Goal: Task Accomplishment & Management: Manage account settings

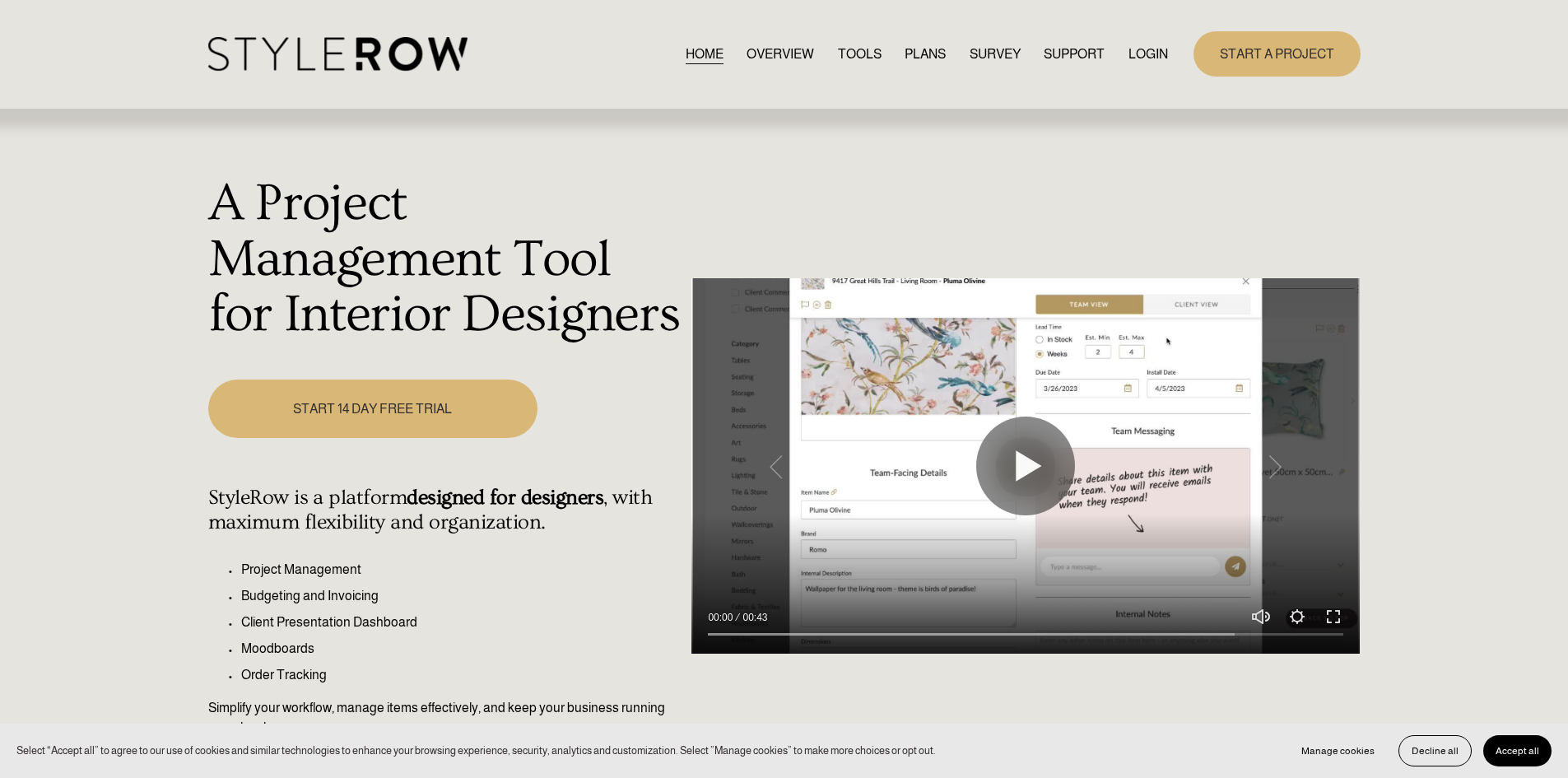
drag, startPoint x: 1132, startPoint y: 47, endPoint x: 1133, endPoint y: 59, distance: 12.0
click at [1131, 48] on link "LOGIN" at bounding box center [1149, 54] width 39 height 22
click at [1140, 51] on link "LOGIN" at bounding box center [1149, 54] width 39 height 22
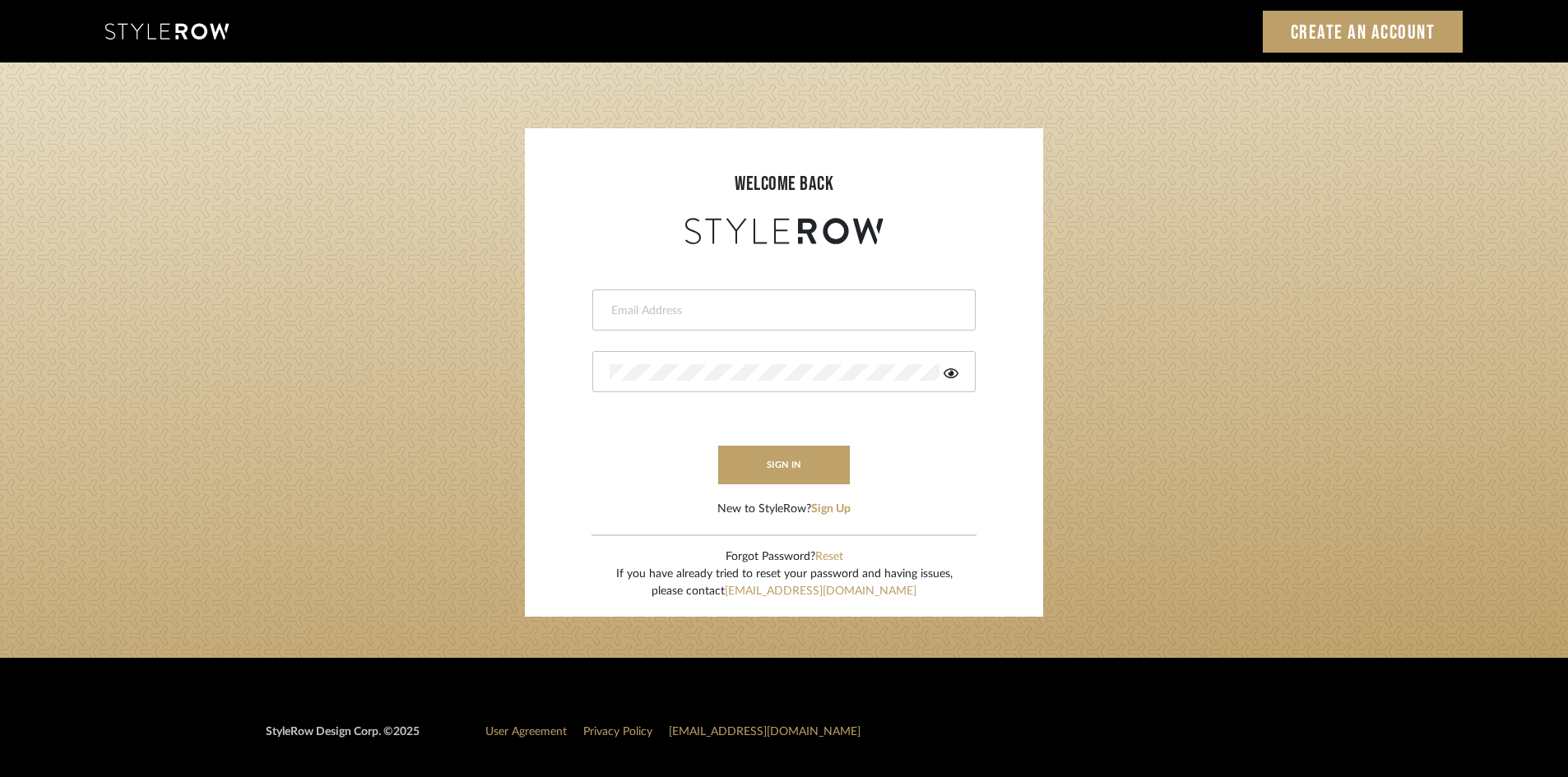
drag, startPoint x: 868, startPoint y: 345, endPoint x: 878, endPoint y: 344, distance: 10.0
click at [871, 345] on form "This field is required This field is required sign in New to StyleRow? Sign Up" at bounding box center [784, 383] width 486 height 269
click at [879, 310] on input "email" at bounding box center [782, 311] width 345 height 17
type input "ann@annkottlerhome.com"
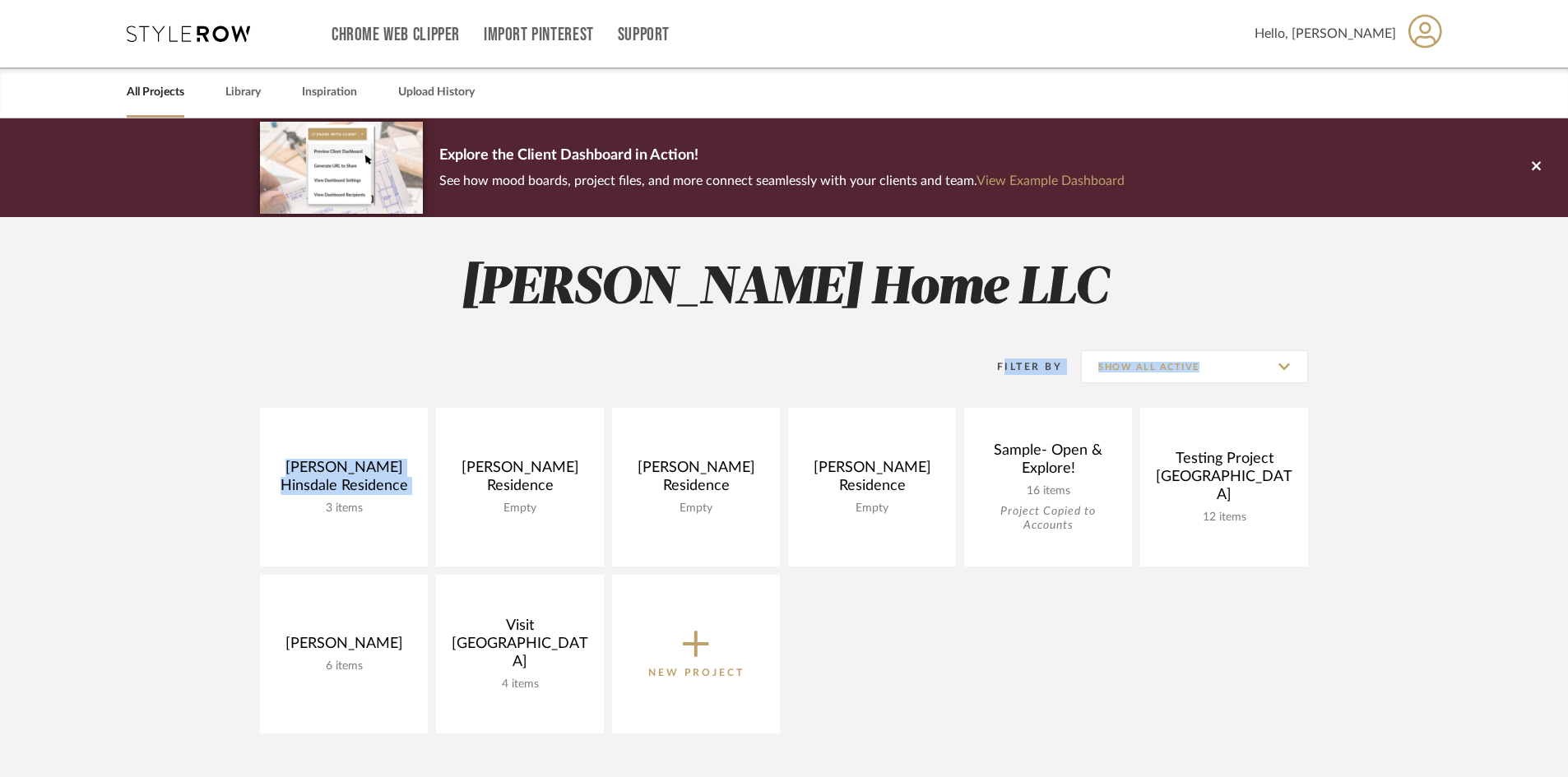
drag, startPoint x: 0, startPoint y: 406, endPoint x: 72, endPoint y: 582, distance: 190.2
click at [44, 567] on project-collections "Explore the Client Dashboard in Action! See how mood boards, project files, and…" at bounding box center [784, 654] width 1568 height 1071
click at [255, 307] on h2 "Ann Kottler Home LLC" at bounding box center [784, 289] width 1184 height 62
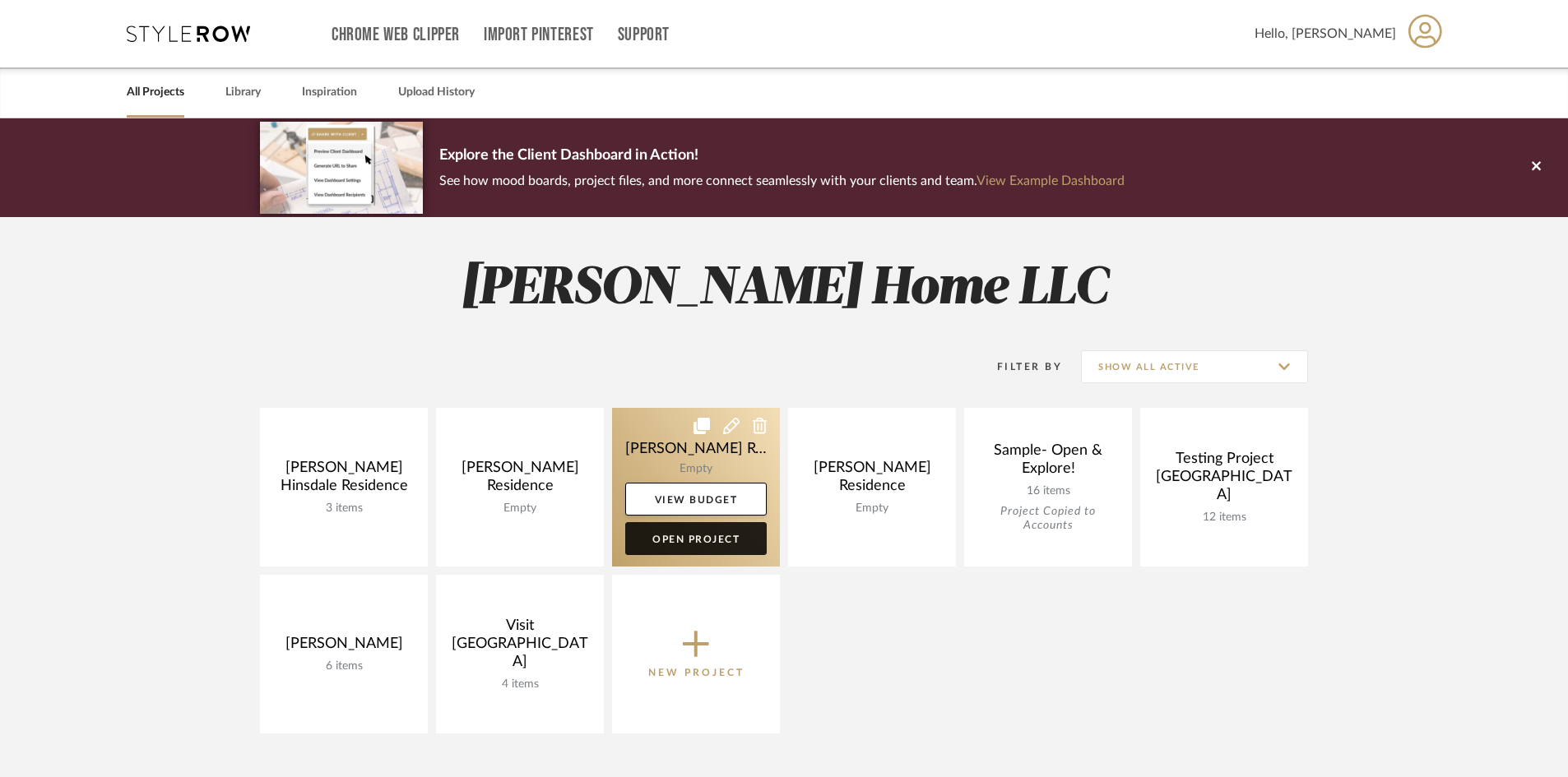
drag, startPoint x: 679, startPoint y: 542, endPoint x: 675, endPoint y: 528, distance: 14.6
click at [679, 542] on link "Open Project" at bounding box center [695, 538] width 141 height 33
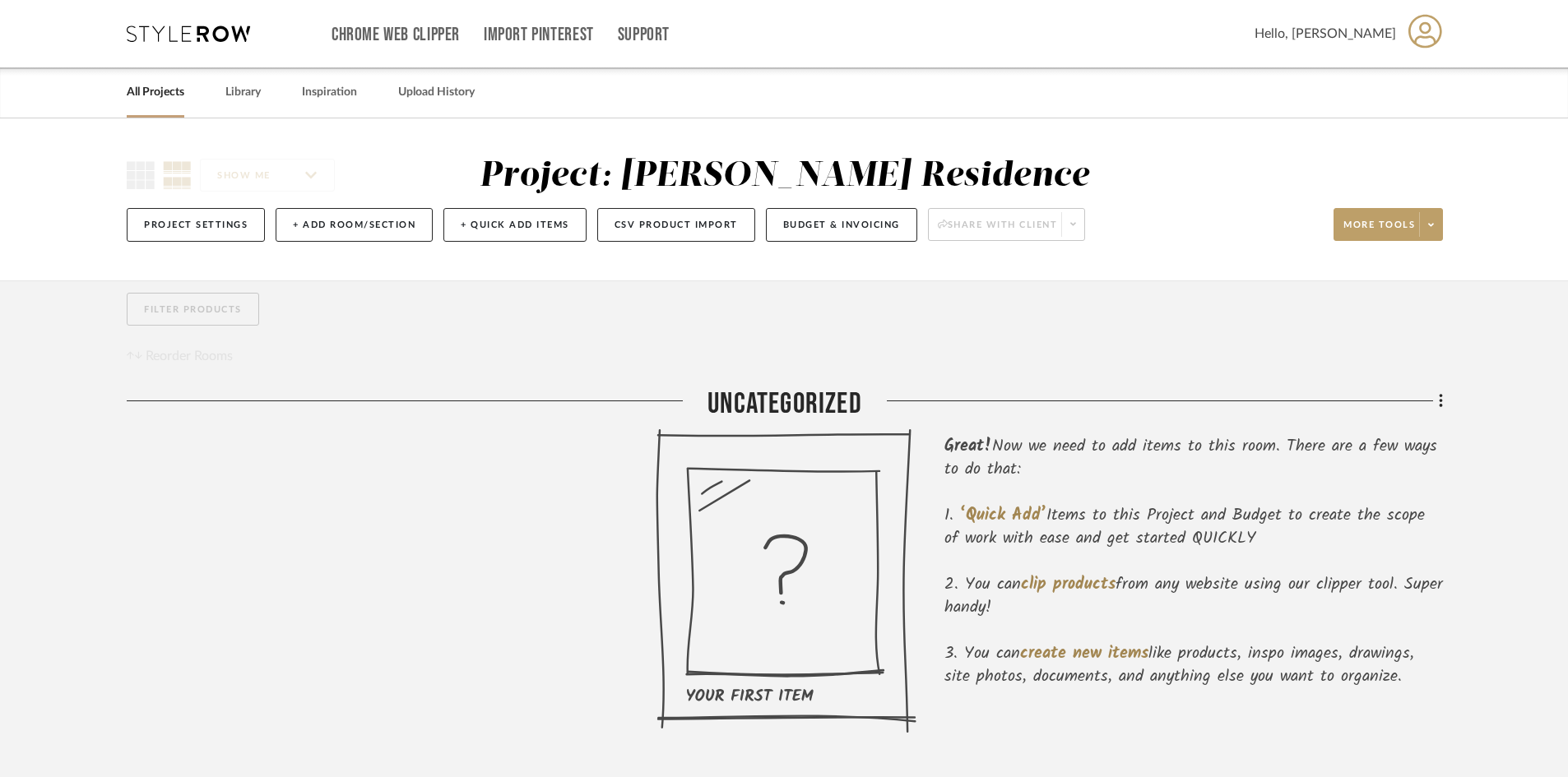
click at [392, 153] on div "SHOW ME Project: Geracie Residence Project Settings + Add Room/Section + Quick …" at bounding box center [784, 199] width 1568 height 162
click at [1437, 222] on span at bounding box center [1430, 224] width 23 height 24
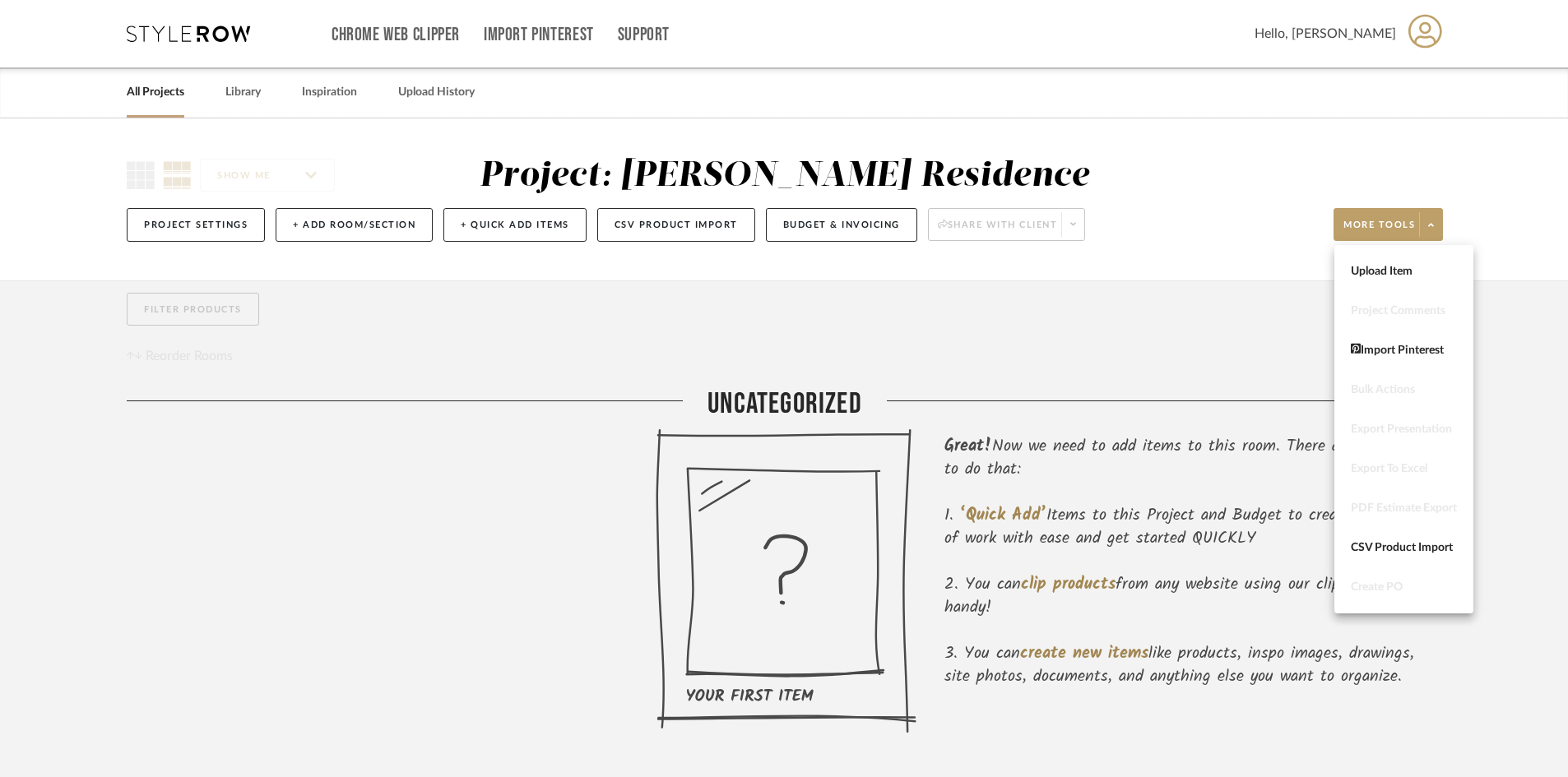
click at [1183, 324] on div at bounding box center [784, 388] width 1568 height 777
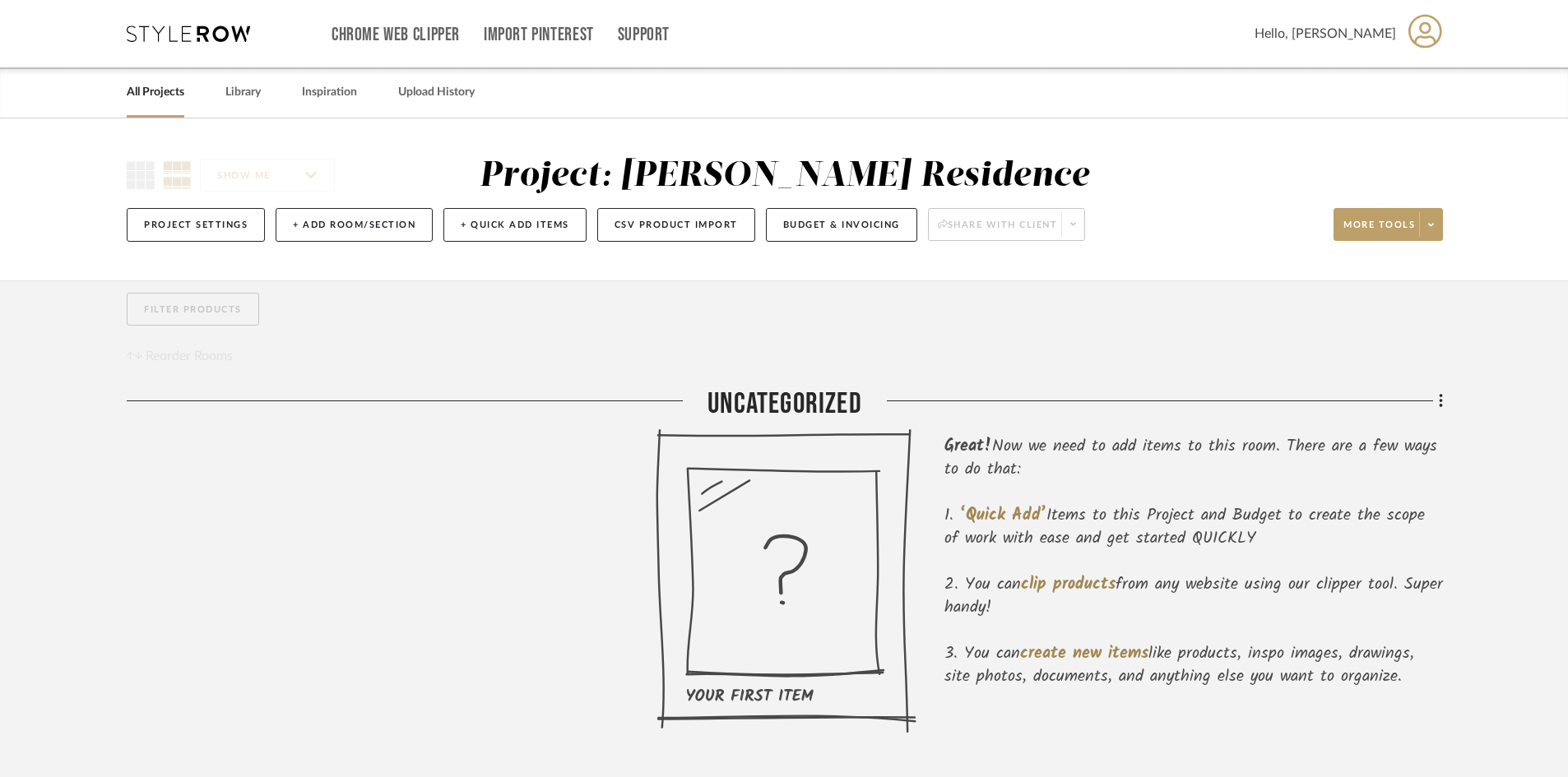
click at [1270, 94] on div "All Projects Library Inspiration Upload History" at bounding box center [784, 93] width 1364 height 50
click at [1430, 33] on icon at bounding box center [1426, 31] width 34 height 35
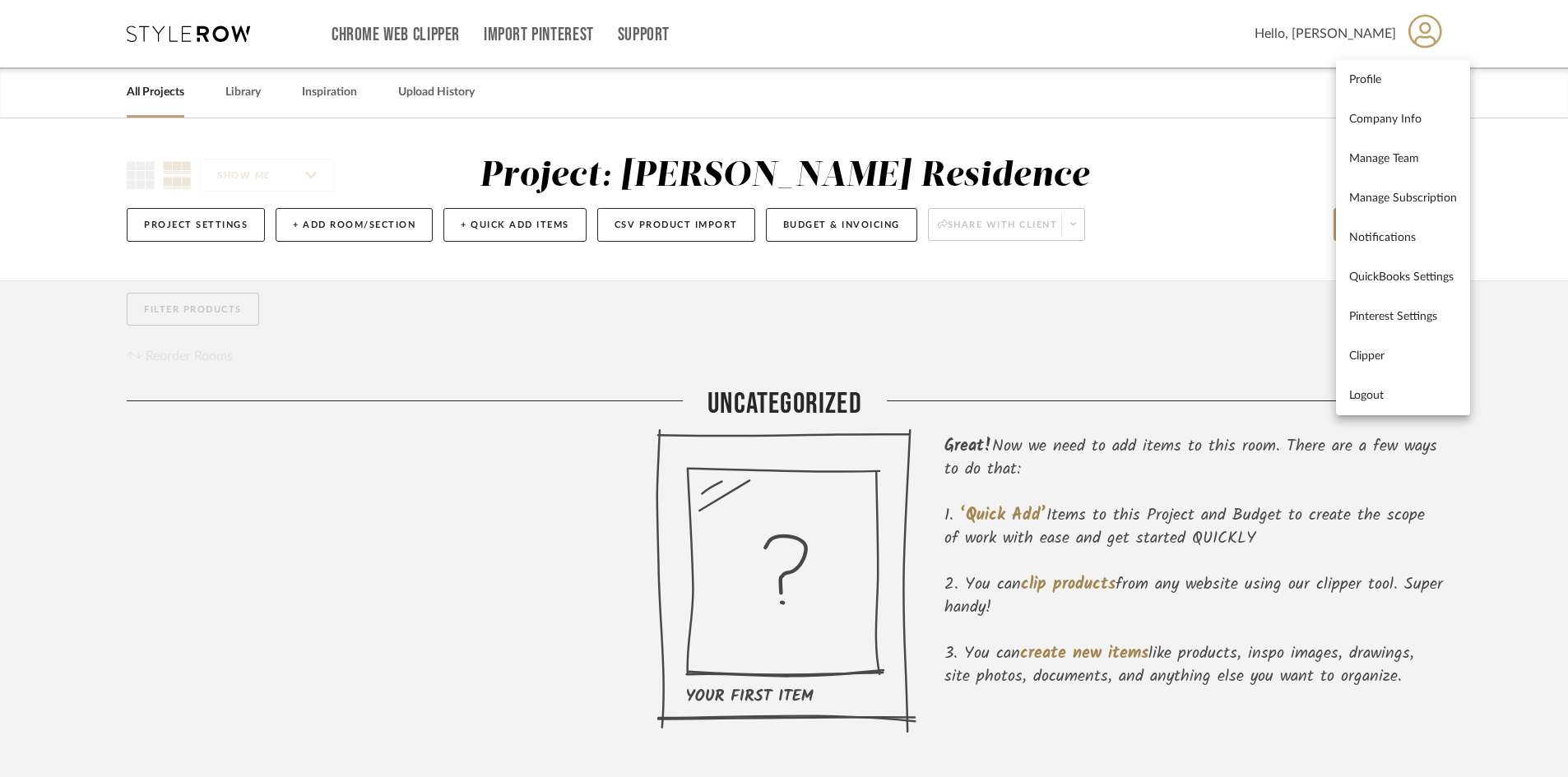
click at [1271, 144] on div at bounding box center [784, 388] width 1568 height 777
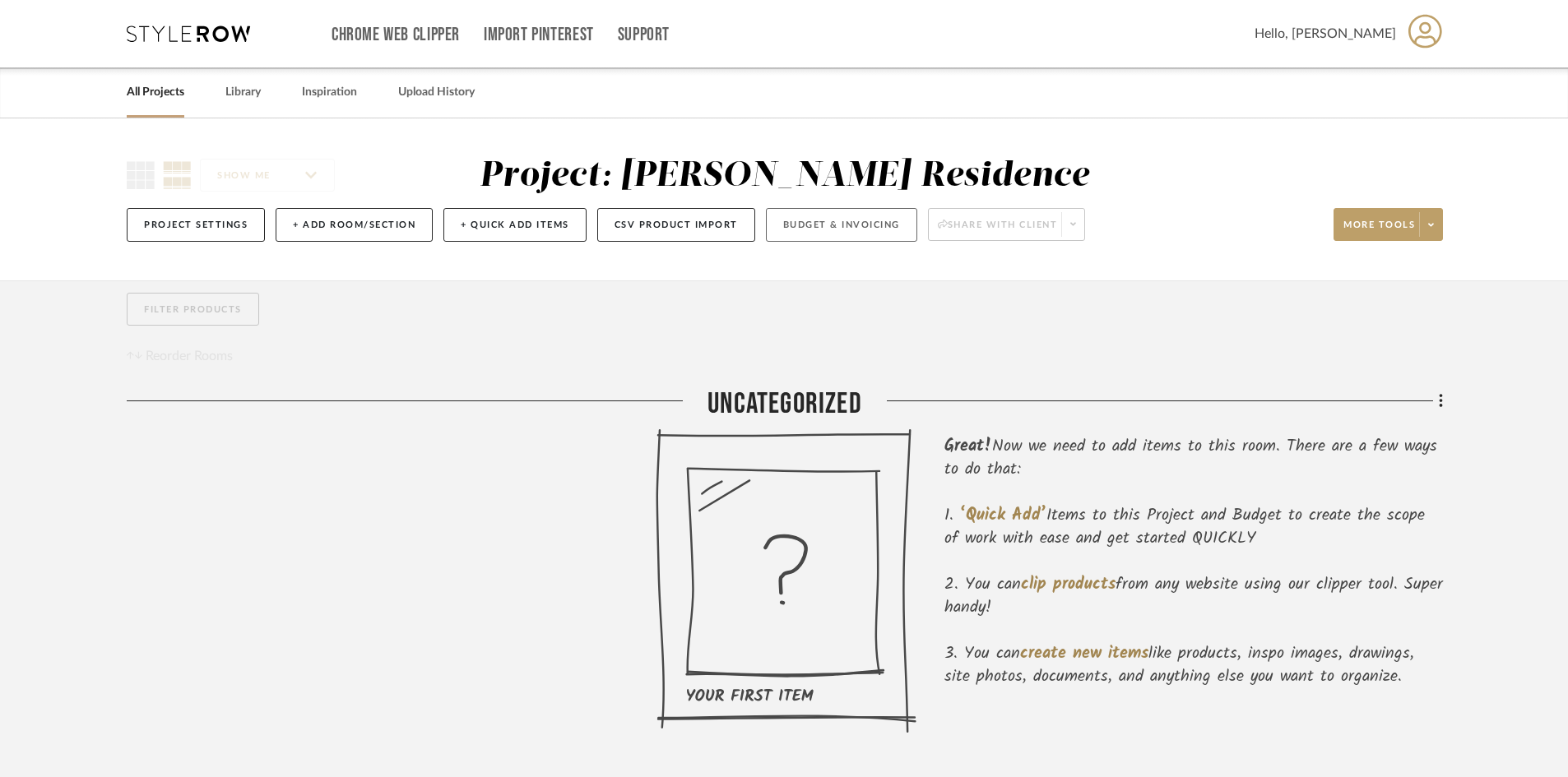
click at [847, 228] on button "Budget & Invoicing" at bounding box center [842, 225] width 152 height 34
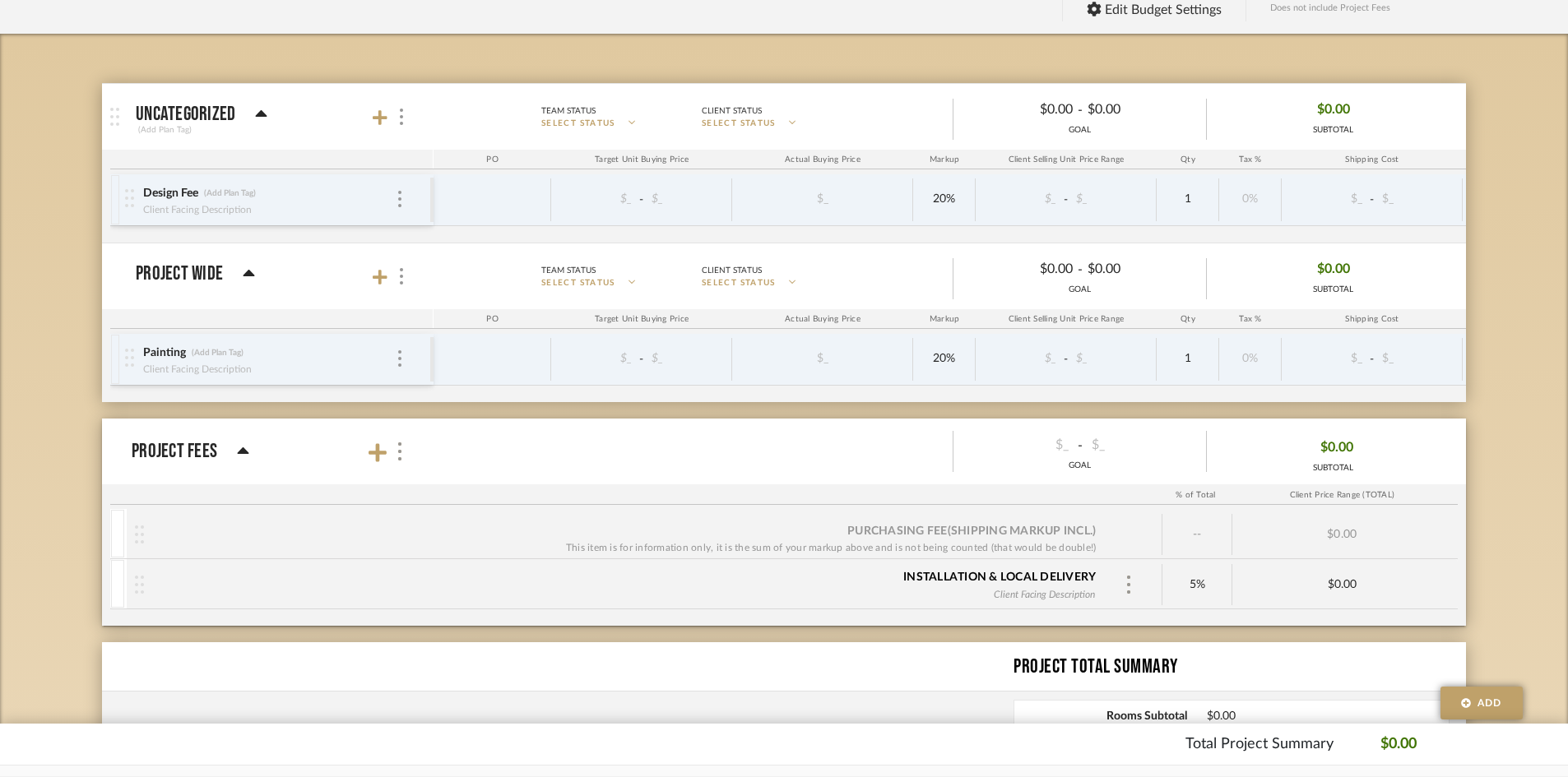
scroll to position [247, 0]
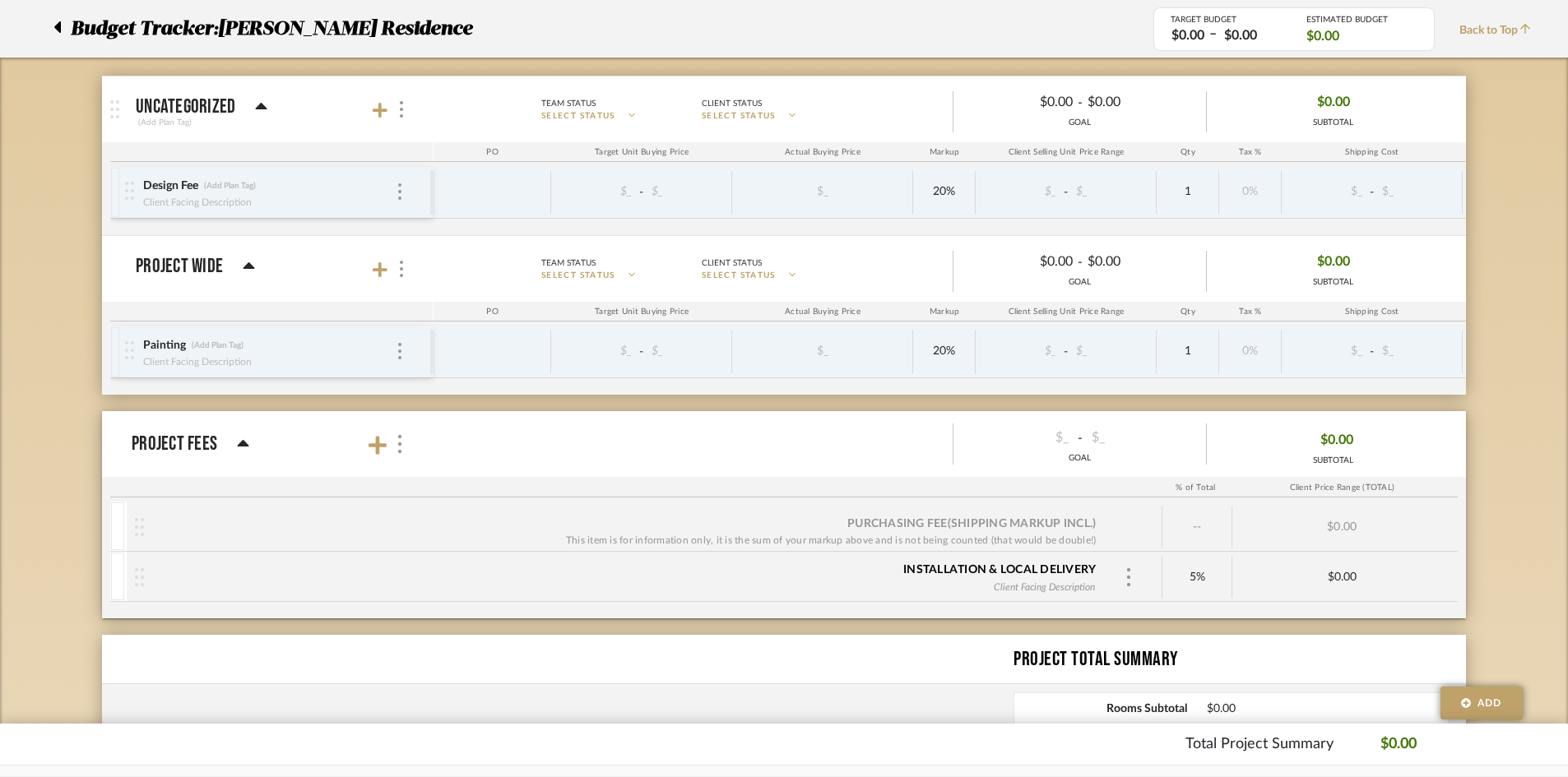
click at [533, 191] on div at bounding box center [493, 193] width 118 height 43
type input "7000"
click at [1499, 277] on div "Budget Tracker: Geracie Residence Non-Transparent Last Updated: Ann Kottler on …" at bounding box center [784, 390] width 1568 height 1037
click at [1504, 165] on div "Budget Tracker: Geracie Residence Non-Transparent Last Updated: Ann Kottler on …" at bounding box center [784, 390] width 1568 height 1037
click at [1481, 180] on div "Budget Tracker: Geracie Residence Non-Transparent Last Updated: Ann Kottler on …" at bounding box center [784, 390] width 1568 height 1037
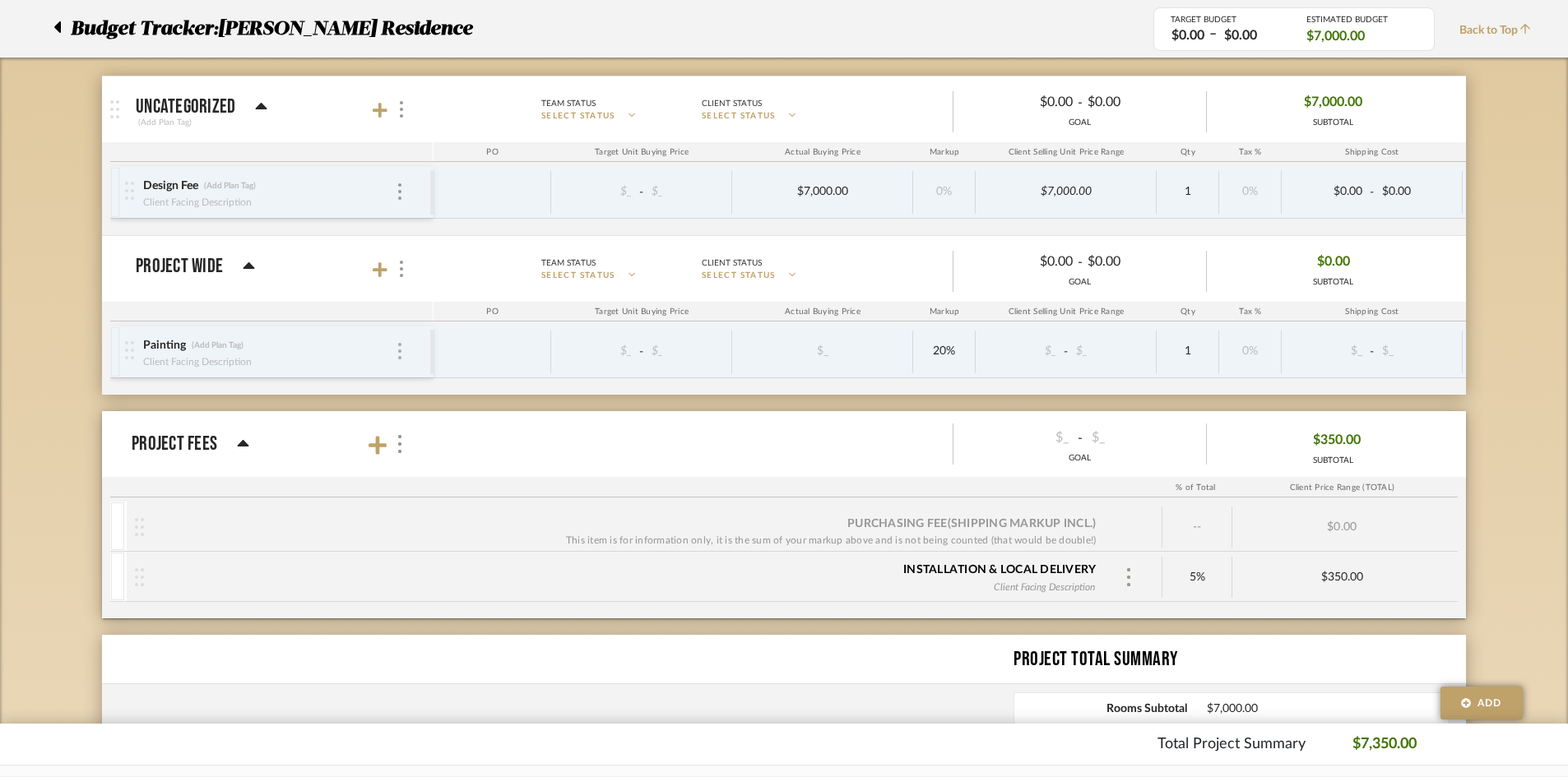
click at [399, 353] on img at bounding box center [400, 352] width 4 height 17
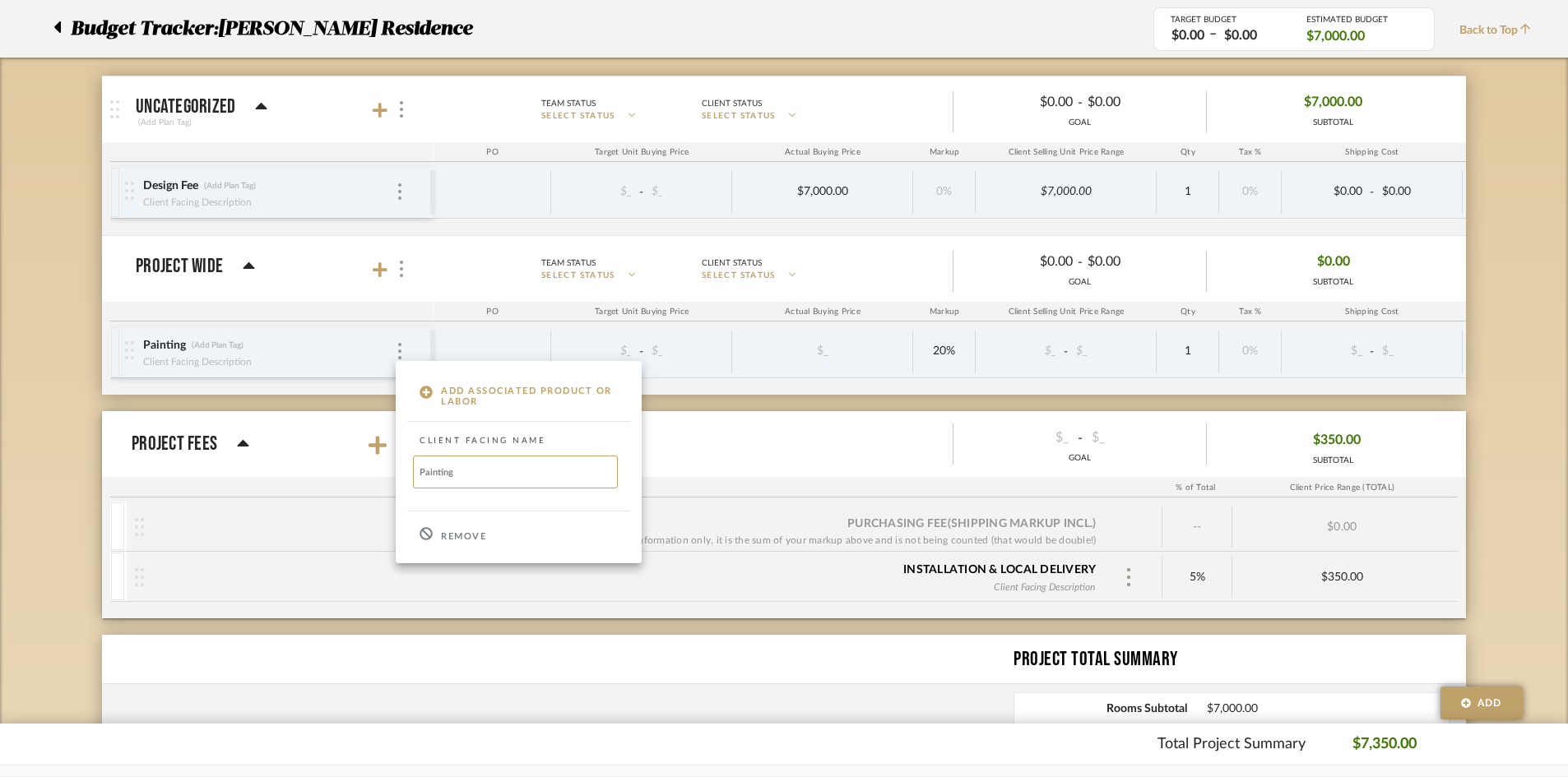
click at [436, 538] on div "Remove" at bounding box center [518, 534] width 246 height 44
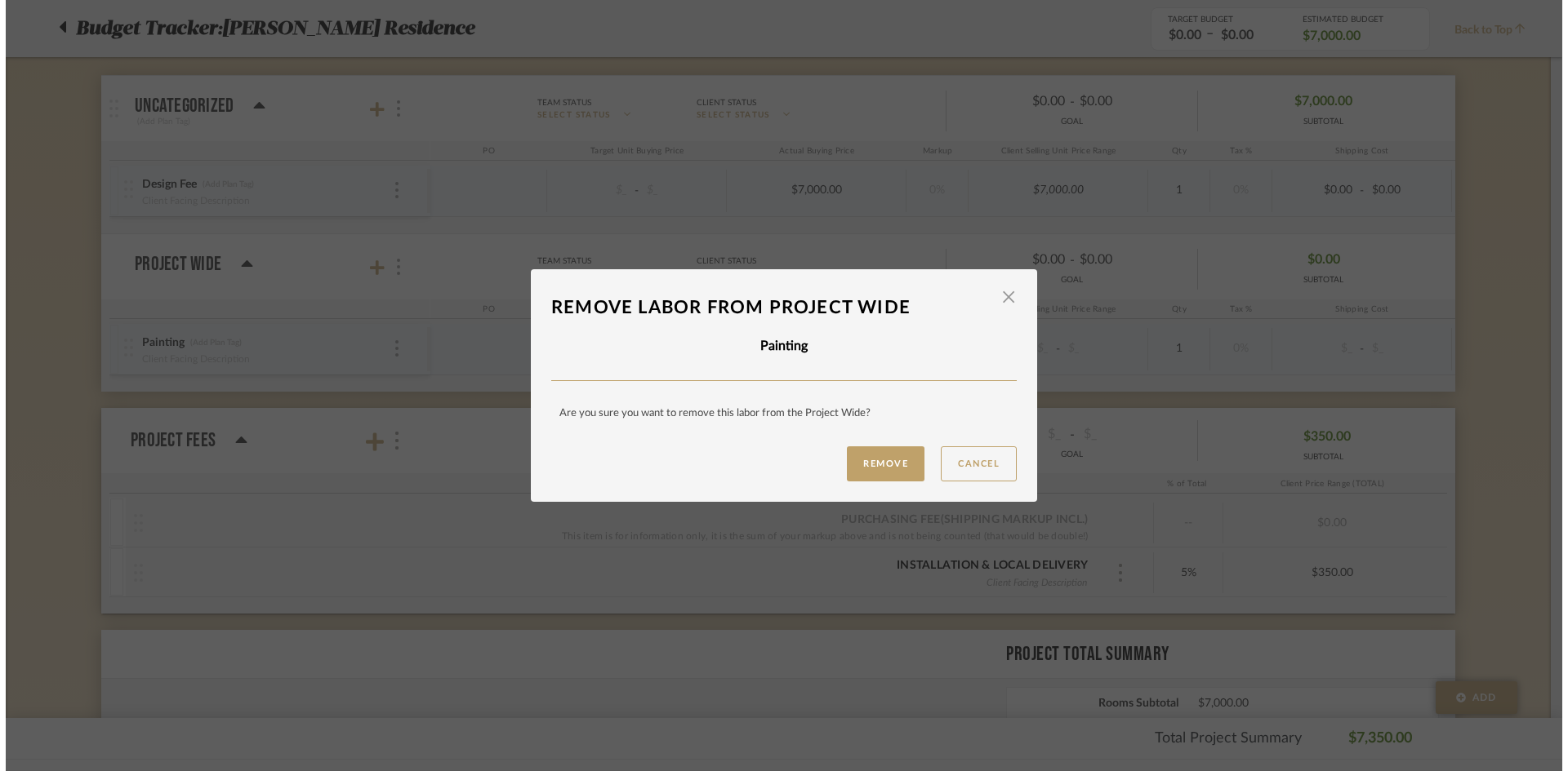
scroll to position [0, 0]
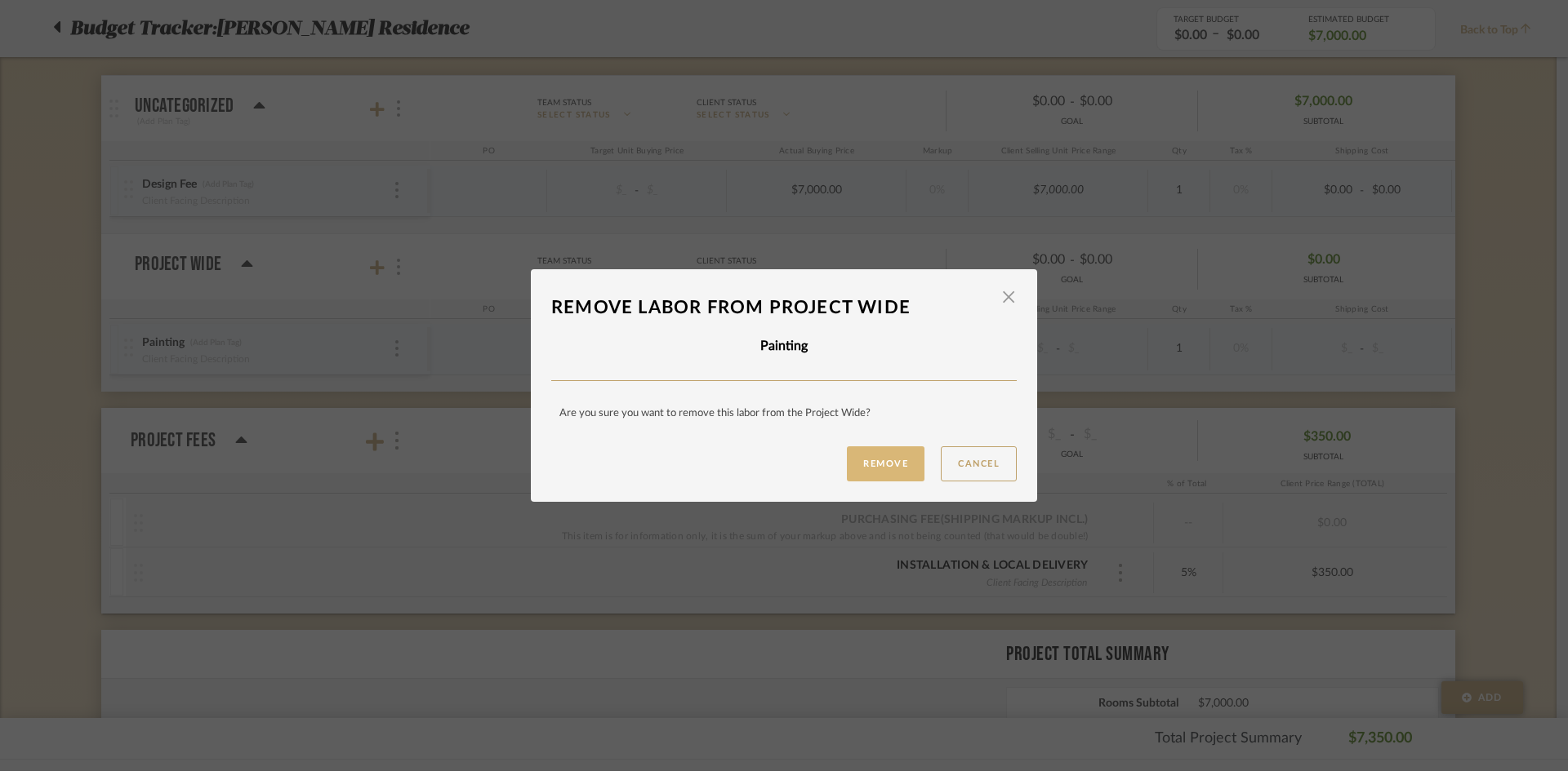
click at [887, 458] on button "Remove" at bounding box center [886, 464] width 78 height 35
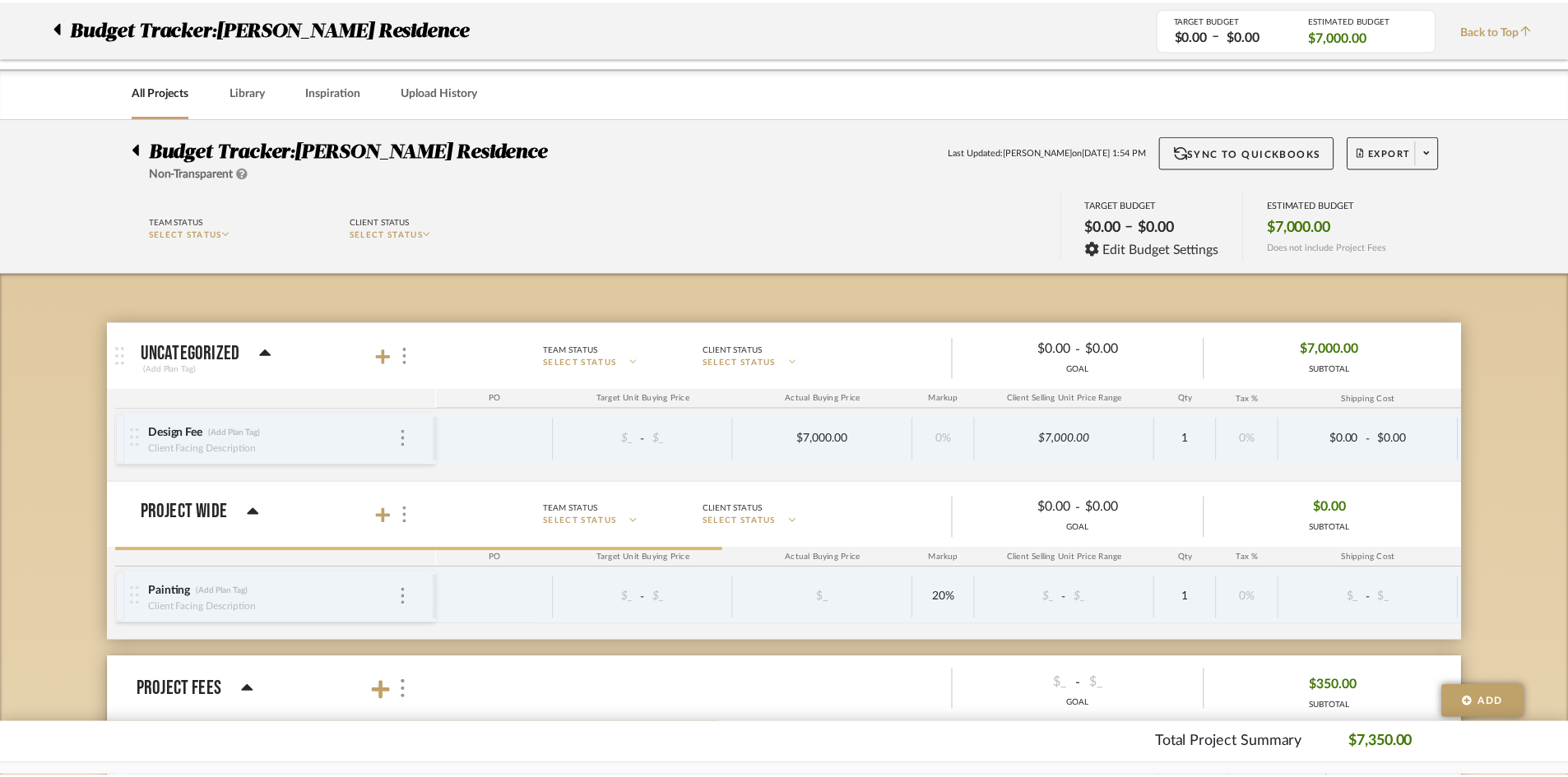
scroll to position [247, 0]
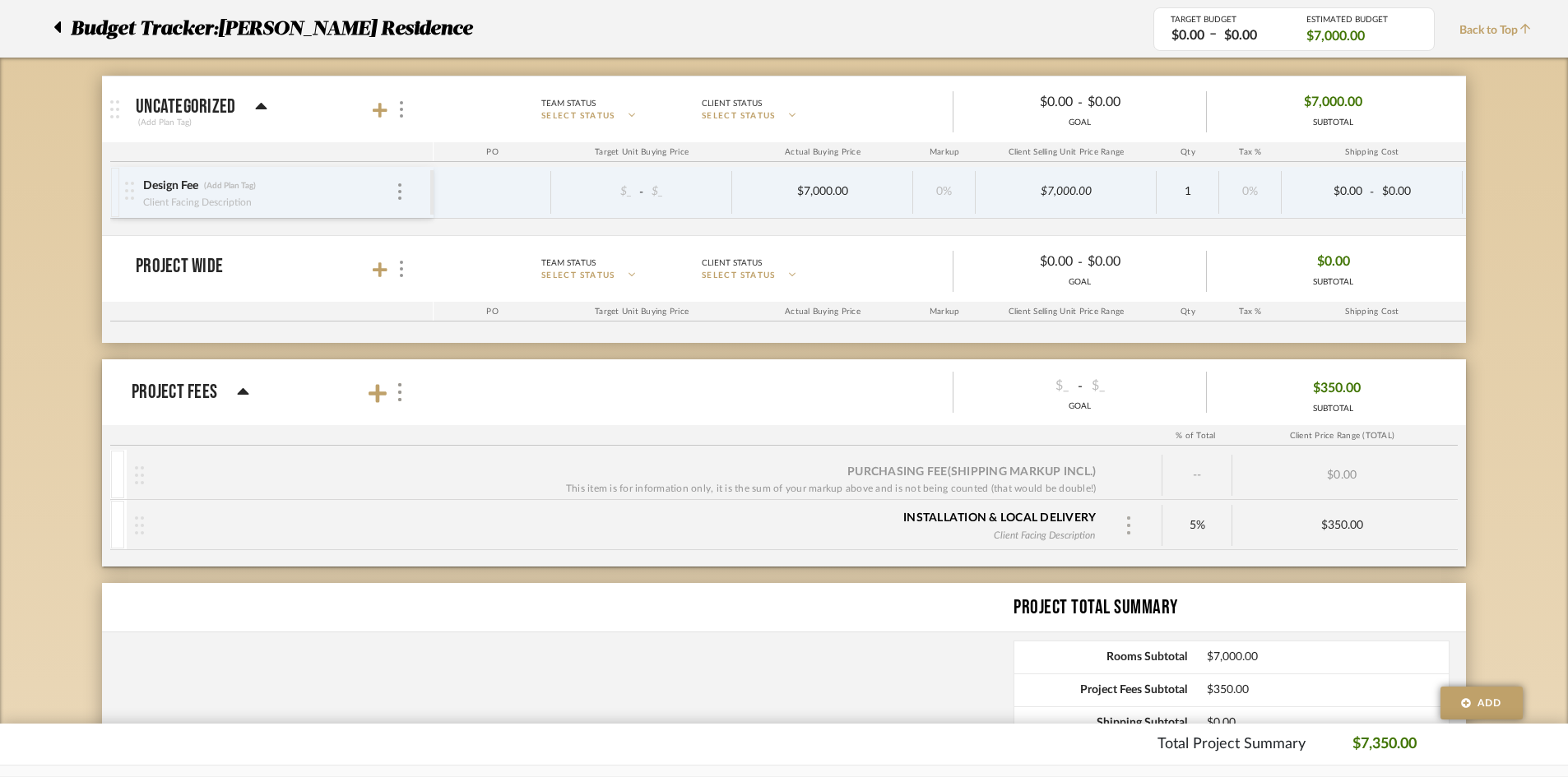
click at [1122, 525] on div at bounding box center [1129, 525] width 24 height 24
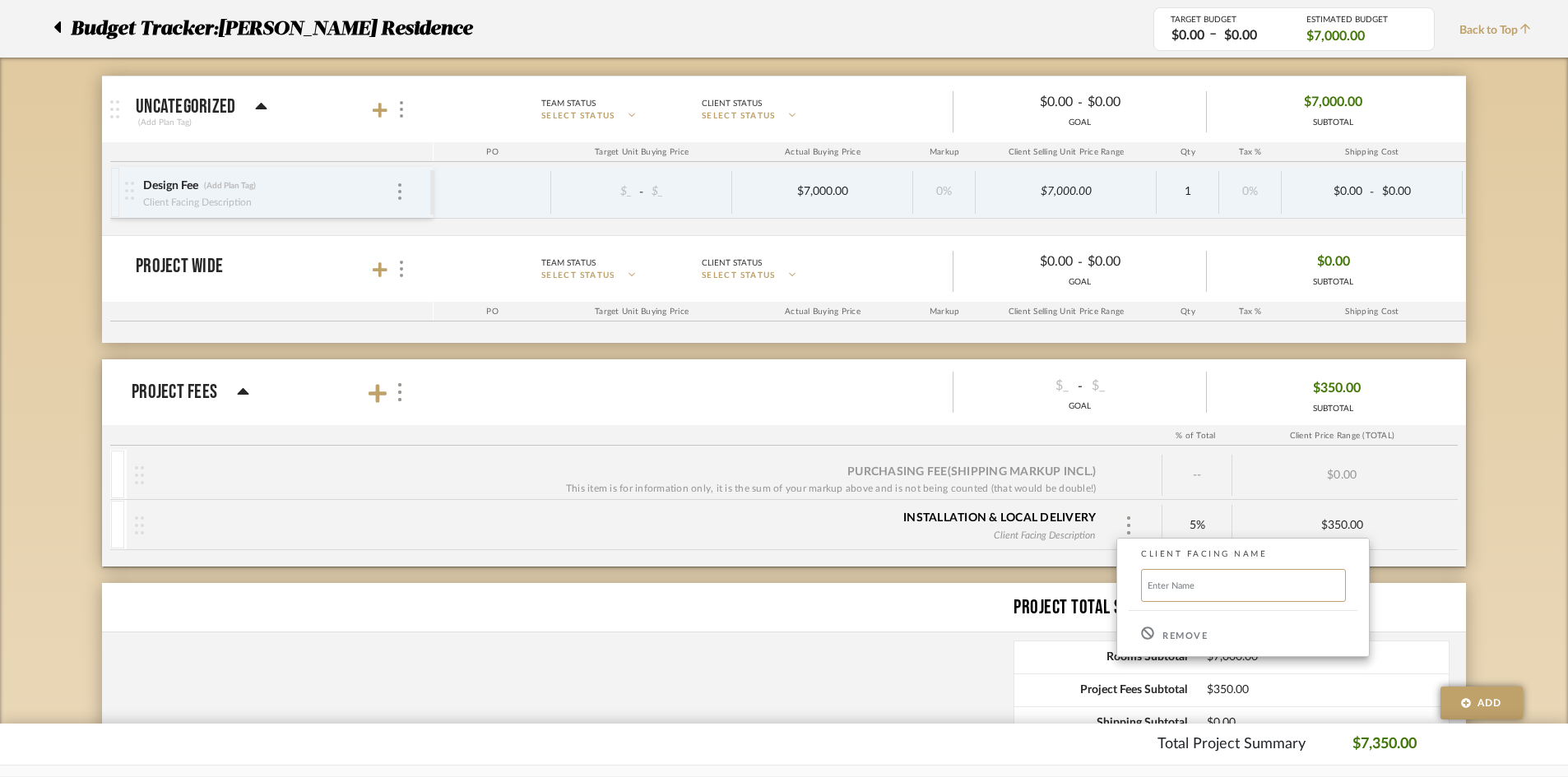
click at [1147, 645] on div "Remove" at bounding box center [1242, 633] width 252 height 44
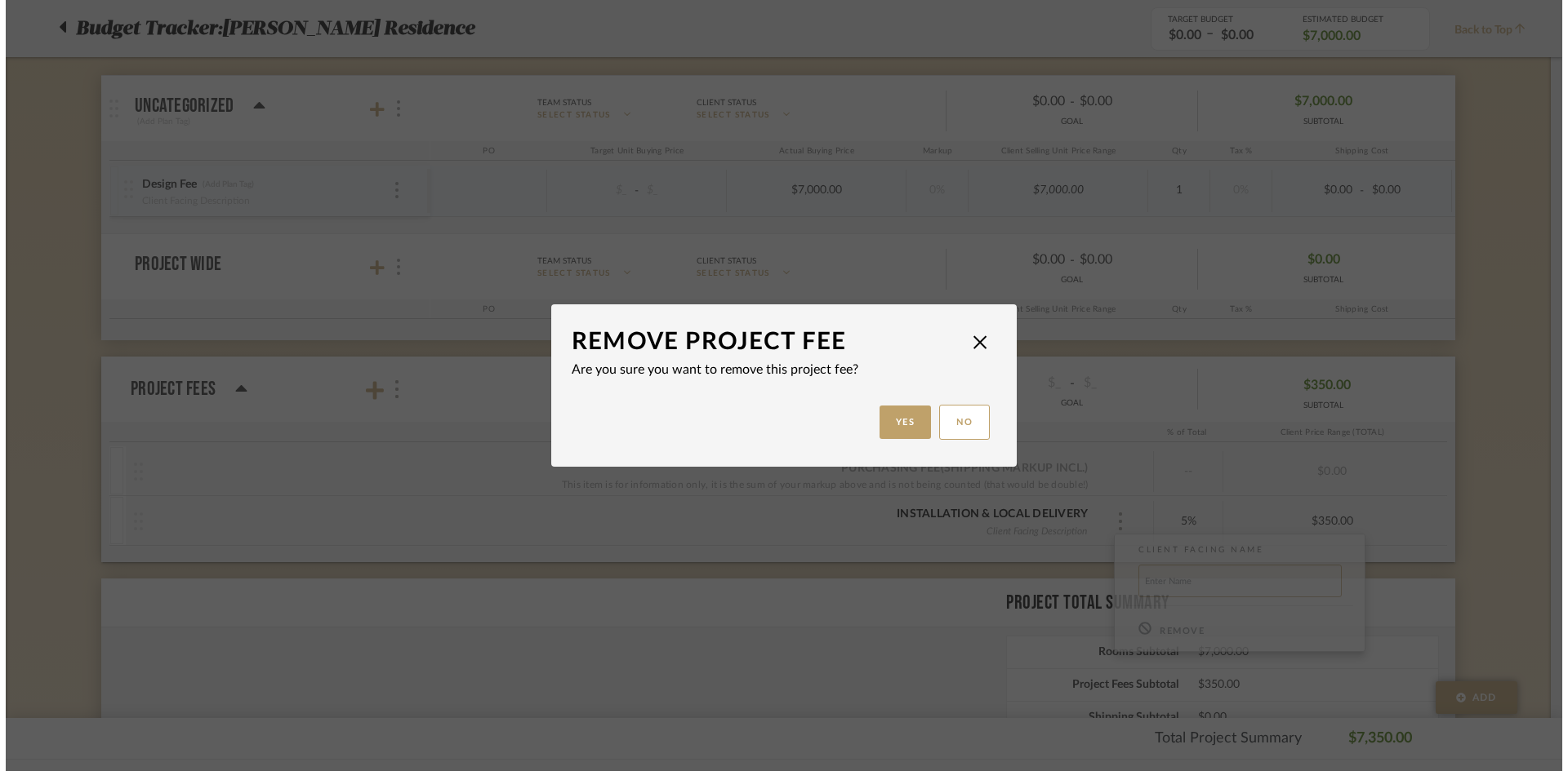
scroll to position [0, 0]
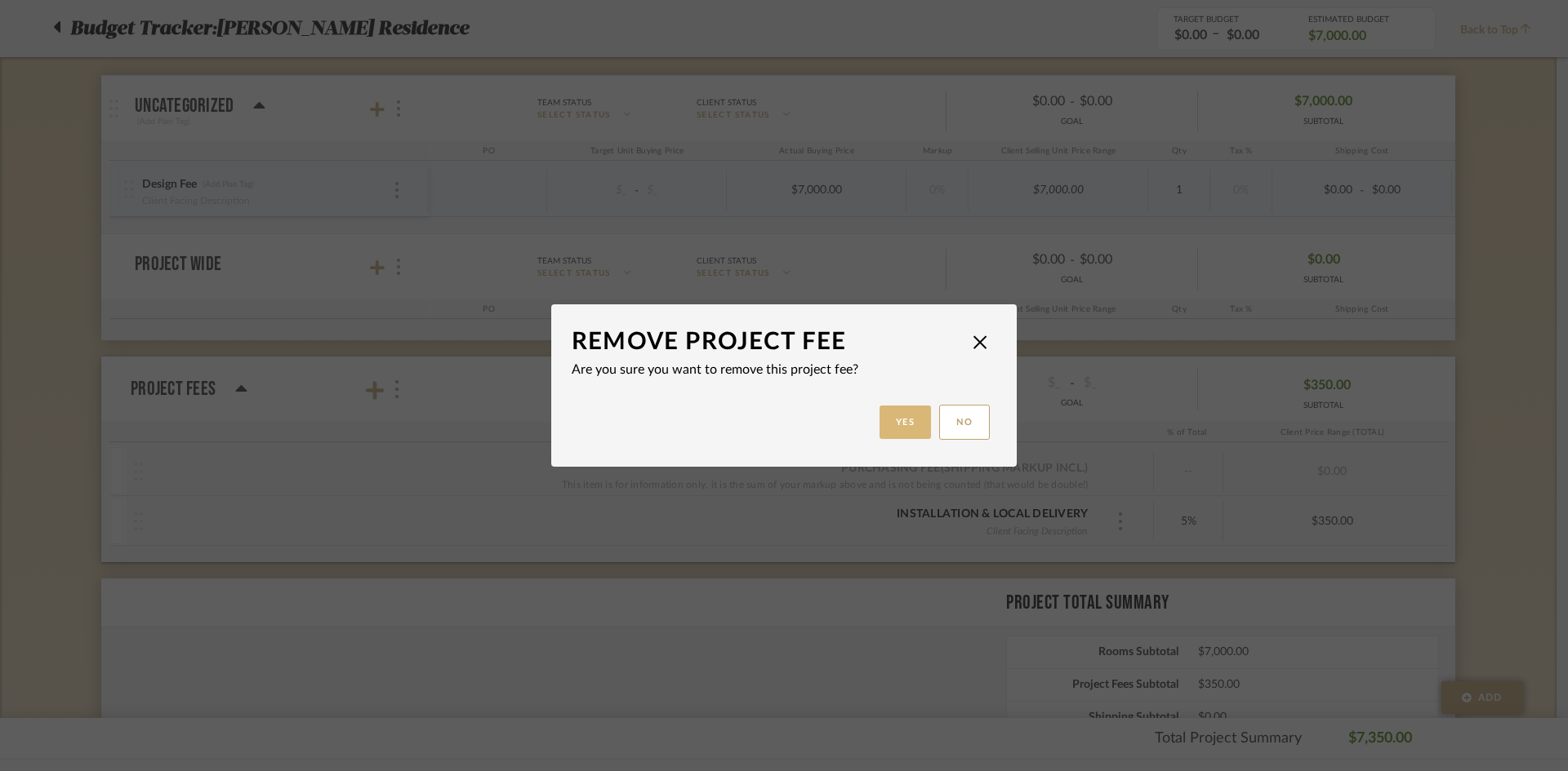
click at [894, 430] on button "Yes" at bounding box center [905, 422] width 52 height 33
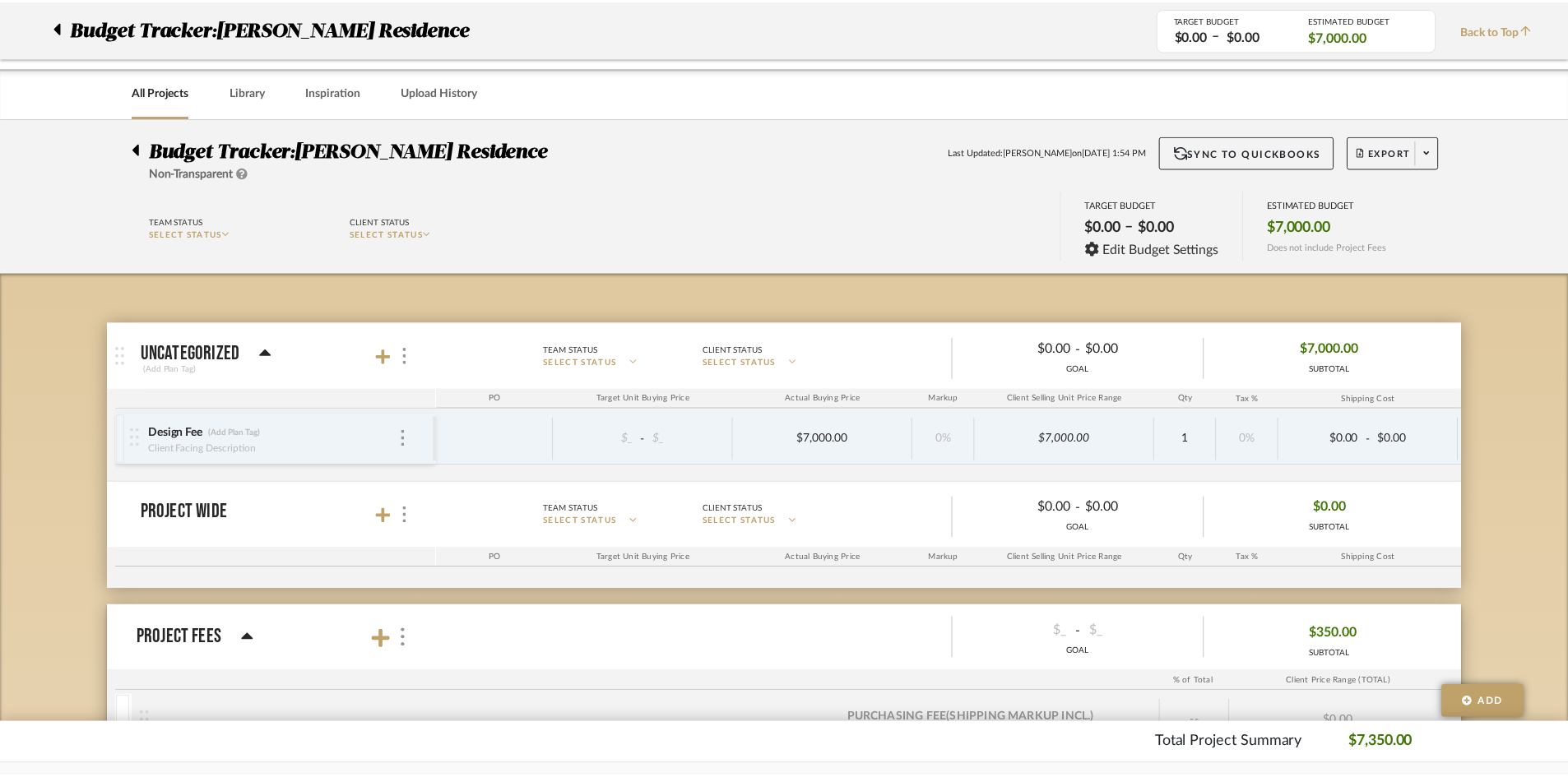
scroll to position [247, 0]
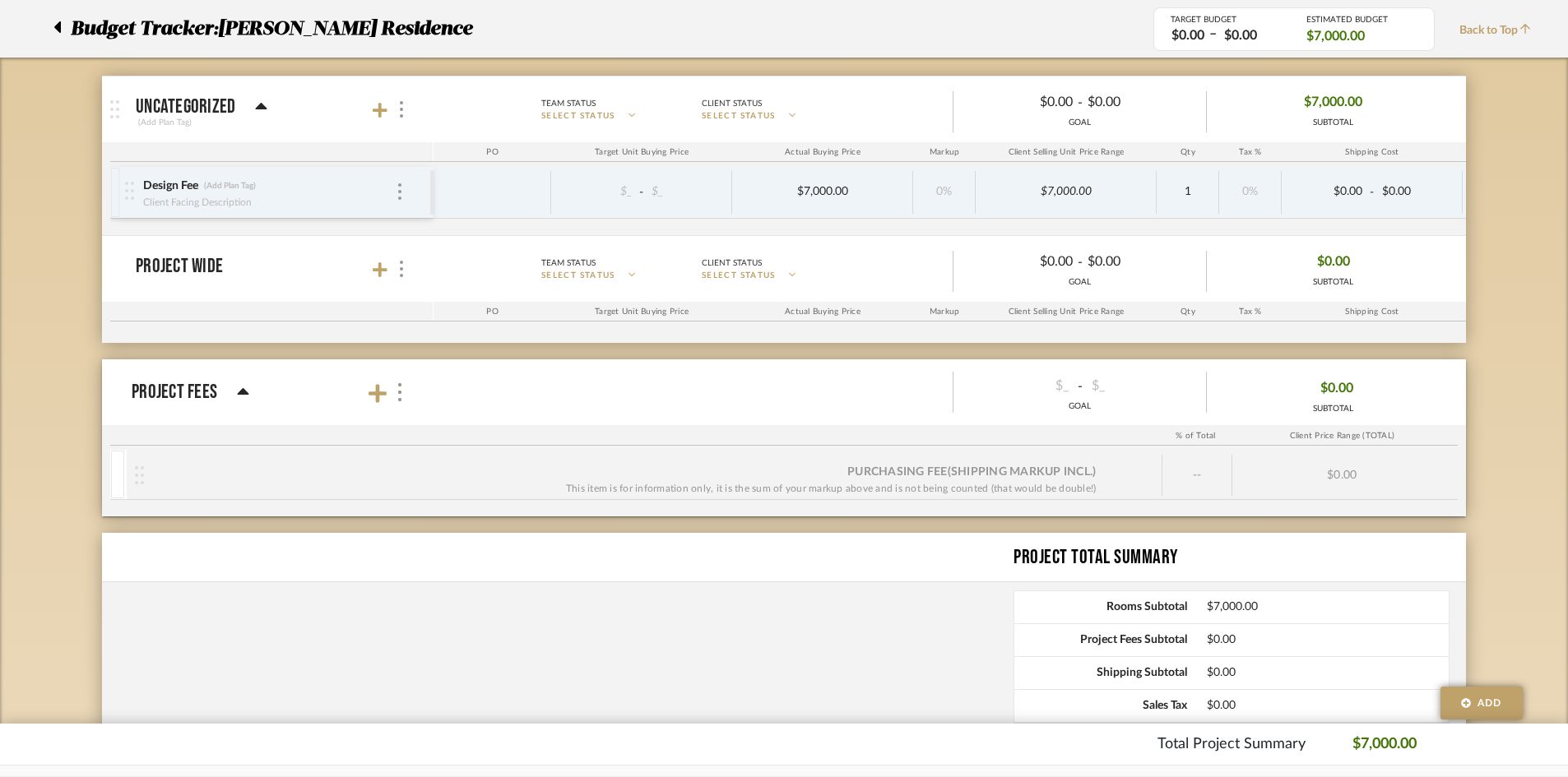
click at [1427, 438] on div "Client Price Range (TOTAL)" at bounding box center [1343, 436] width 223 height 20
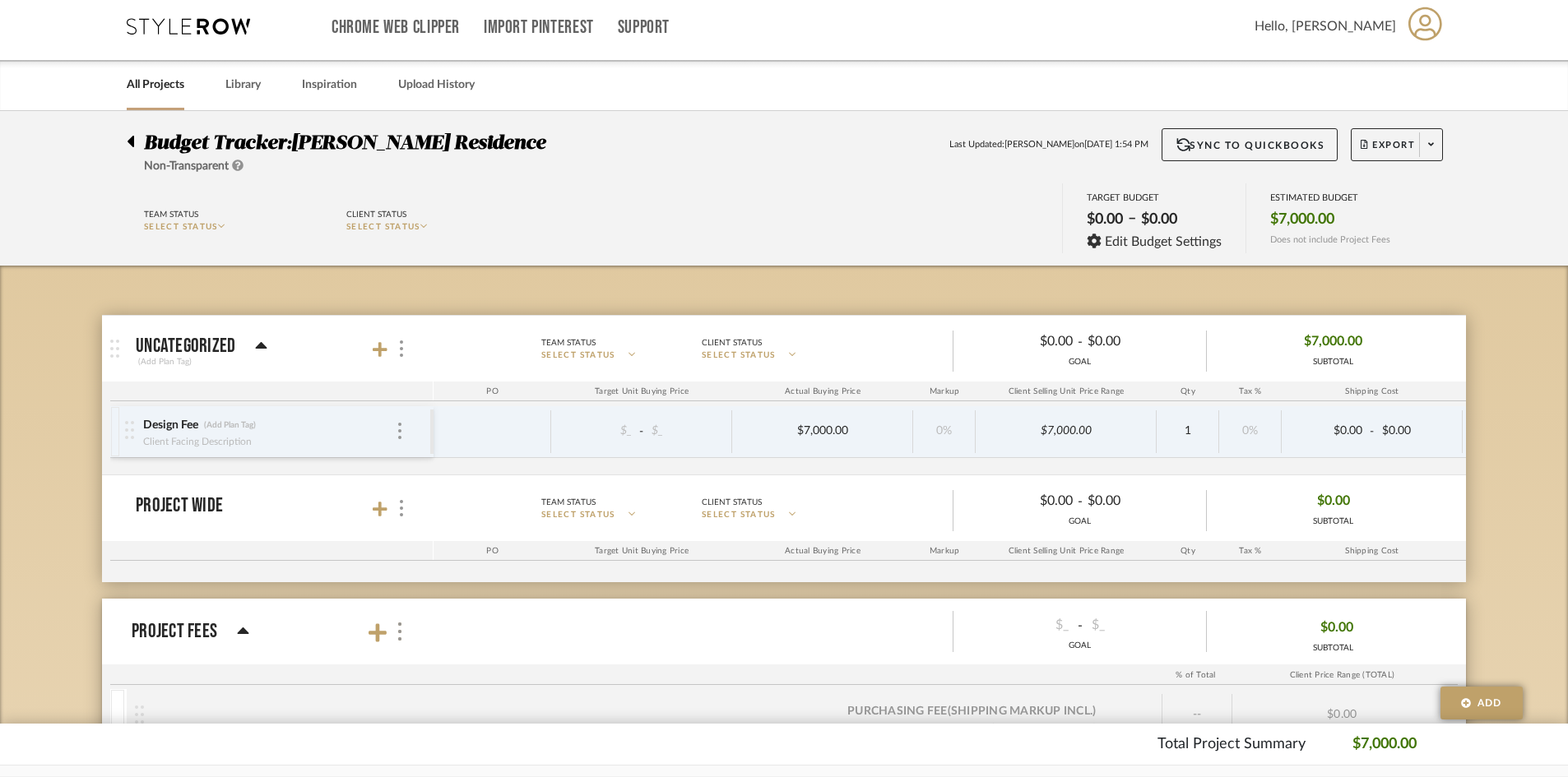
scroll to position [0, 0]
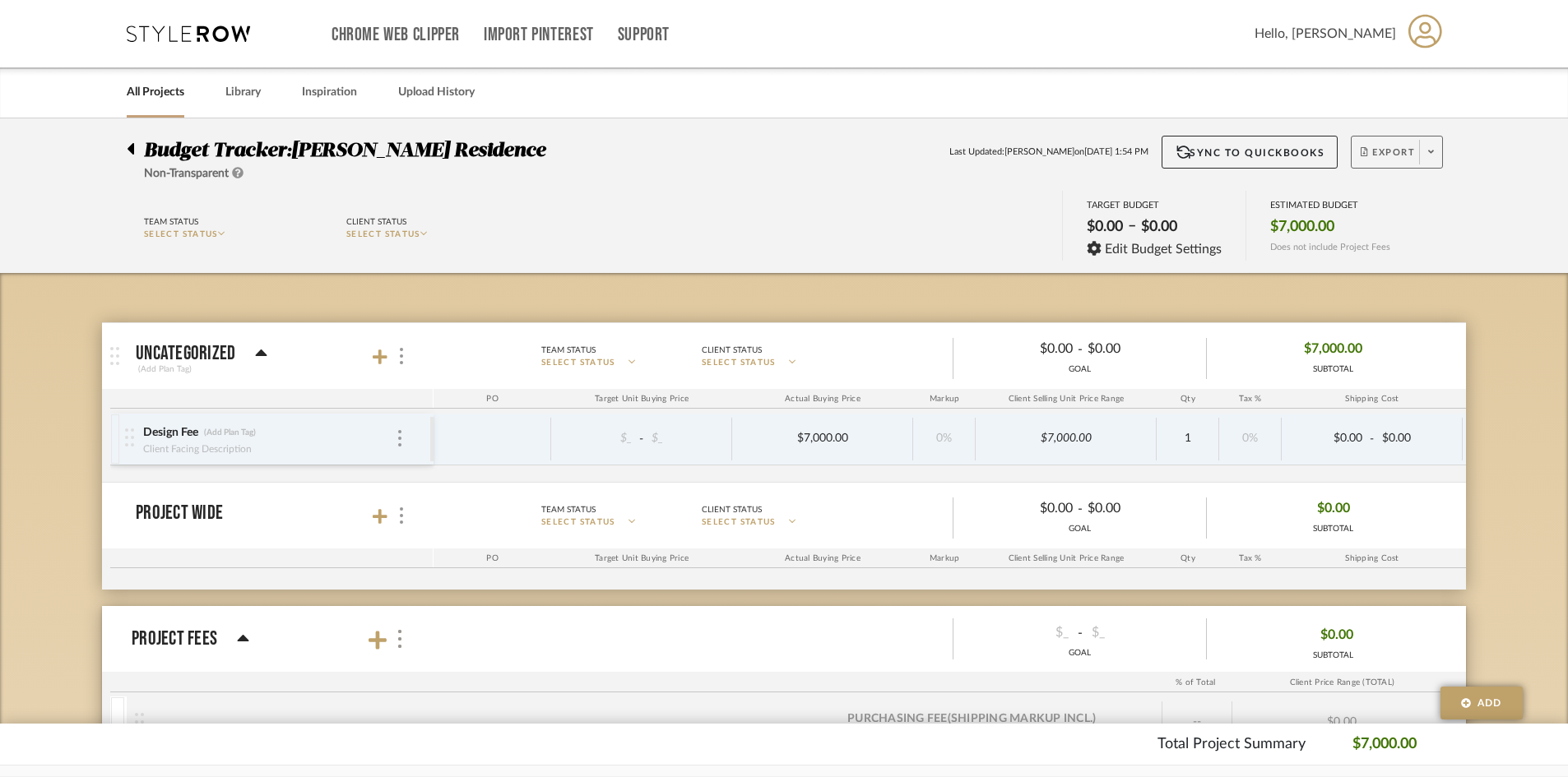
click at [1426, 152] on span at bounding box center [1430, 152] width 23 height 24
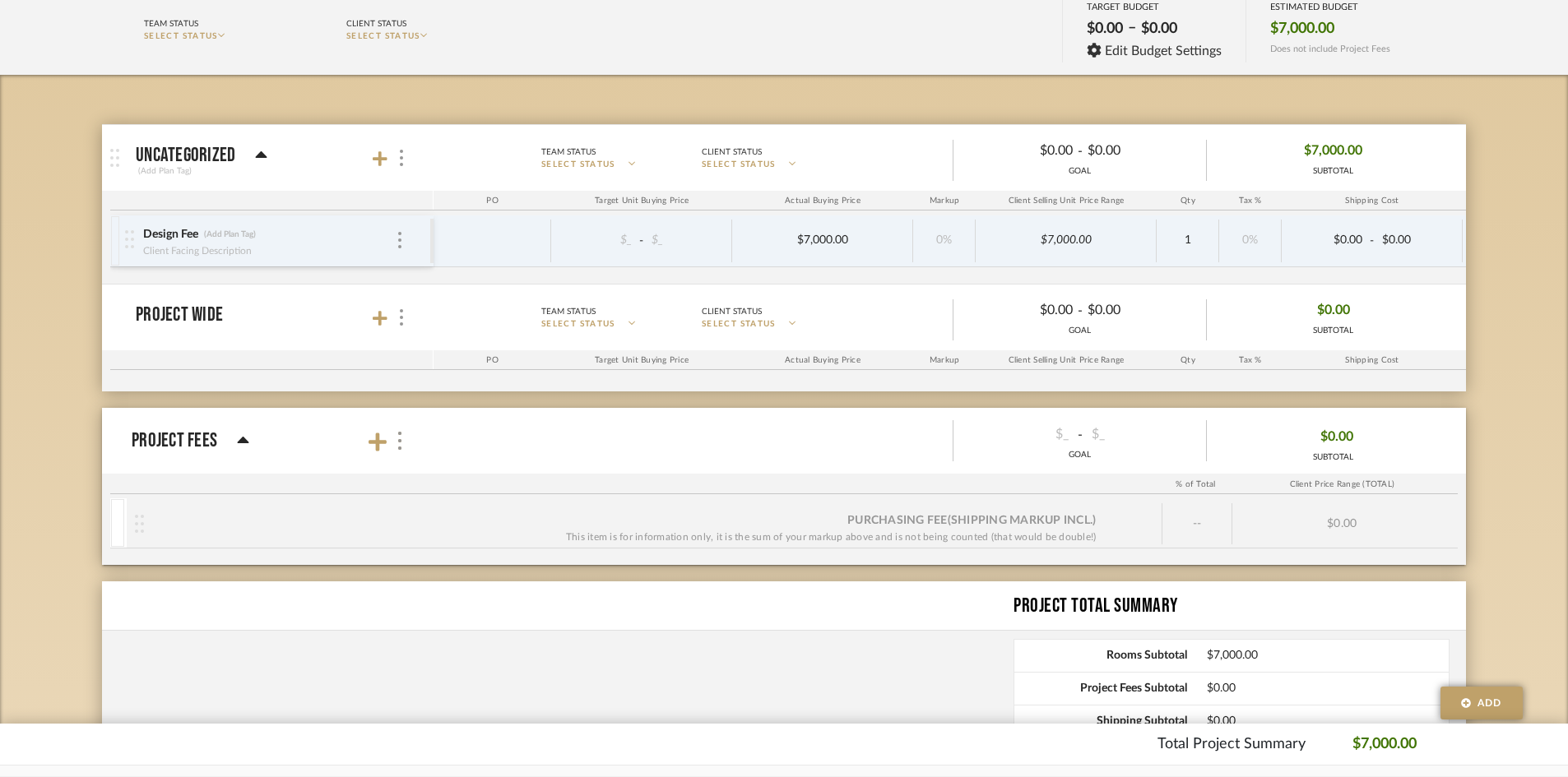
scroll to position [247, 0]
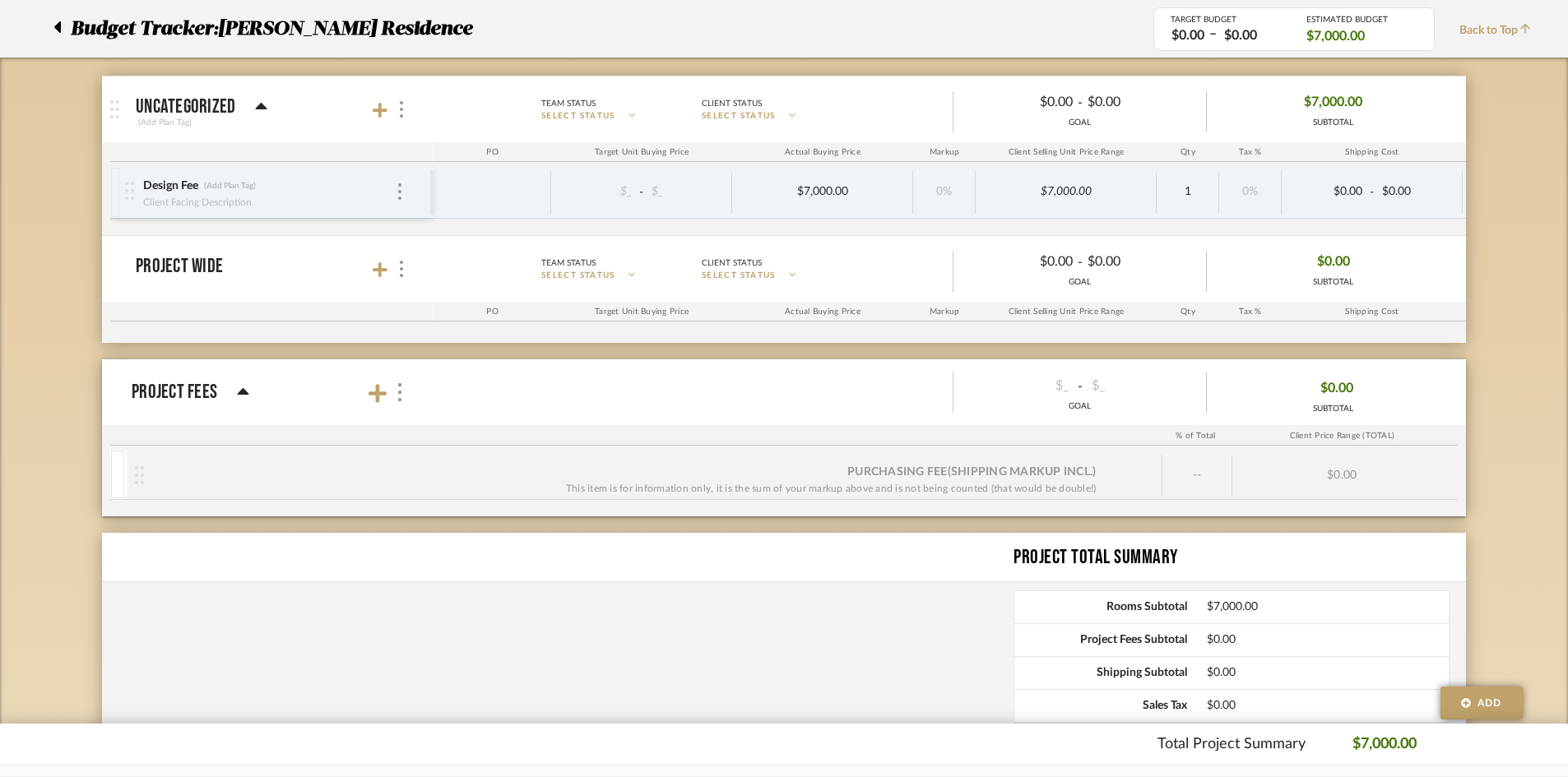
click at [1520, 287] on div "Budget Tracker: Geracie Residence Non-Transparent Last Updated: Ann Kottler on …" at bounding box center [784, 339] width 1568 height 935
click at [1340, 254] on span "$0.00" at bounding box center [1333, 261] width 33 height 25
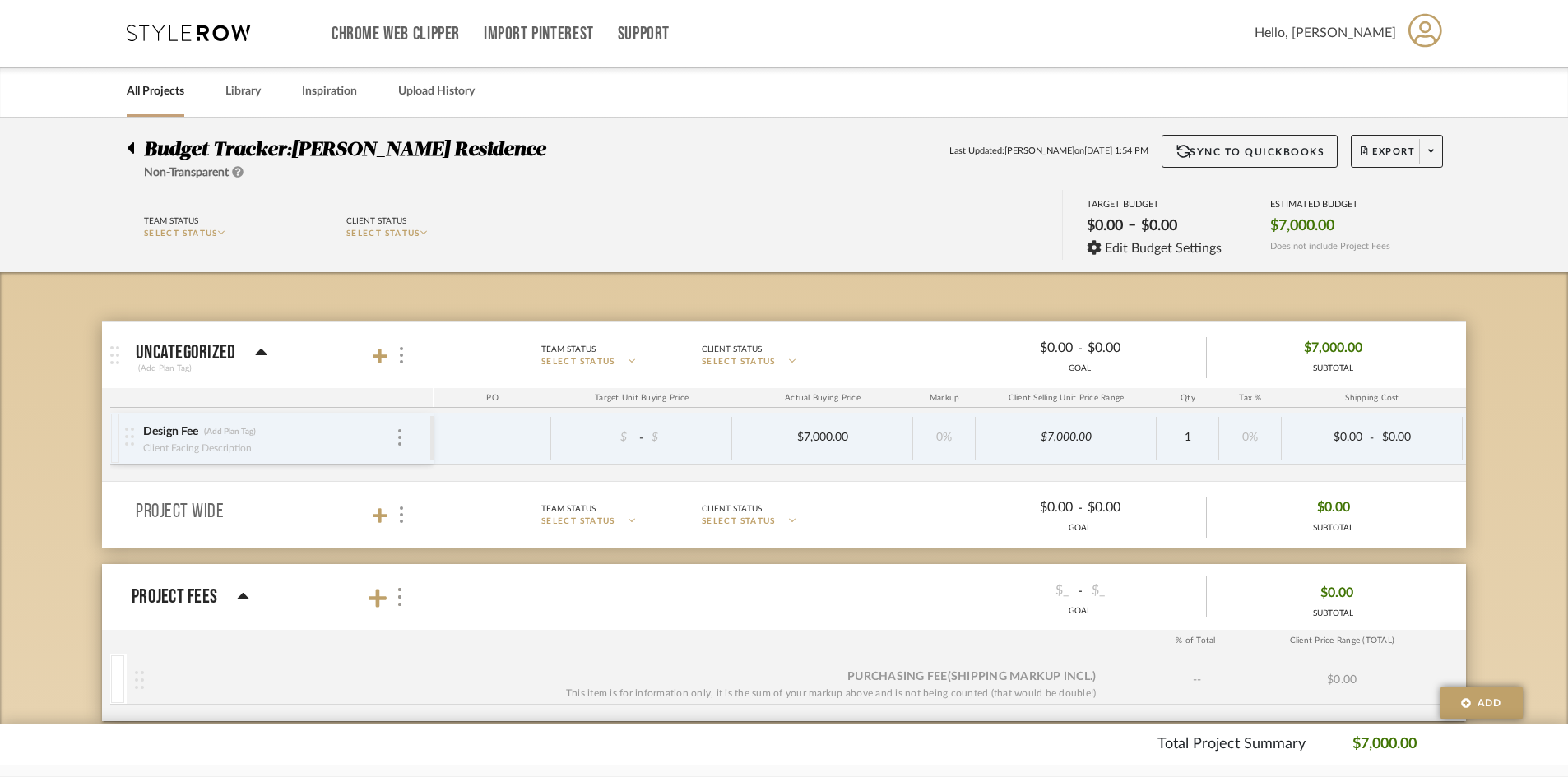
scroll to position [0, 0]
click at [1367, 162] on span "Export" at bounding box center [1388, 159] width 54 height 24
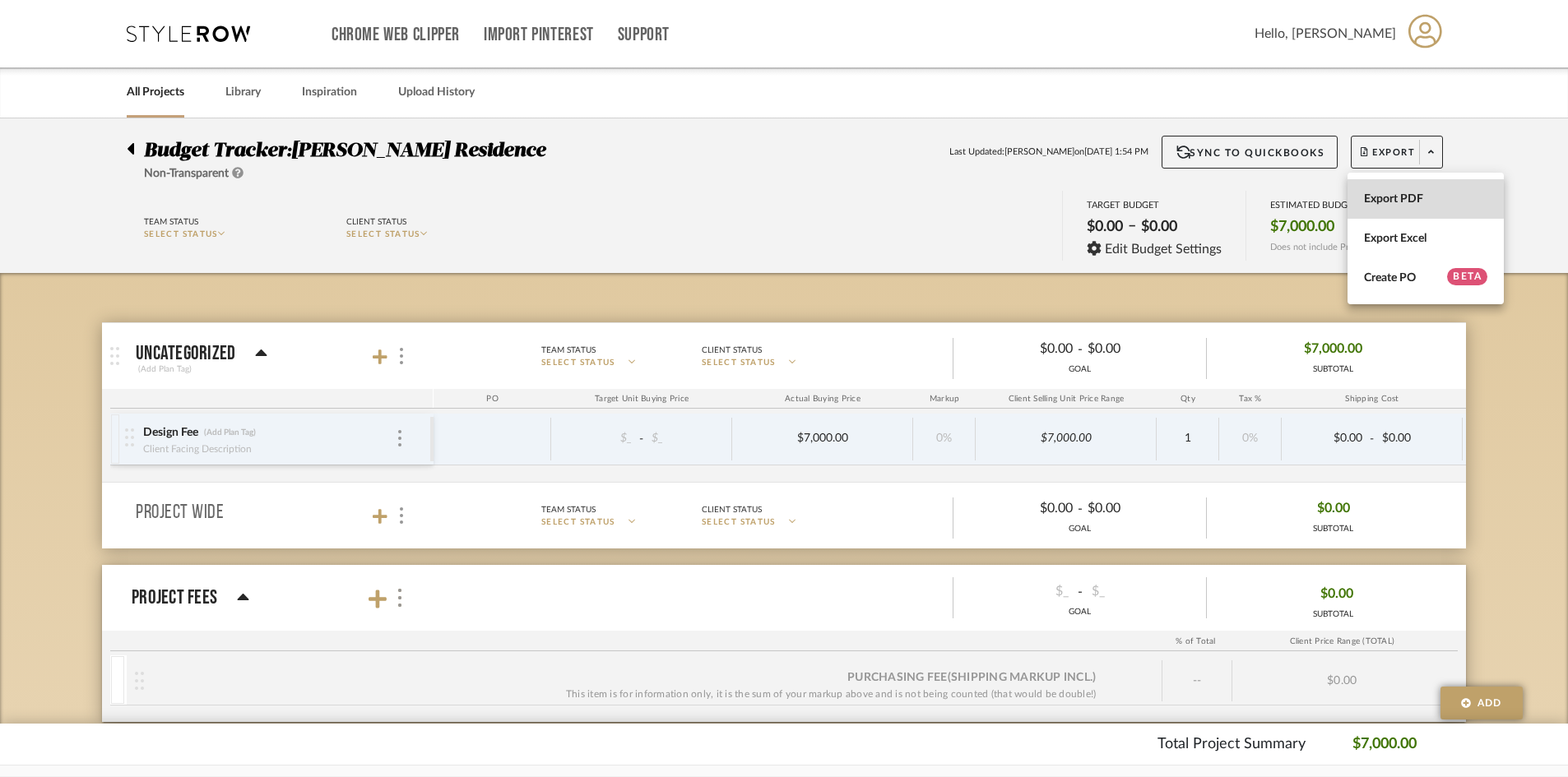
click at [1400, 194] on span "Export PDF" at bounding box center [1426, 199] width 123 height 14
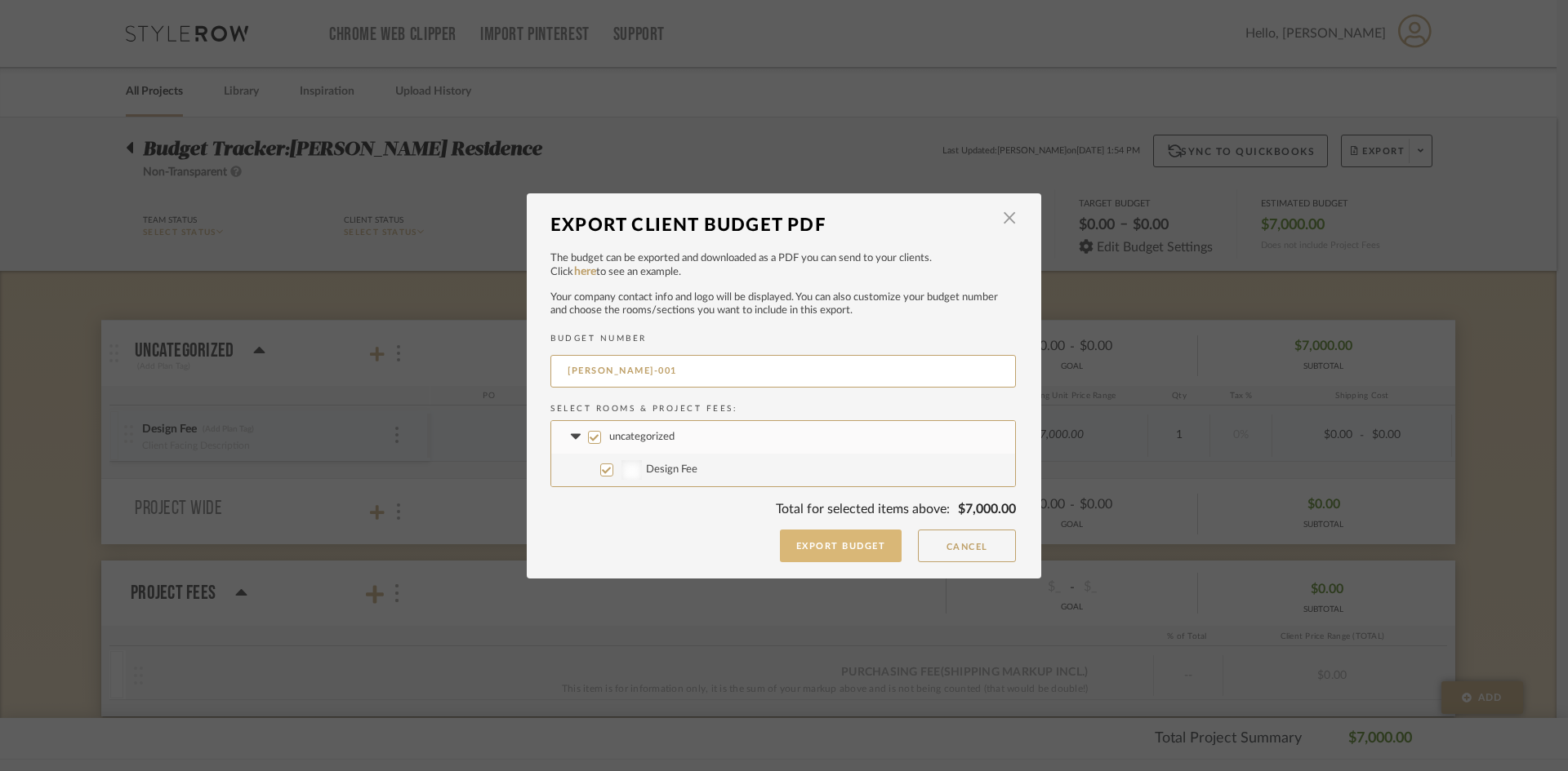
click at [797, 550] on button "Export Budget" at bounding box center [841, 546] width 123 height 32
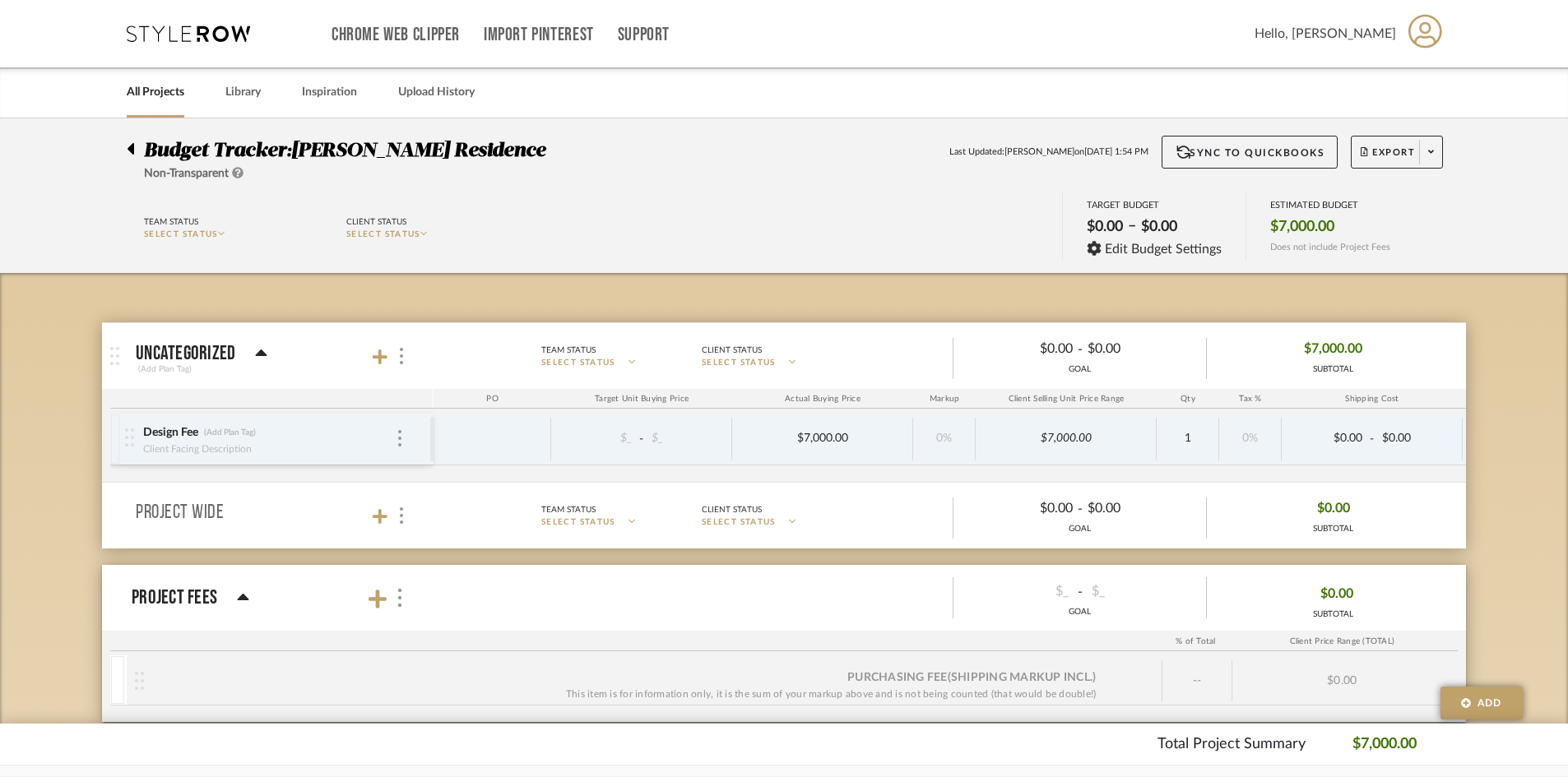
click at [1478, 325] on div "Budget Tracker: Geracie Residence Non-Transparent Last Updated: Ann Kottler on …" at bounding box center [784, 566] width 1568 height 894
click at [888, 443] on div "$7,000.00" at bounding box center [822, 439] width 170 height 24
click at [1370, 431] on span "-" at bounding box center [1372, 439] width 10 height 17
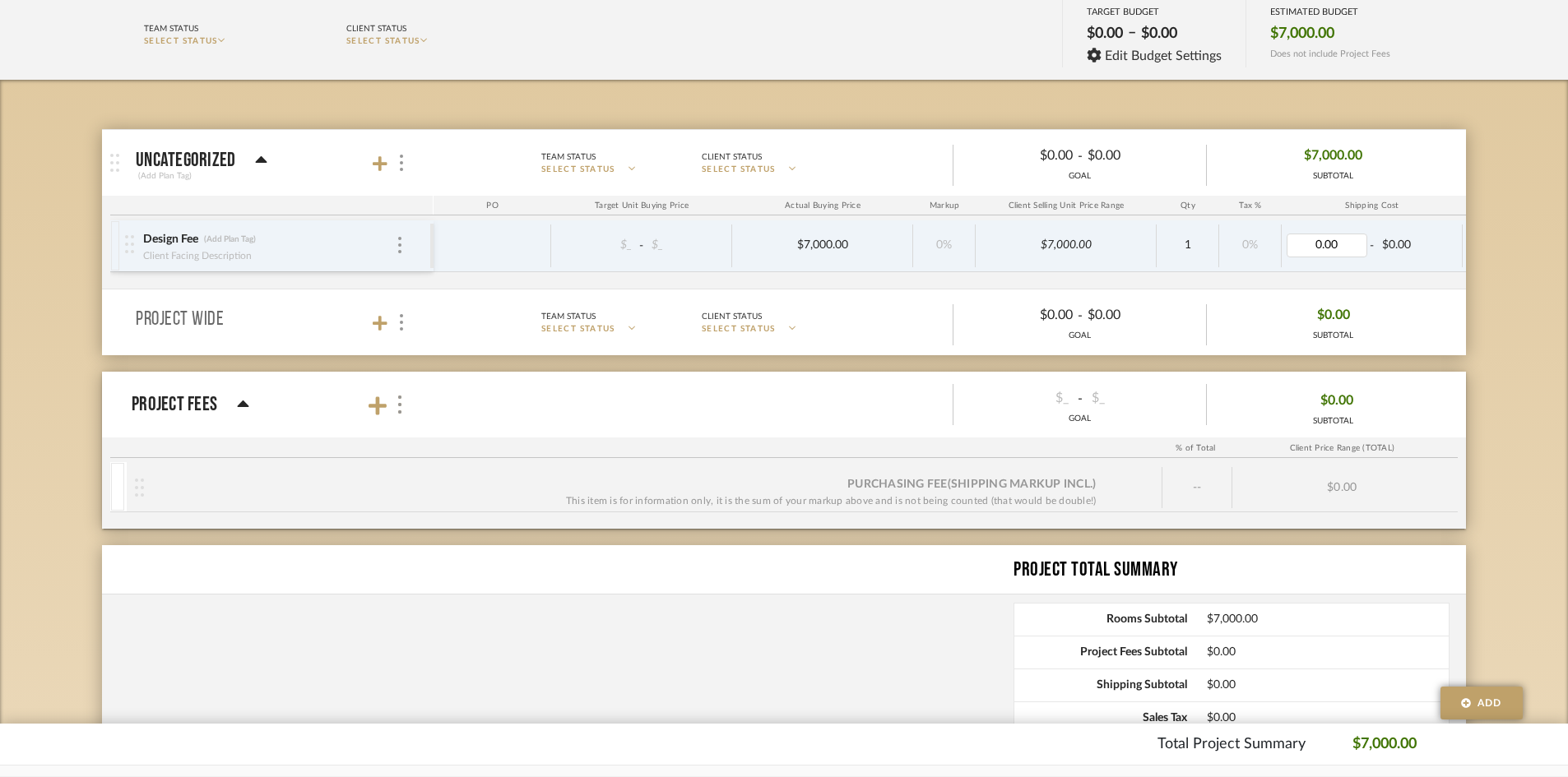
scroll to position [310, 0]
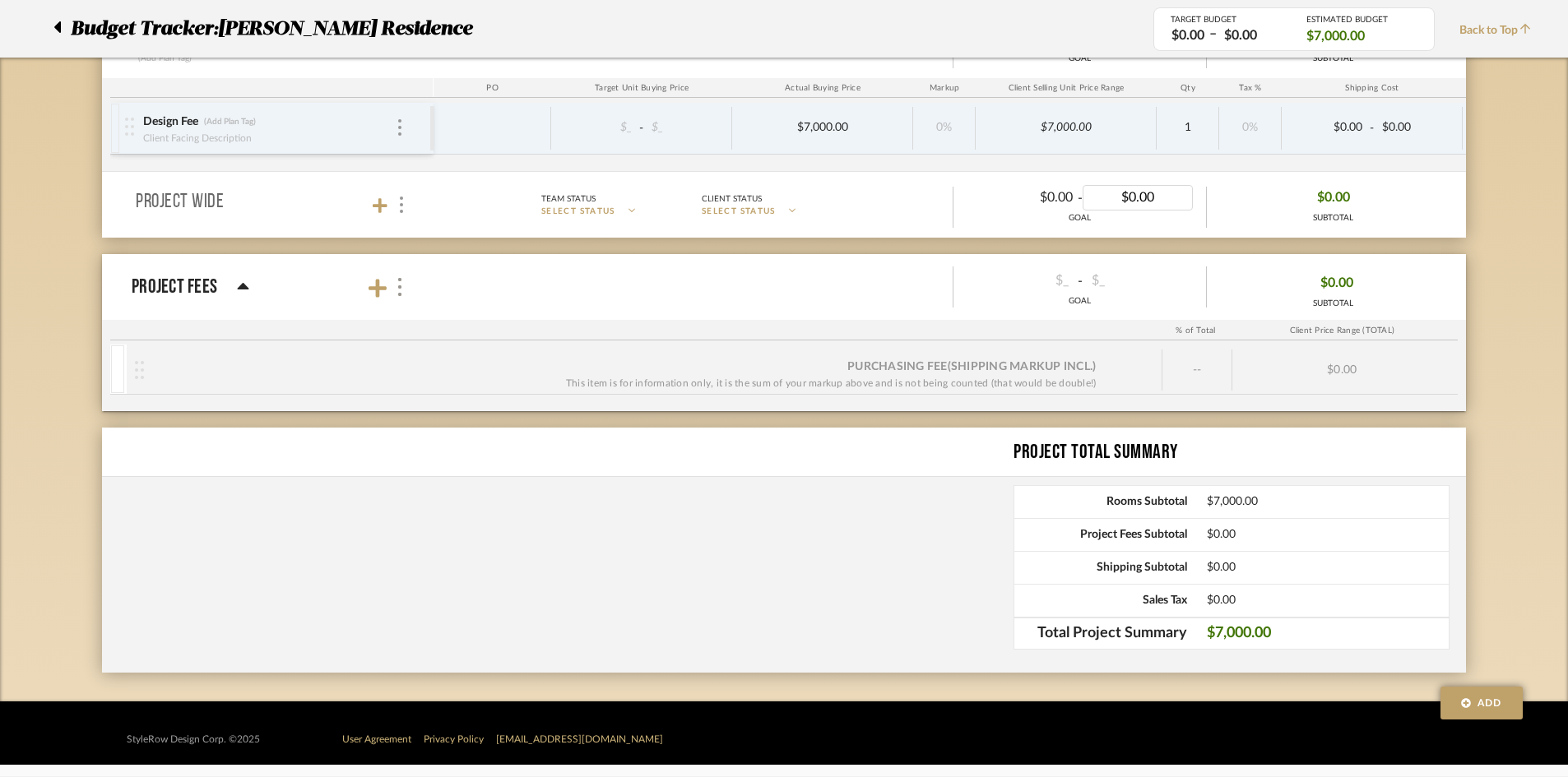
click at [1069, 220] on div "GOAL" at bounding box center [1080, 218] width 253 height 12
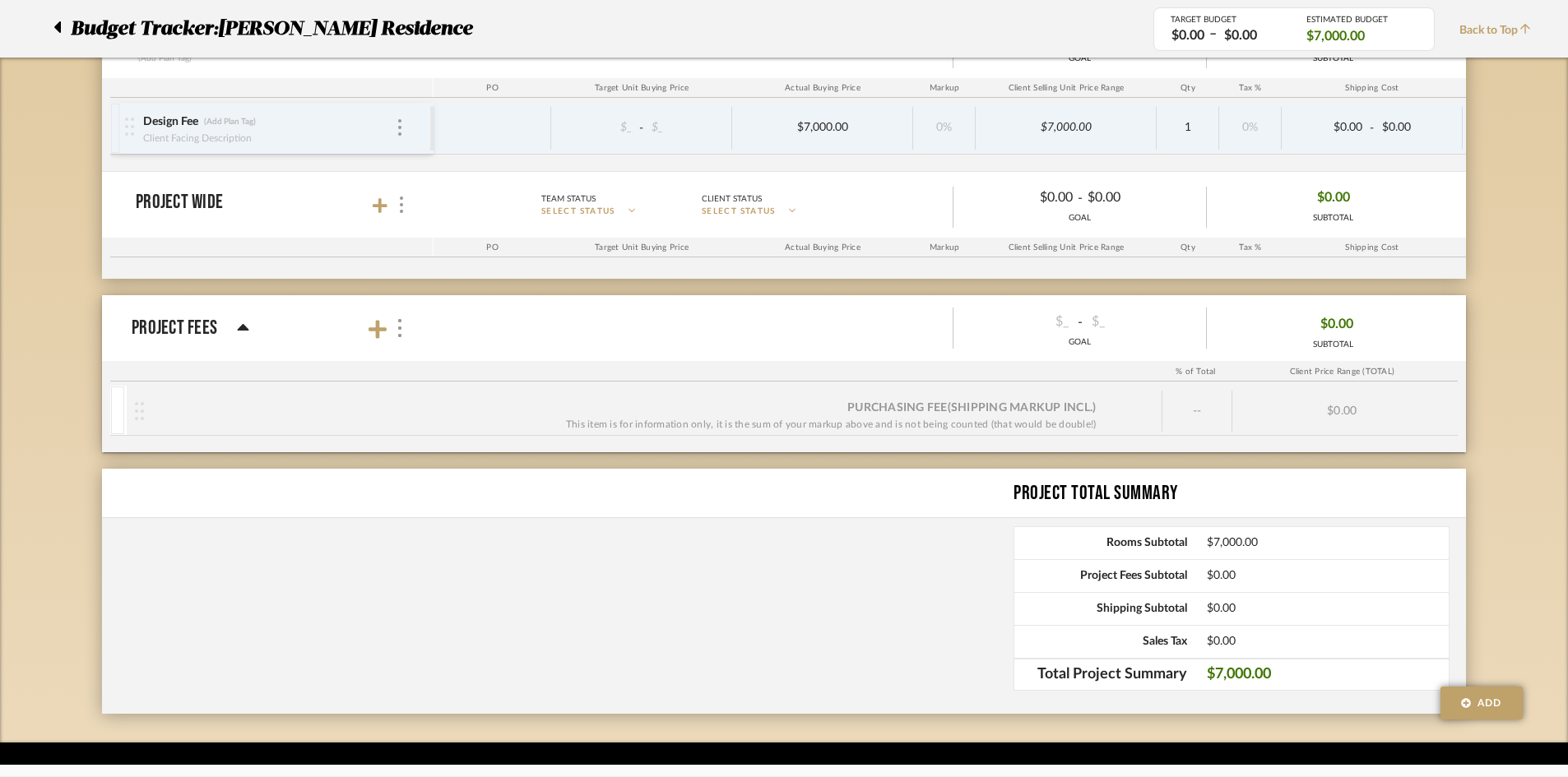
scroll to position [0, 0]
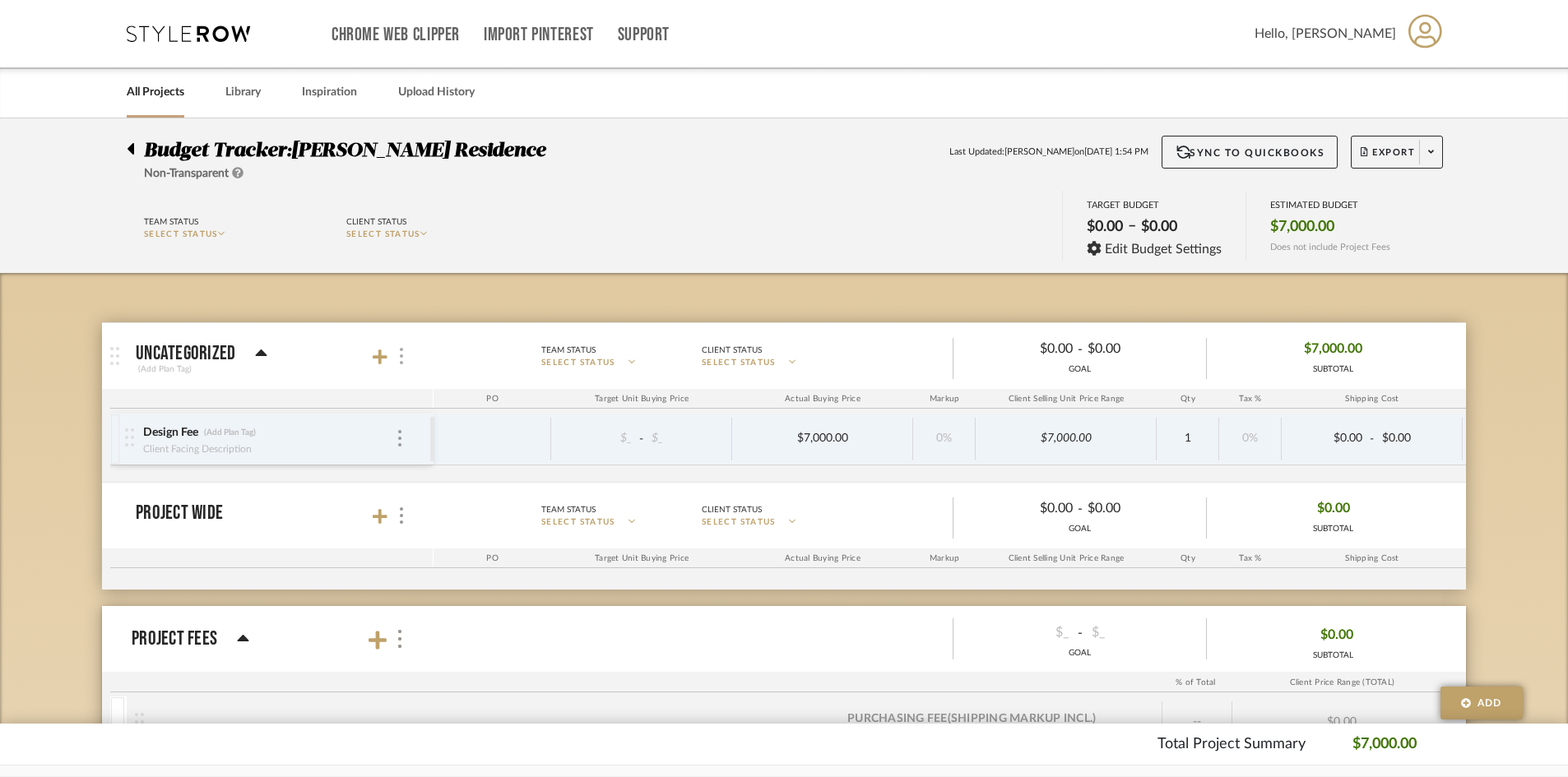
click at [406, 350] on div at bounding box center [400, 356] width 17 height 22
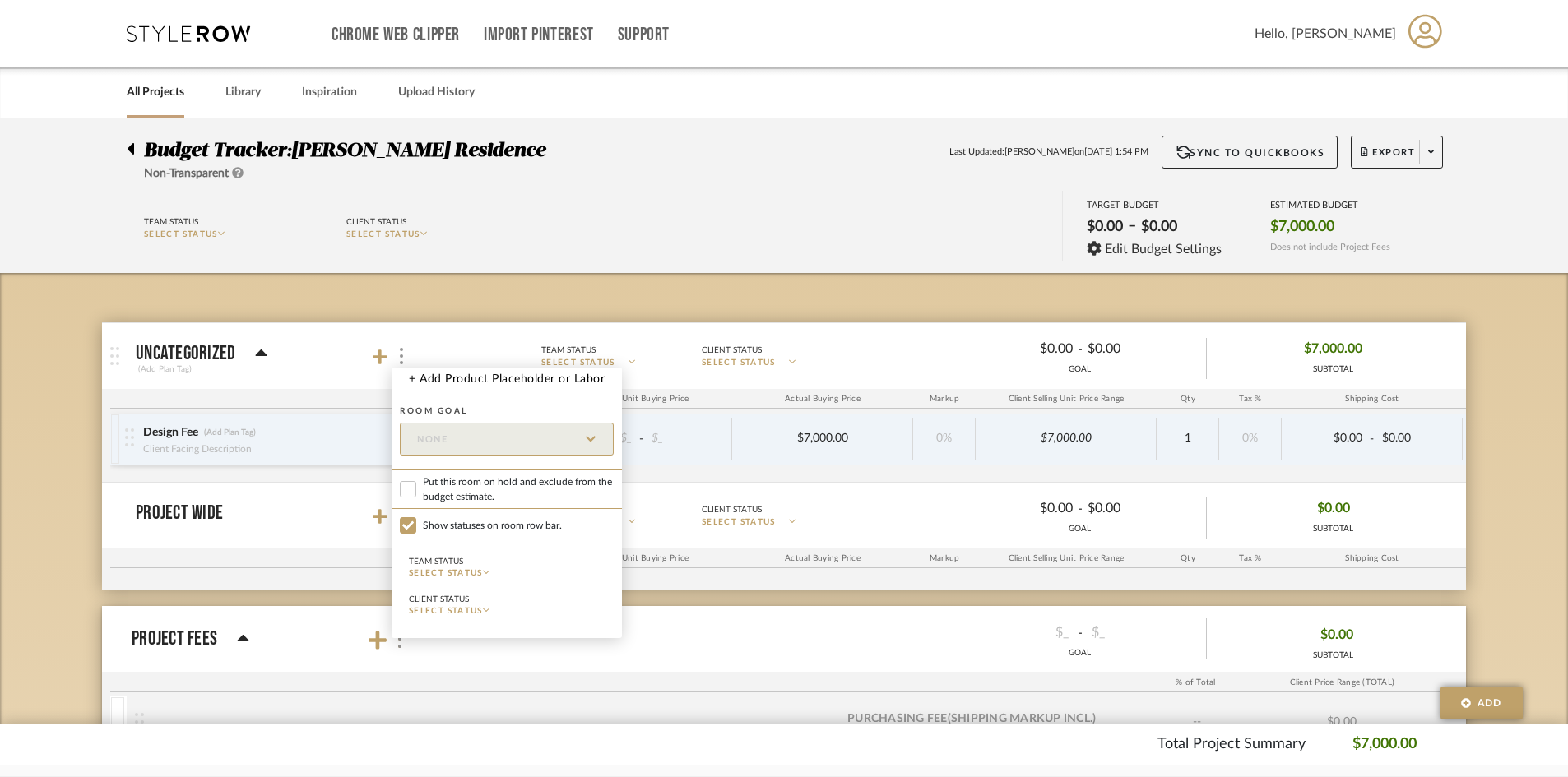
click at [824, 274] on div at bounding box center [784, 388] width 1568 height 777
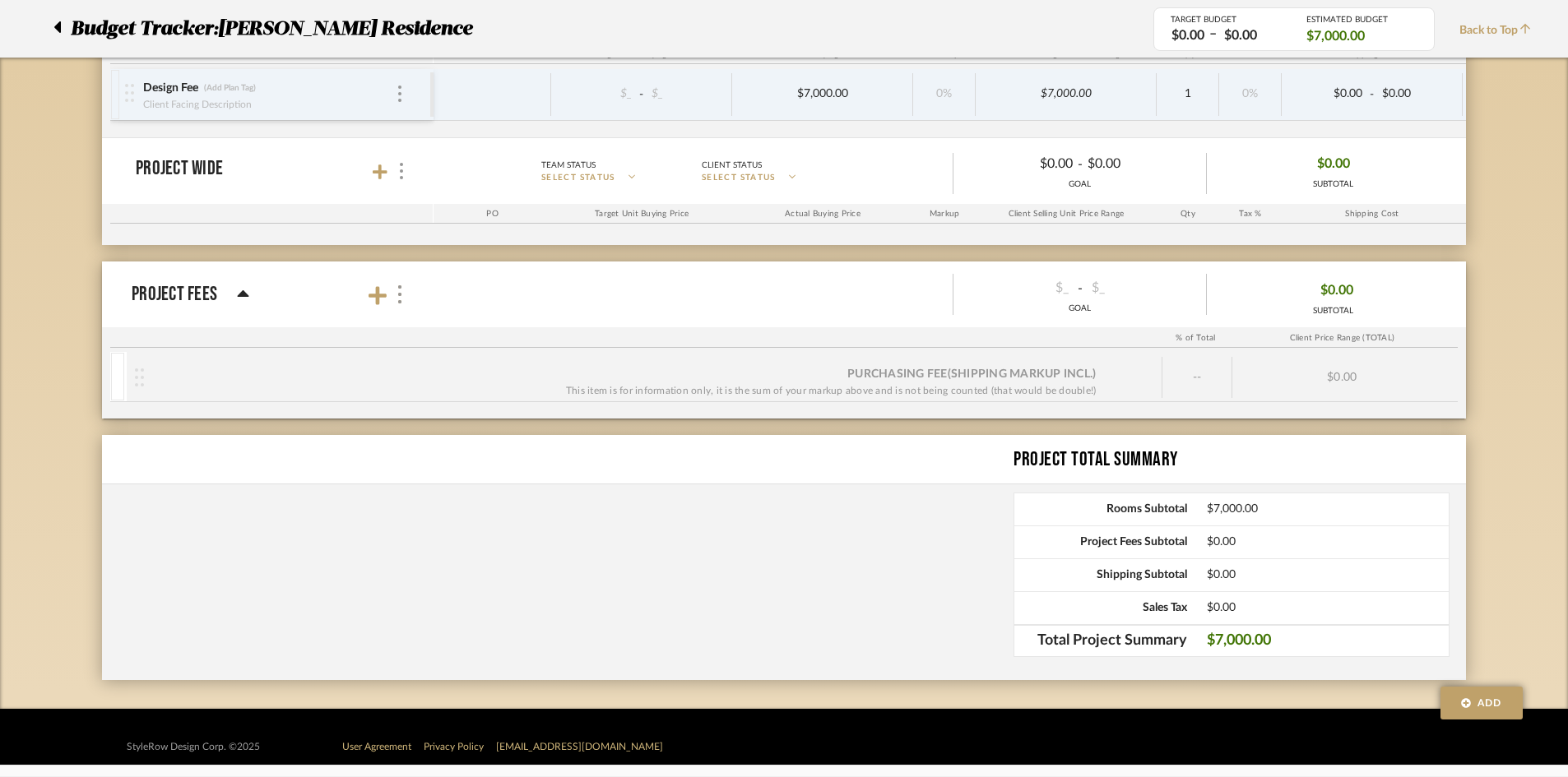
scroll to position [352, 0]
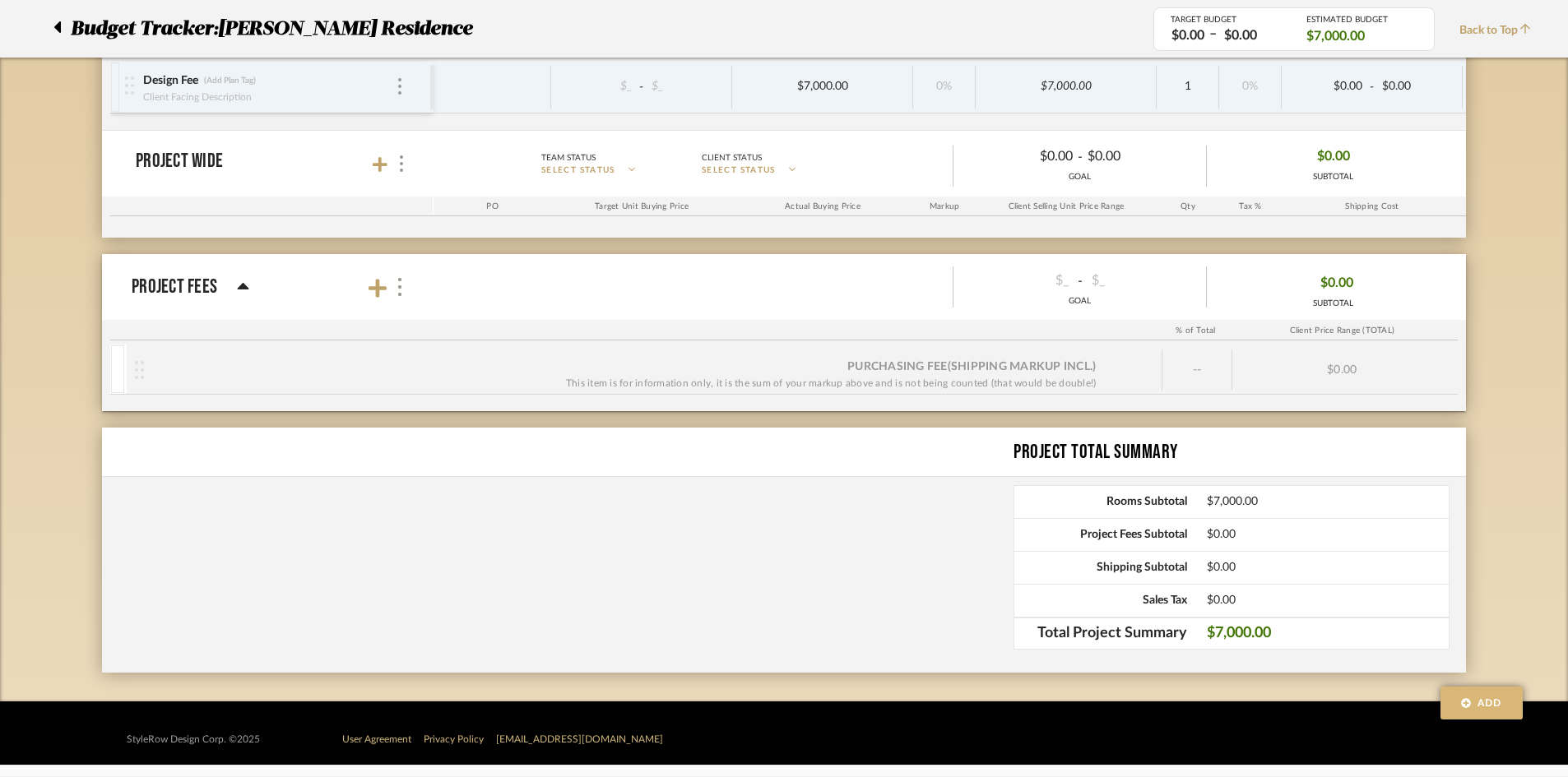
click at [1481, 698] on span "Add" at bounding box center [1490, 703] width 24 height 15
click at [1481, 656] on span "Add Project Fees" at bounding box center [1485, 655] width 76 height 10
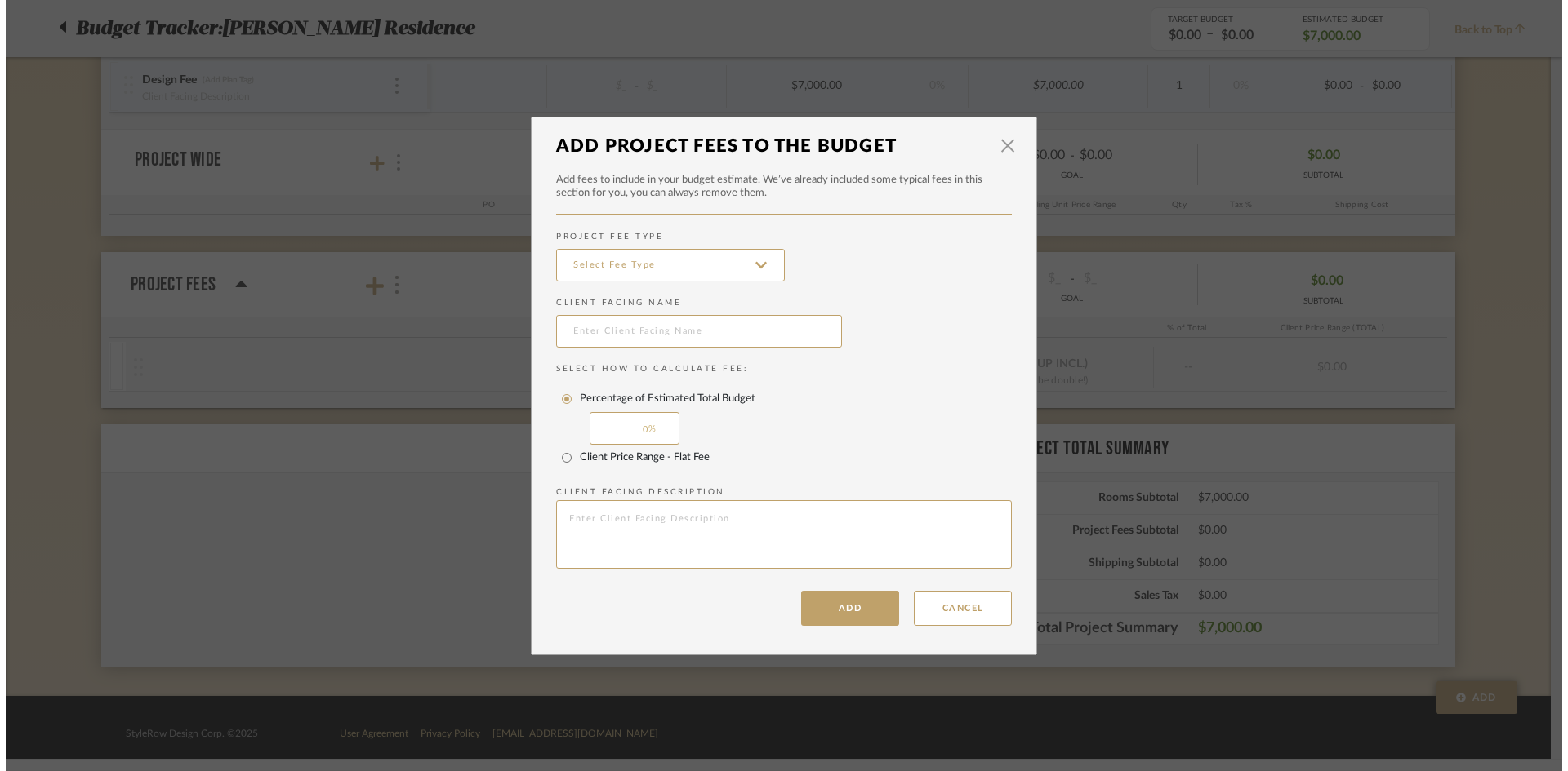
scroll to position [0, 0]
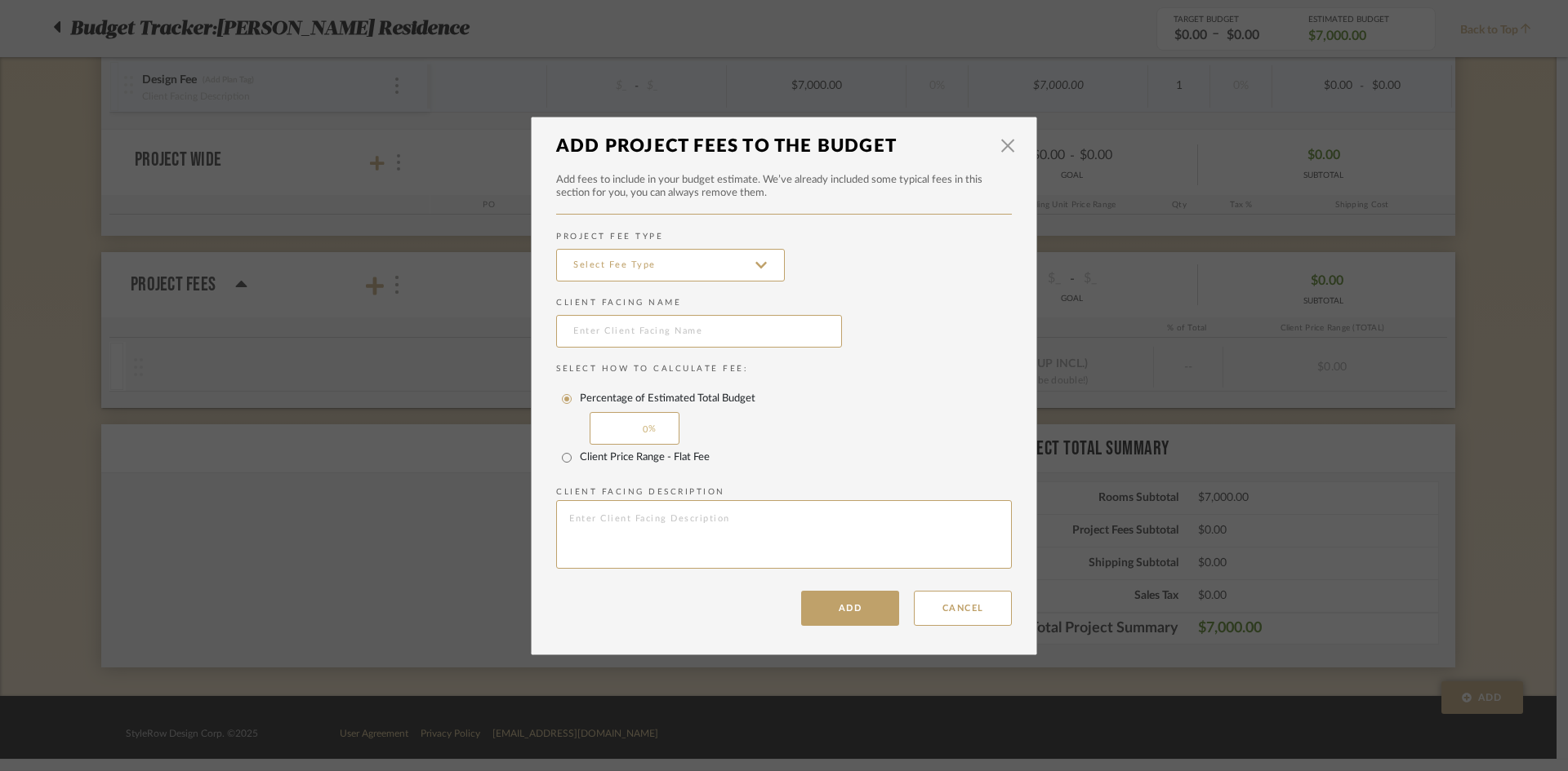
click at [619, 246] on div at bounding box center [670, 268] width 228 height 46
click at [620, 268] on input at bounding box center [670, 264] width 228 height 32
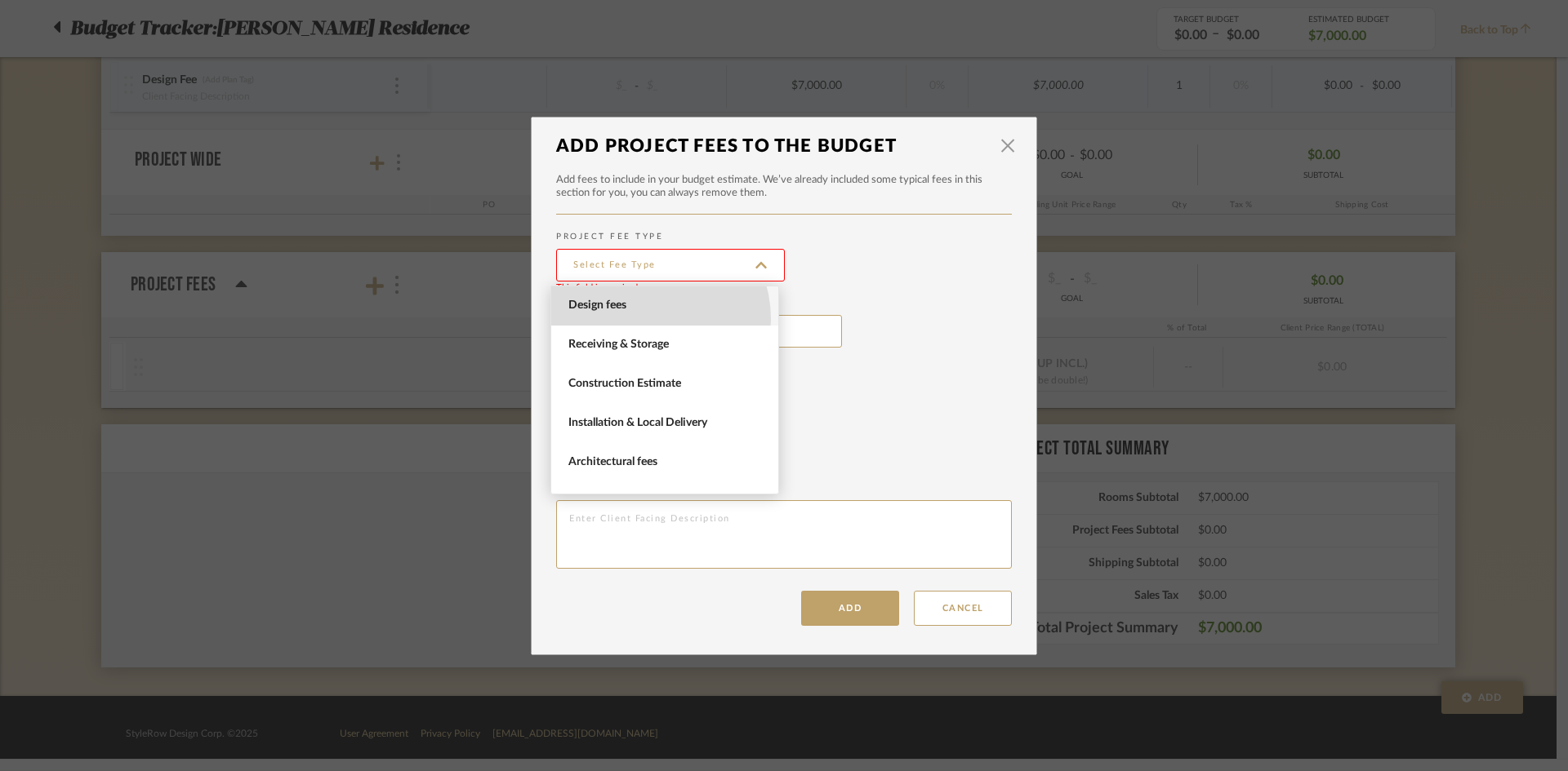
click at [641, 319] on span "Design fees" at bounding box center [665, 306] width 227 height 39
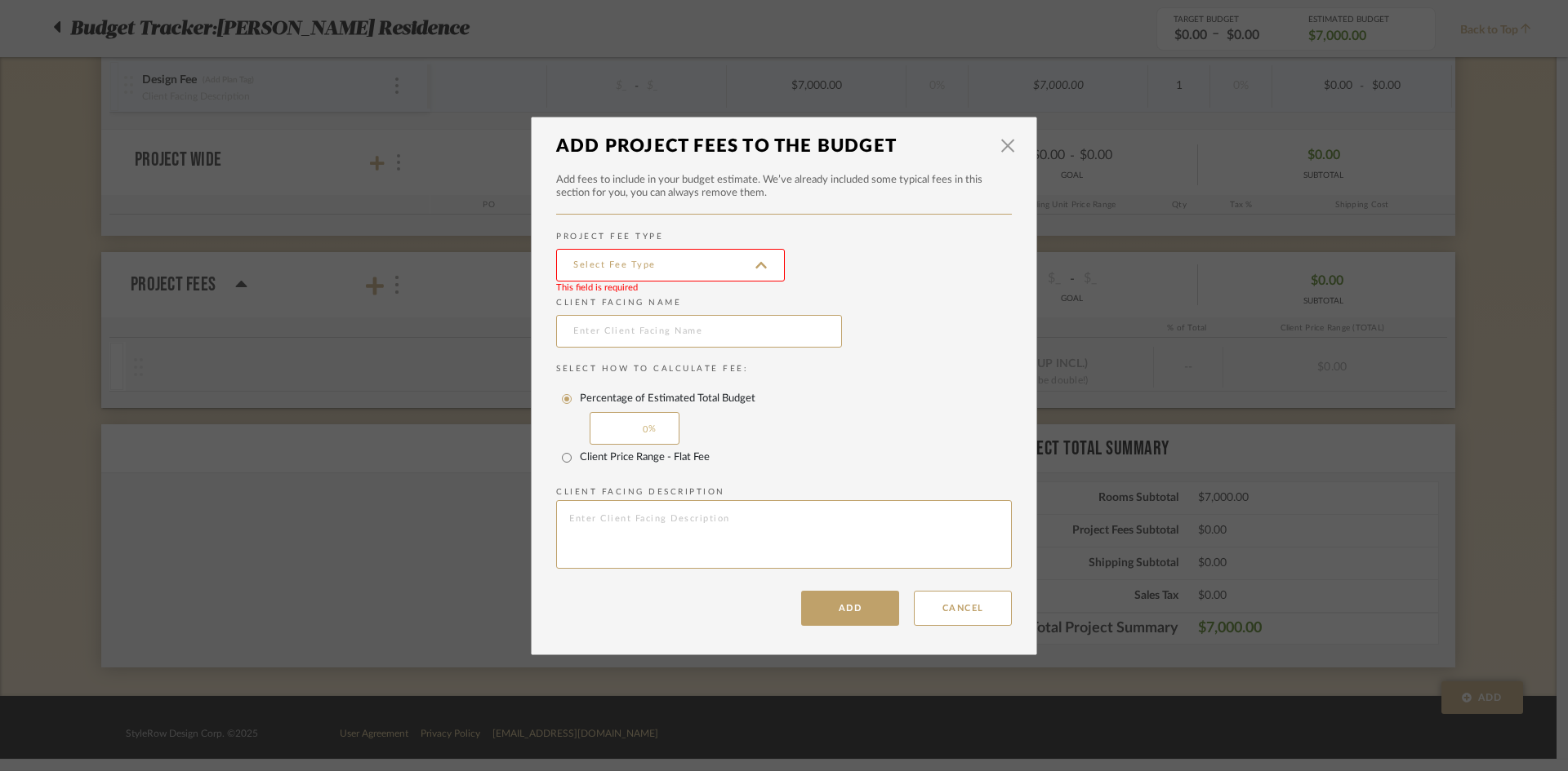
type input "Design fees"
click at [640, 343] on input "text" at bounding box center [699, 330] width 286 height 32
click at [814, 599] on button "Add" at bounding box center [850, 609] width 98 height 35
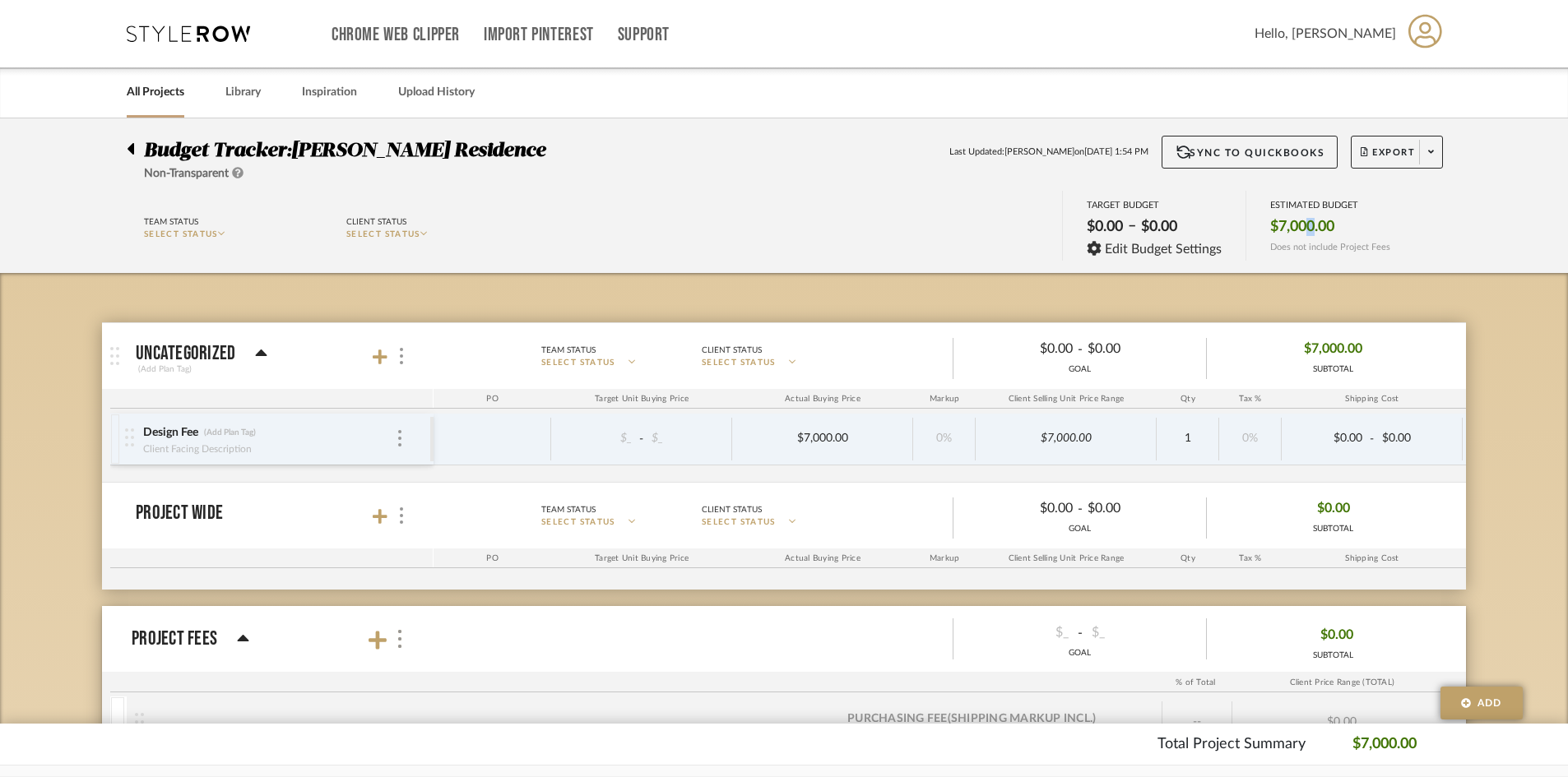
click at [1304, 223] on div "ESTIMATED BUDGET $7,000.00 Does not include Project Fees" at bounding box center [1330, 225] width 168 height 70
click at [996, 150] on span "Last Updated:" at bounding box center [977, 152] width 55 height 14
click at [174, 85] on link "All Projects" at bounding box center [155, 93] width 58 height 22
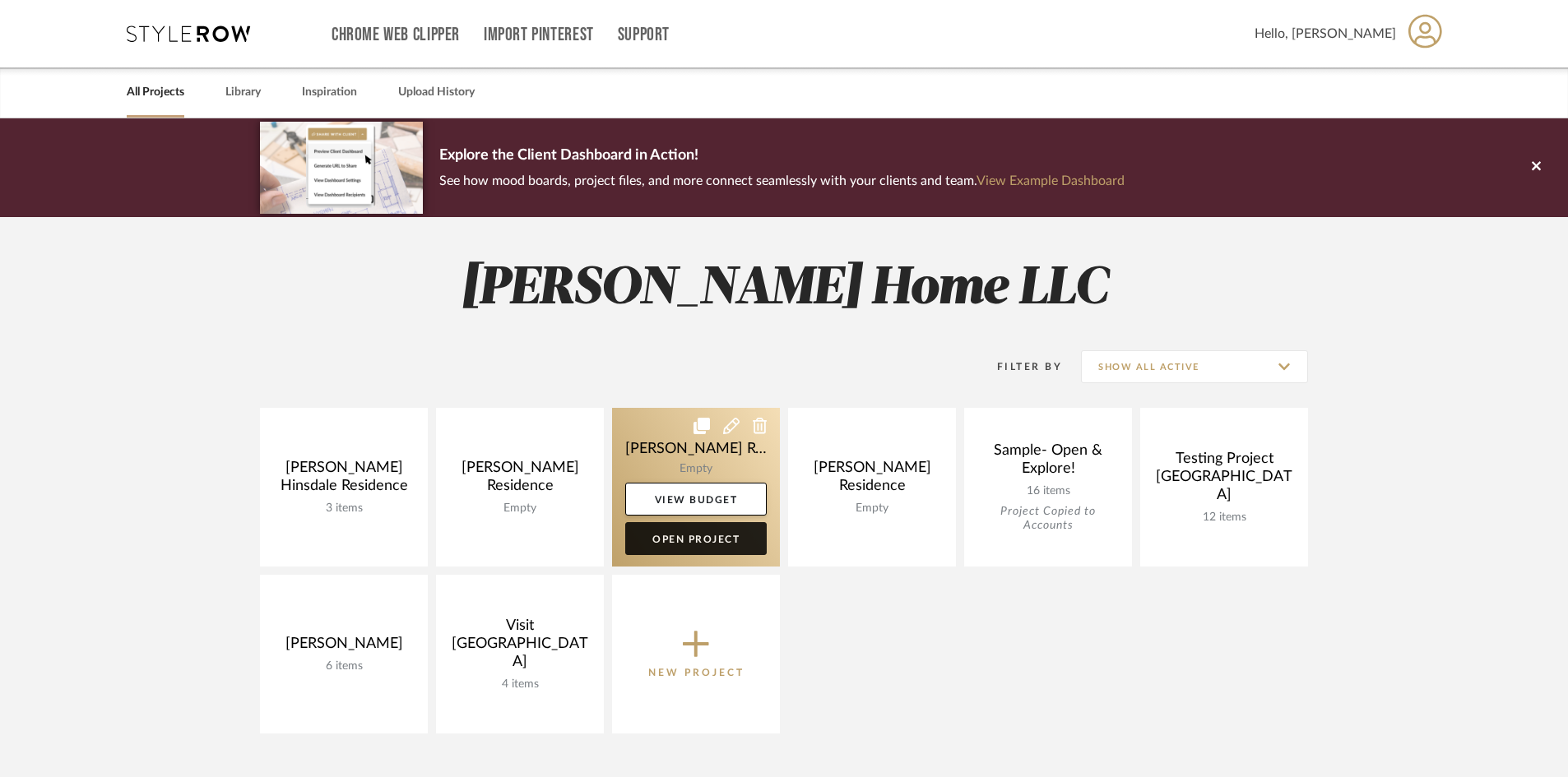
click at [709, 538] on link "Open Project" at bounding box center [695, 538] width 141 height 33
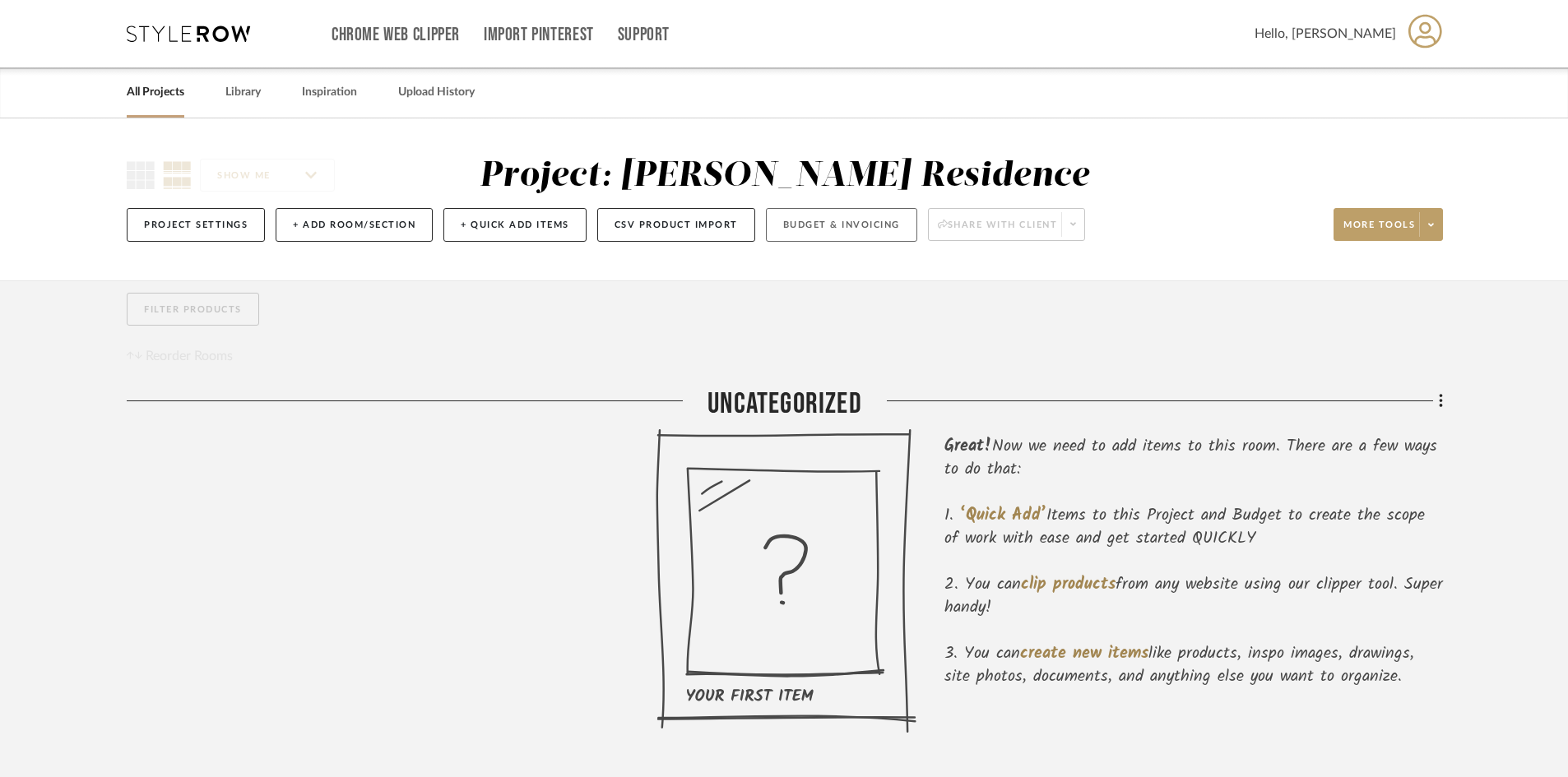
click at [869, 236] on button "Budget & Invoicing" at bounding box center [842, 225] width 152 height 34
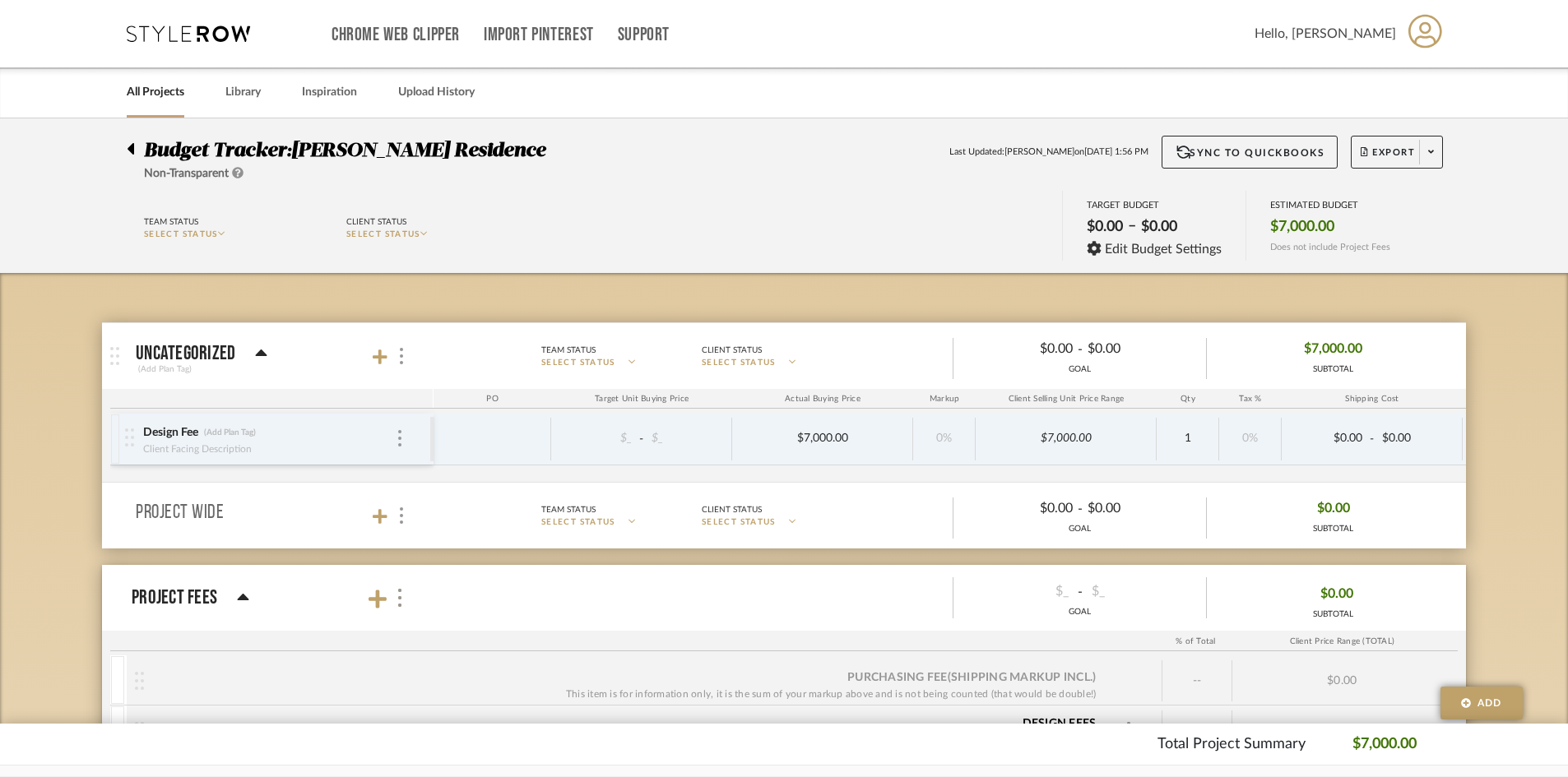
click at [120, 366] on div at bounding box center [119, 356] width 34 height 65
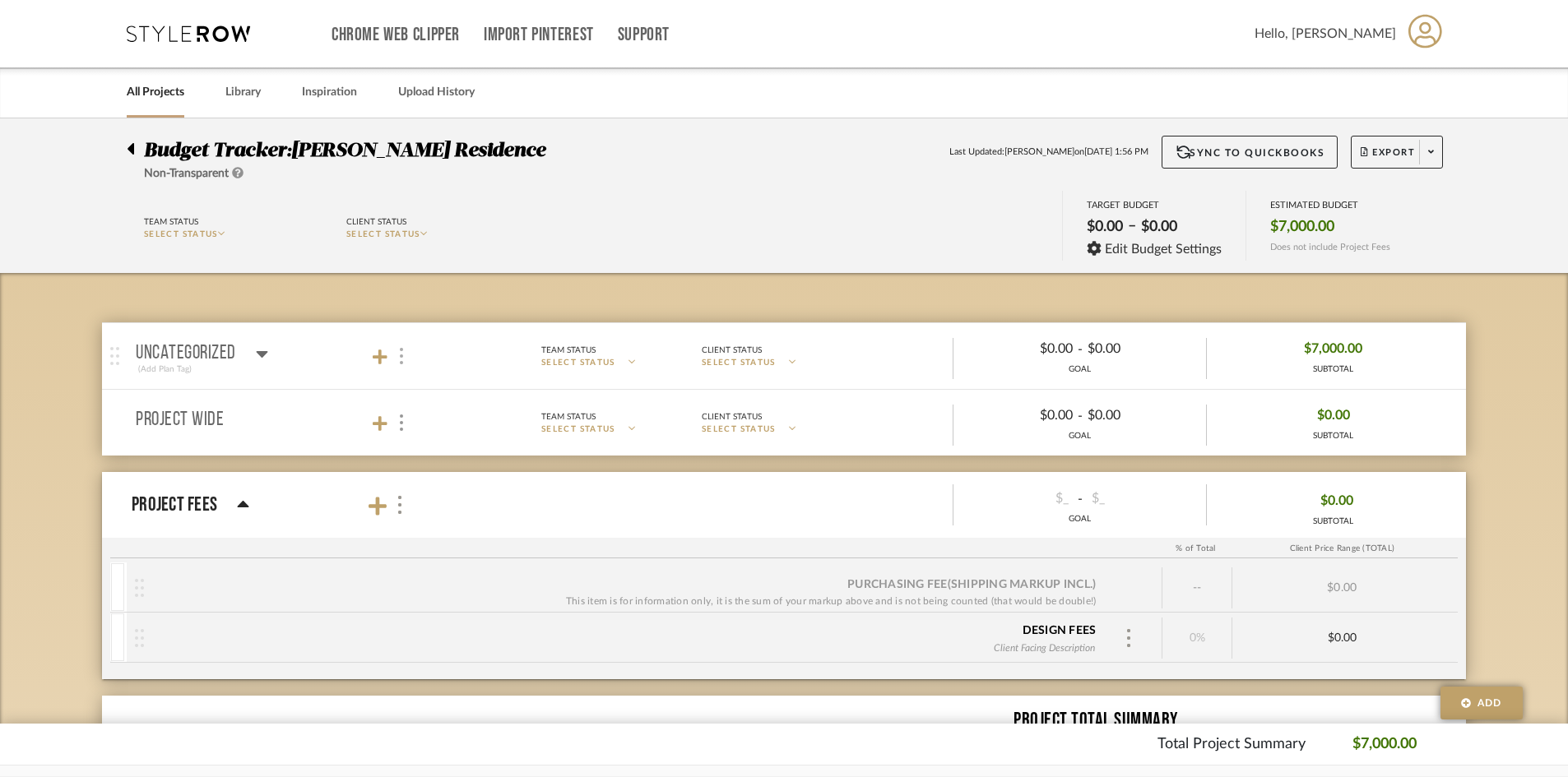
click at [397, 359] on div at bounding box center [400, 356] width 17 height 22
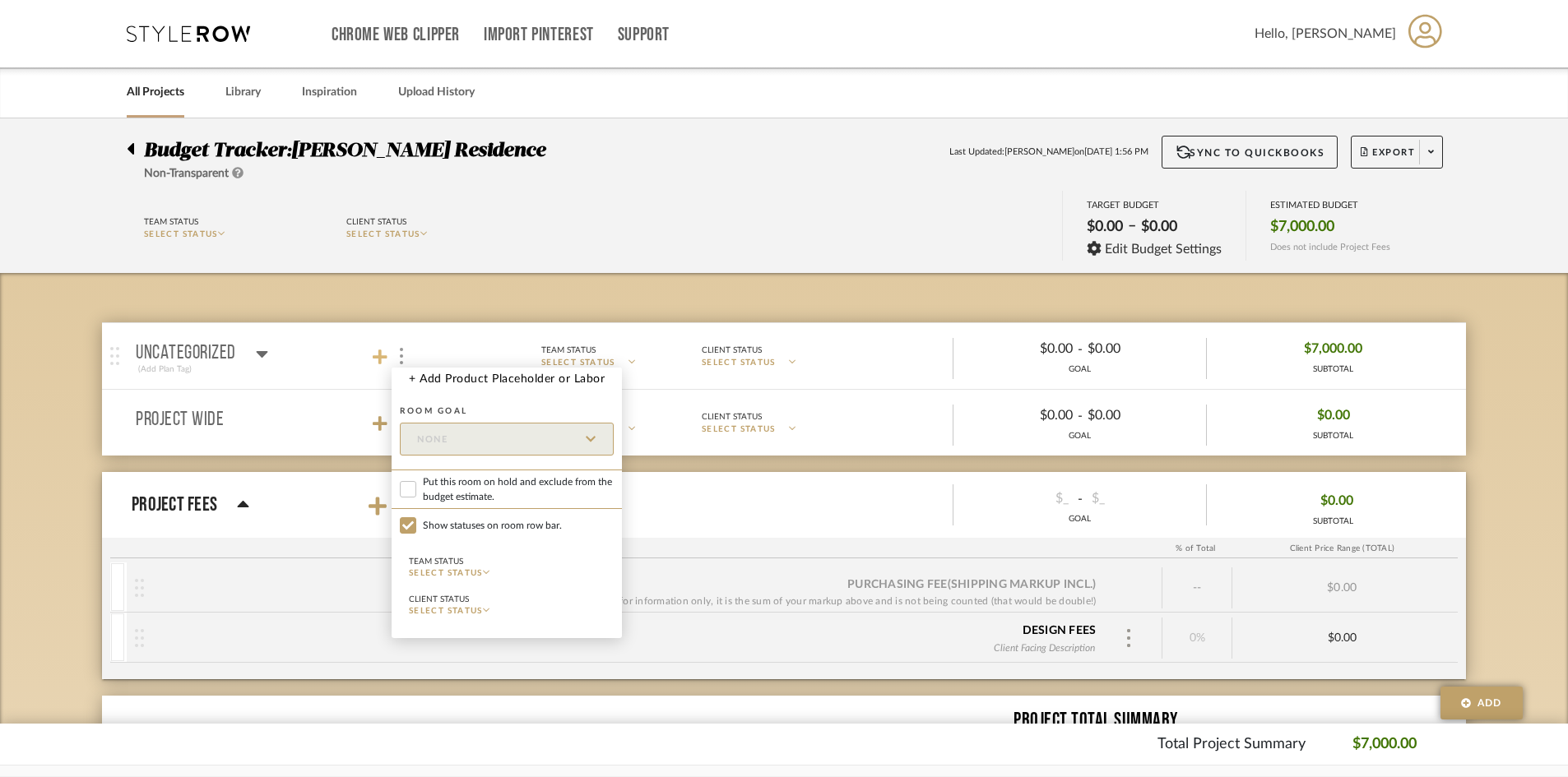
click at [382, 352] on div at bounding box center [784, 388] width 1568 height 777
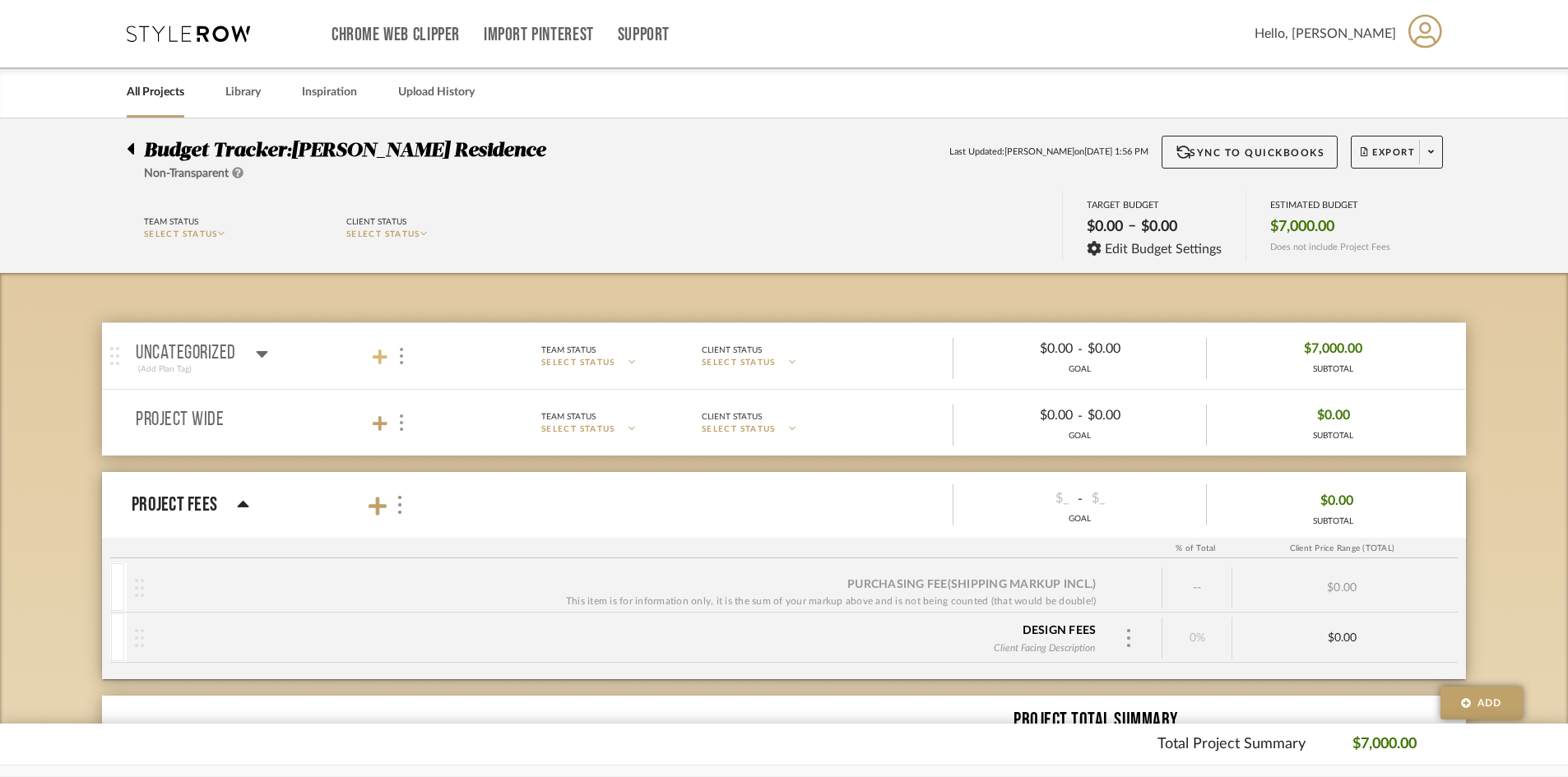
click at [380, 356] on icon at bounding box center [380, 357] width 15 height 15
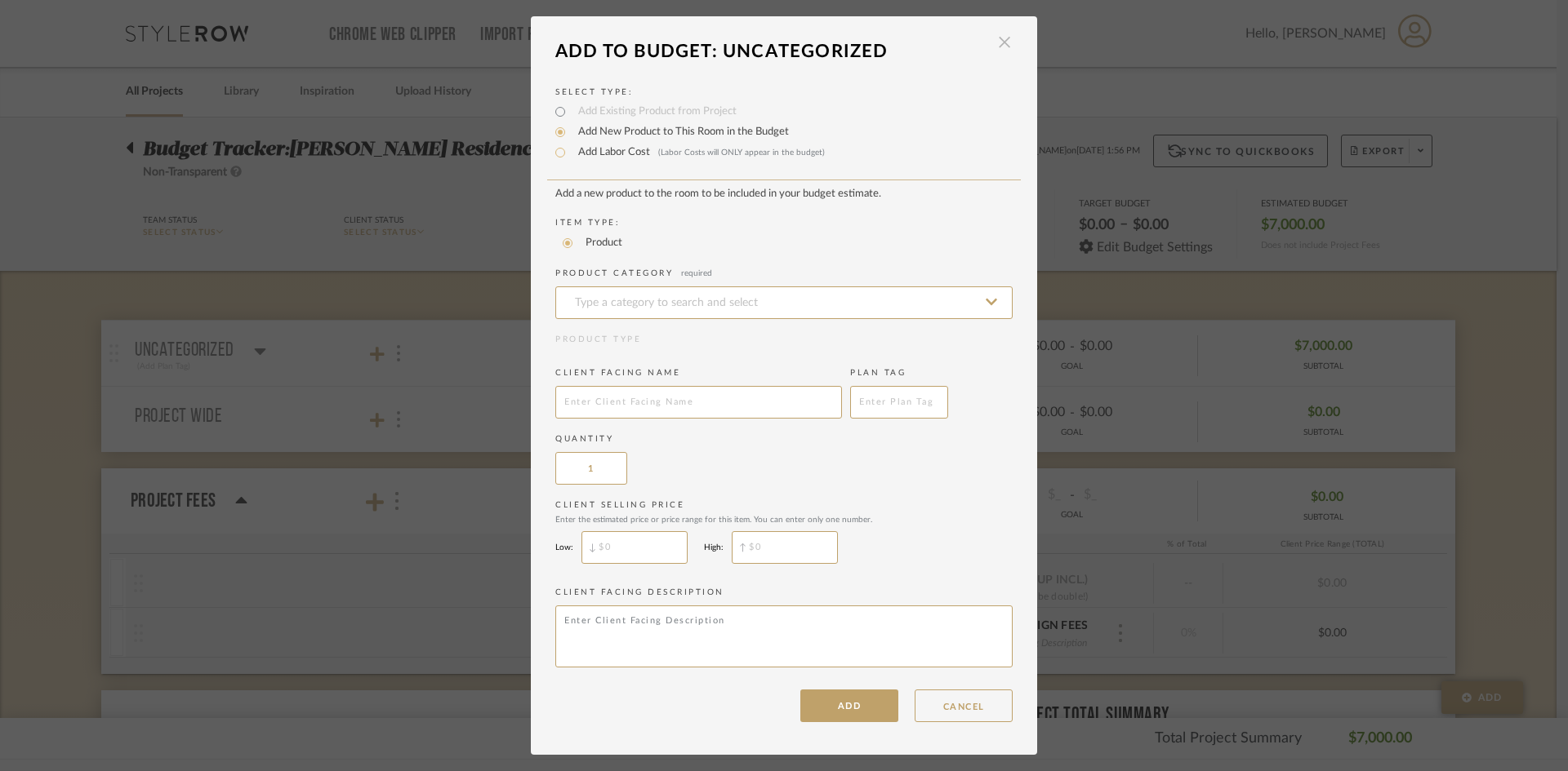
click at [994, 43] on span "button" at bounding box center [1004, 42] width 32 height 32
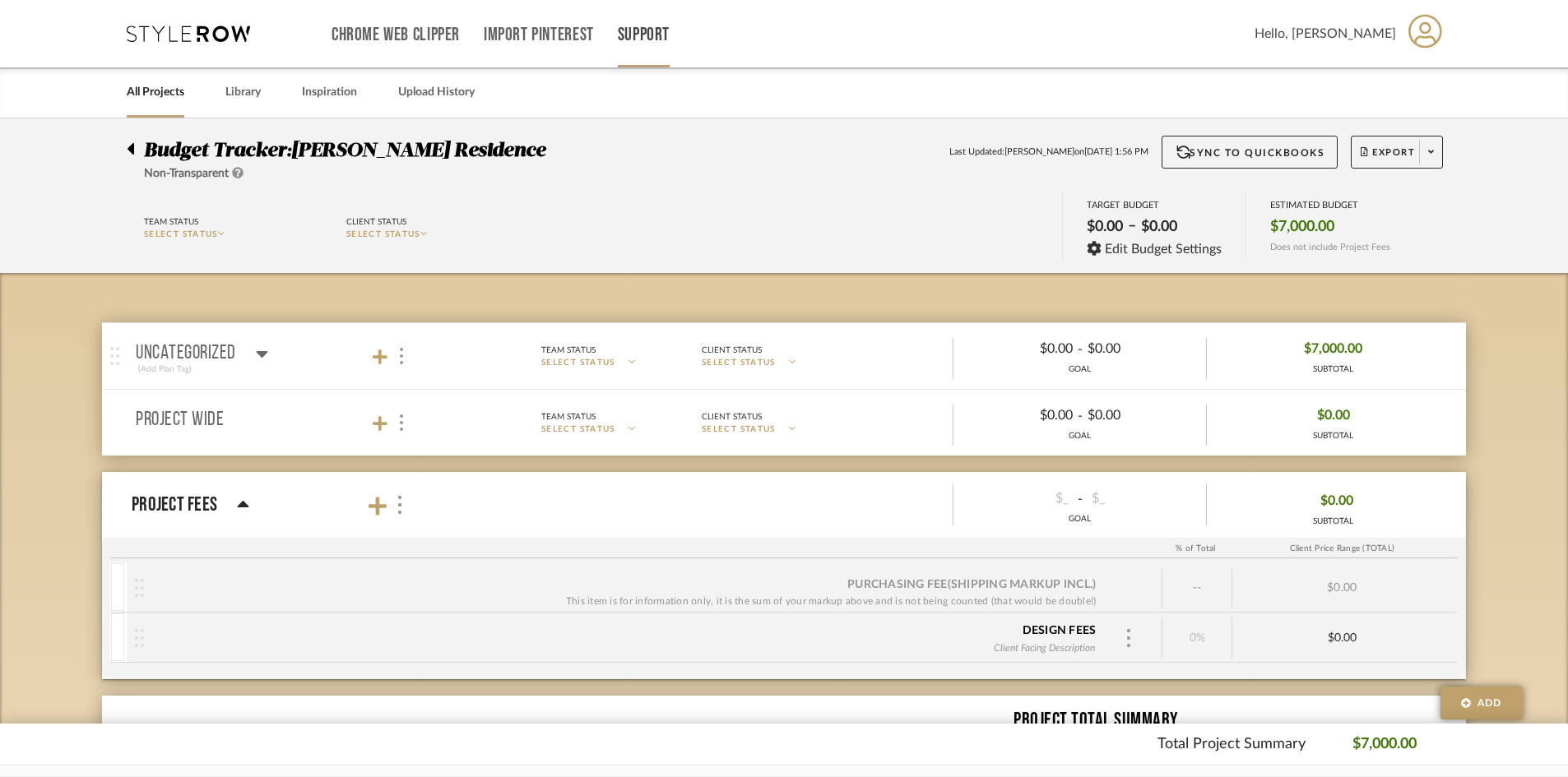
click at [658, 34] on link "Support" at bounding box center [644, 35] width 51 height 14
click at [701, 121] on link "How-To Hub" at bounding box center [678, 108] width 121 height 39
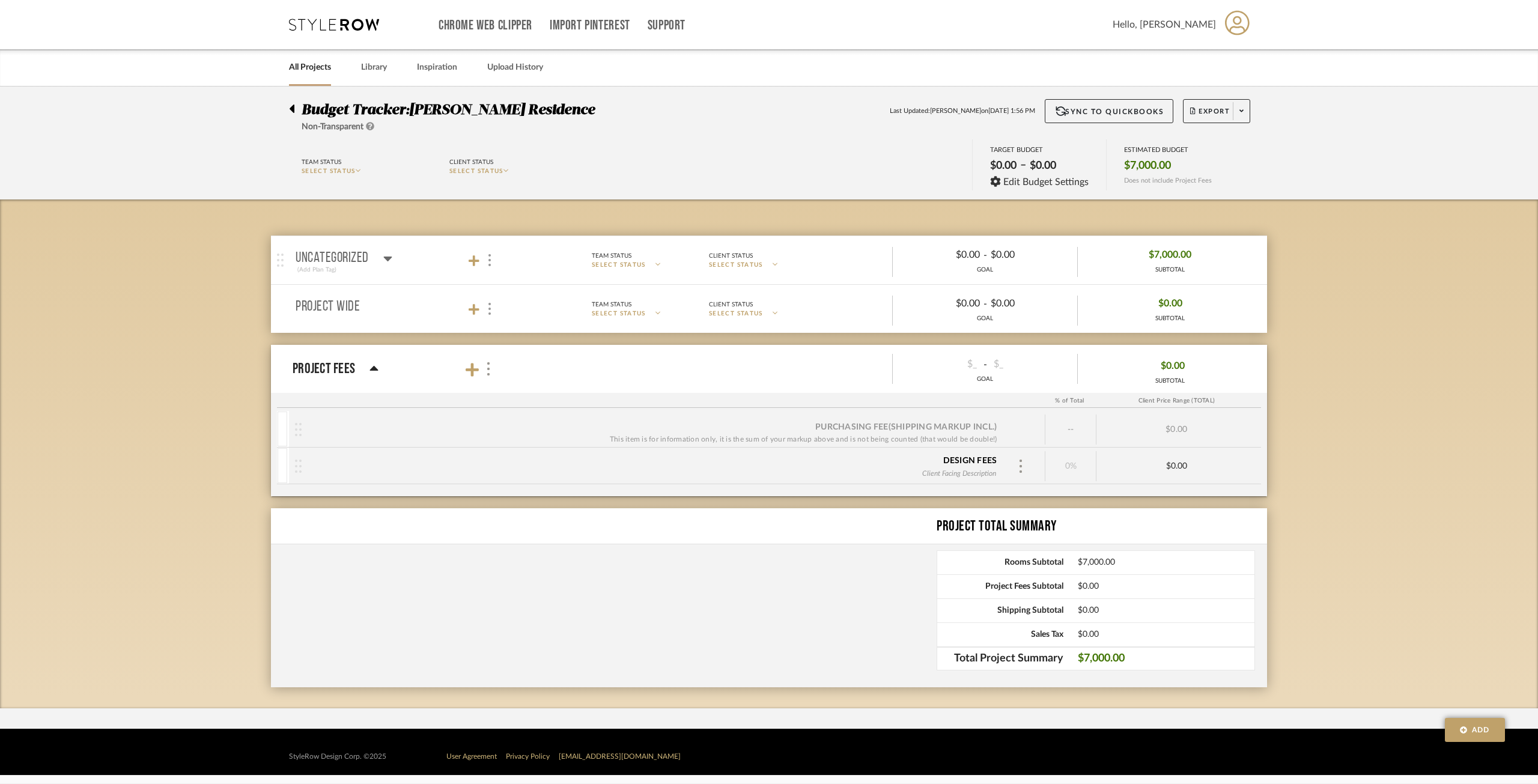
click at [385, 258] on icon at bounding box center [387, 259] width 8 height 5
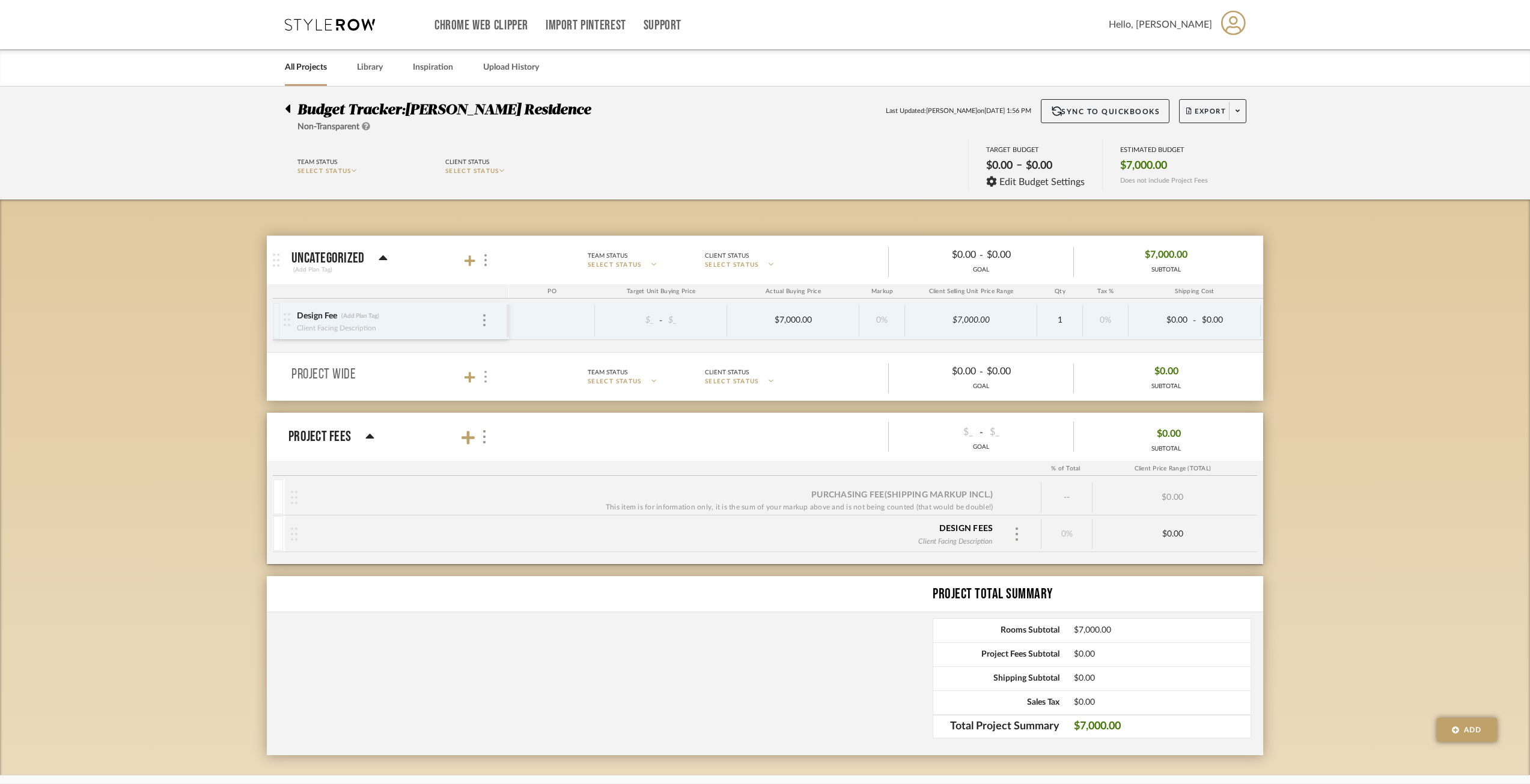
click at [482, 376] on div at bounding box center [484, 377] width 12 height 16
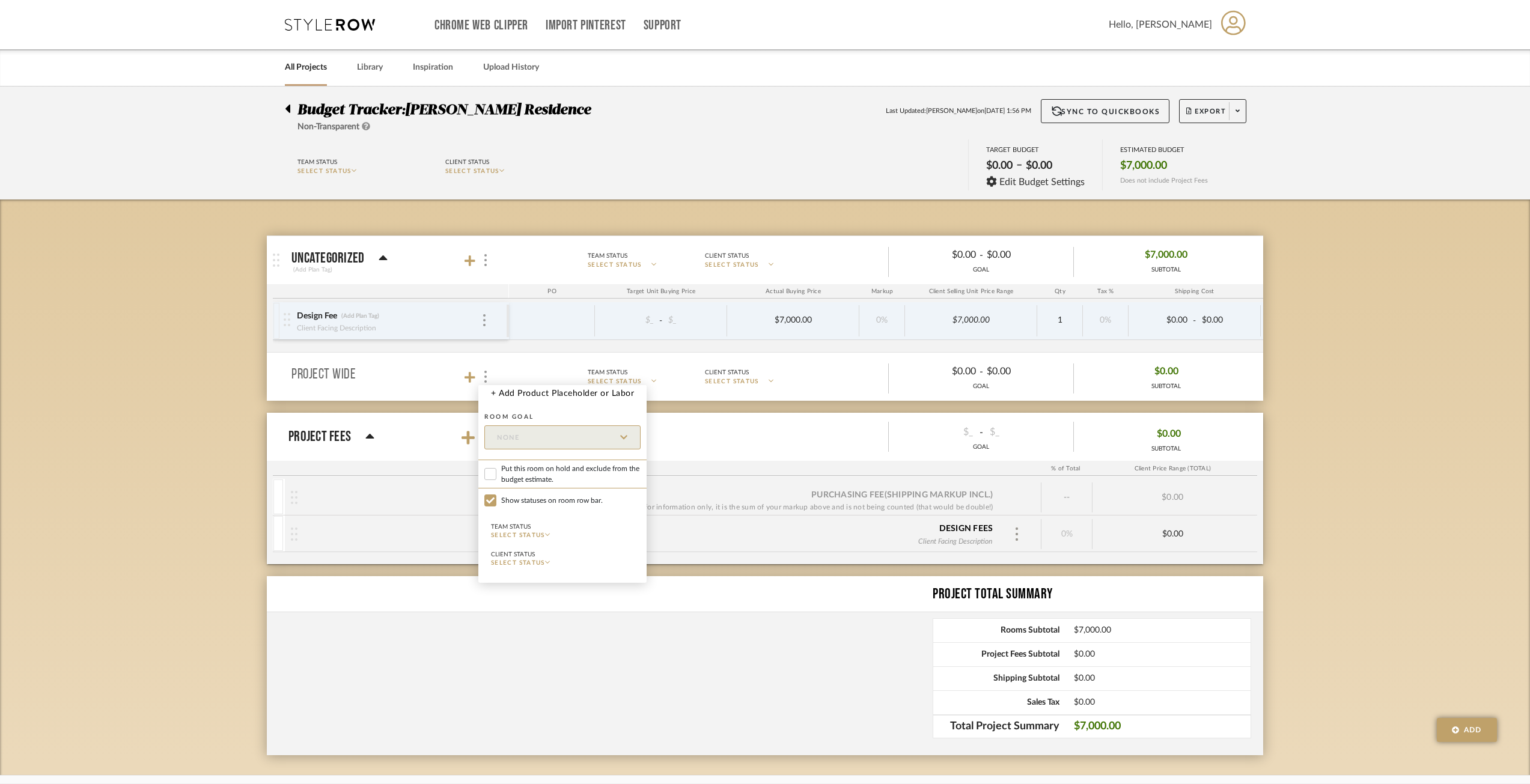
drag, startPoint x: 1429, startPoint y: 3, endPoint x: 1446, endPoint y: 471, distance: 468.3
click at [1153, 471] on div at bounding box center [765, 392] width 1530 height 784
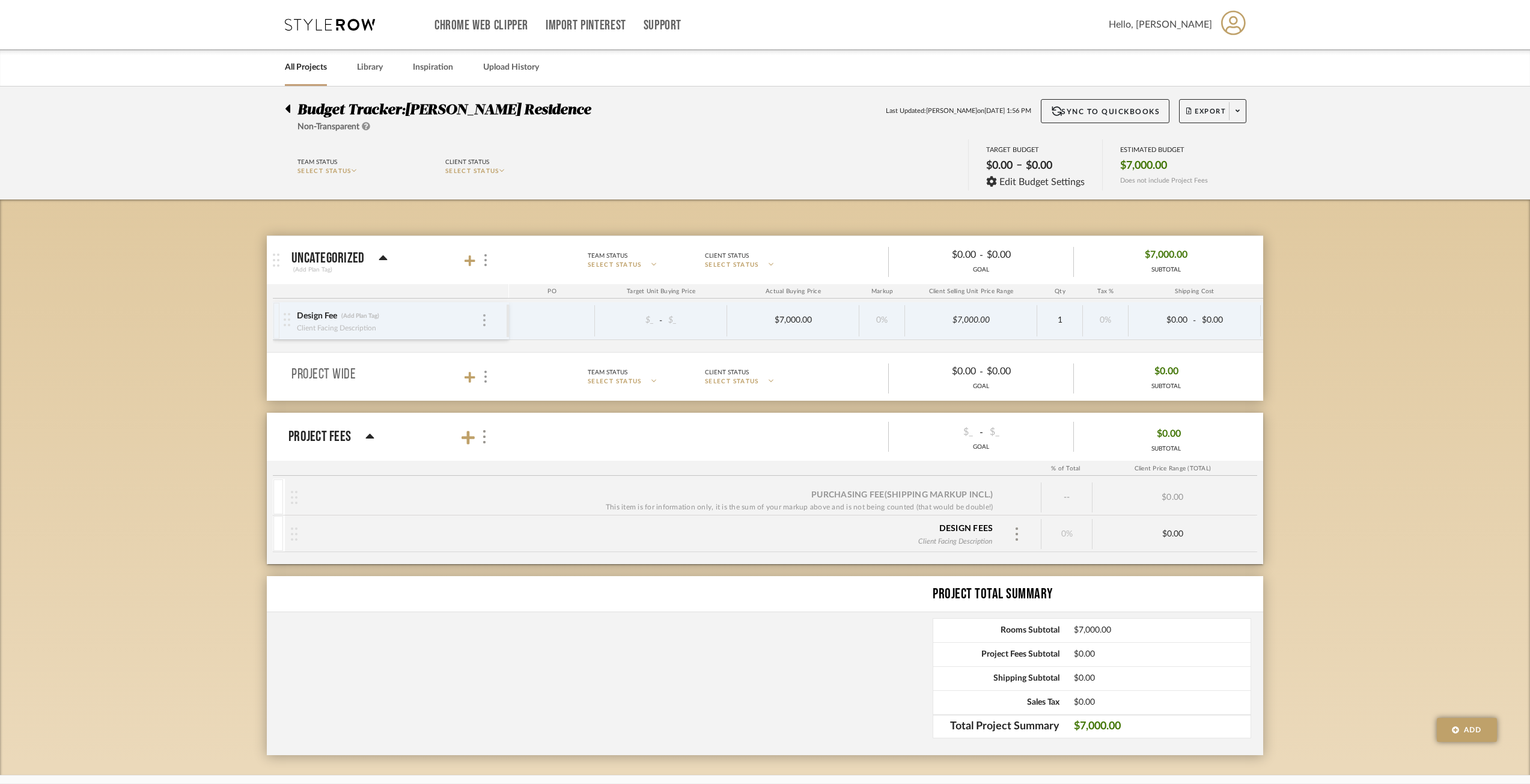
click at [481, 316] on div at bounding box center [484, 320] width 6 height 13
click at [331, 567] on div at bounding box center [765, 392] width 1530 height 784
click at [1153, 567] on div "Budget Tracker: Geracie Residence Non-Transparent Last Updated: Ann Kottler on …" at bounding box center [765, 432] width 1530 height 690
click at [1050, 179] on span "Edit Budget Settings" at bounding box center [1042, 182] width 85 height 11
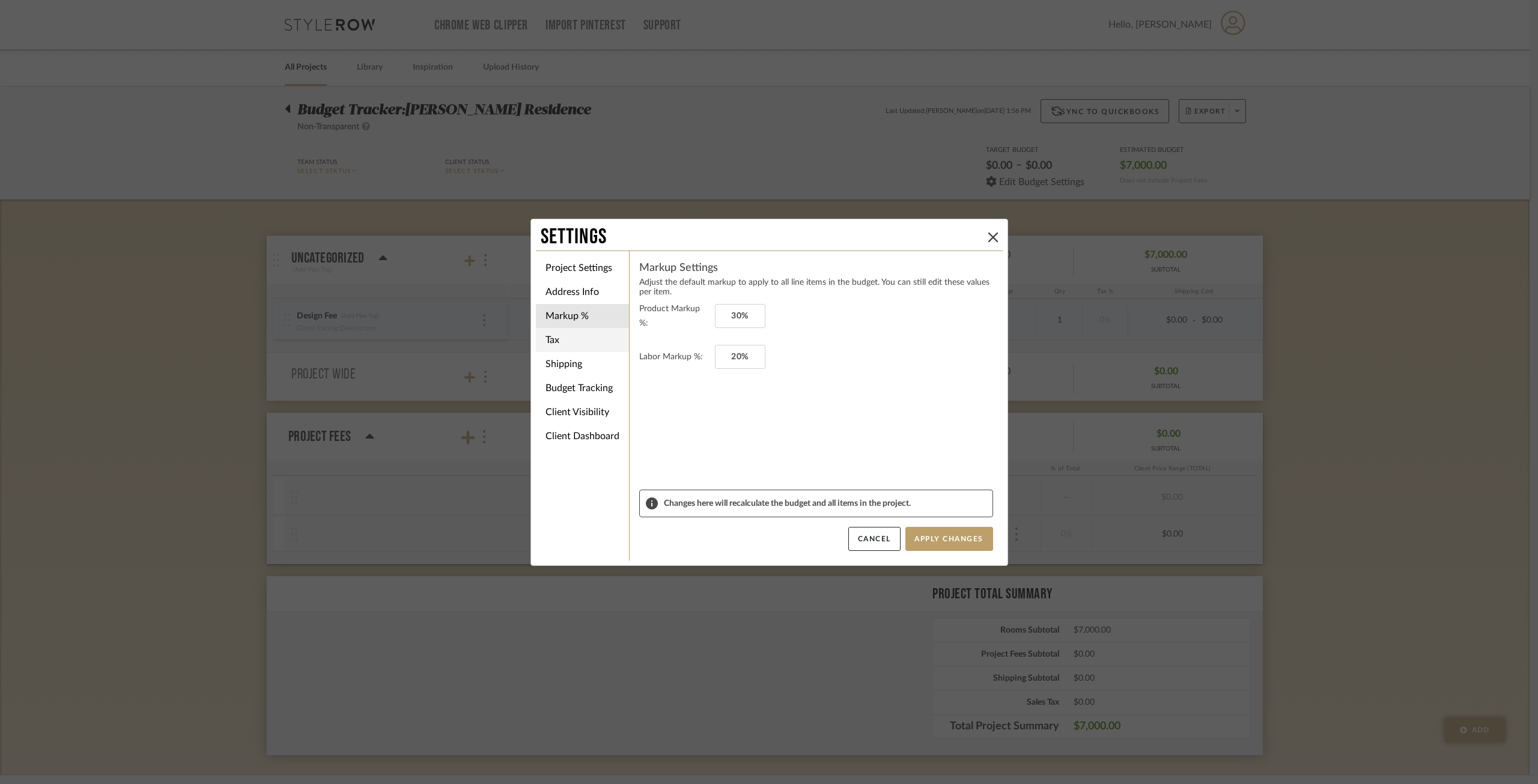
click at [574, 349] on li "Tax" at bounding box center [583, 339] width 93 height 24
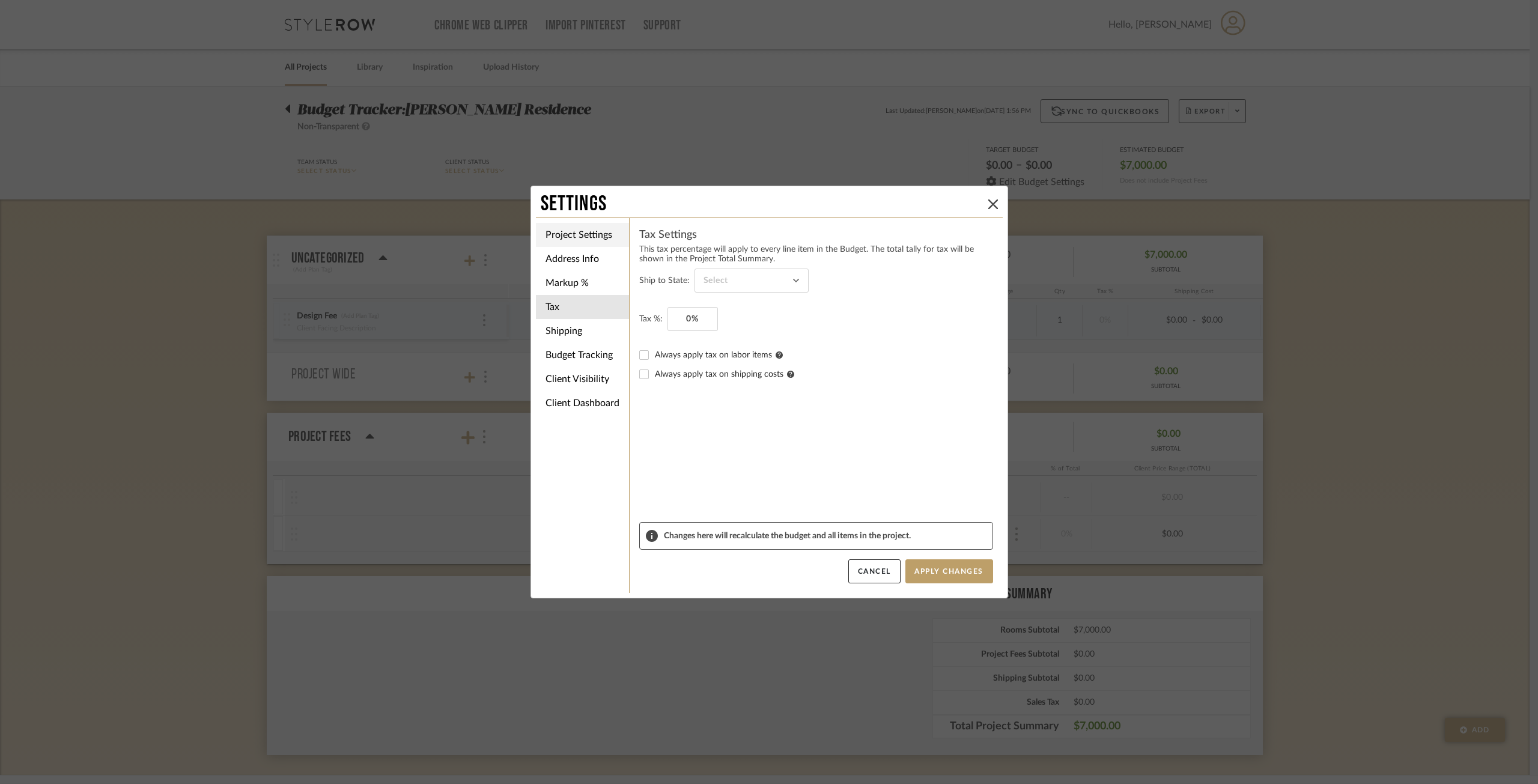
click at [603, 234] on li "Project Settings" at bounding box center [583, 234] width 93 height 24
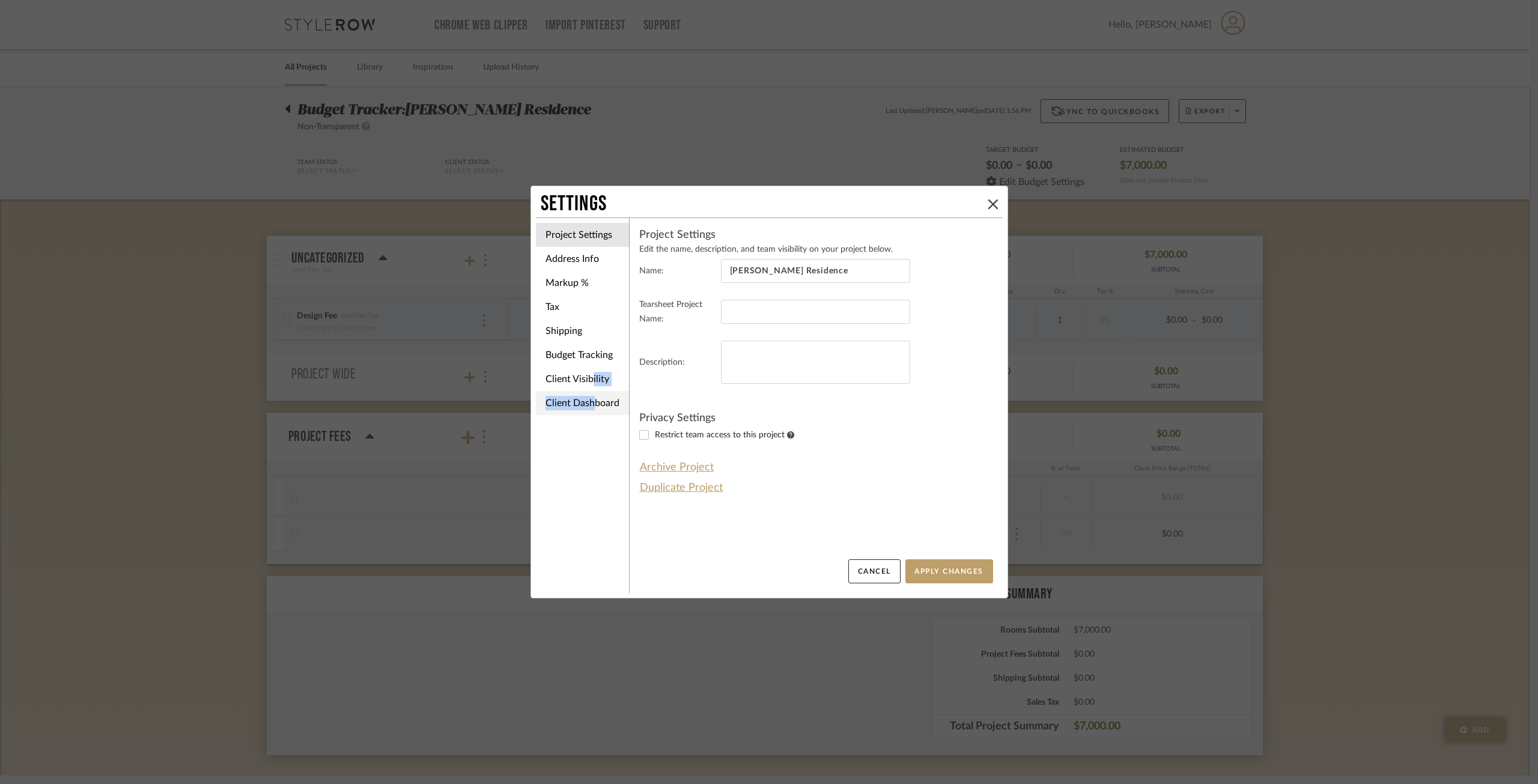
click at [584, 393] on ul "Project Settings Address Info Markup % Tax Shipping Budget Tracking Client Visi…" at bounding box center [583, 319] width 93 height 202
click at [579, 356] on li "Budget Tracking" at bounding box center [583, 354] width 93 height 24
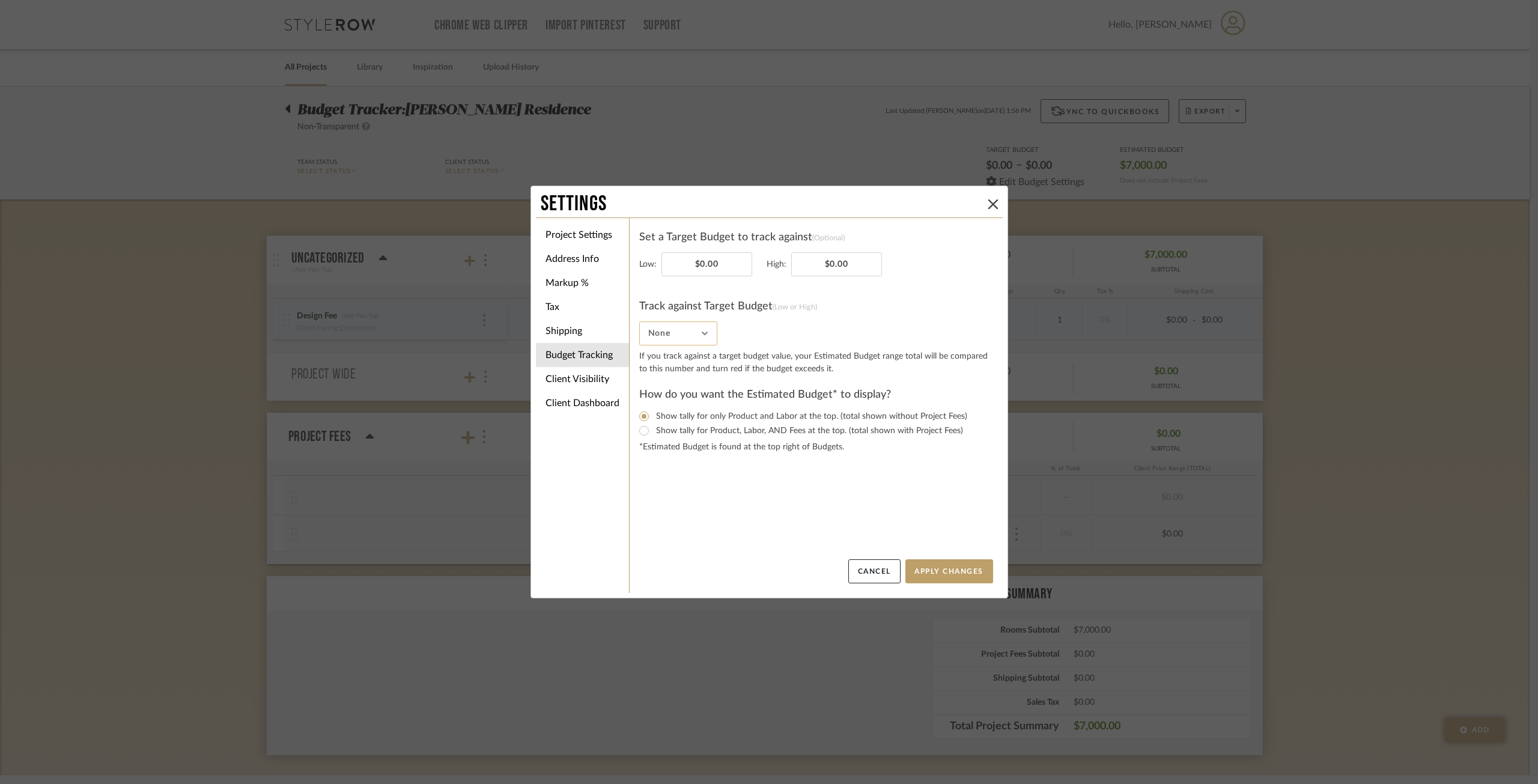
click at [686, 337] on input "None" at bounding box center [678, 333] width 78 height 24
click at [662, 361] on span "None" at bounding box center [675, 363] width 55 height 10
type input "None"
click at [988, 208] on icon at bounding box center [993, 204] width 10 height 10
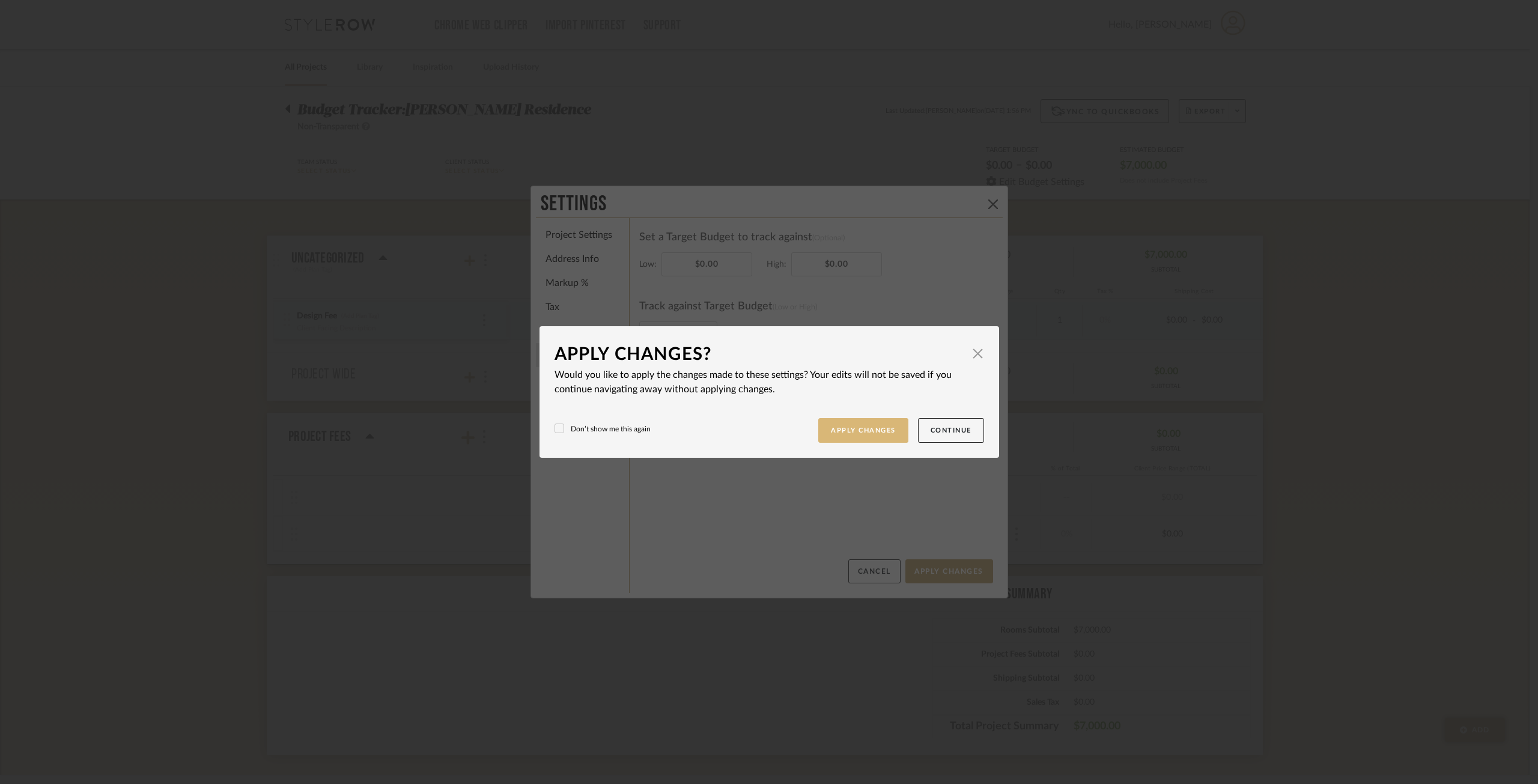
click at [856, 429] on button "Apply Changes" at bounding box center [863, 430] width 90 height 25
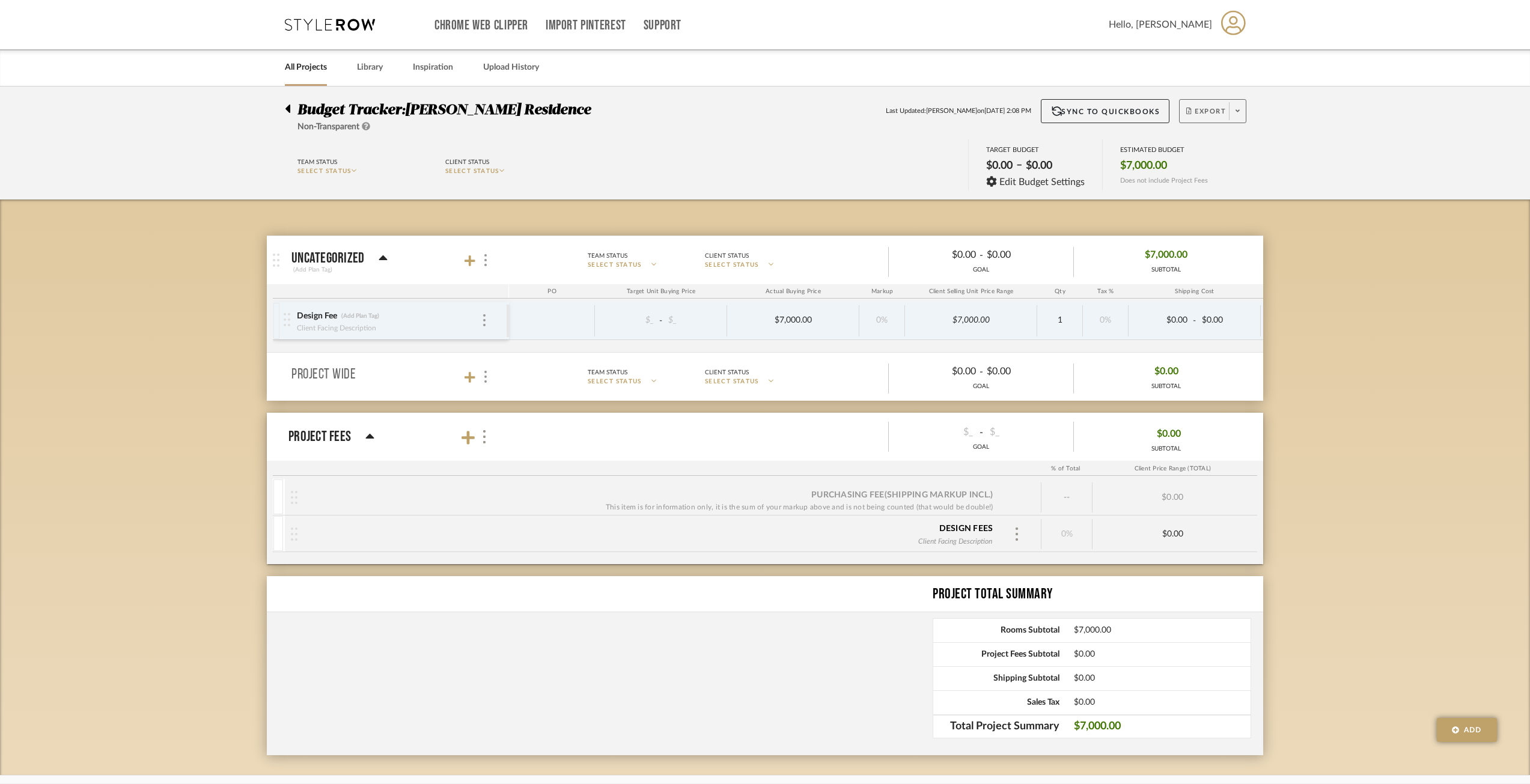
click at [1153, 113] on span at bounding box center [1238, 111] width 17 height 18
click at [1153, 567] on div at bounding box center [765, 392] width 1530 height 784
drag, startPoint x: 756, startPoint y: 647, endPoint x: 1104, endPoint y: 408, distance: 422.2
click at [756, 567] on div "Project Total Summary Rooms Subtotal $7,000.00 Project Fees Subtotal $0.00 Ship…" at bounding box center [765, 665] width 996 height 179
click at [484, 256] on img at bounding box center [486, 260] width 3 height 12
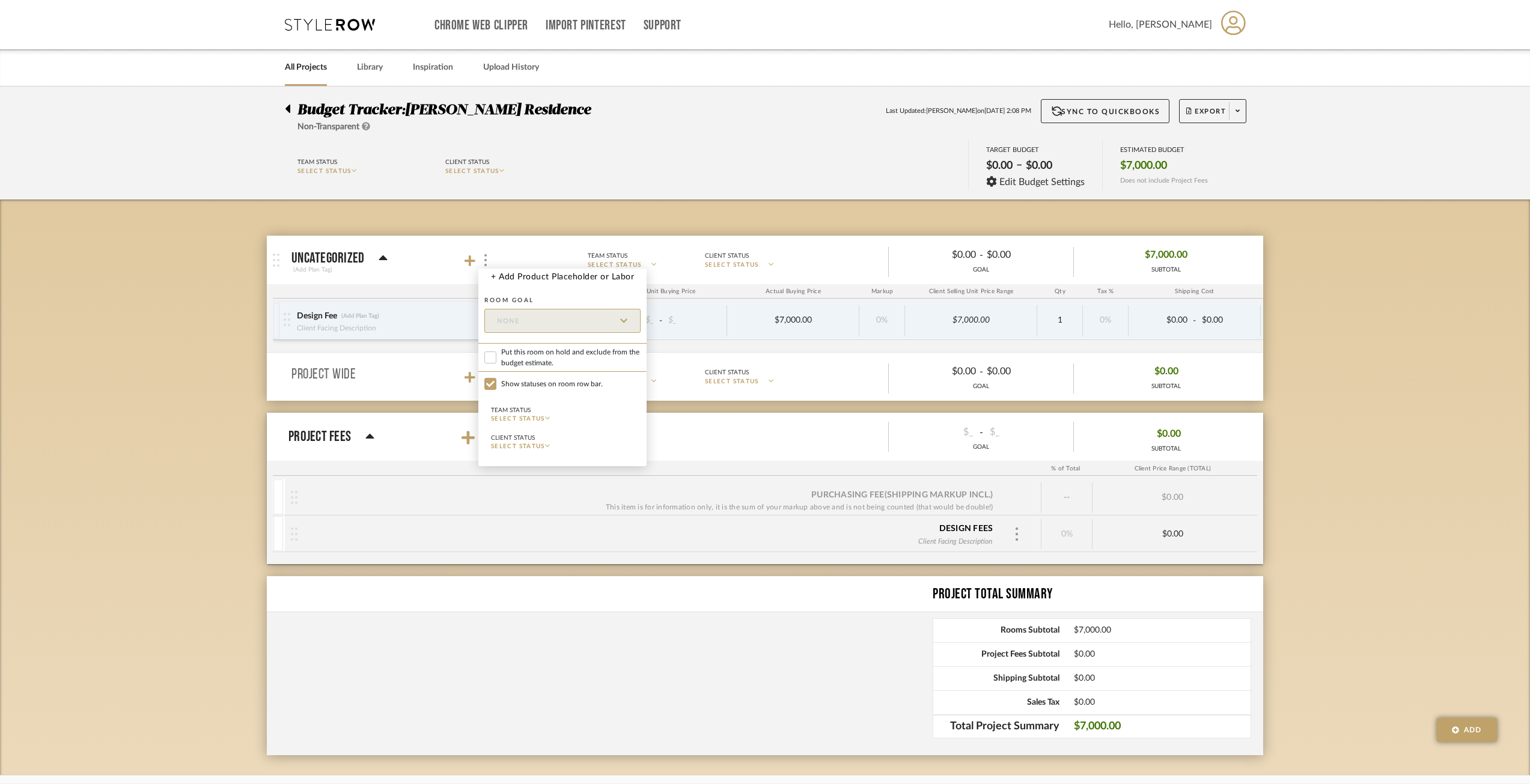
click at [489, 200] on div at bounding box center [765, 392] width 1530 height 784
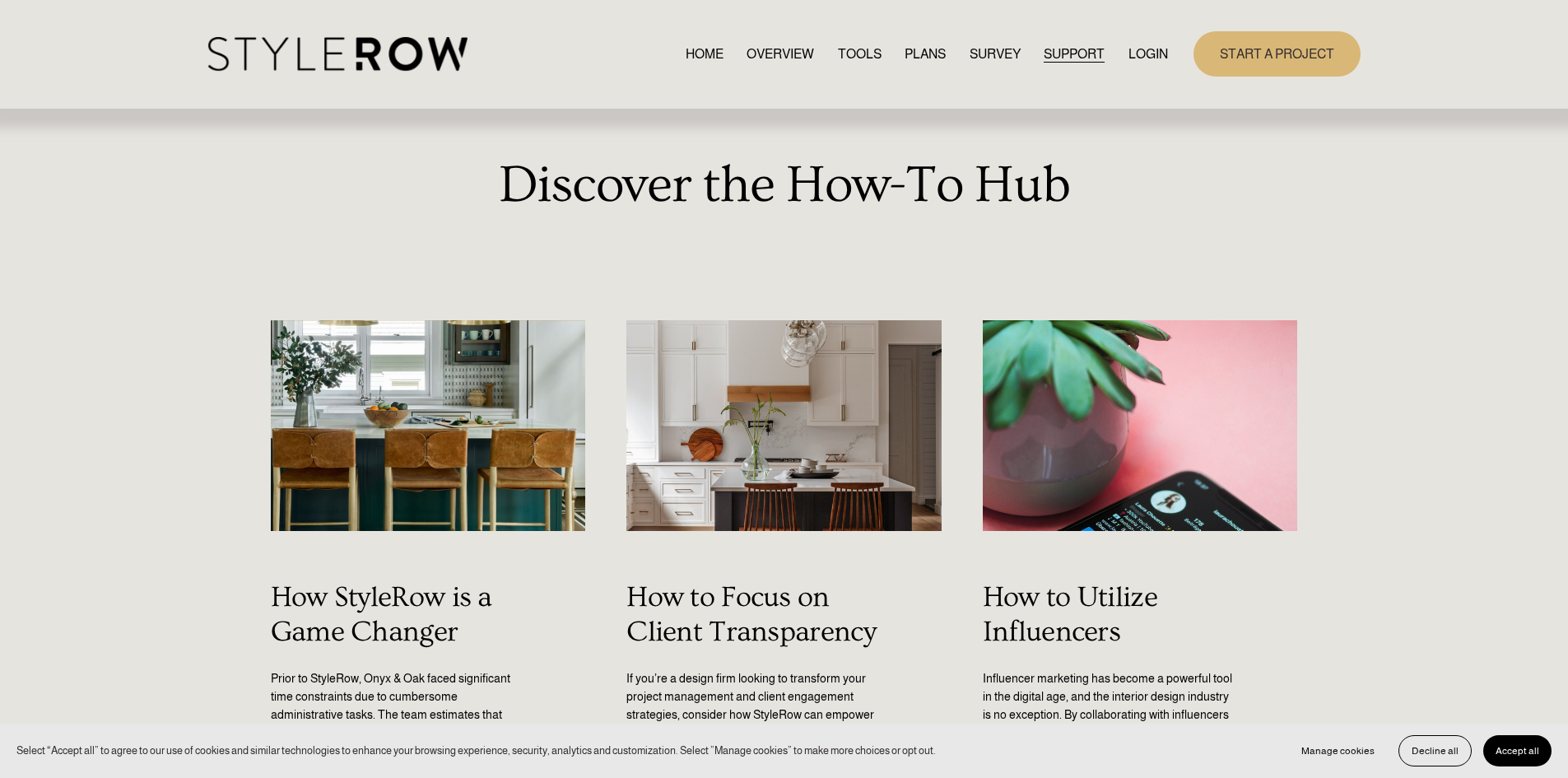
click at [0, 0] on span "QUESTIONS" at bounding box center [0, 0] width 0 height 0
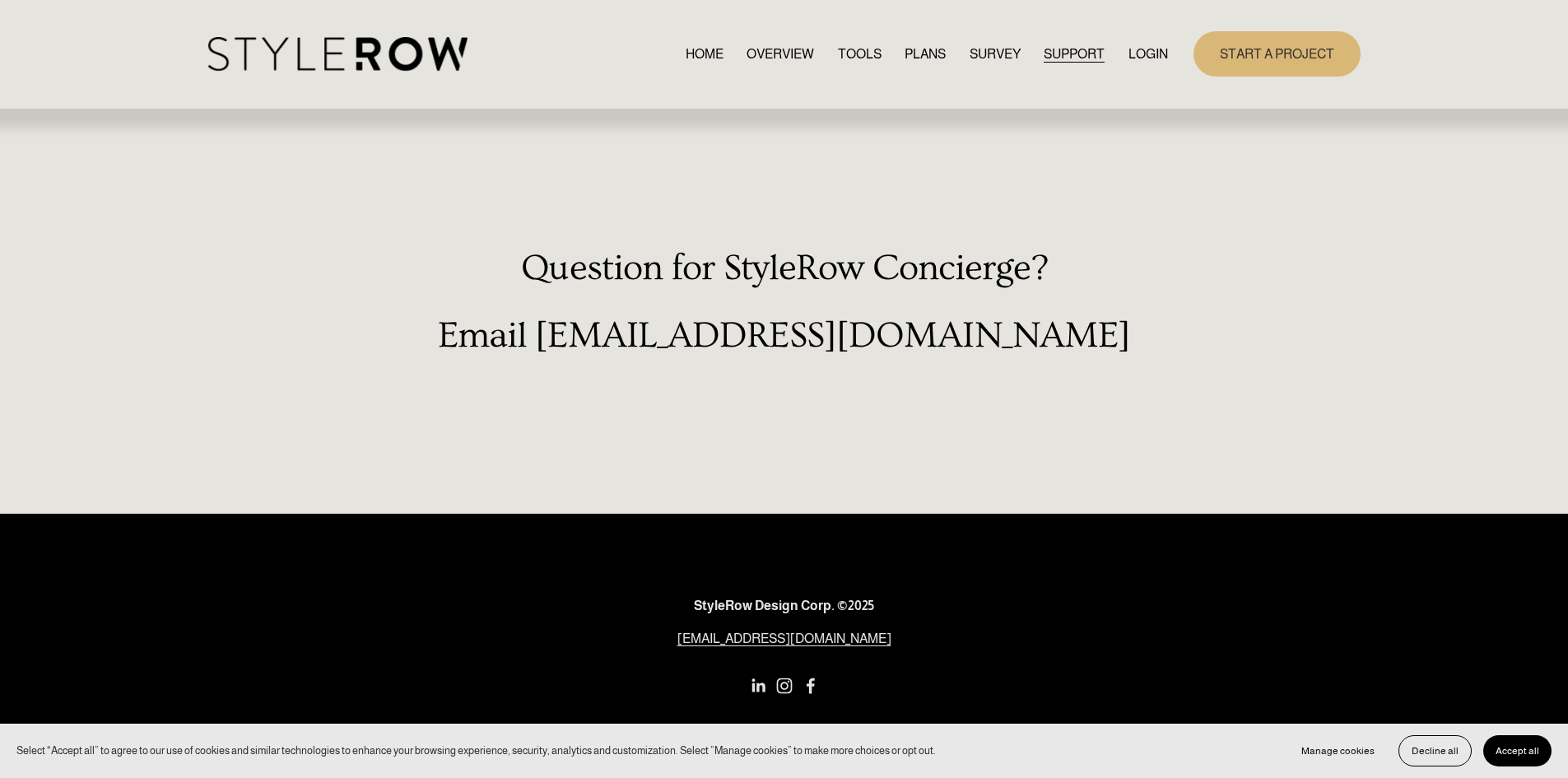
click at [1133, 58] on link "LOGIN" at bounding box center [1149, 54] width 39 height 22
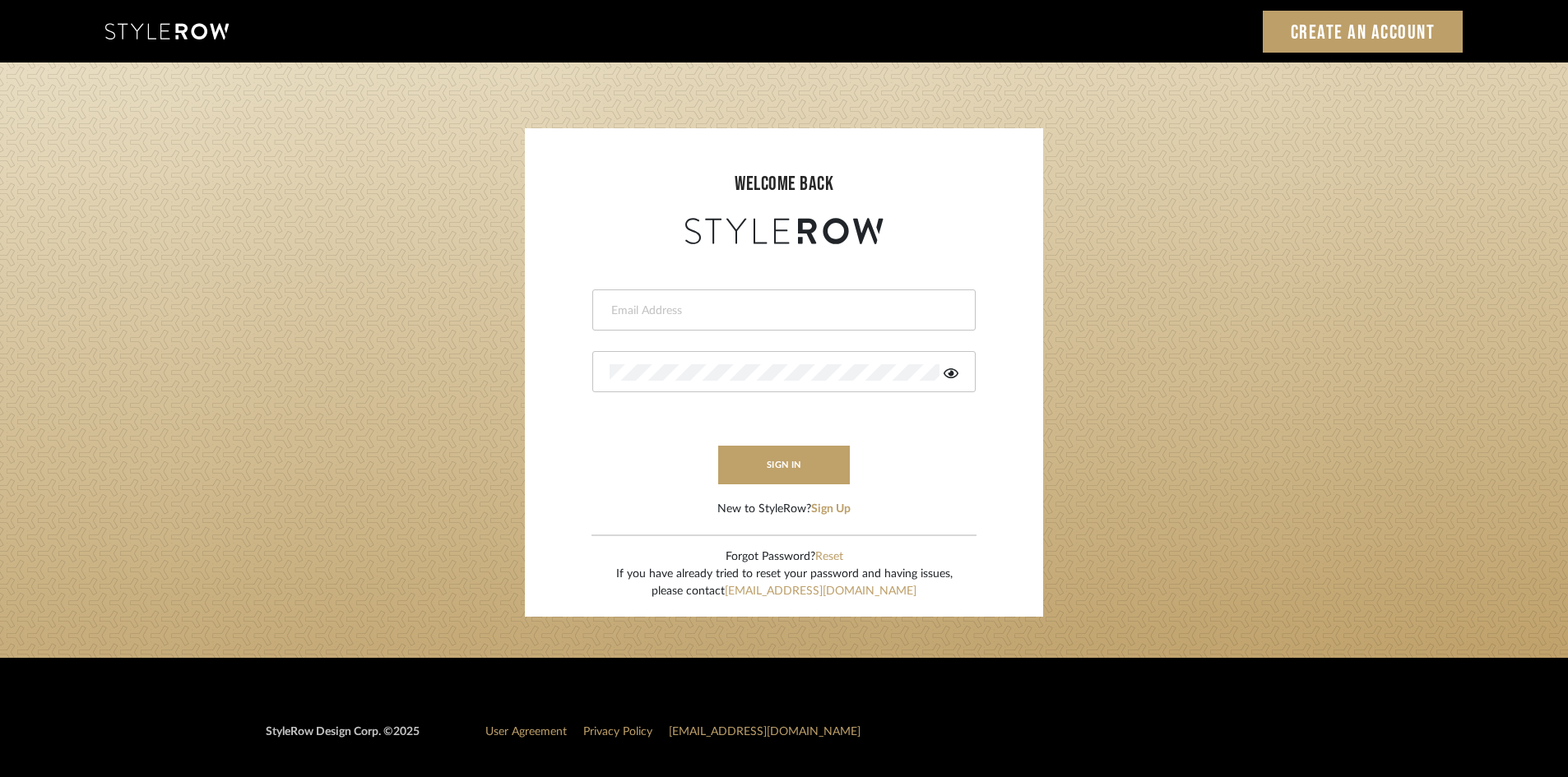
click at [876, 331] on form "This field is required This field is required sign in New to StyleRow? Sign Up" at bounding box center [784, 383] width 486 height 269
click at [876, 319] on div at bounding box center [784, 310] width 384 height 41
click at [878, 307] on input "email" at bounding box center [782, 311] width 345 height 17
type input "ann@annkottlerhome.com"
click at [815, 361] on div at bounding box center [784, 372] width 384 height 41
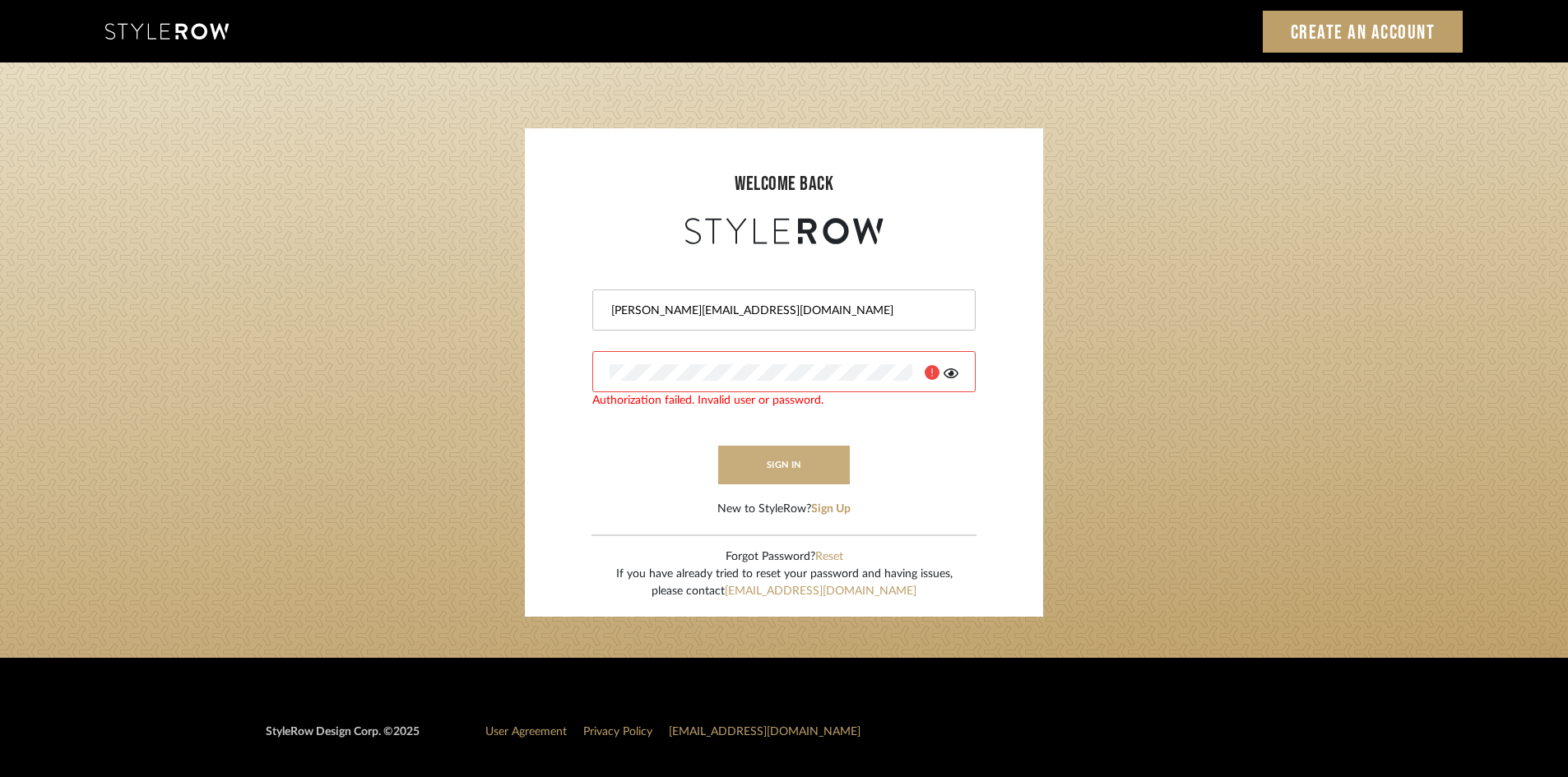
click at [772, 461] on button "sign in" at bounding box center [784, 465] width 132 height 38
click at [947, 373] on icon at bounding box center [951, 373] width 15 height 13
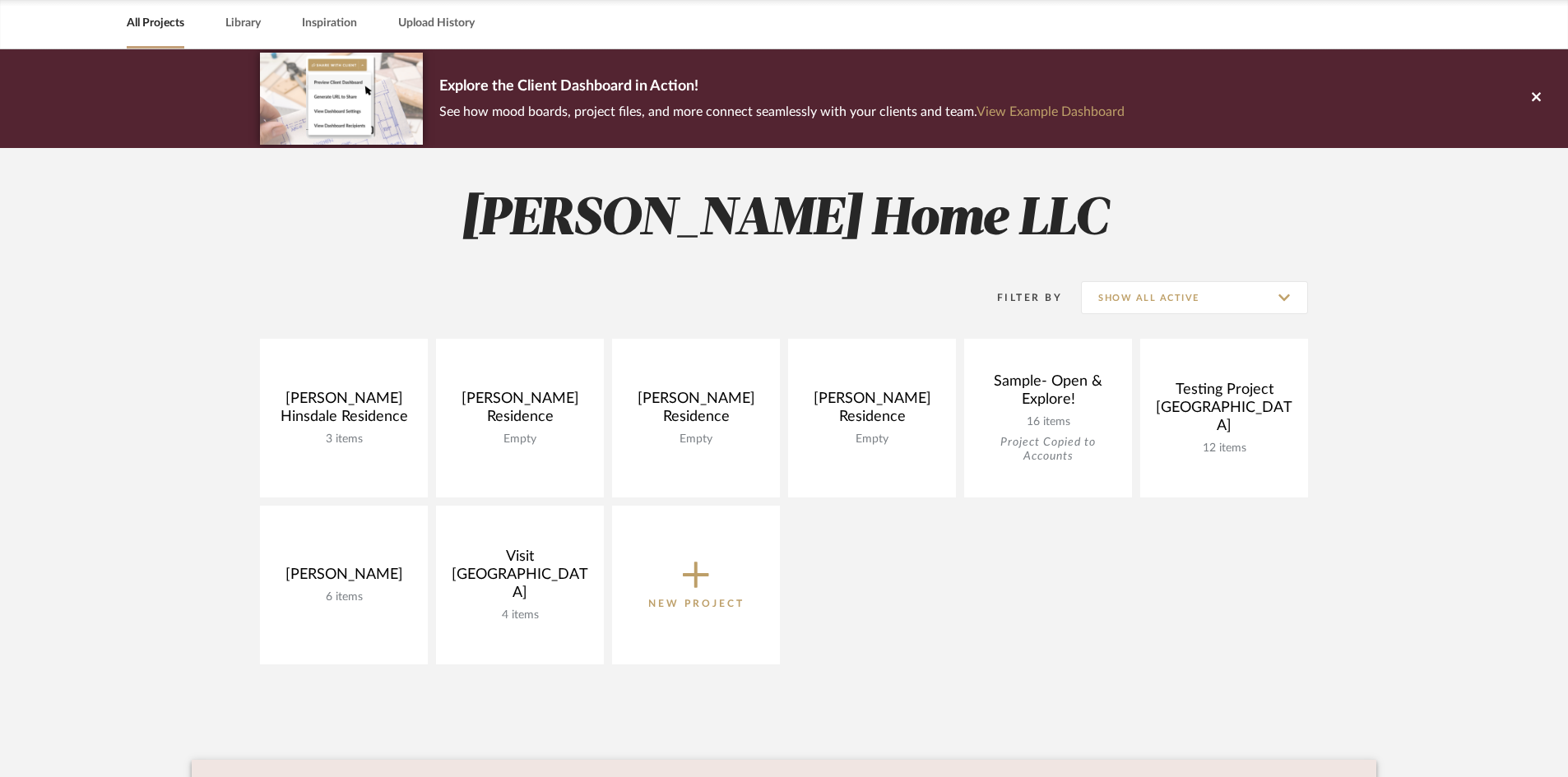
scroll to position [247, 0]
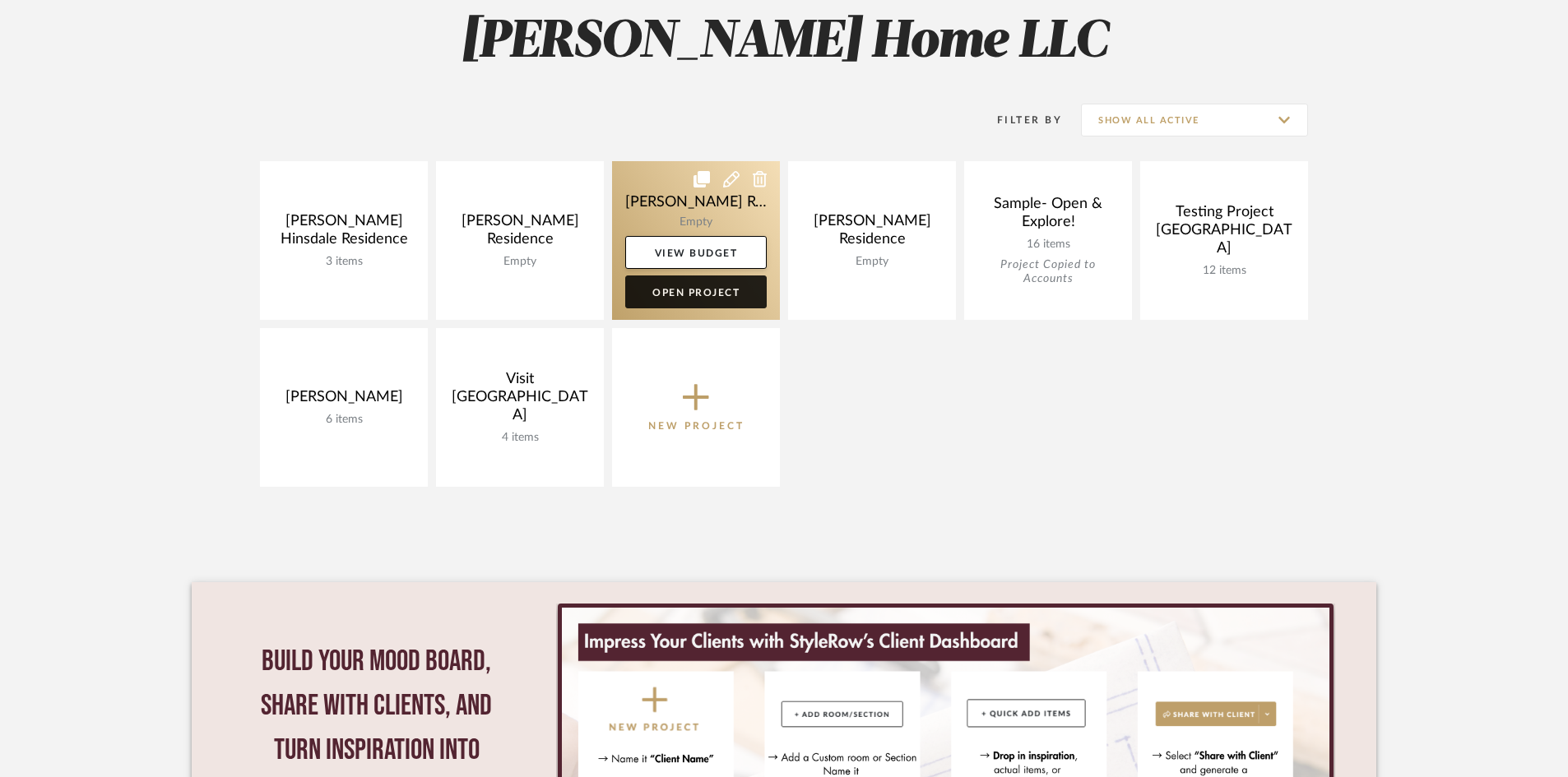
click at [715, 283] on link "Open Project" at bounding box center [695, 292] width 141 height 33
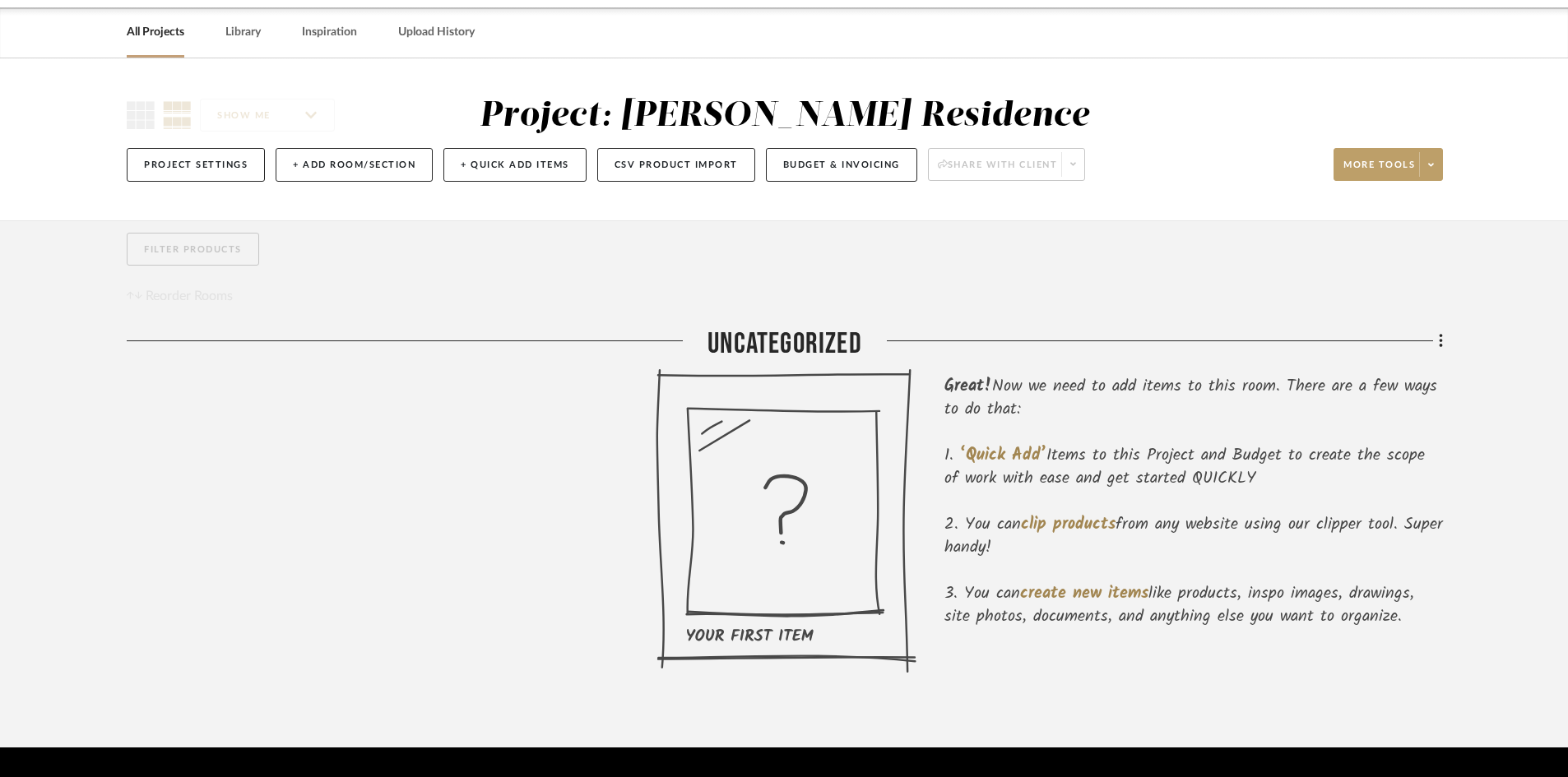
scroll to position [24, 0]
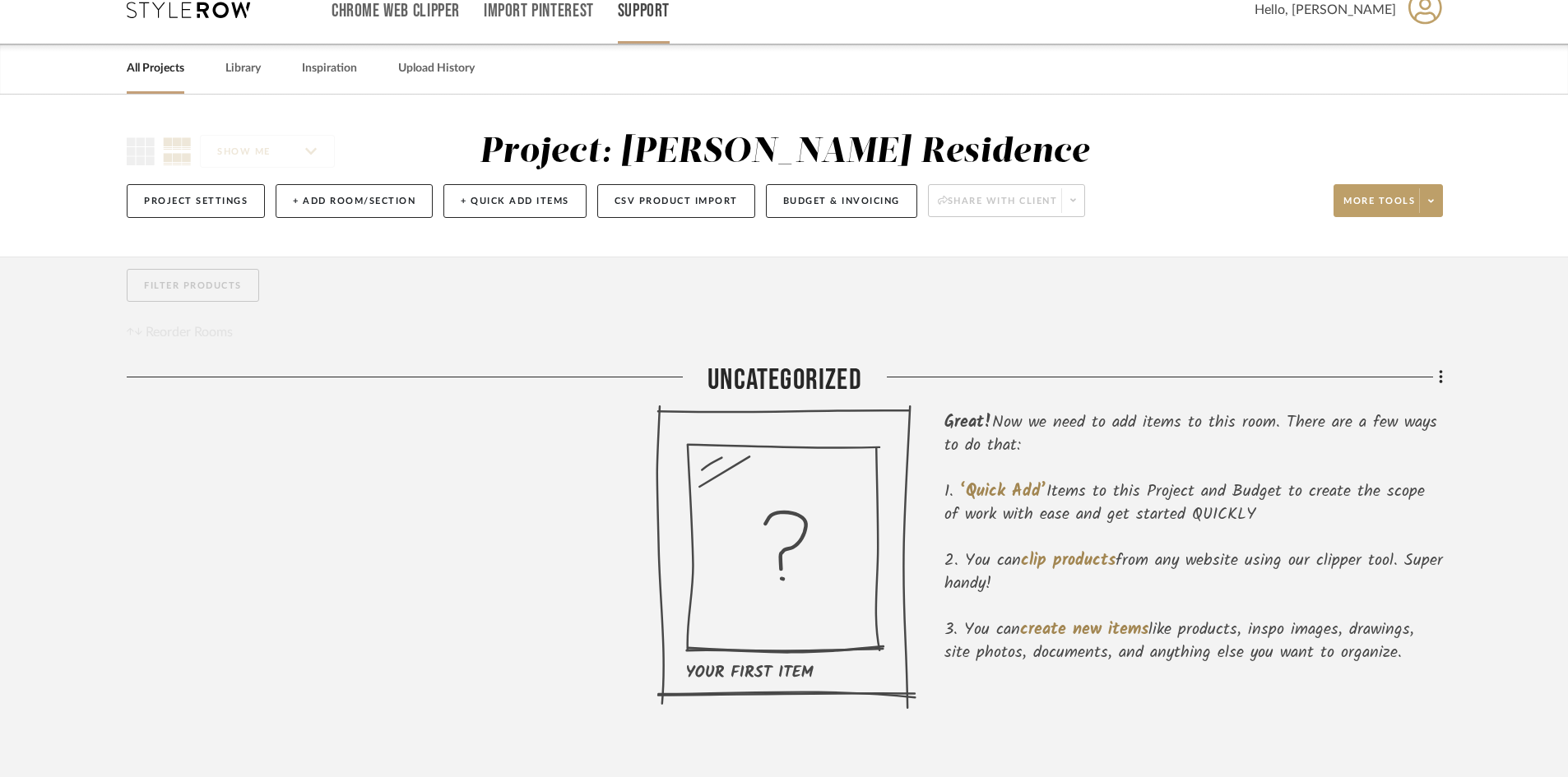
click at [626, 9] on link "Support" at bounding box center [644, 10] width 51 height 14
click at [701, 50] on span "Resource Center" at bounding box center [678, 44] width 94 height 14
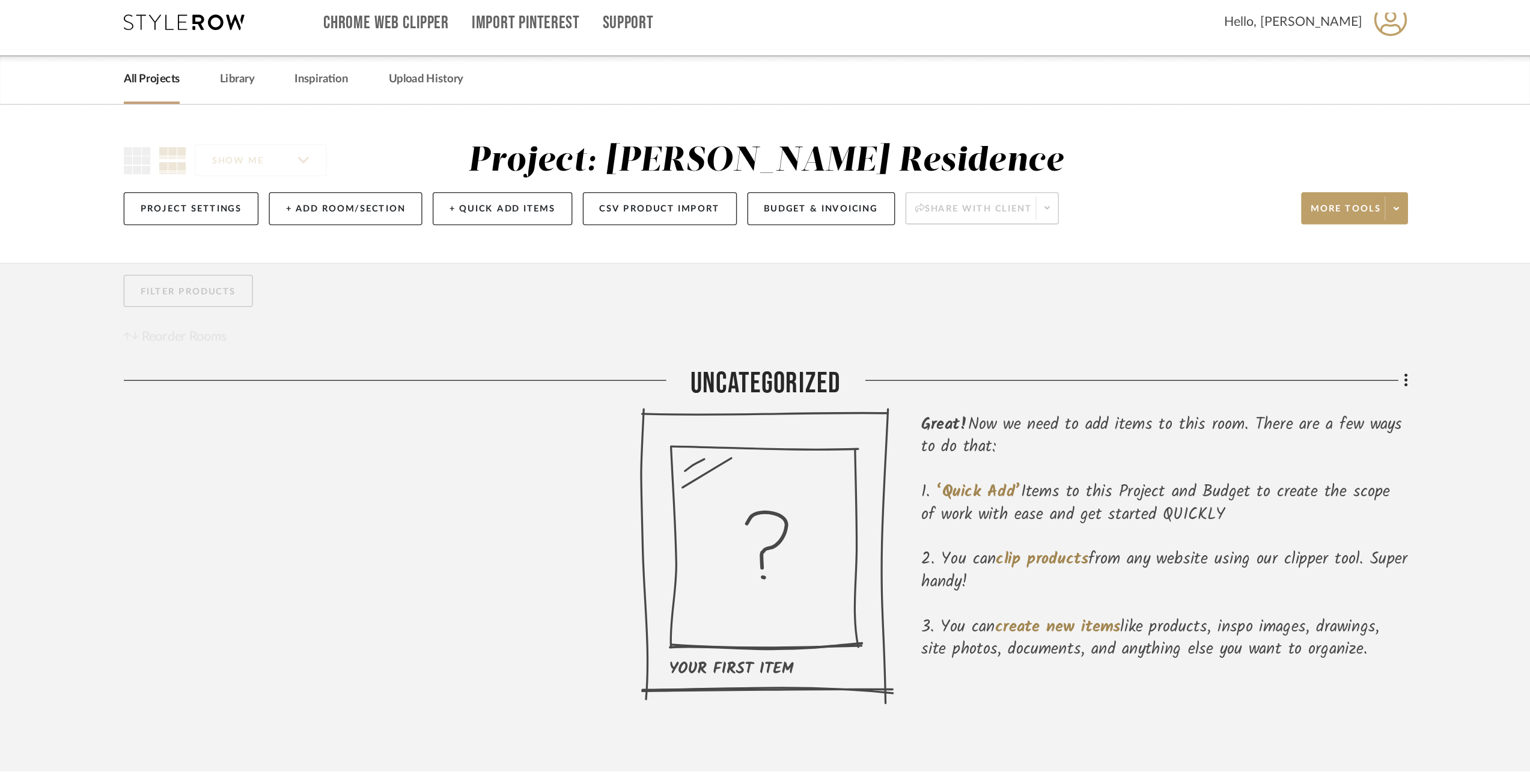
scroll to position [0, 0]
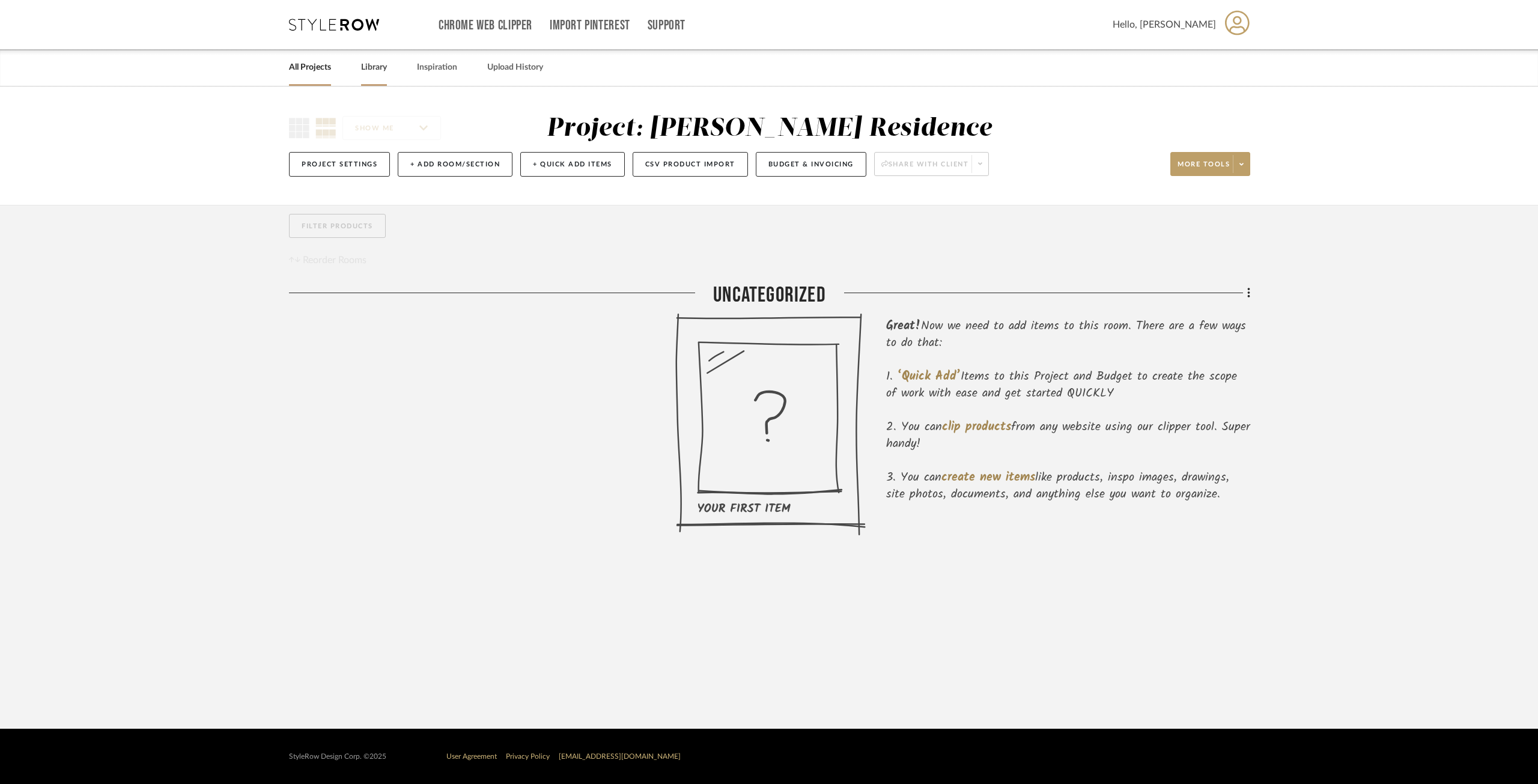
click at [385, 69] on link "Library" at bounding box center [374, 68] width 26 height 16
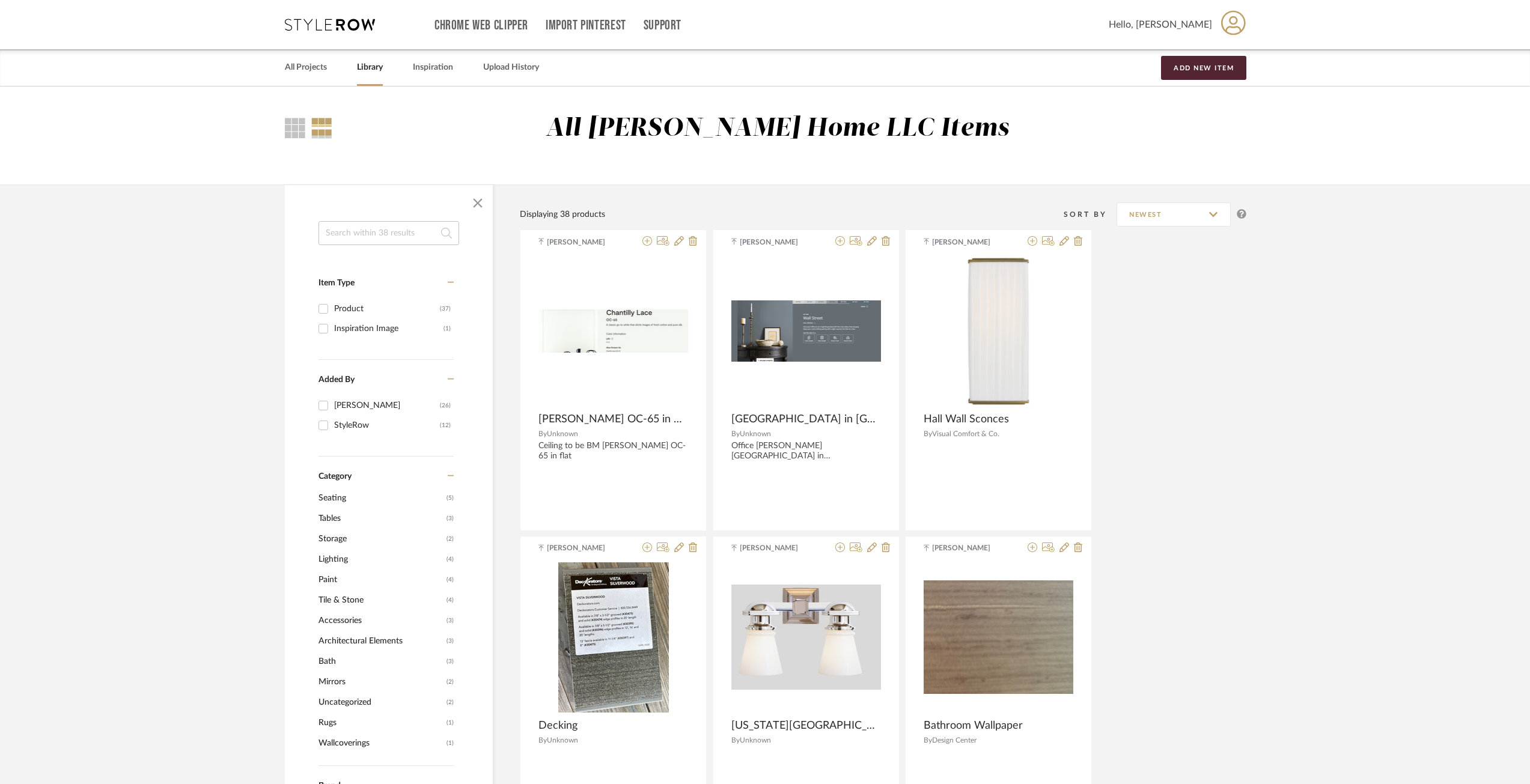
click at [338, 25] on icon at bounding box center [330, 25] width 90 height 12
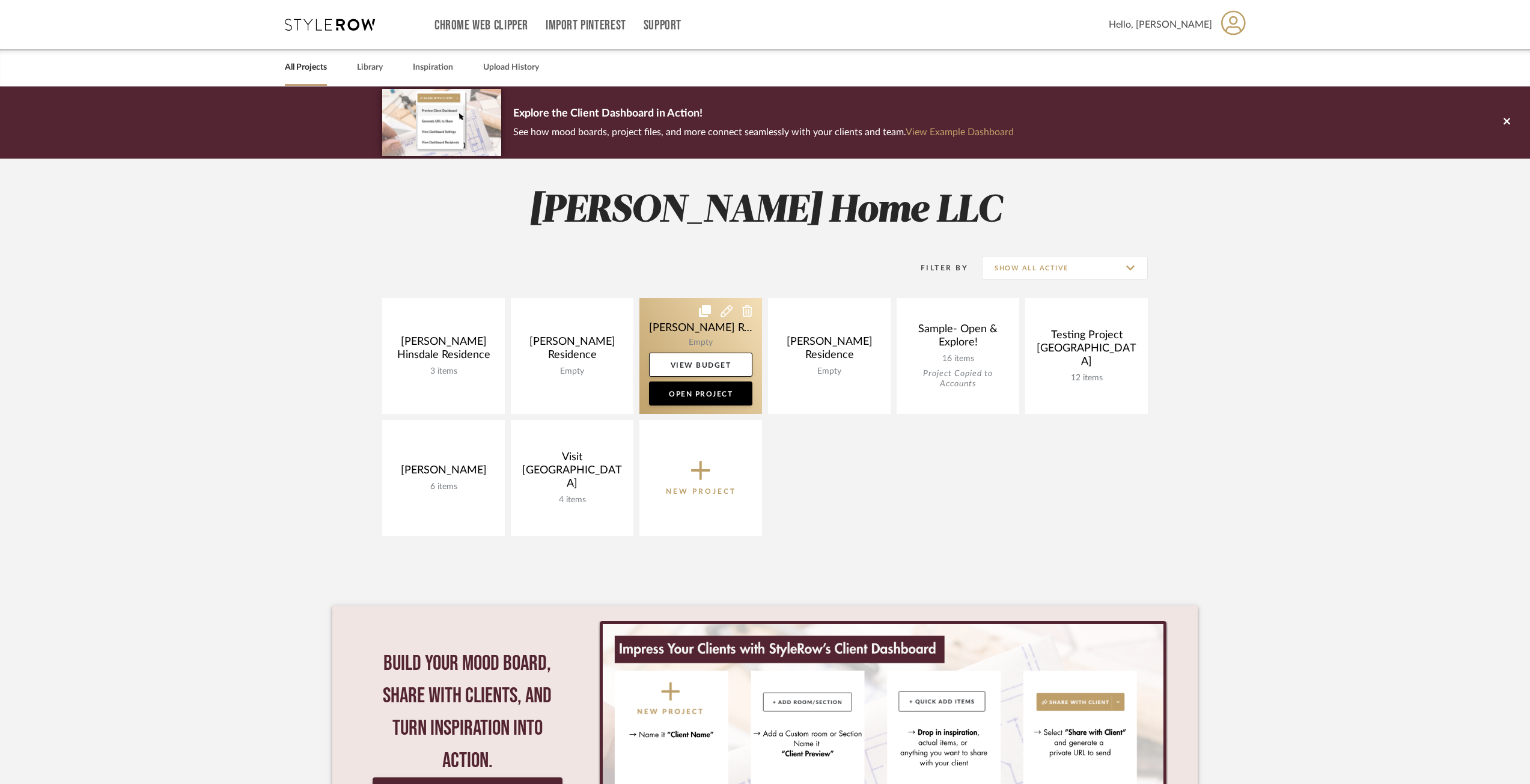
drag, startPoint x: 631, startPoint y: 338, endPoint x: 663, endPoint y: 338, distance: 32.0
click at [645, 338] on div "[PERSON_NAME] Hinsdale Residence 3 items View Budget Open Project [PERSON_NAME]…" at bounding box center [765, 419] width 865 height 244
click at [663, 338] on link at bounding box center [700, 356] width 122 height 116
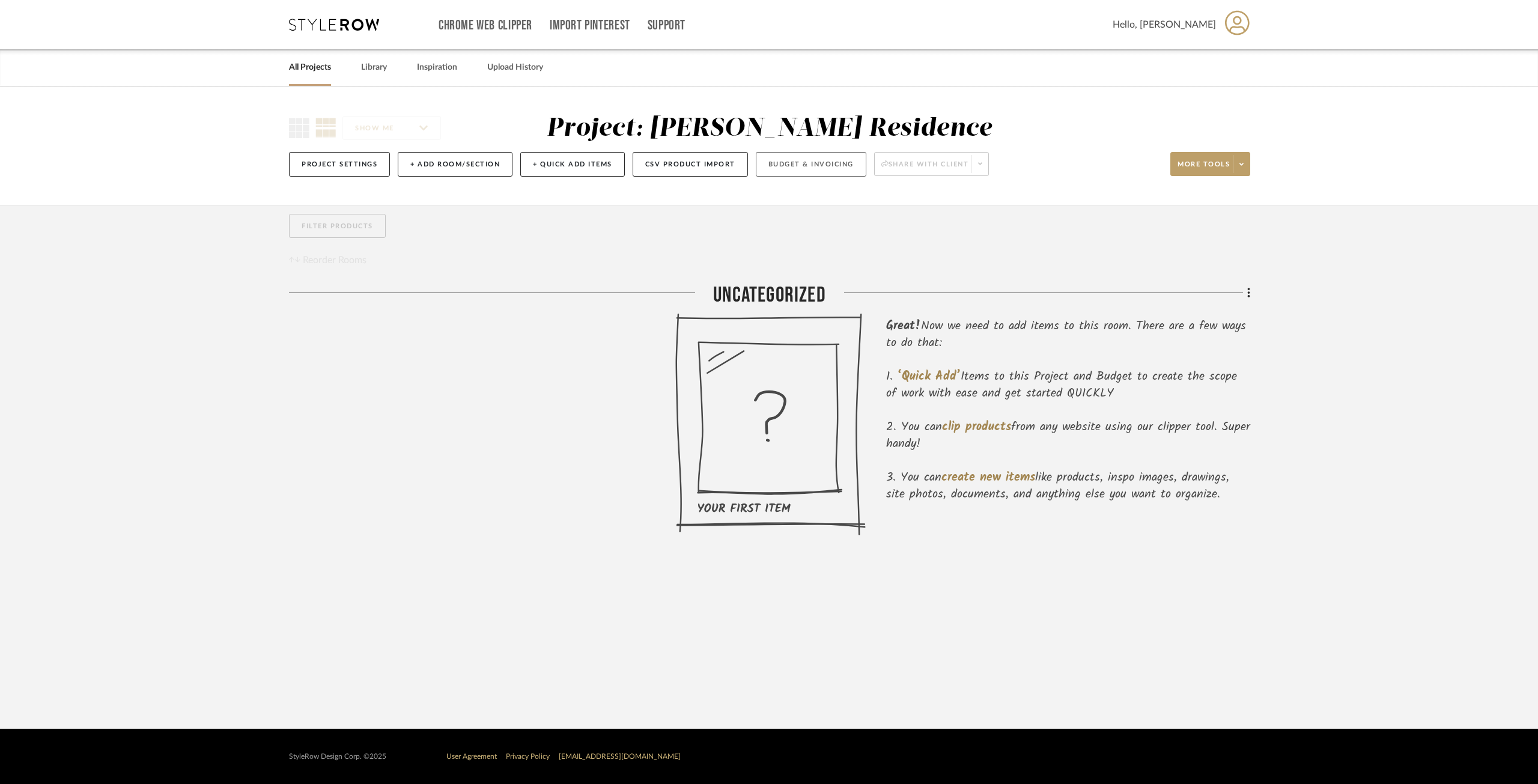
click at [814, 167] on button "Budget & Invoicing" at bounding box center [811, 165] width 111 height 25
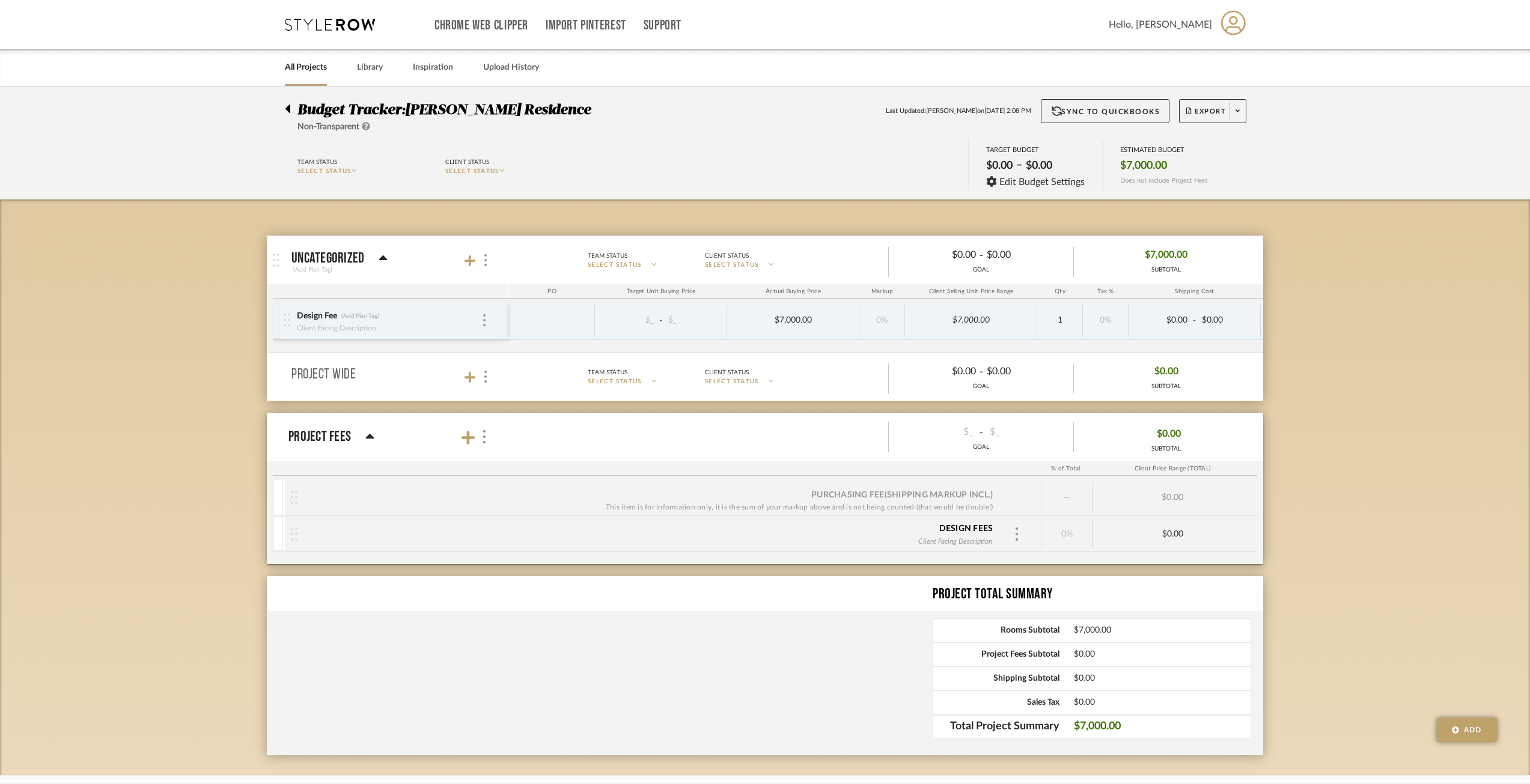
click at [379, 260] on icon at bounding box center [383, 257] width 8 height 5
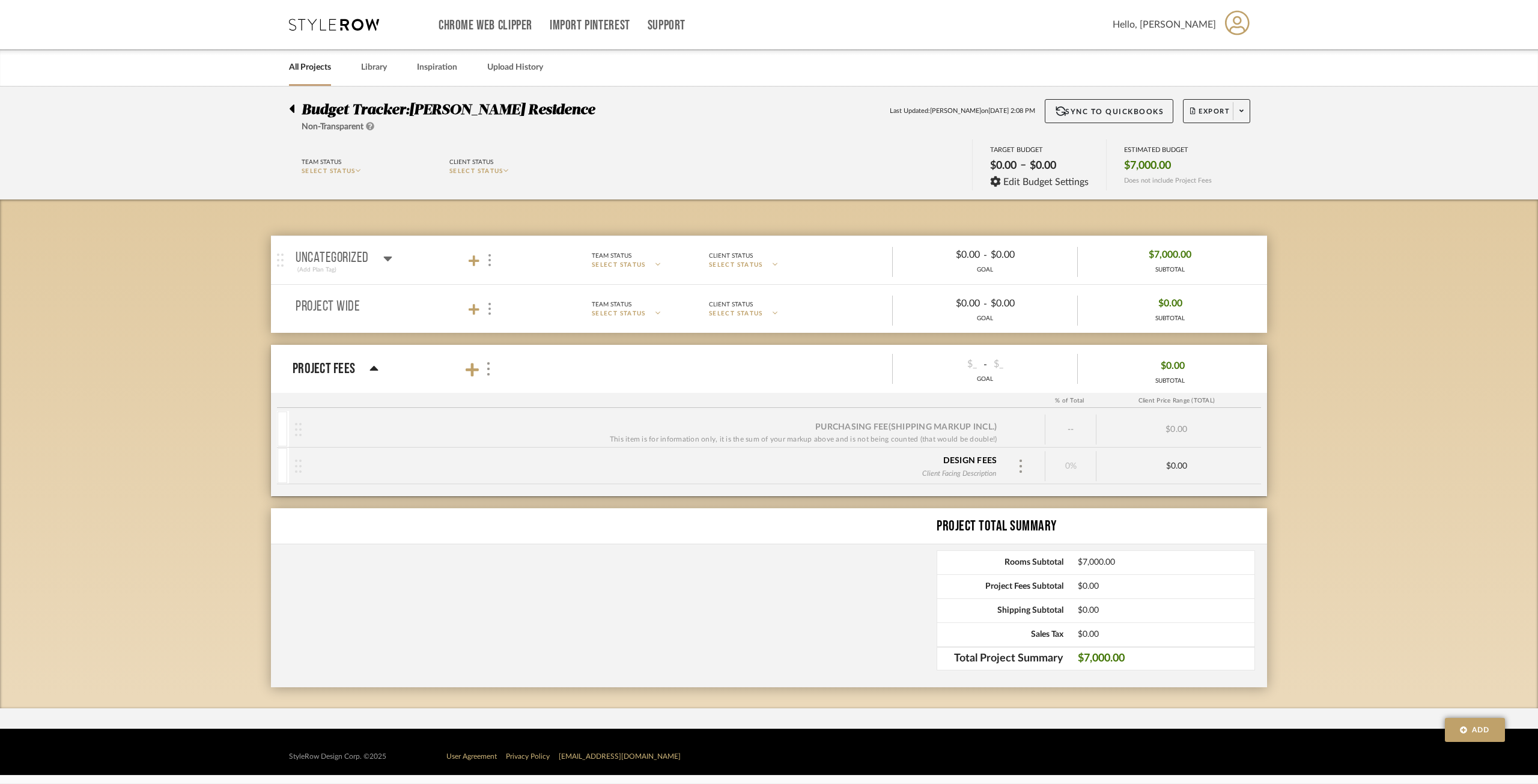
click at [383, 260] on icon at bounding box center [387, 258] width 9 height 14
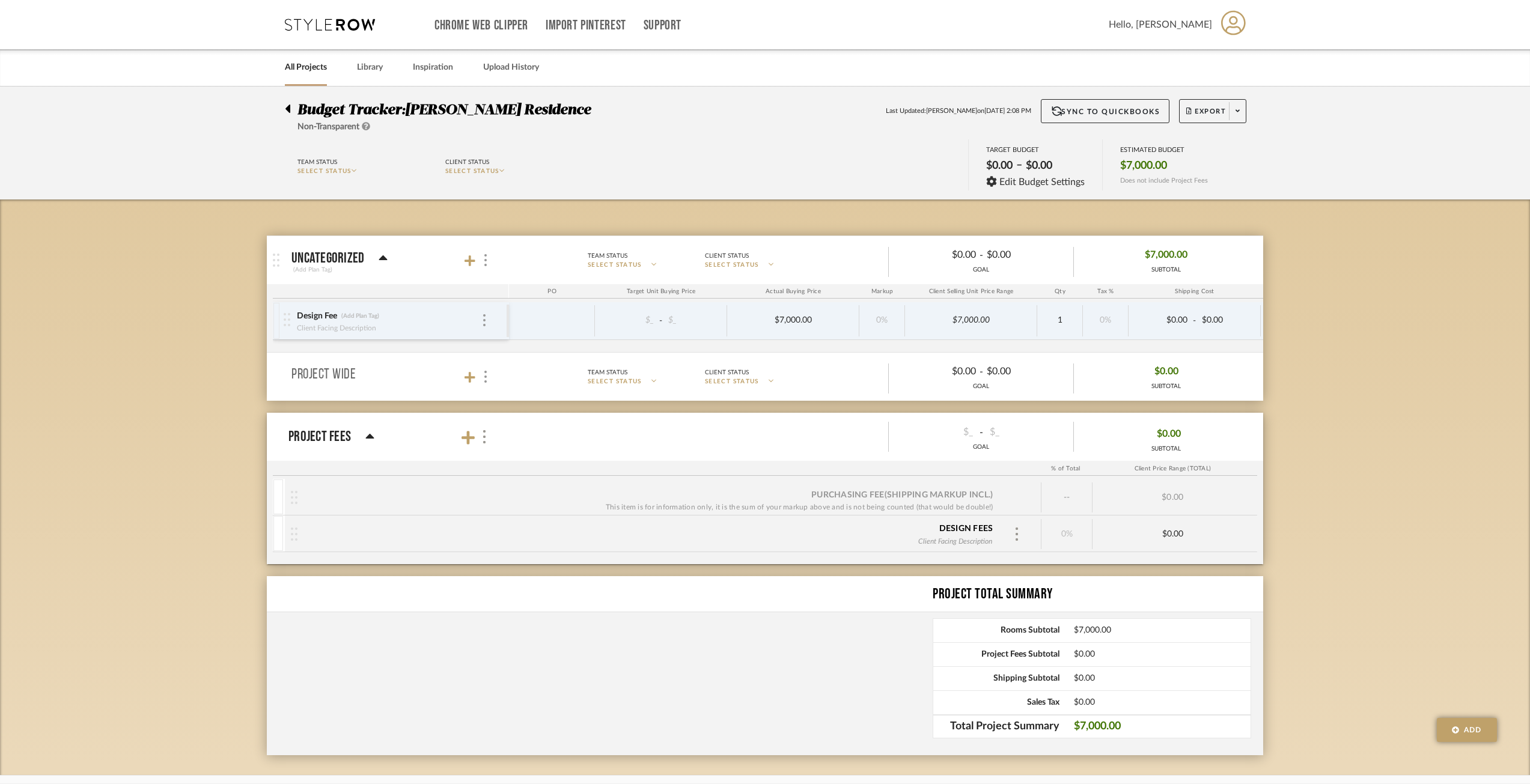
click at [284, 259] on div at bounding box center [279, 260] width 25 height 48
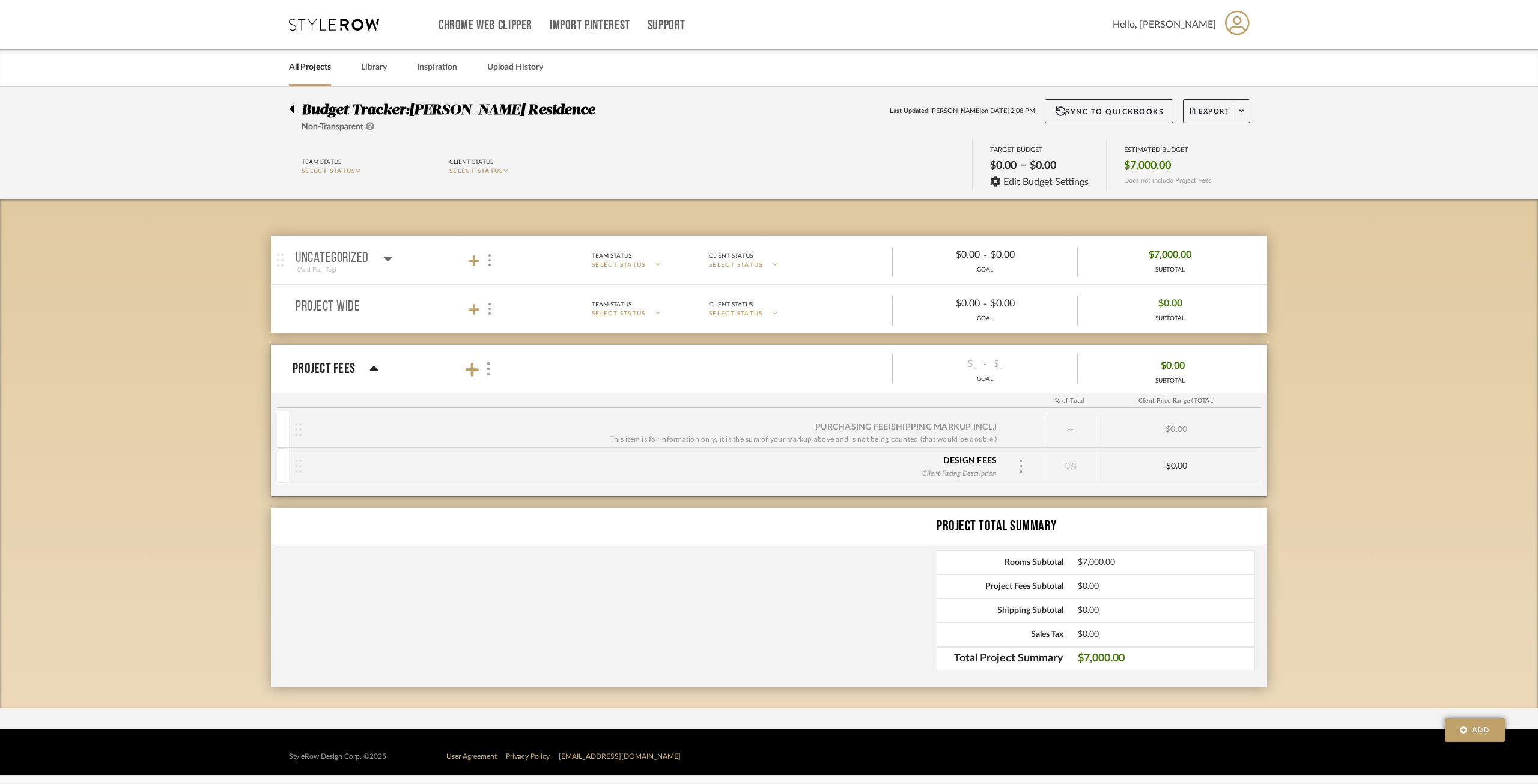
click at [384, 256] on icon at bounding box center [387, 258] width 9 height 14
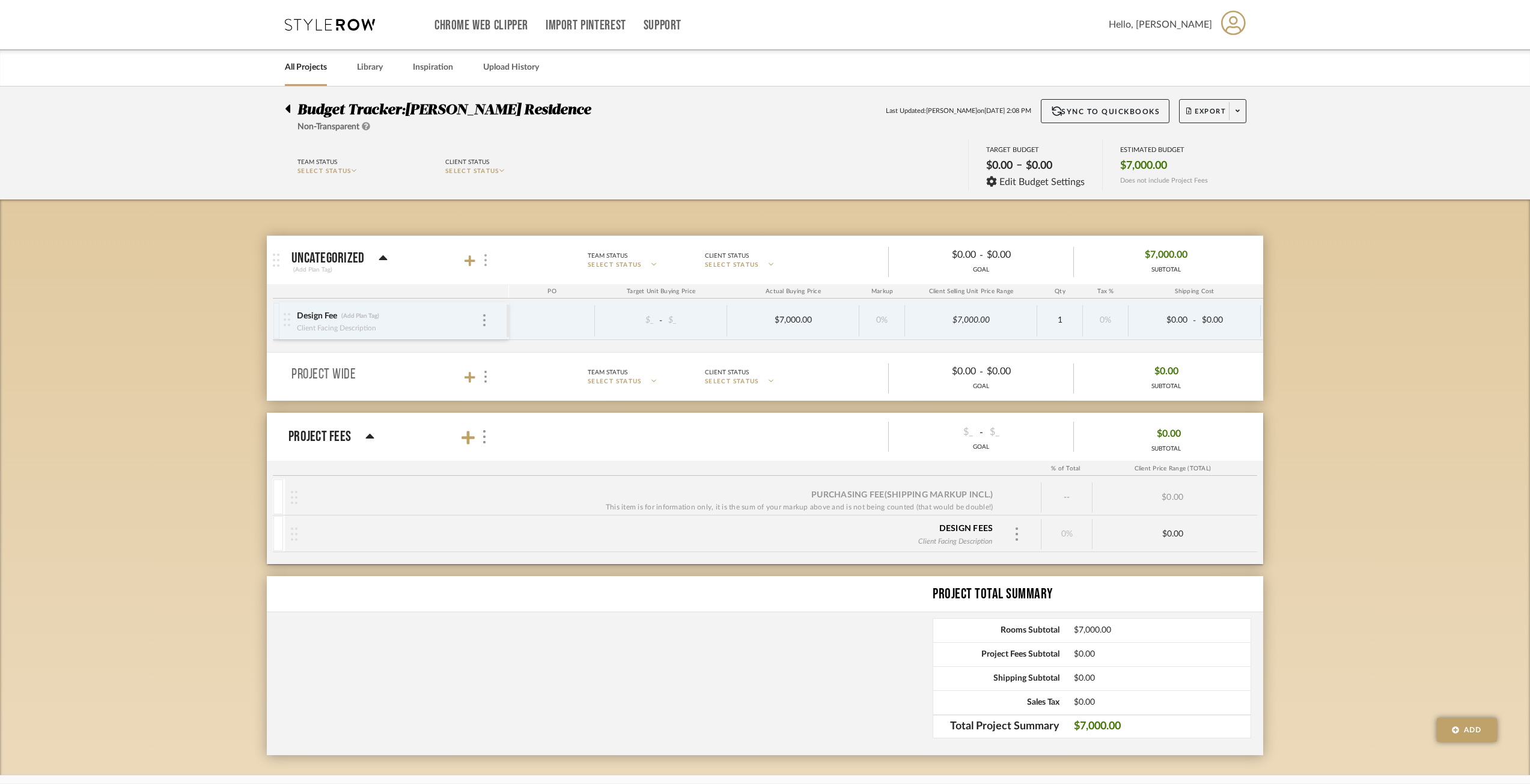
click at [482, 252] on div at bounding box center [484, 260] width 12 height 16
click at [152, 307] on div at bounding box center [765, 392] width 1530 height 784
click at [488, 440] on div at bounding box center [484, 437] width 12 height 16
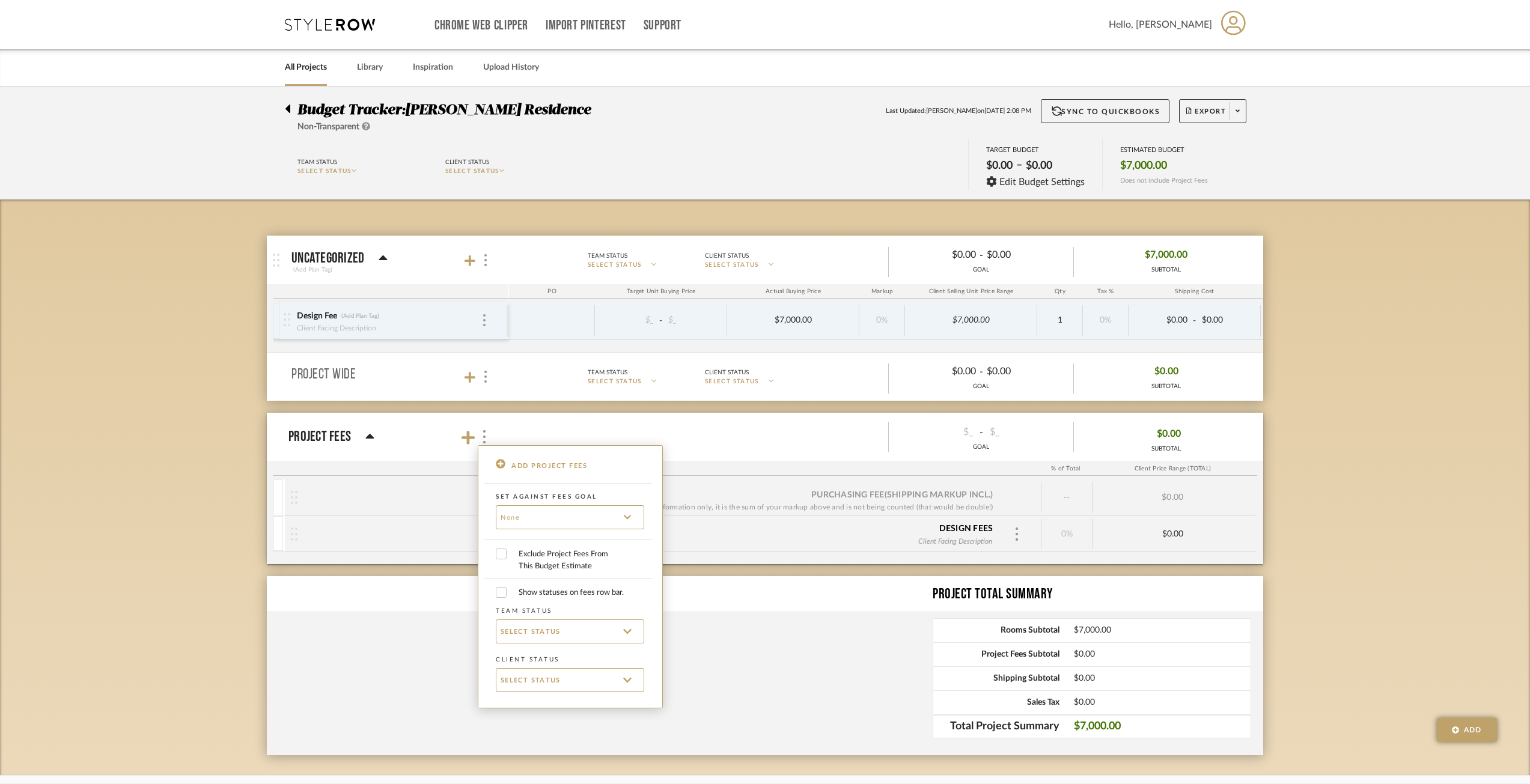
click at [69, 408] on div at bounding box center [765, 392] width 1530 height 784
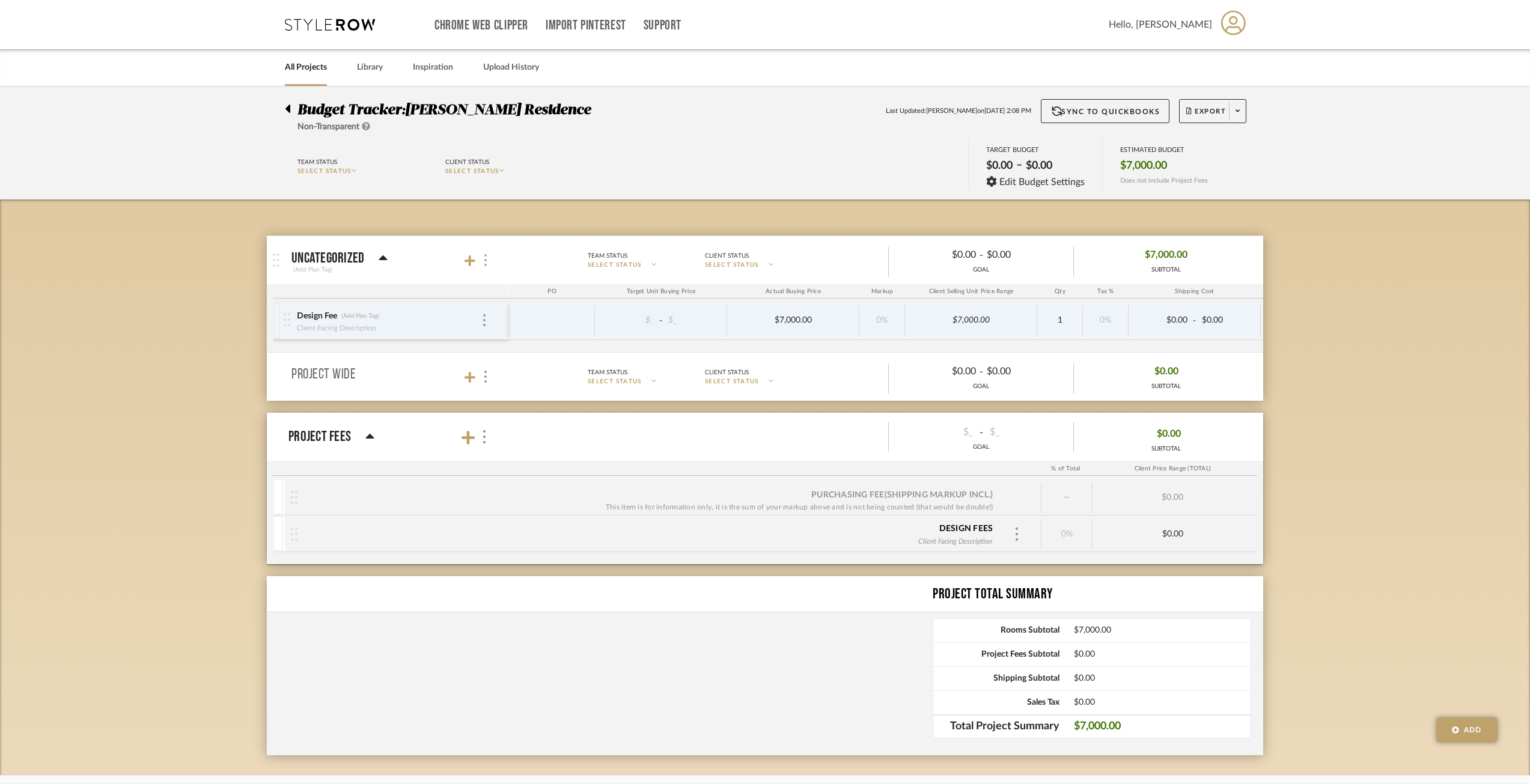
click at [486, 262] on div at bounding box center [484, 260] width 12 height 16
click at [244, 337] on div at bounding box center [765, 392] width 1530 height 784
click at [487, 262] on div at bounding box center [484, 260] width 12 height 16
click at [282, 264] on div at bounding box center [765, 392] width 1530 height 784
click at [481, 369] on div at bounding box center [484, 377] width 12 height 16
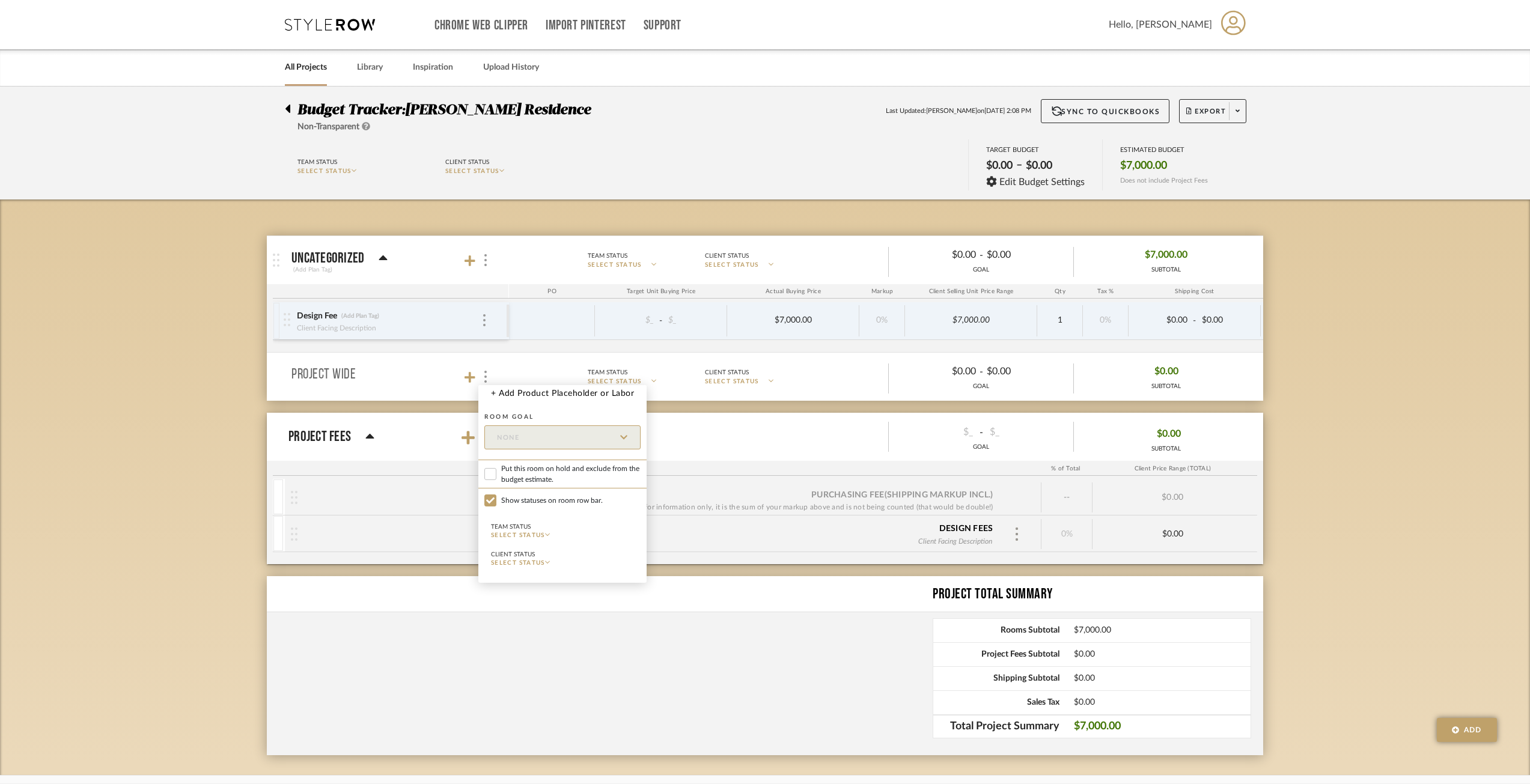
drag, startPoint x: 230, startPoint y: 422, endPoint x: 287, endPoint y: 421, distance: 57.0
click at [237, 421] on div at bounding box center [765, 392] width 1530 height 784
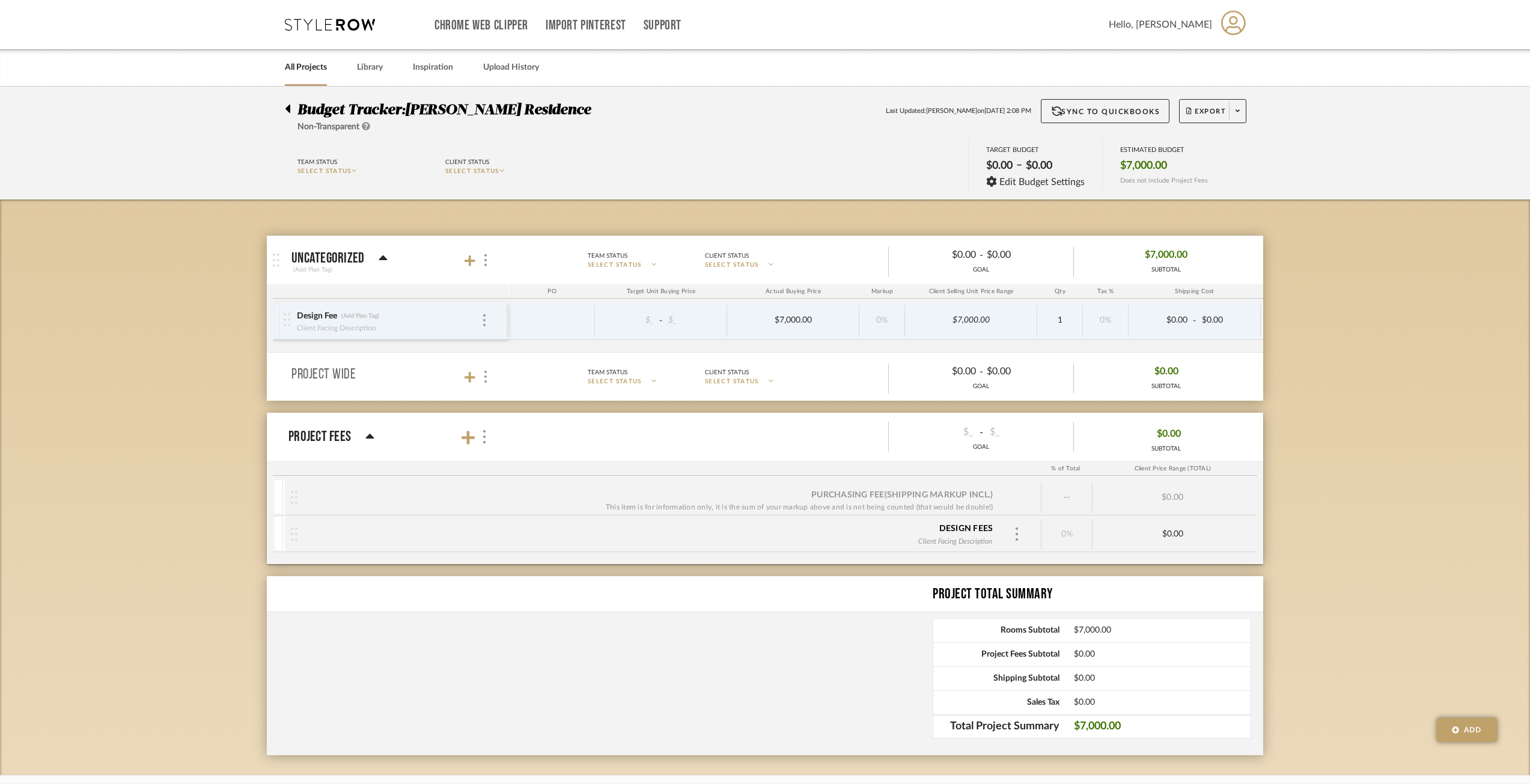
click at [287, 106] on icon at bounding box center [288, 109] width 5 height 14
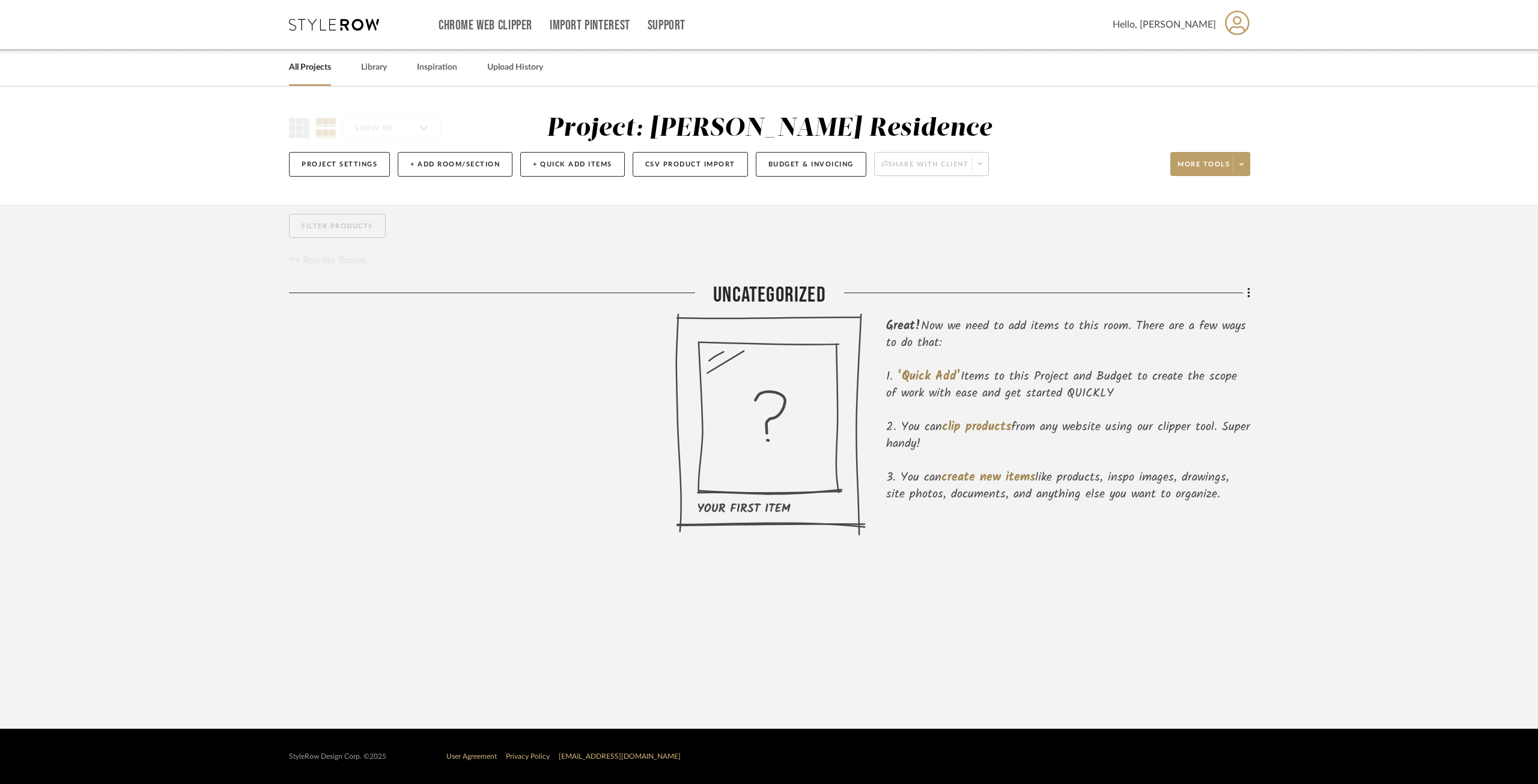
click at [830, 148] on div "Project Settings + Add Room/Section + Quick Add Items CSV Product Import Budget…" at bounding box center [769, 164] width 961 height 40
click at [813, 161] on button "Budget & Invoicing" at bounding box center [811, 165] width 111 height 25
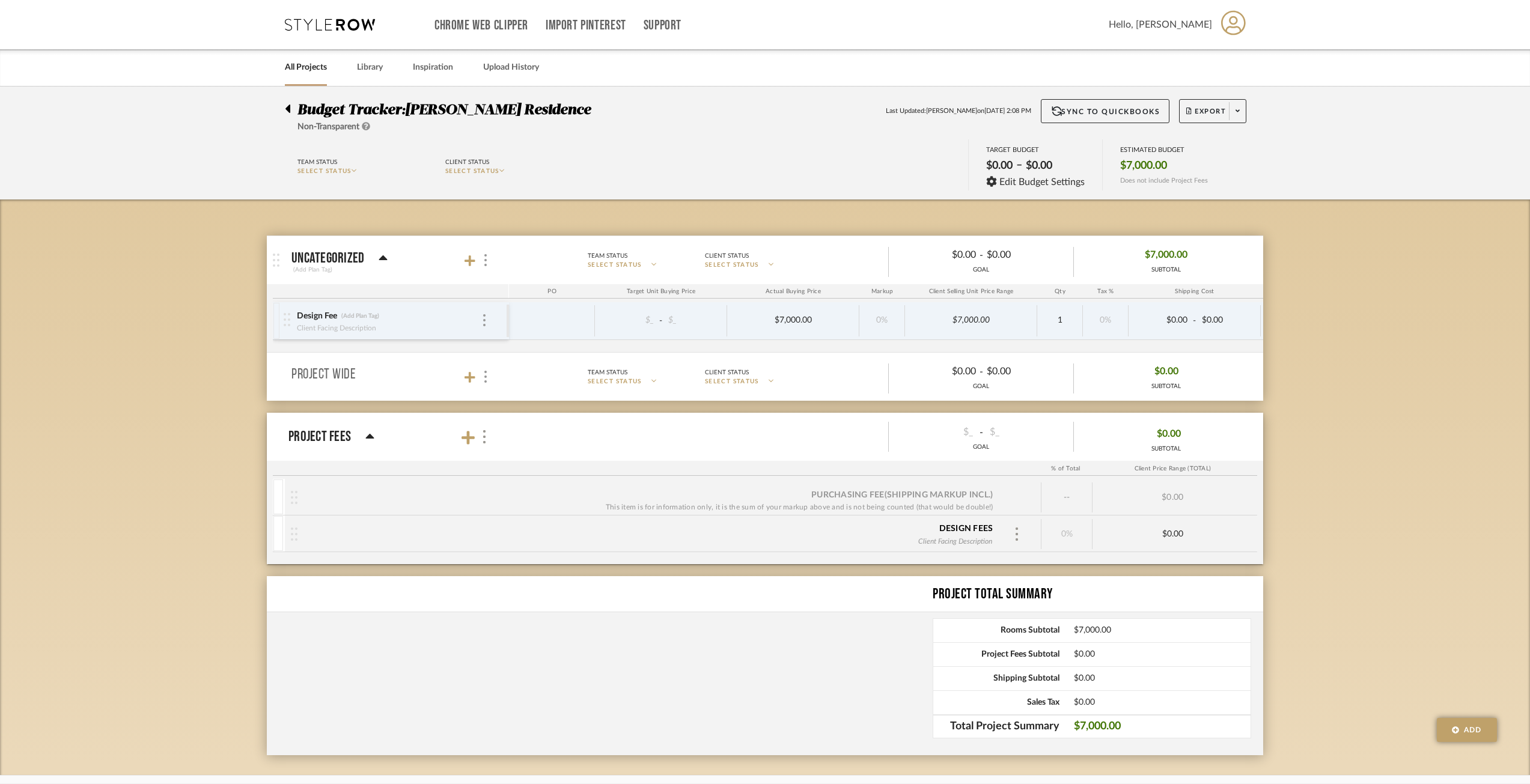
click at [387, 258] on mat-panel-title "uncategorized (Add Plan Tag)" at bounding box center [398, 260] width 212 height 29
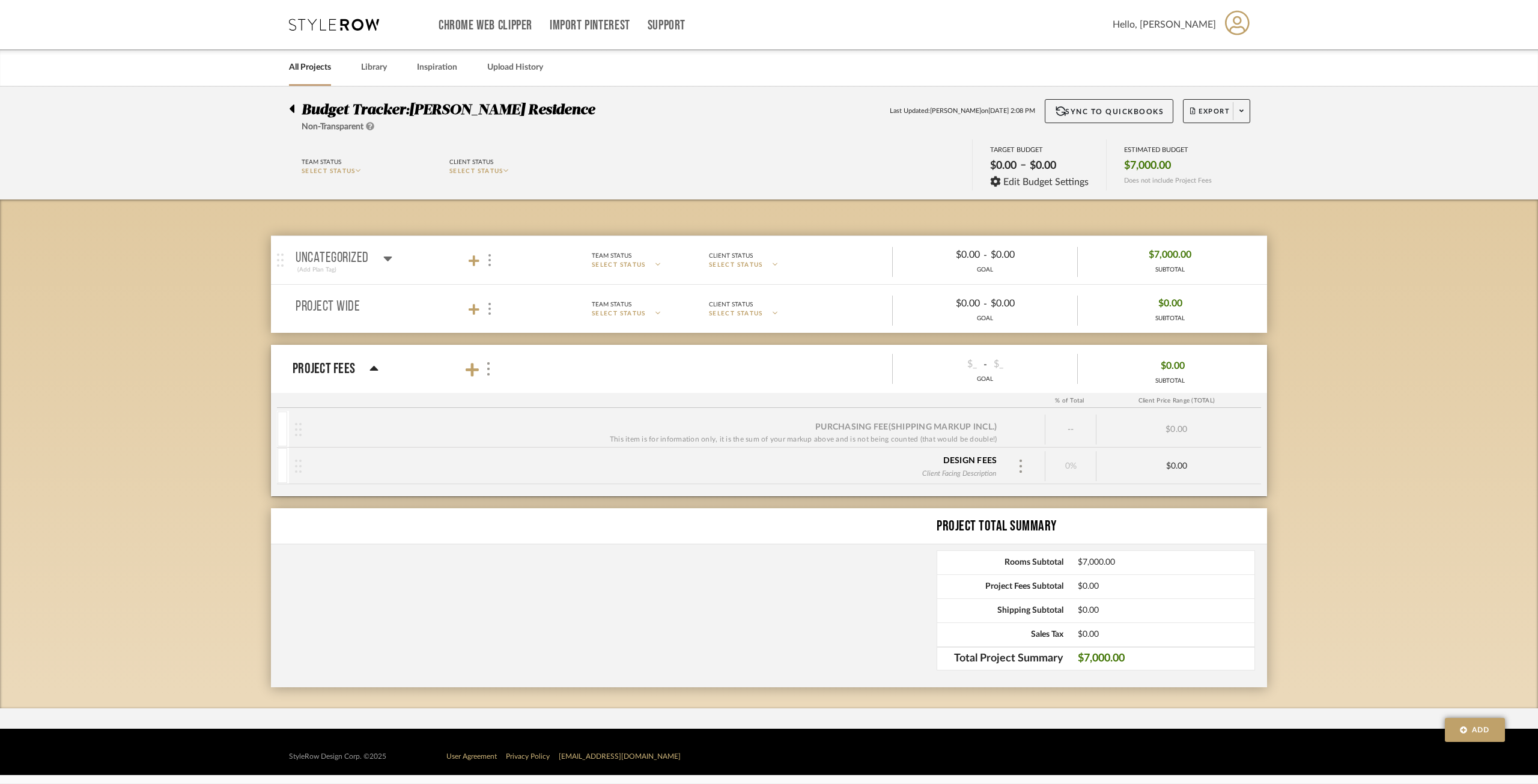
click at [387, 257] on icon at bounding box center [387, 259] width 8 height 5
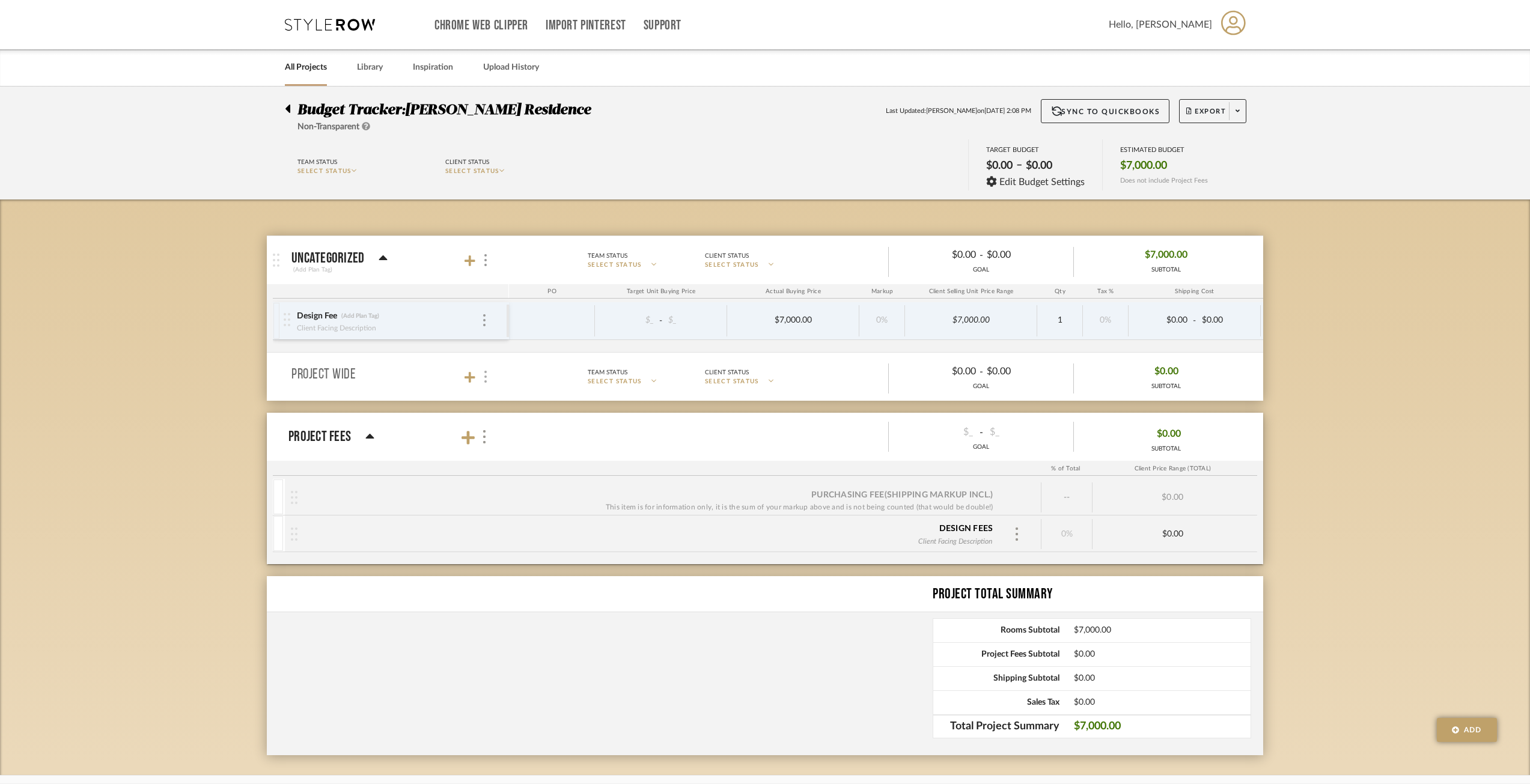
click at [484, 376] on img at bounding box center [486, 377] width 3 height 12
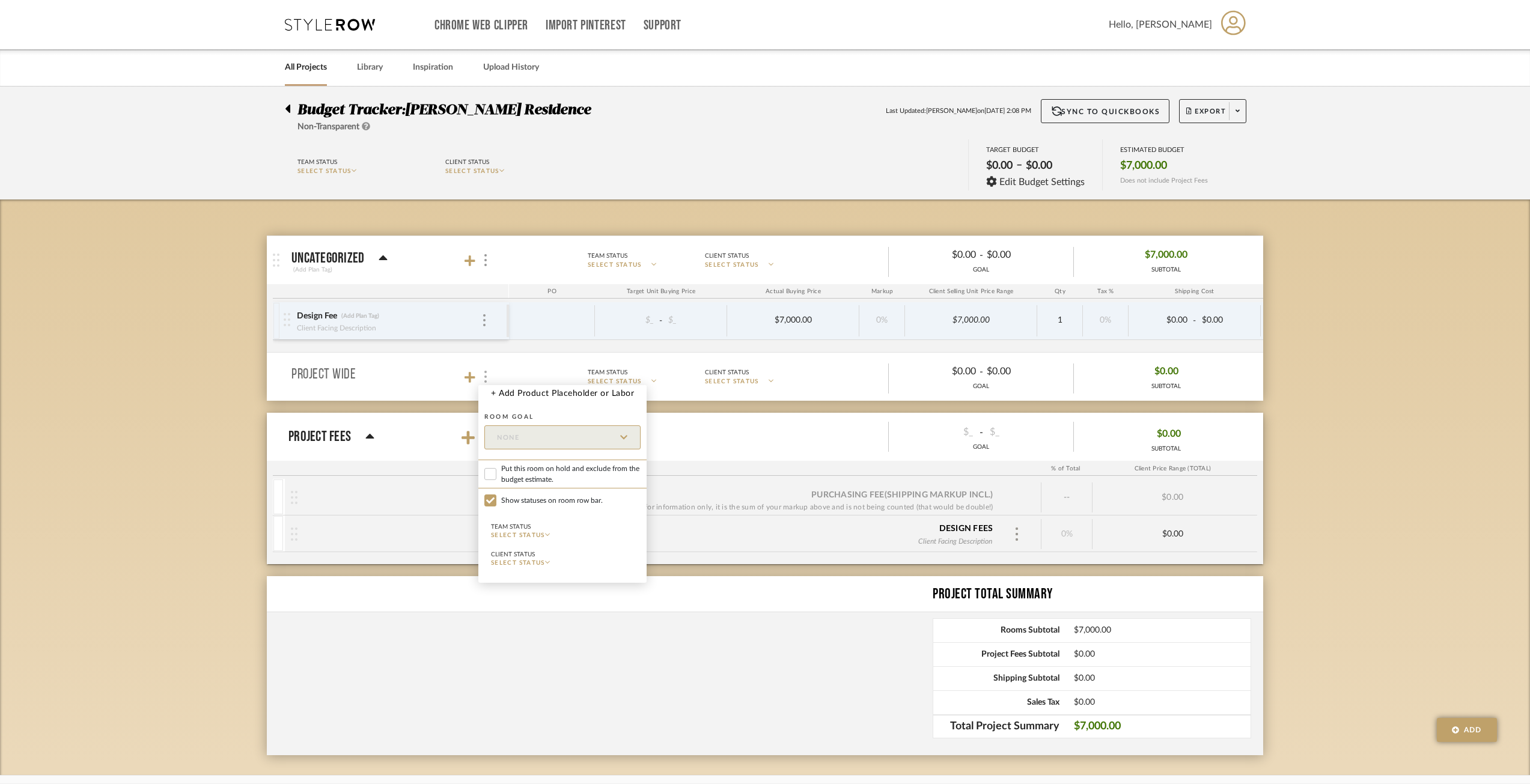
click at [484, 376] on div at bounding box center [765, 392] width 1530 height 784
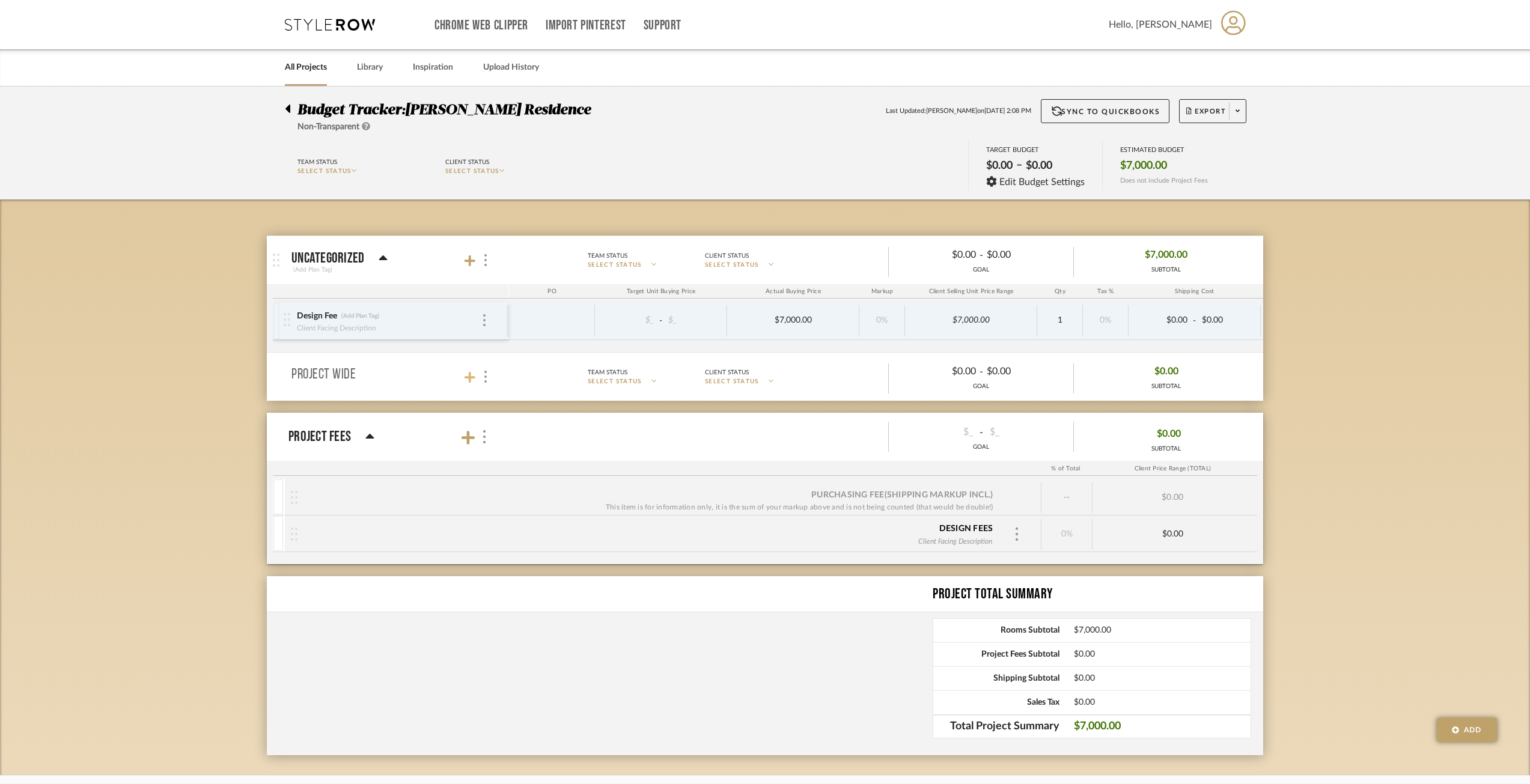
click at [469, 378] on icon at bounding box center [470, 377] width 11 height 11
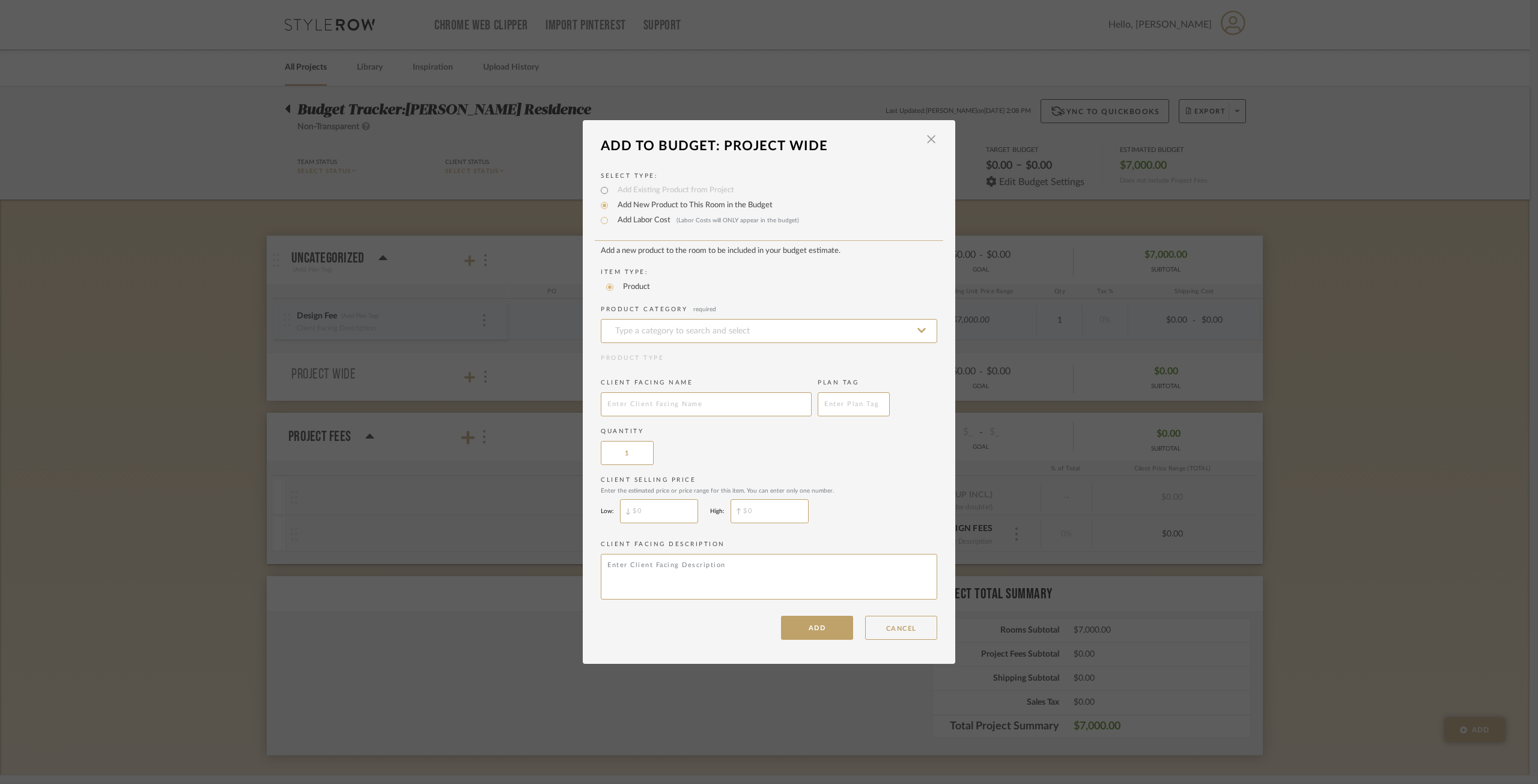
click at [414, 346] on div "LOADING" at bounding box center [769, 392] width 1538 height 784
drag, startPoint x: 1080, startPoint y: 27, endPoint x: 1070, endPoint y: 46, distance: 21.5
click at [1074, 35] on div "LOADING" at bounding box center [769, 392] width 1538 height 784
click at [931, 134] on span "button" at bounding box center [931, 139] width 24 height 24
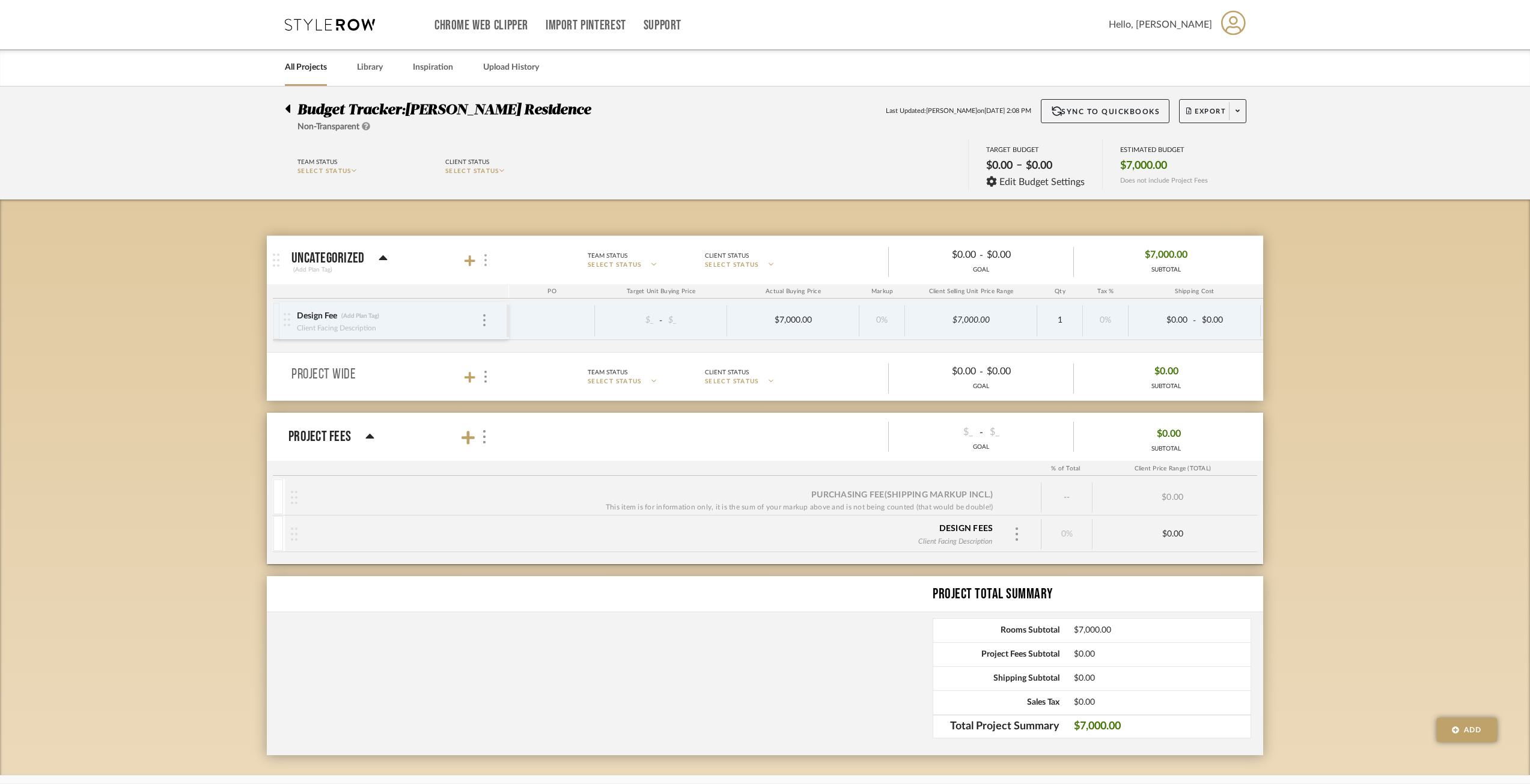
click at [479, 262] on div at bounding box center [484, 260] width 12 height 16
click at [273, 266] on div at bounding box center [765, 392] width 1530 height 784
click at [277, 265] on img at bounding box center [276, 260] width 7 height 13
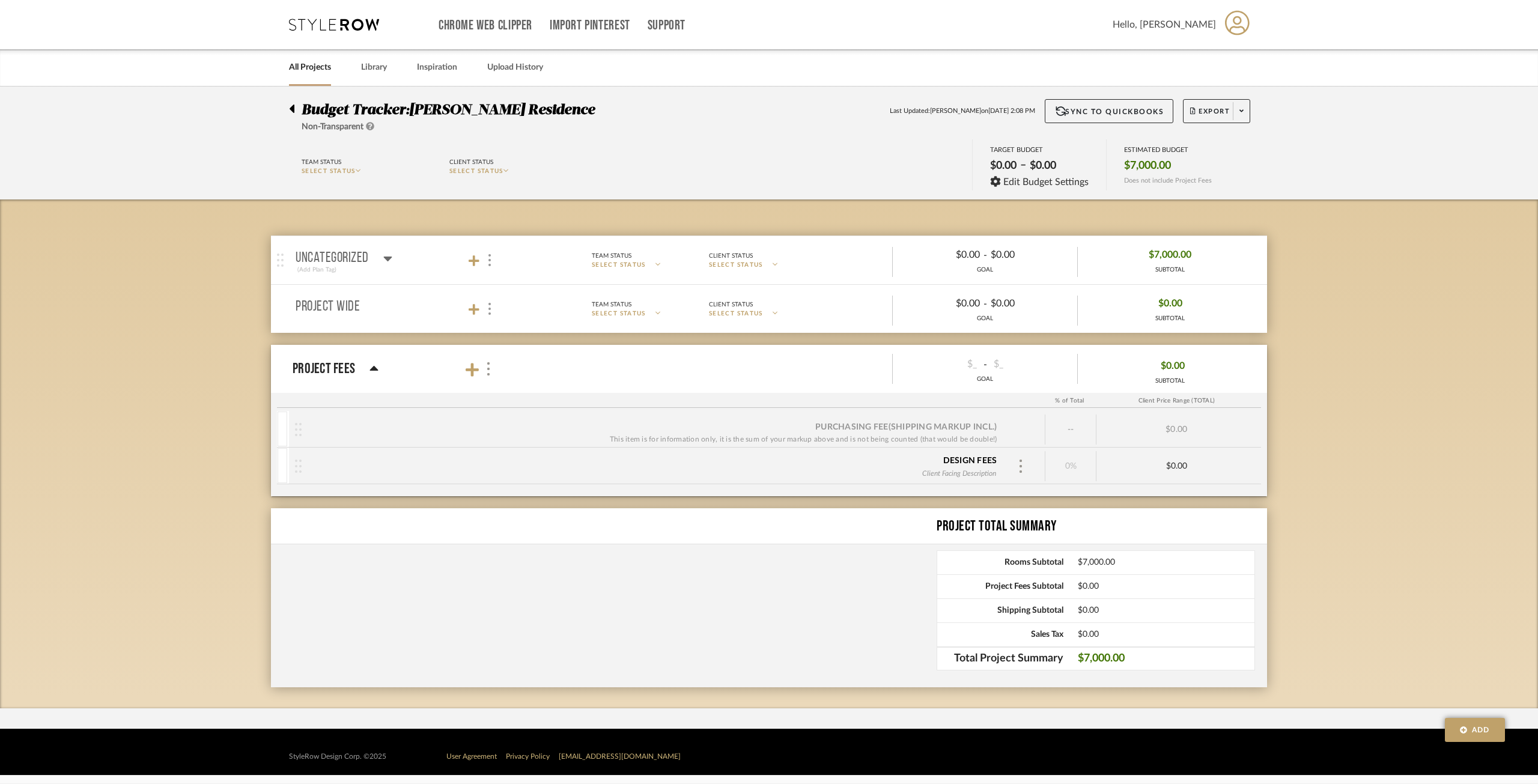
click at [1153, 252] on span "$7,000.00" at bounding box center [1170, 255] width 42 height 18
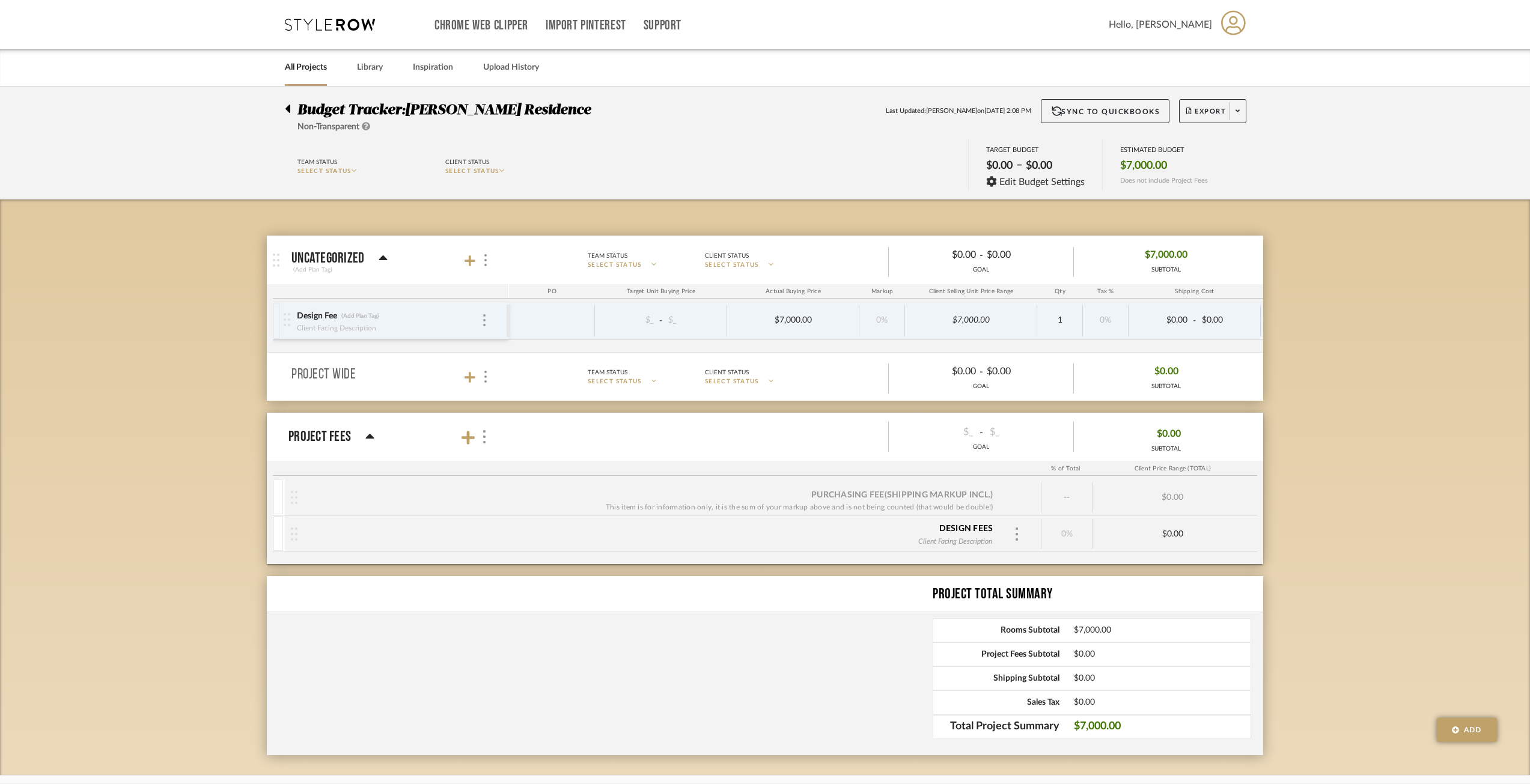
click at [491, 249] on mat-panel-title "uncategorized (Add Plan Tag)" at bounding box center [398, 260] width 212 height 29
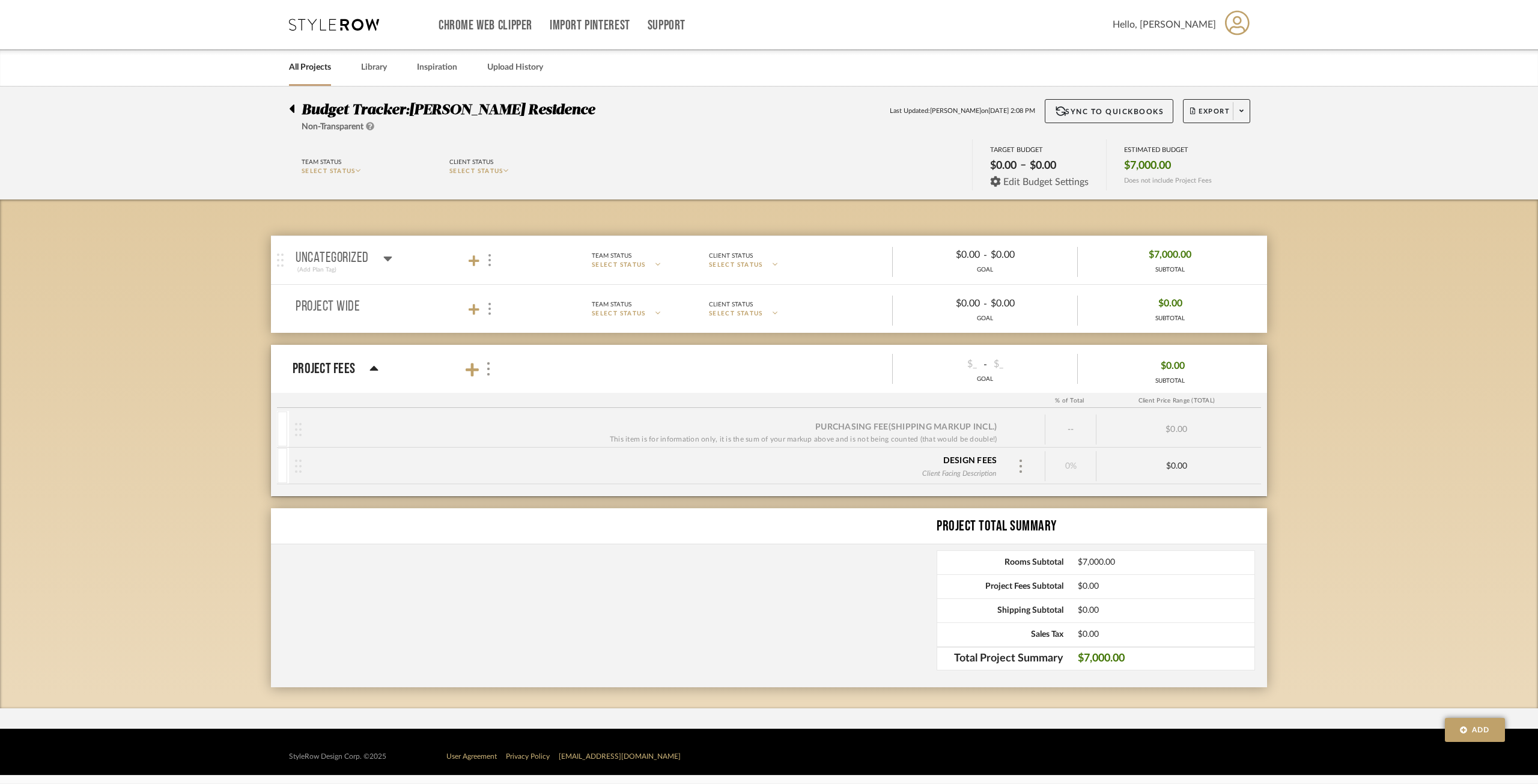
click at [1058, 183] on span "Edit Budget Settings" at bounding box center [1046, 182] width 85 height 11
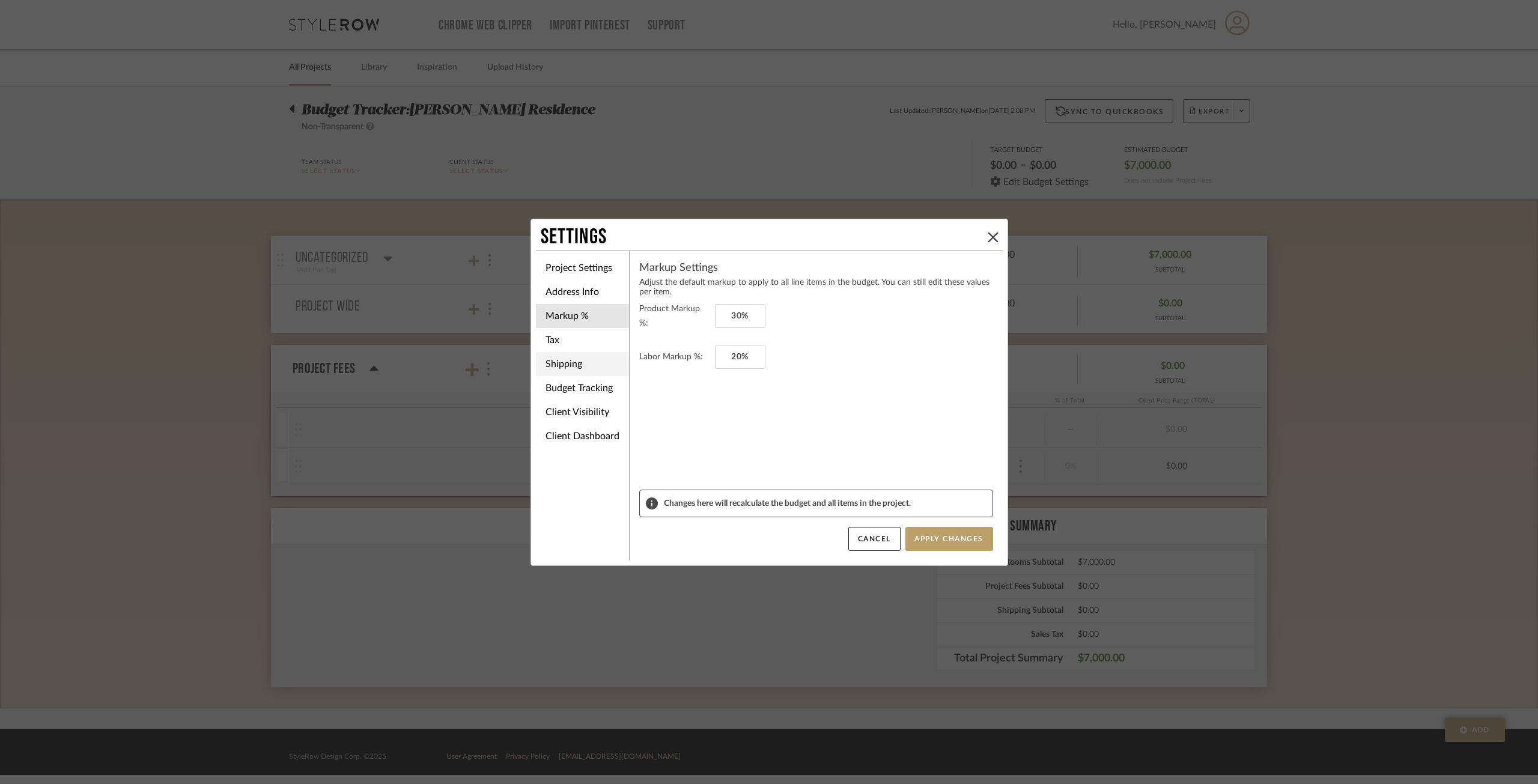
click at [588, 374] on li "Shipping" at bounding box center [583, 363] width 93 height 24
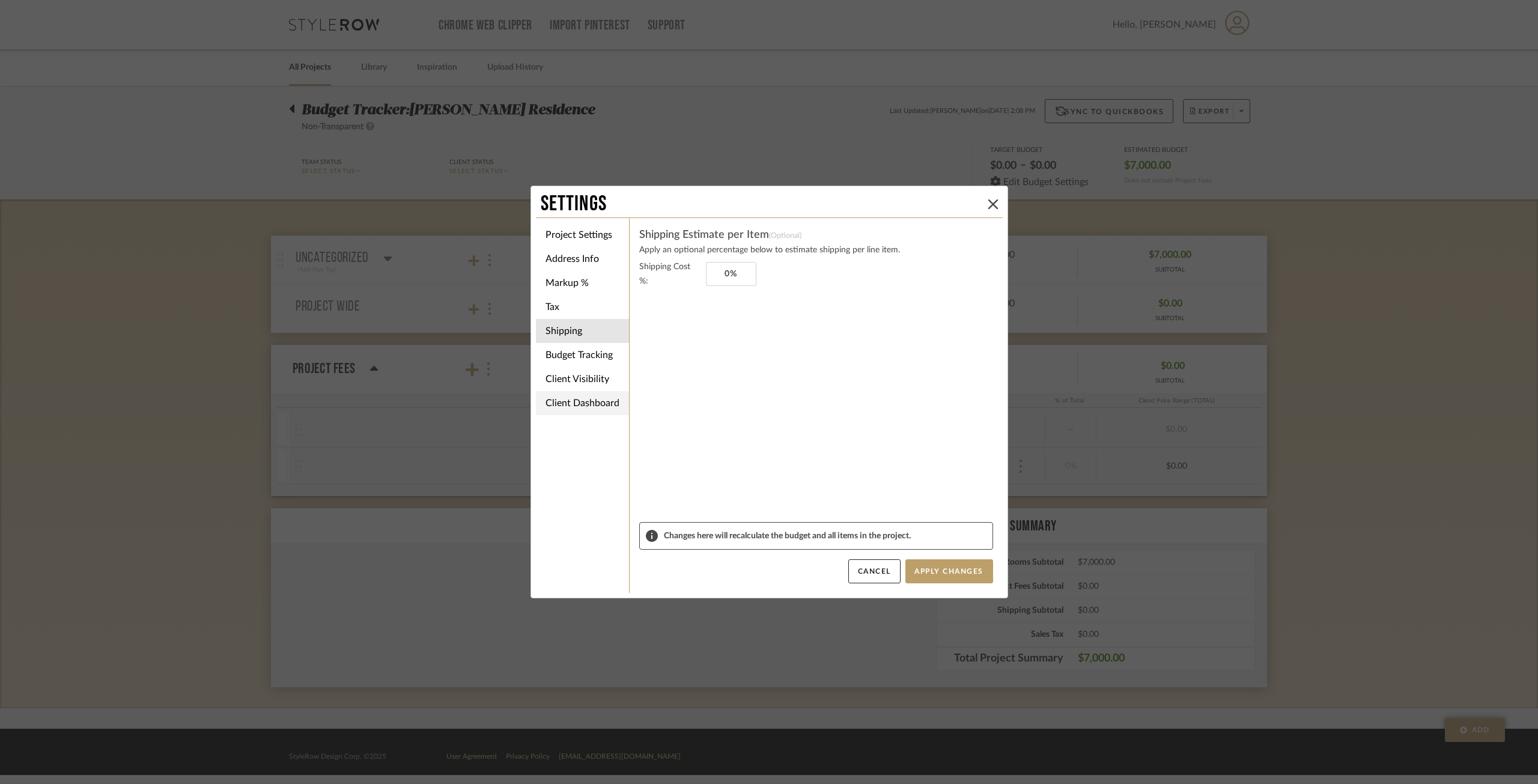
click at [586, 398] on li "Client Dashboard" at bounding box center [583, 403] width 93 height 24
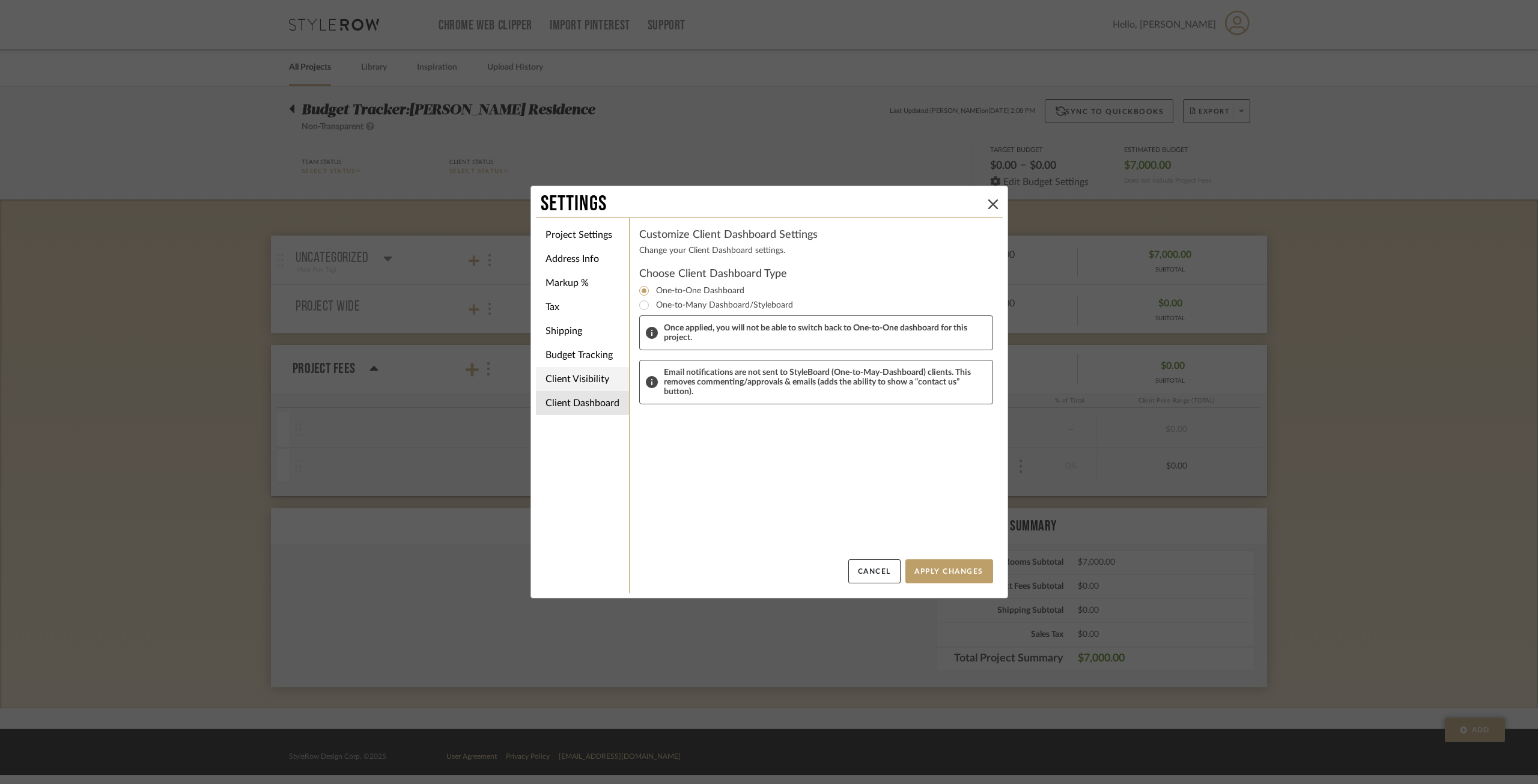
click at [578, 369] on li "Client Visibility" at bounding box center [583, 378] width 93 height 24
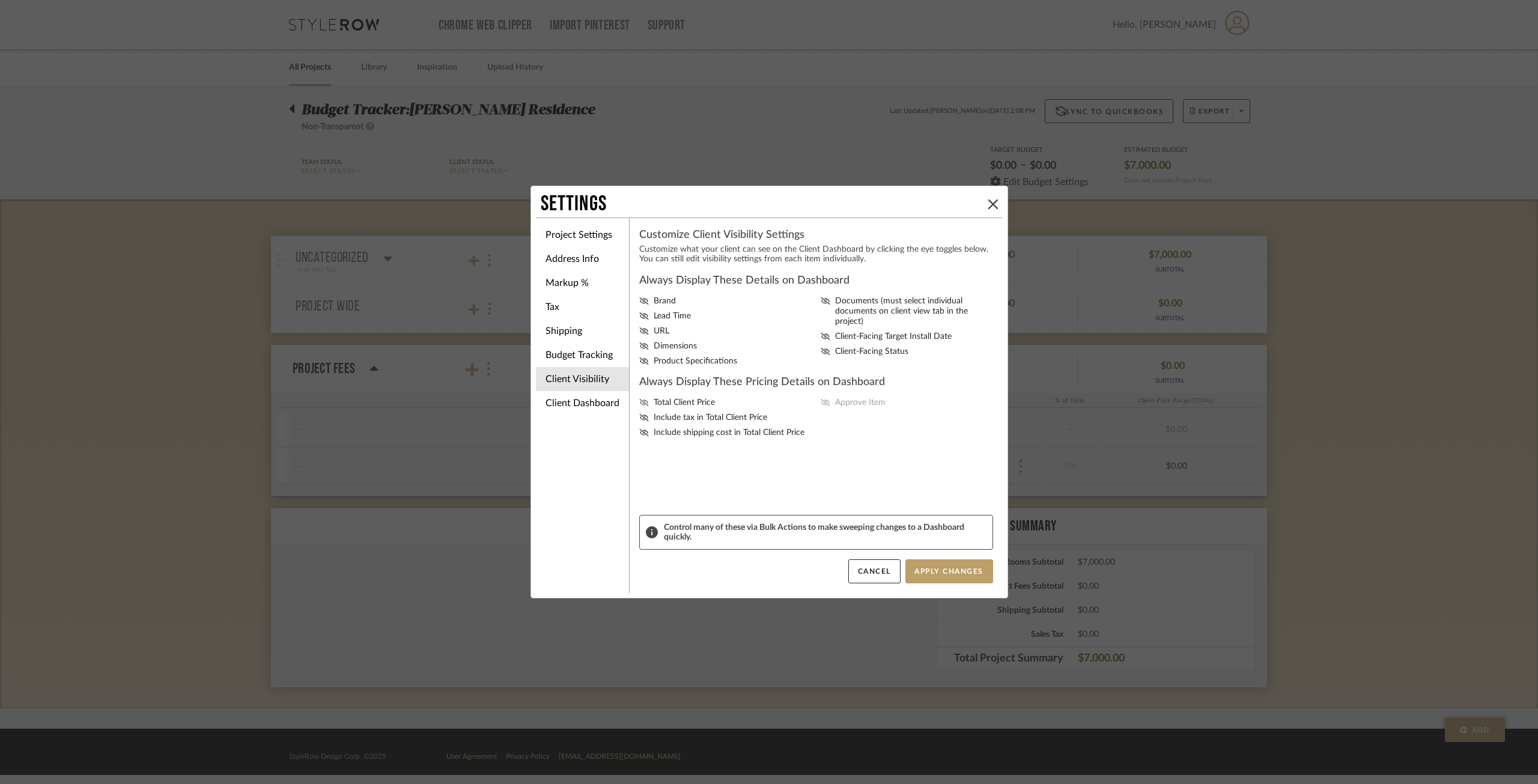
click at [639, 402] on icon at bounding box center [644, 402] width 10 height 8
click at [0, 0] on input "Total Client Price" at bounding box center [0, 0] width 0 height 0
click at [640, 404] on icon at bounding box center [644, 402] width 8 height 5
click at [0, 0] on input "Total Client Price" at bounding box center [0, 0] width 0 height 0
click at [994, 204] on button at bounding box center [992, 204] width 14 height 14
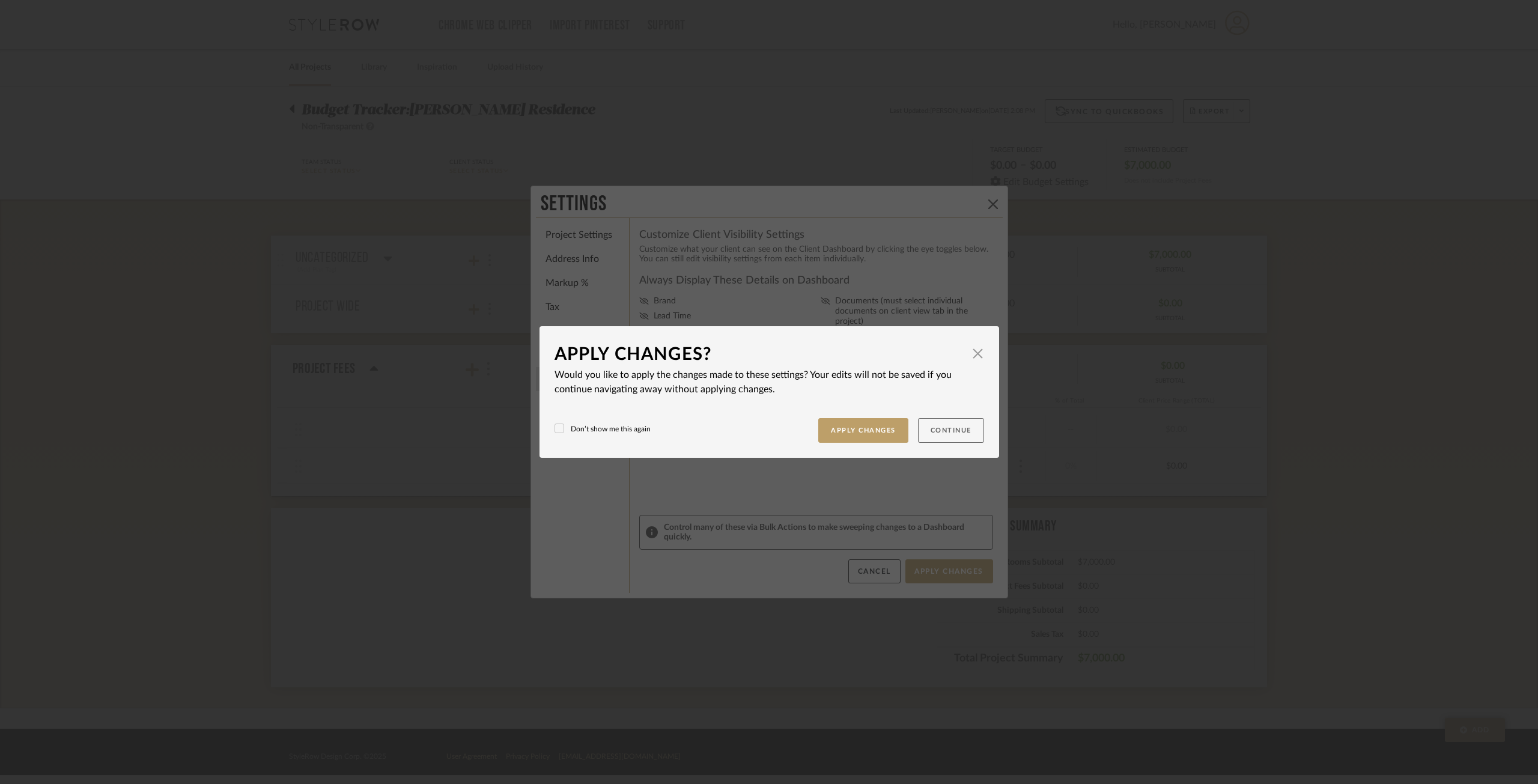
click at [953, 436] on button "Continue" at bounding box center [951, 430] width 66 height 25
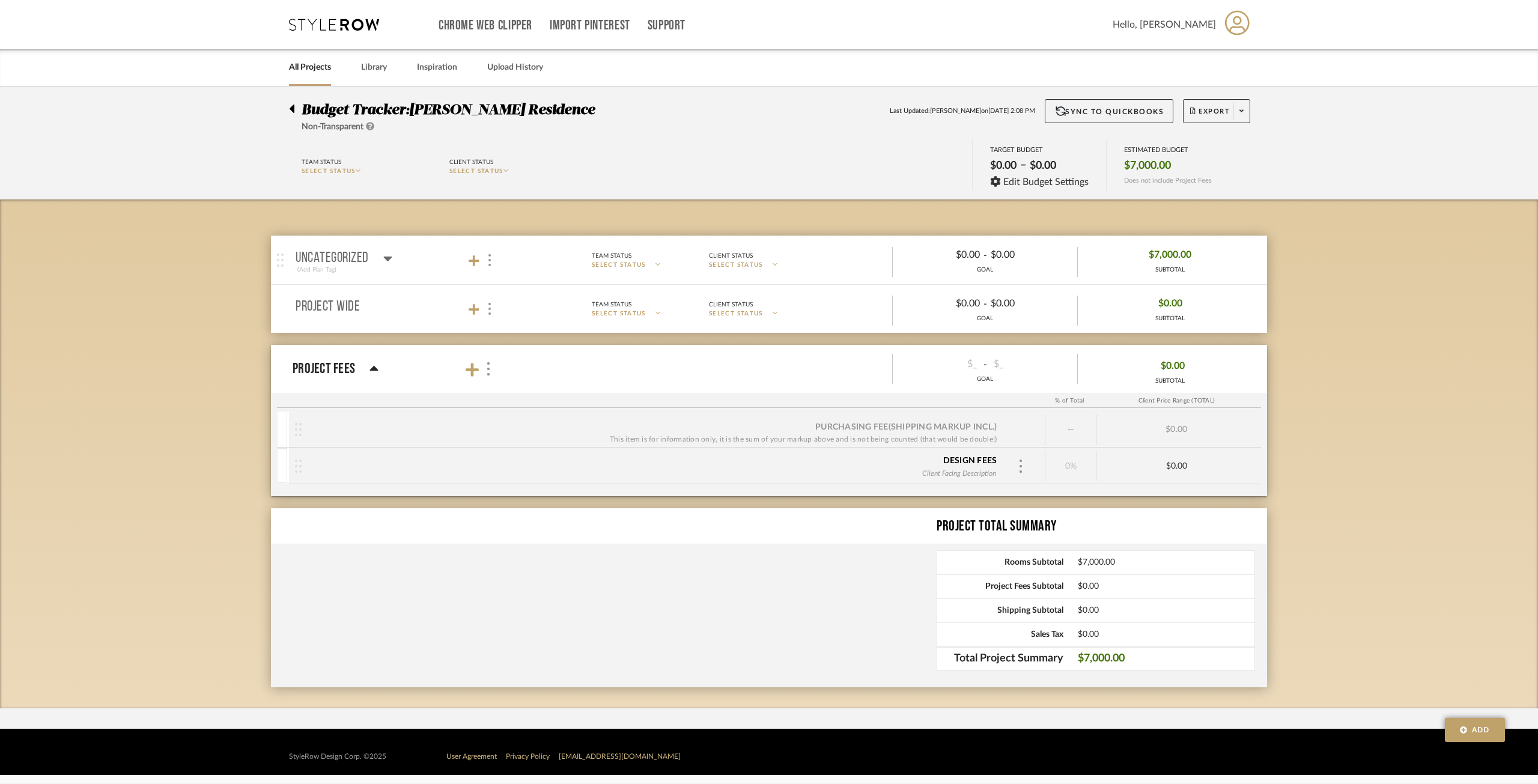
click at [1153, 257] on div "$7,000.00 SUBTOTAL" at bounding box center [1170, 260] width 184 height 29
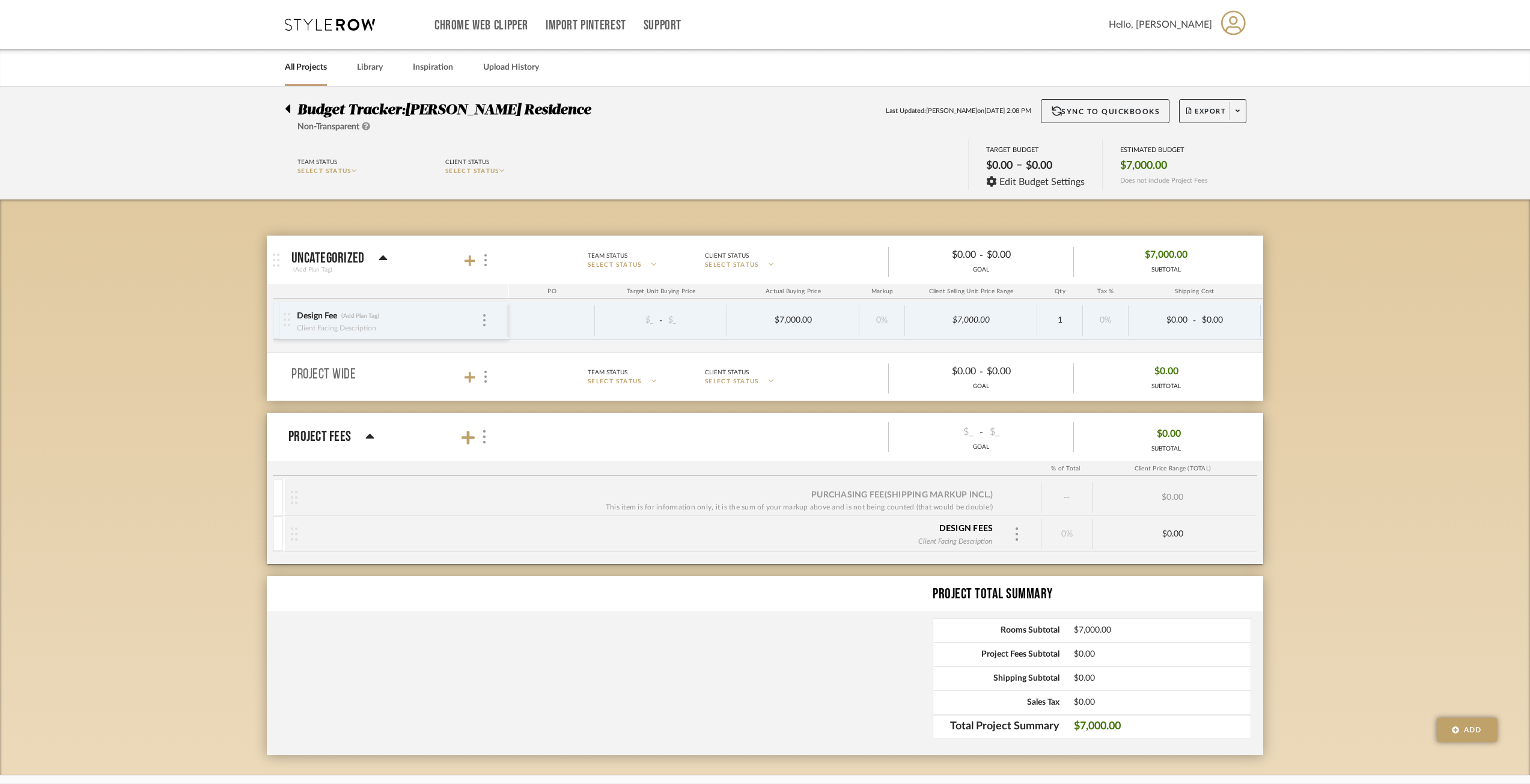
drag, startPoint x: 1253, startPoint y: 257, endPoint x: 1233, endPoint y: 252, distance: 20.6
click at [1153, 251] on div "$7,000.00 SUBTOTAL" at bounding box center [1166, 260] width 185 height 29
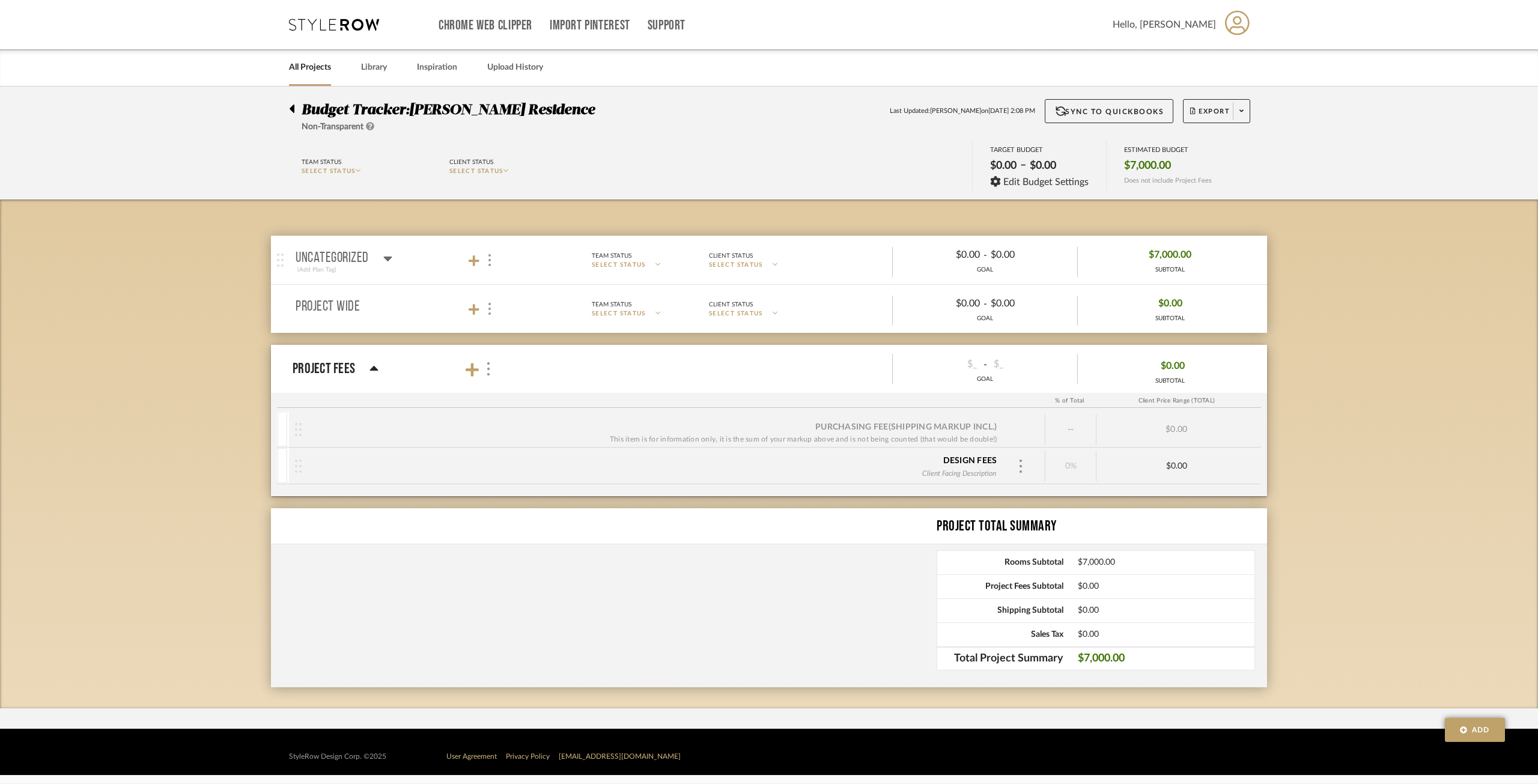
click at [392, 262] on mat-panel-title "uncategorized (Add Plan Tag)" at bounding box center [402, 260] width 212 height 29
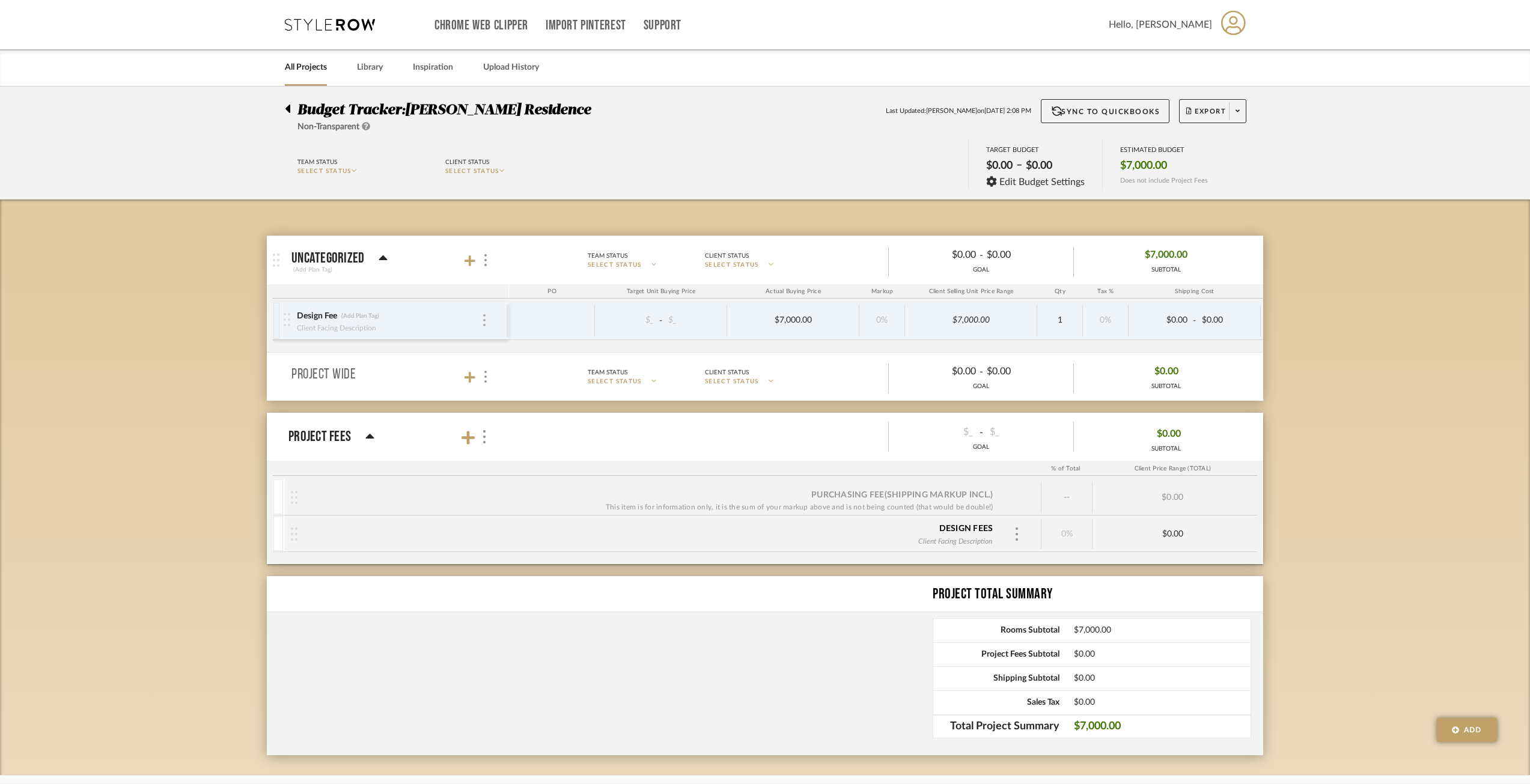
click at [487, 315] on div at bounding box center [484, 320] width 6 height 13
click at [536, 360] on p "Add Associated Product or Labor" at bounding box center [579, 353] width 129 height 16
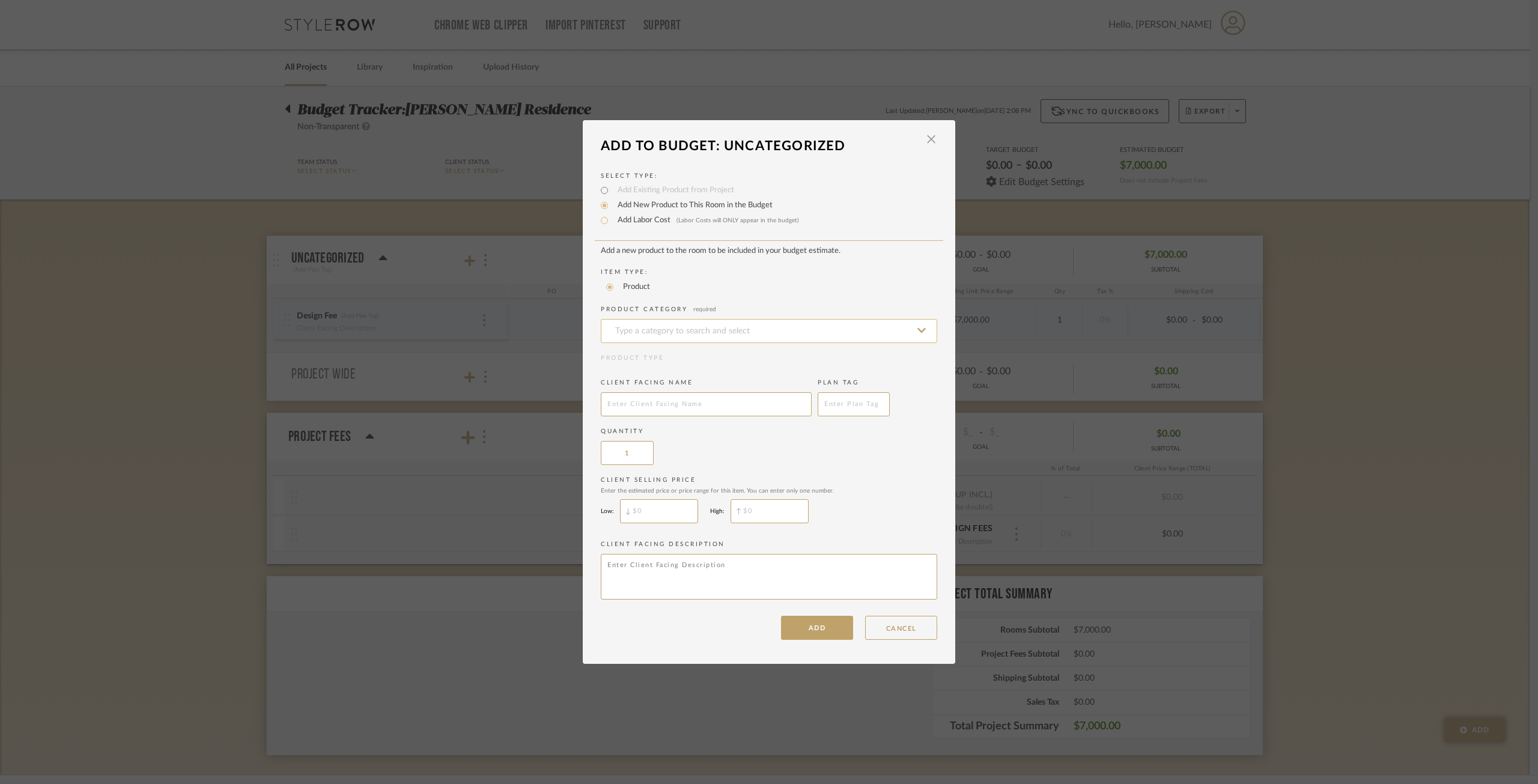
click at [738, 320] on input at bounding box center [769, 331] width 337 height 24
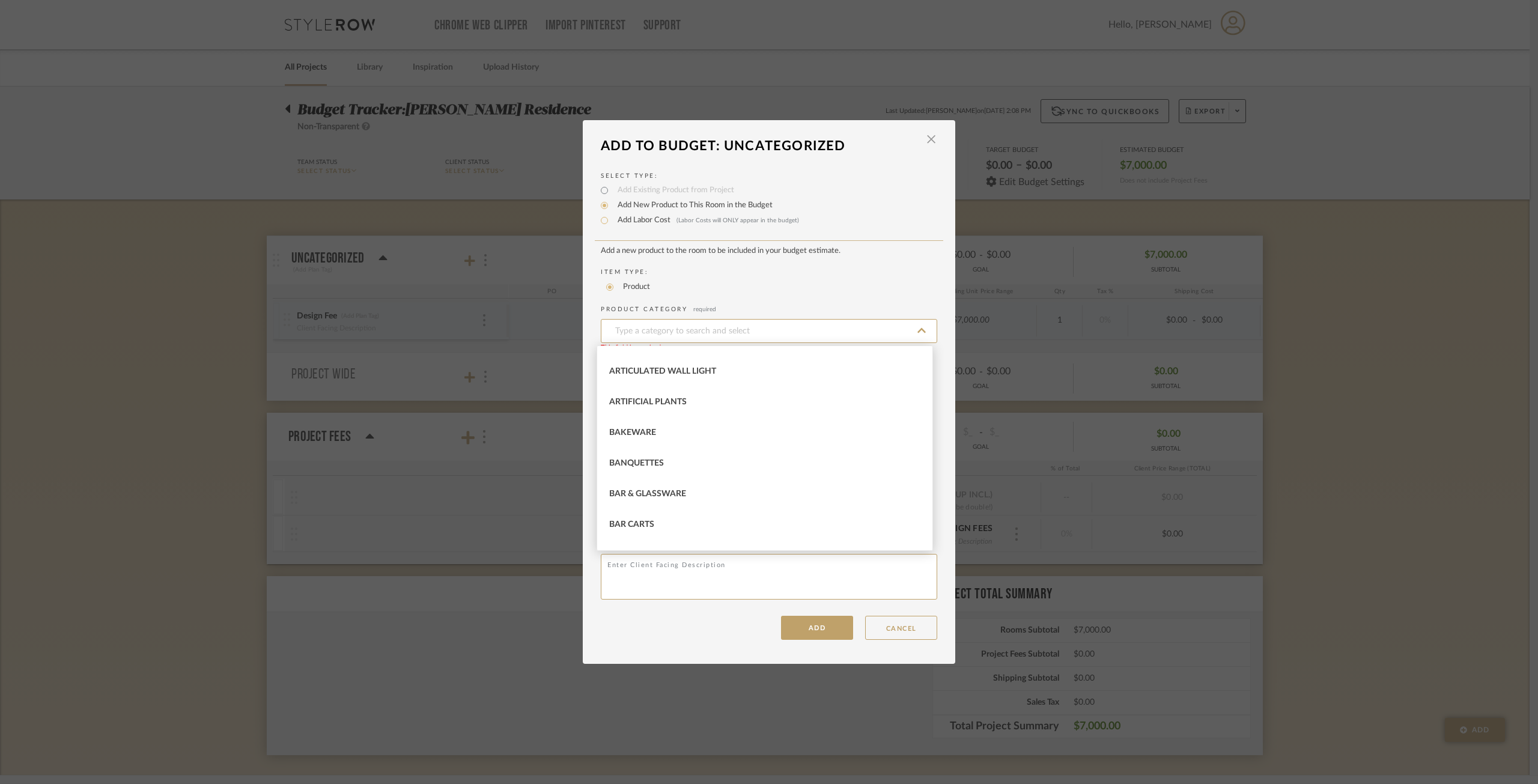
scroll to position [240, 0]
click at [275, 287] on div "LOADING" at bounding box center [769, 392] width 1538 height 784
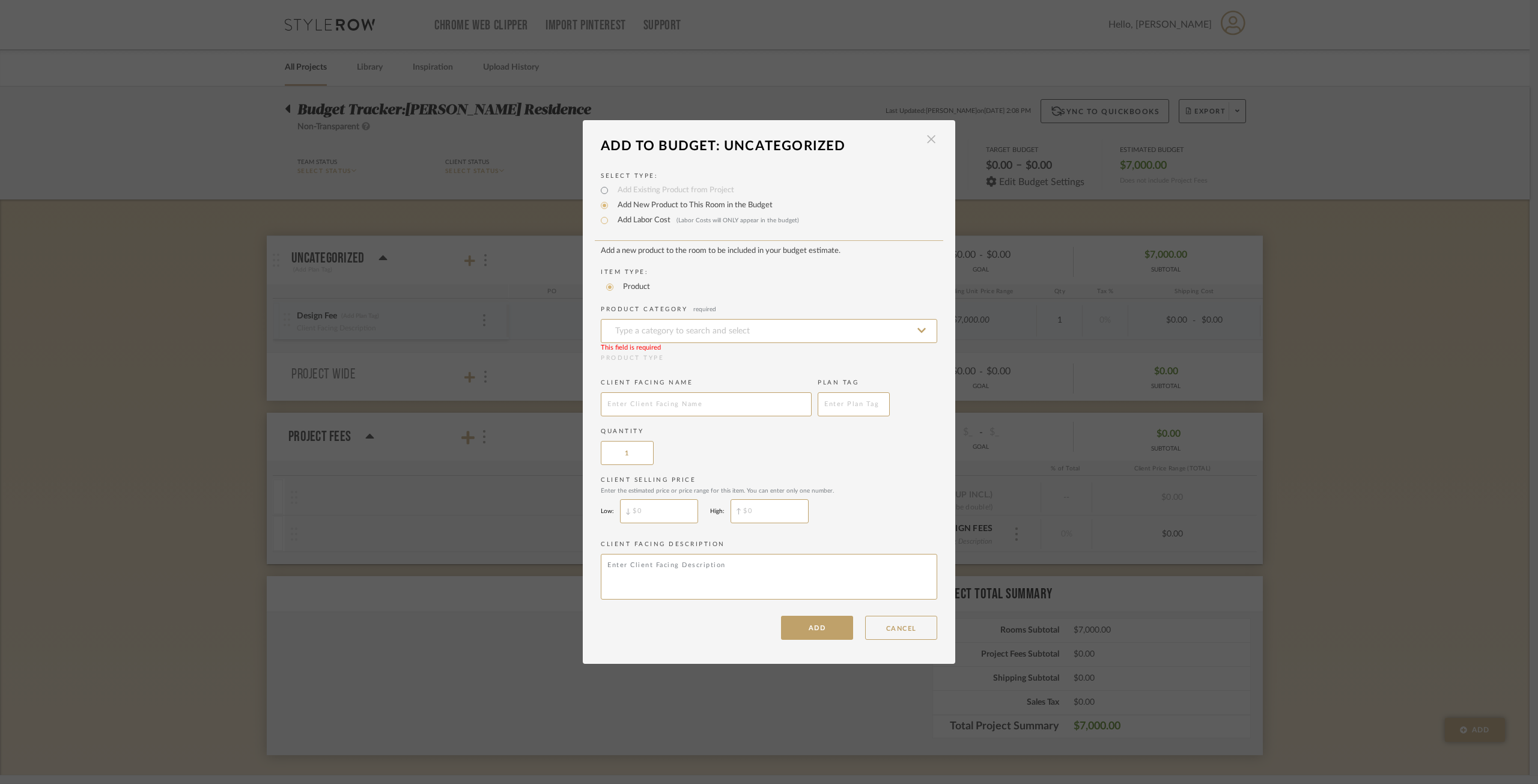
click at [920, 143] on span "button" at bounding box center [931, 139] width 24 height 24
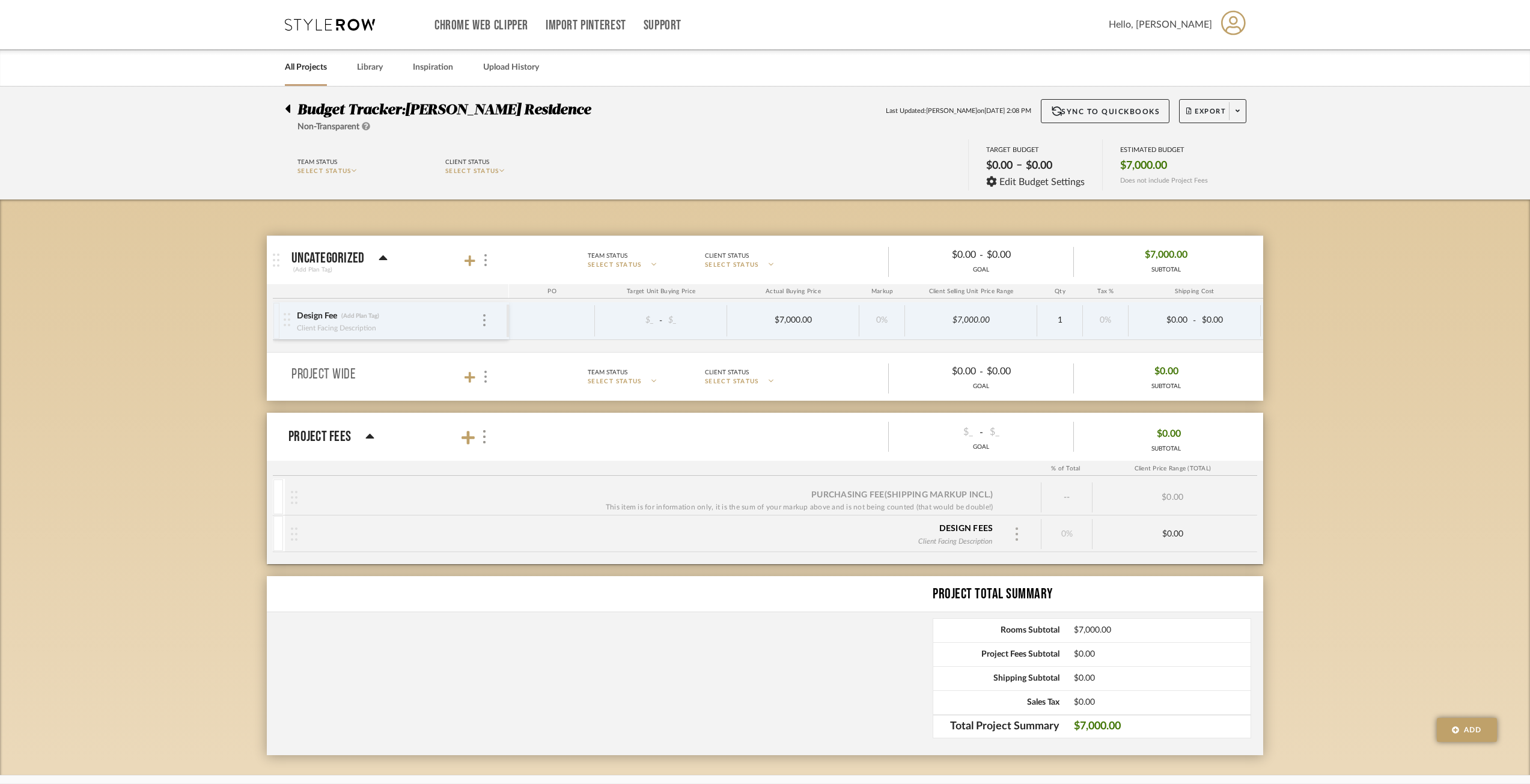
click at [1011, 529] on div at bounding box center [1017, 534] width 18 height 18
click at [856, 567] on div at bounding box center [765, 392] width 1530 height 784
click at [492, 262] on mat-panel-title "uncategorized (Add Plan Tag)" at bounding box center [398, 260] width 212 height 29
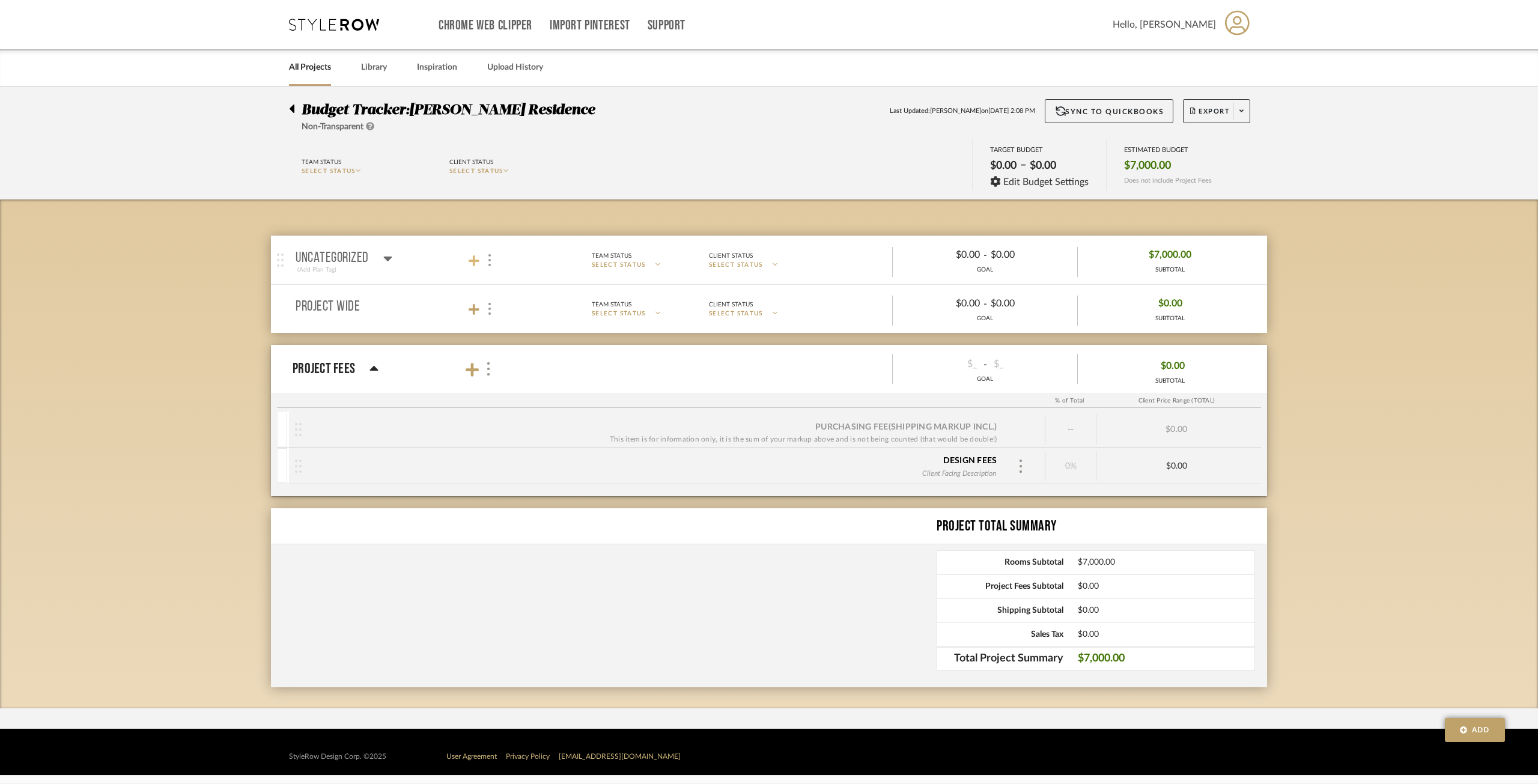
click at [472, 257] on icon at bounding box center [474, 261] width 11 height 12
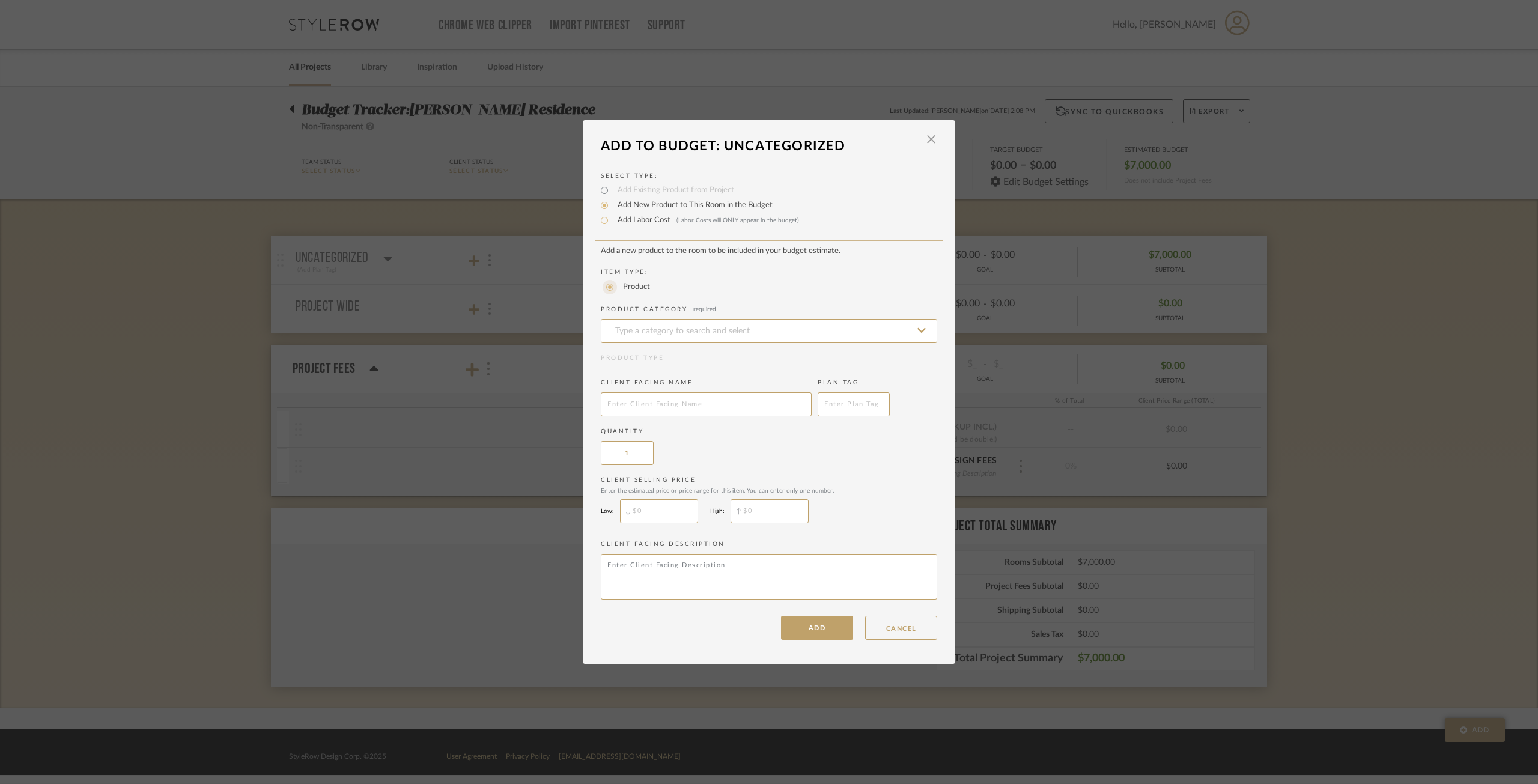
click at [606, 287] on input "Product" at bounding box center [609, 287] width 14 height 14
click at [641, 221] on label "Add Labor Cost (Labor Costs will ONLY appear in the budget)" at bounding box center [705, 221] width 187 height 12
click at [611, 221] on input "Add Labor Cost (Labor Costs will ONLY appear in the budget)" at bounding box center [604, 220] width 14 height 14
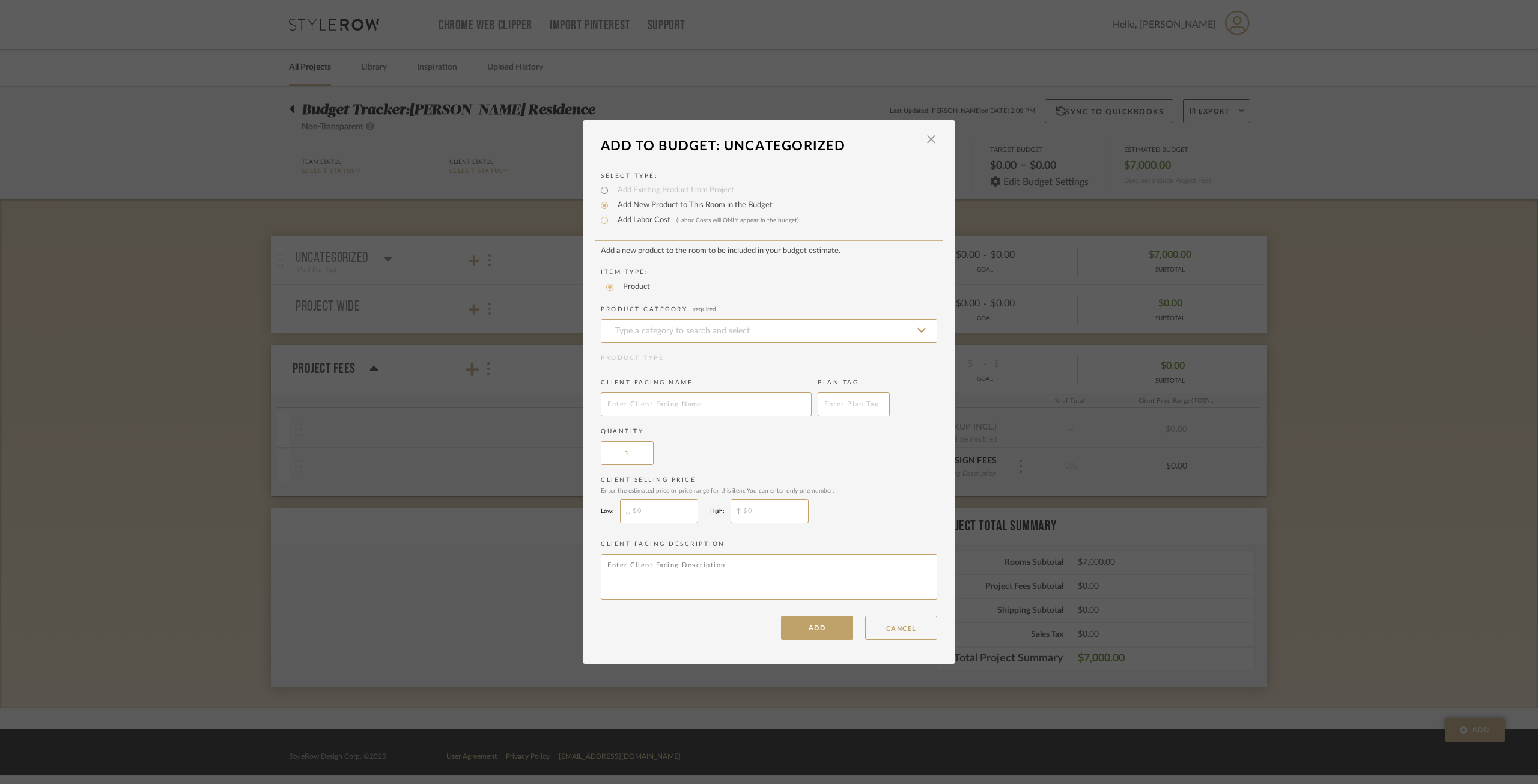
radio input "true"
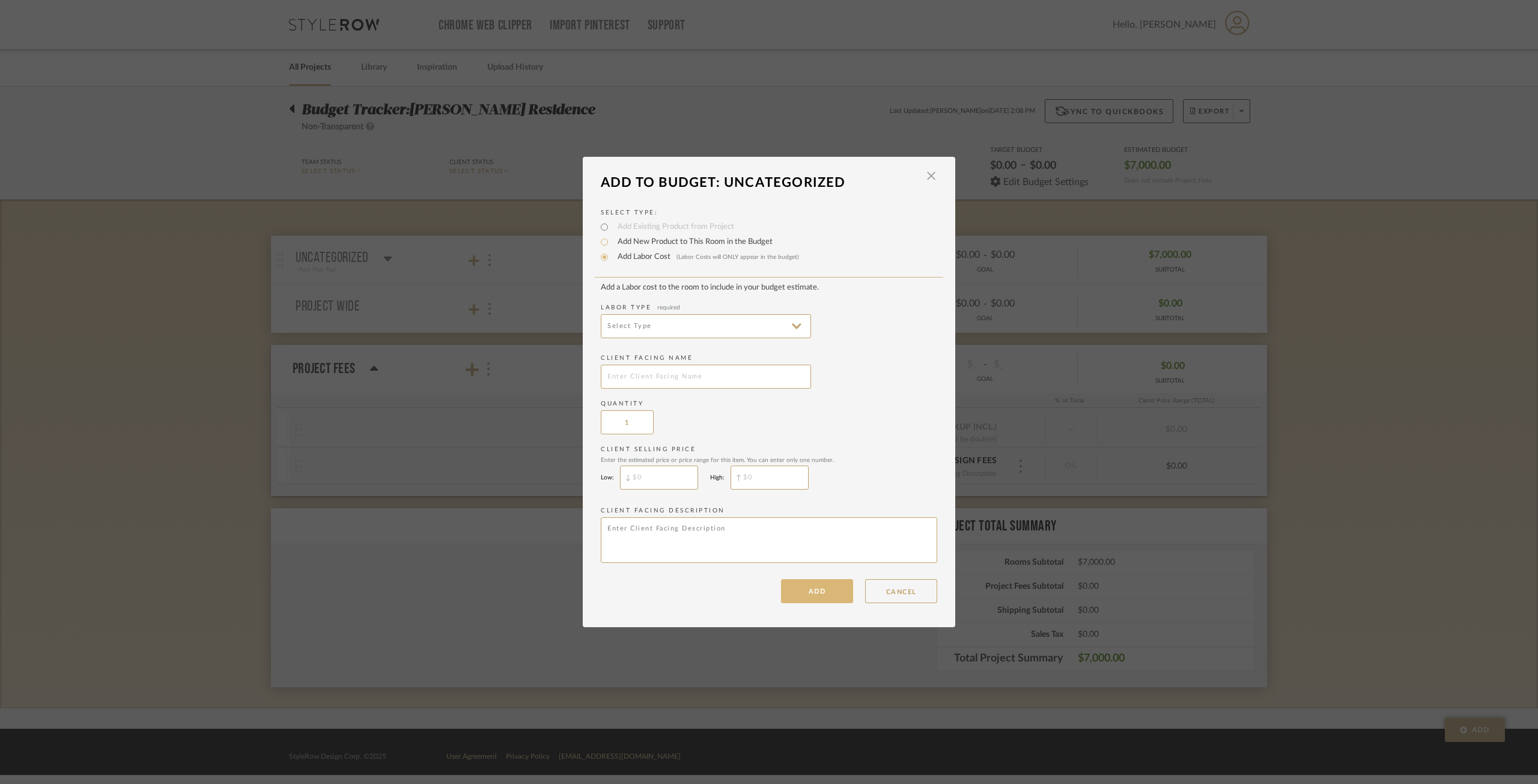
click at [823, 567] on button "ADD" at bounding box center [817, 591] width 72 height 24
click at [697, 332] on input at bounding box center [706, 326] width 210 height 24
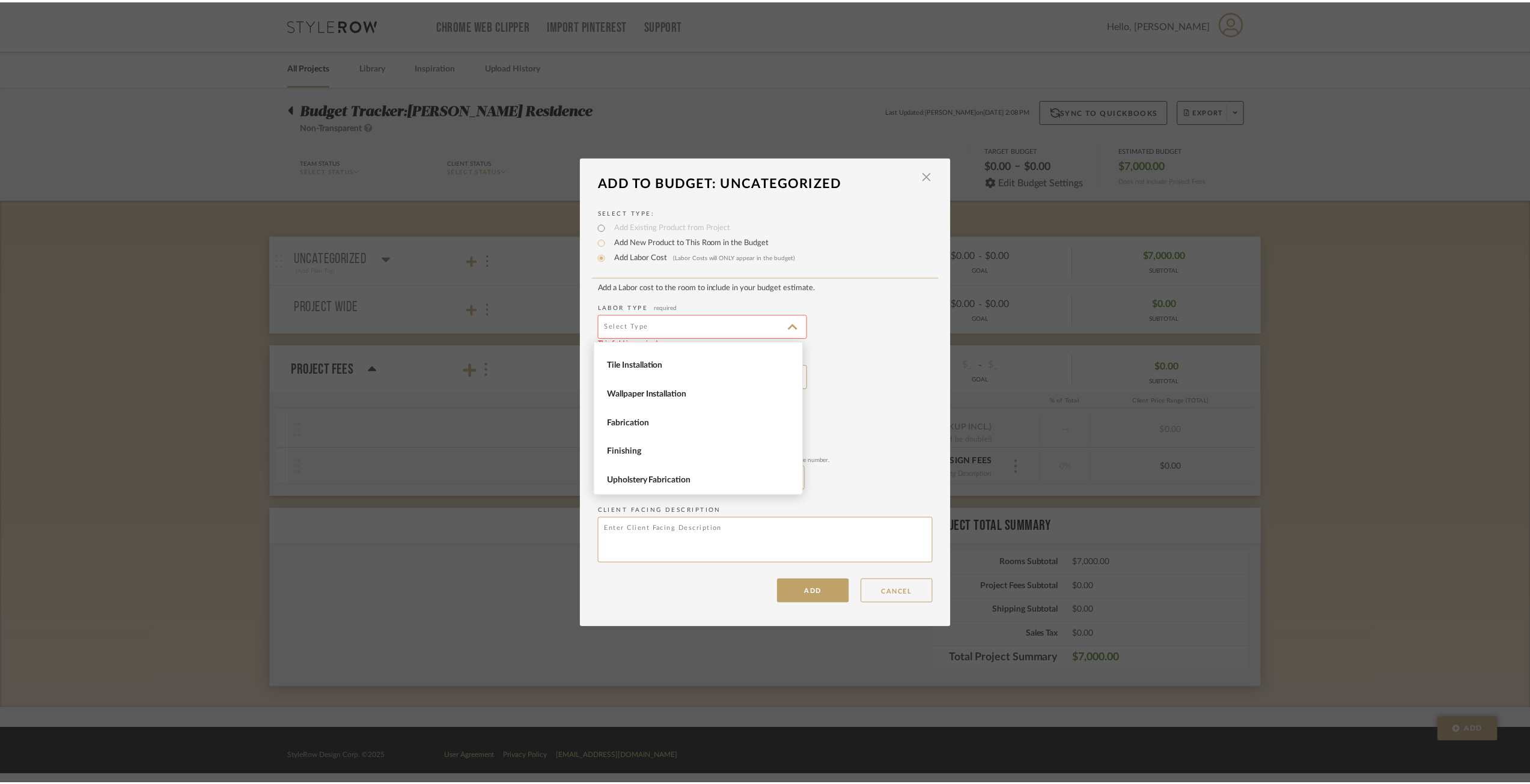
scroll to position [165, 0]
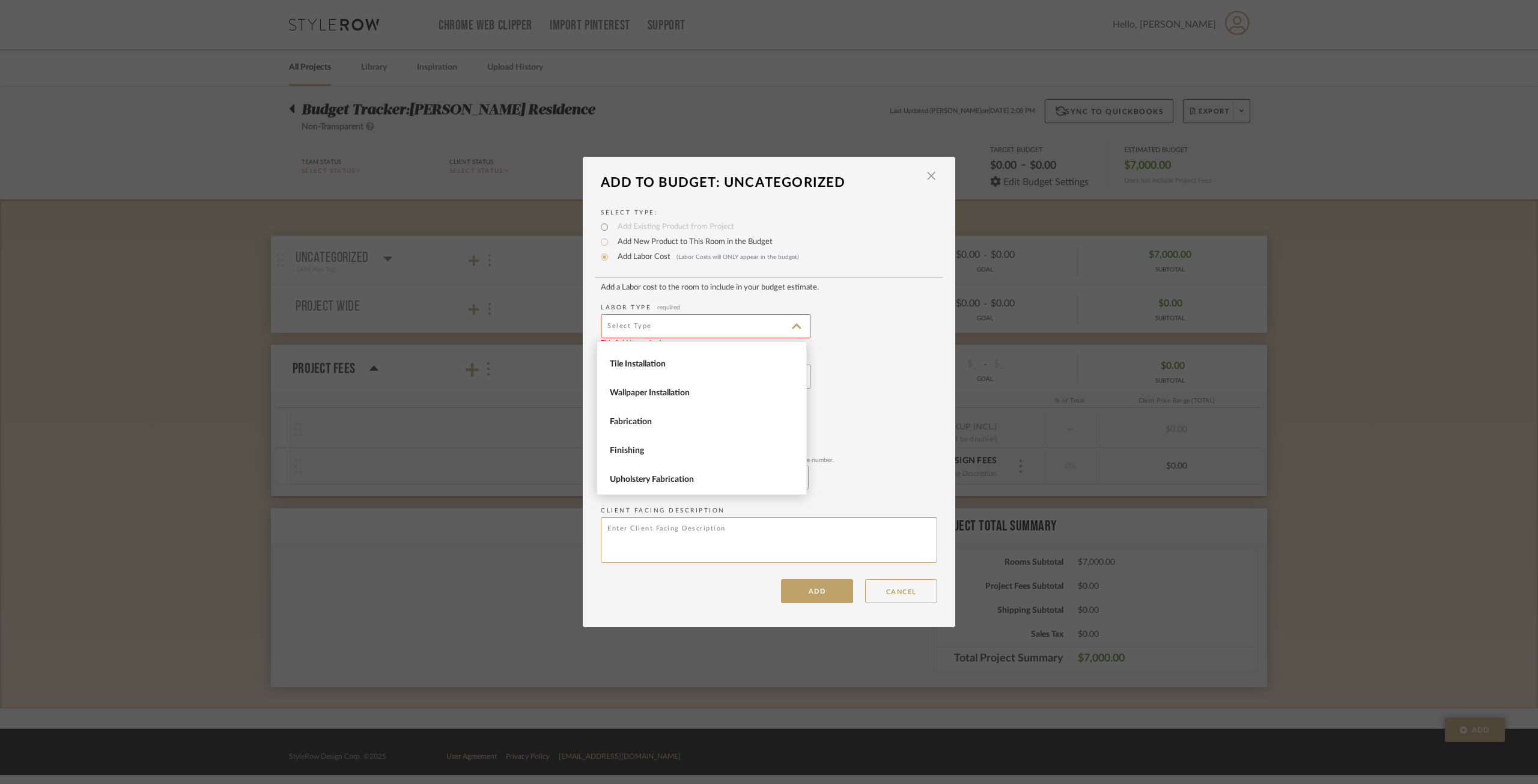
click at [934, 377] on div "Select Type: Add Existing Product from Project Add New Product to This Room in …" at bounding box center [768, 400] width 372 height 407
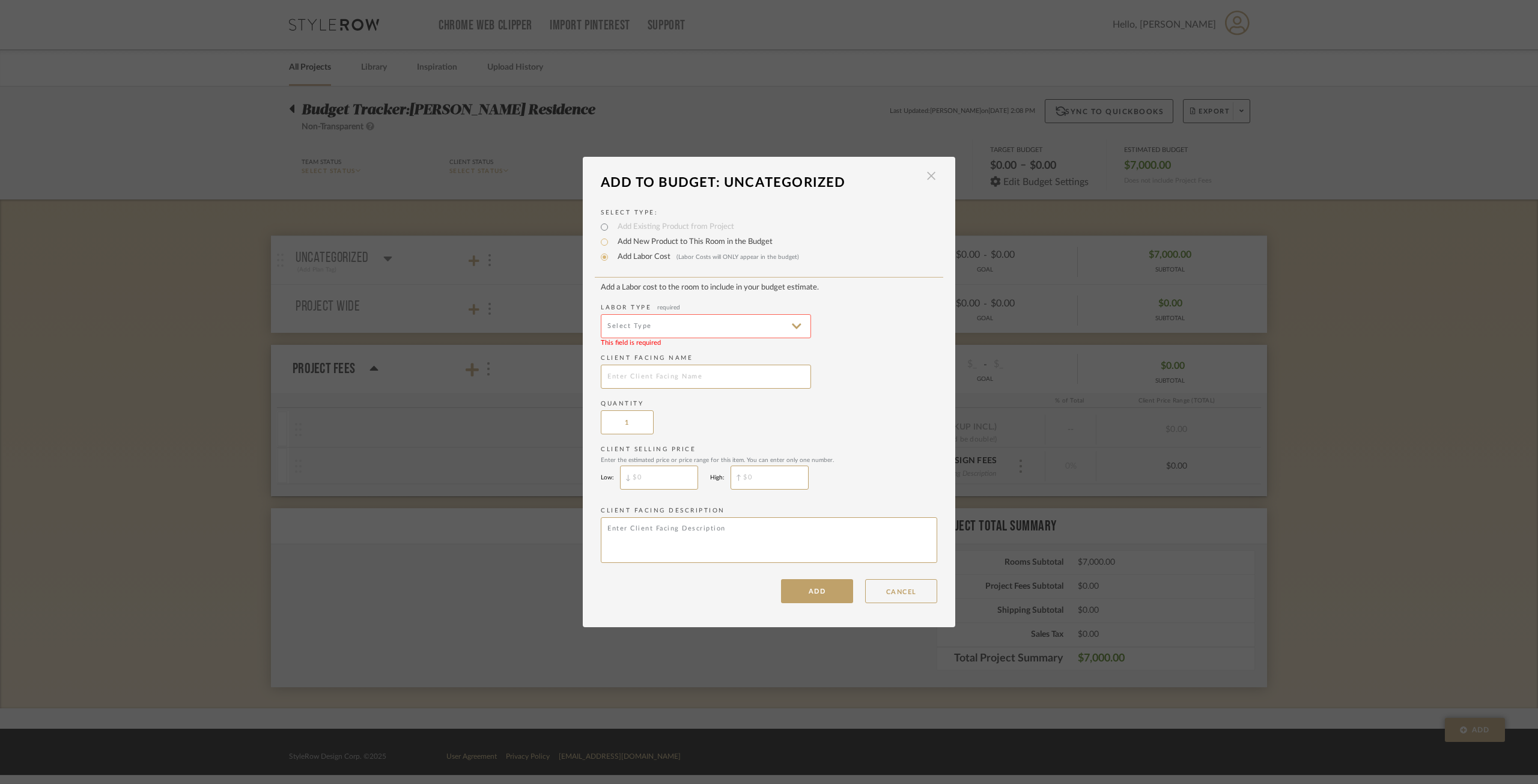
click at [925, 175] on span "button" at bounding box center [931, 176] width 24 height 24
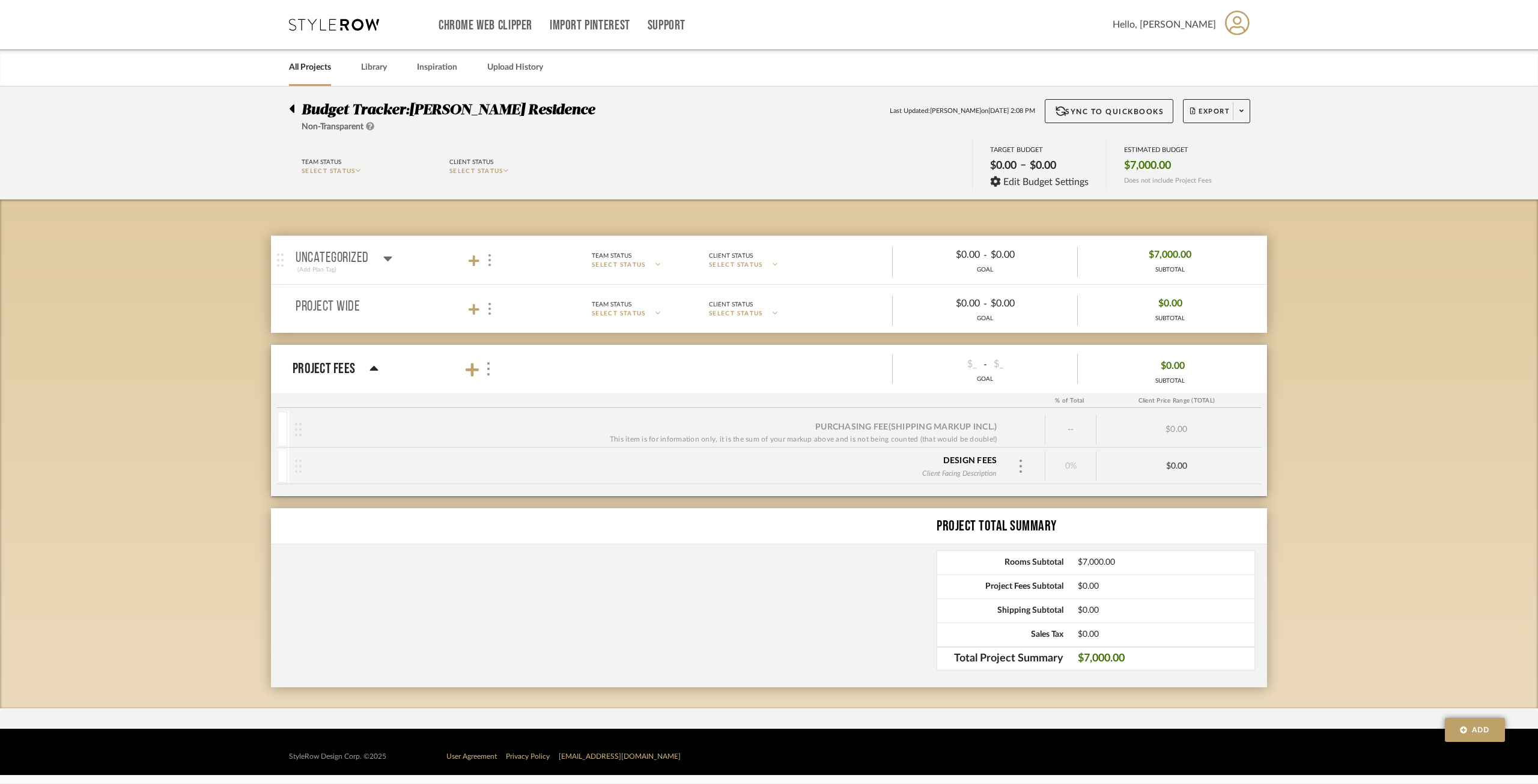
click at [324, 263] on p "uncategorized" at bounding box center [332, 258] width 73 height 14
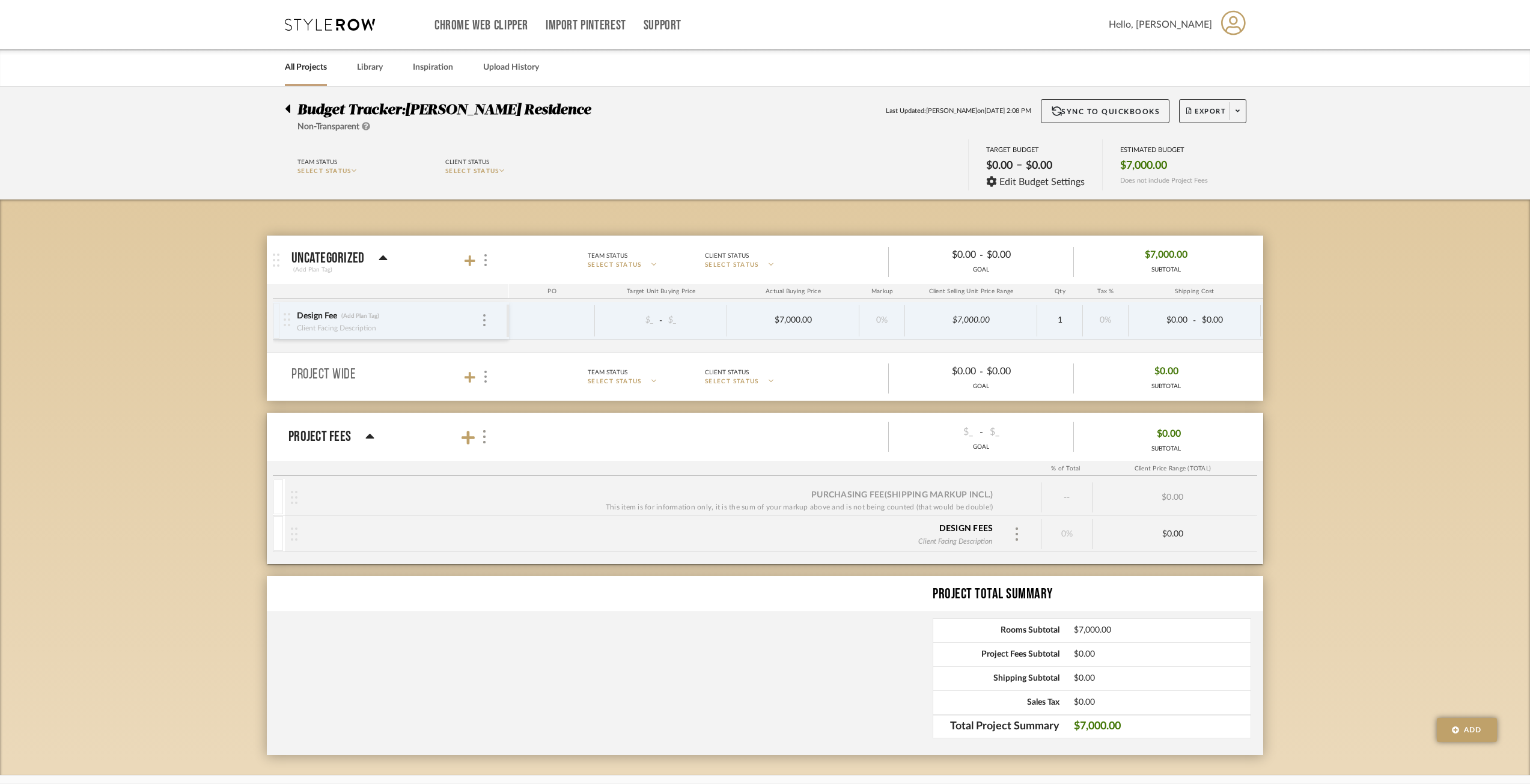
click at [230, 303] on div "Budget Tracker: [PERSON_NAME] Residence Non-Transparent Last Updated: [PERSON_N…" at bounding box center [765, 432] width 1530 height 690
click at [292, 72] on link "All Projects" at bounding box center [306, 68] width 42 height 16
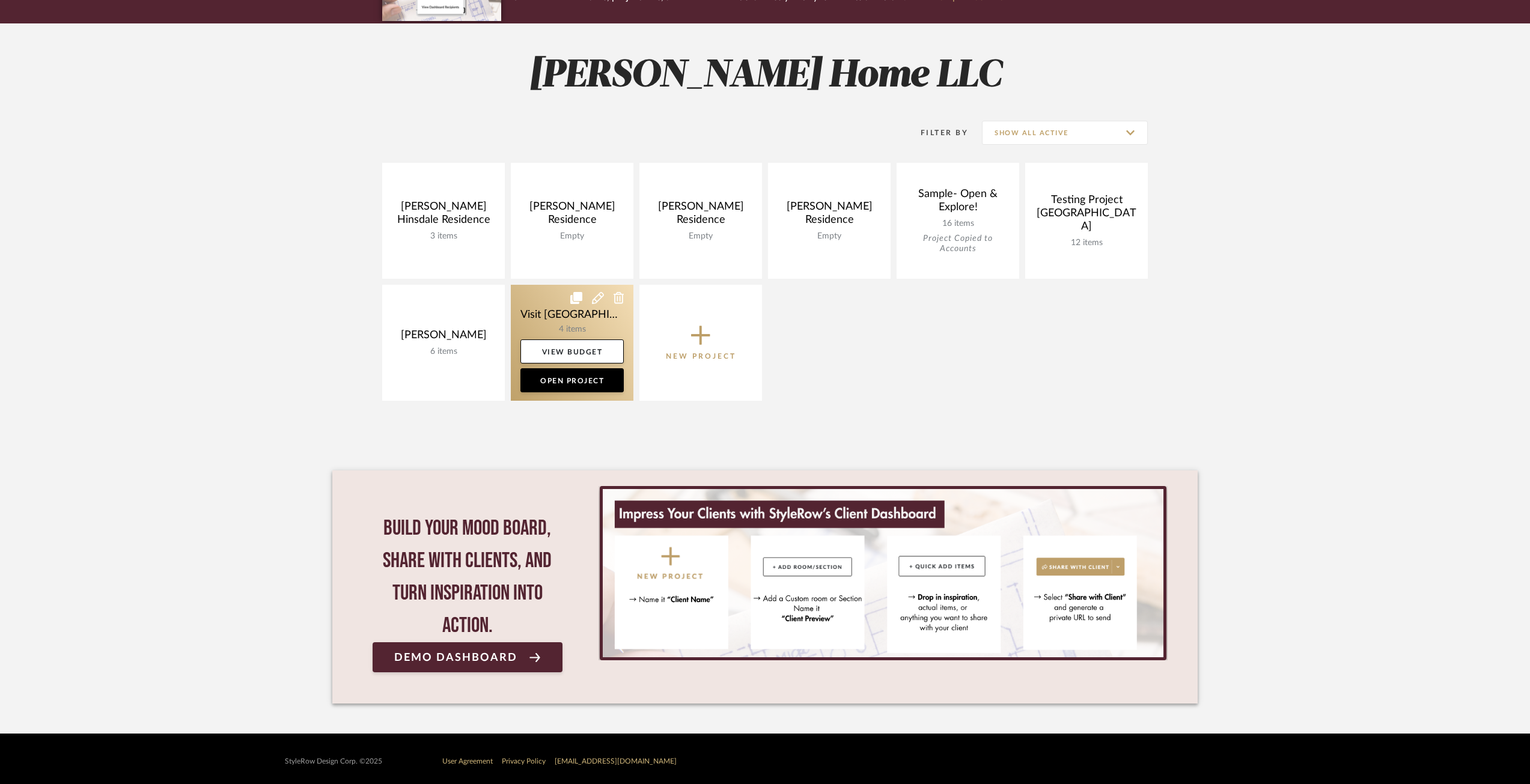
scroll to position [140, 0]
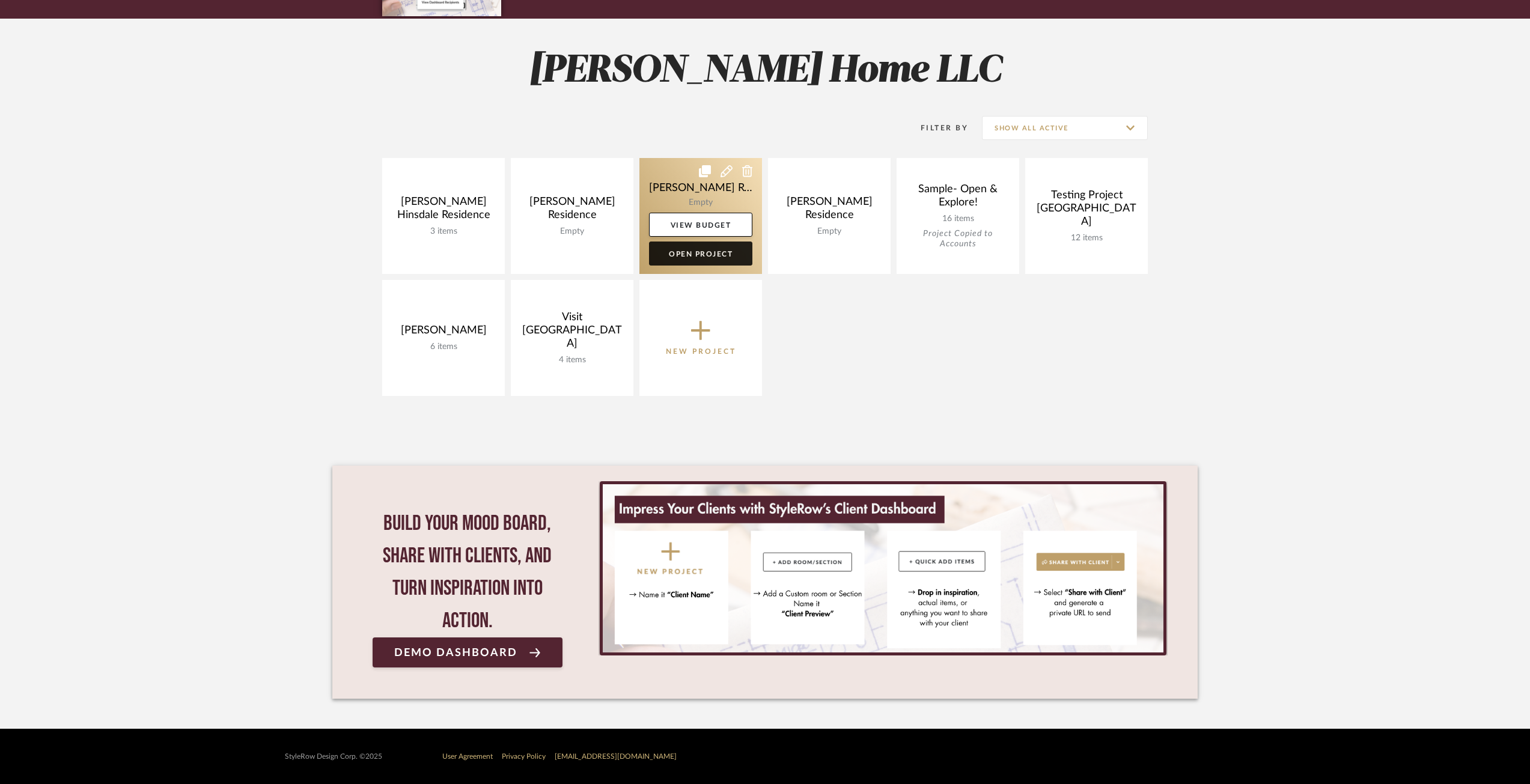
click at [679, 255] on link "Open Project" at bounding box center [700, 253] width 103 height 24
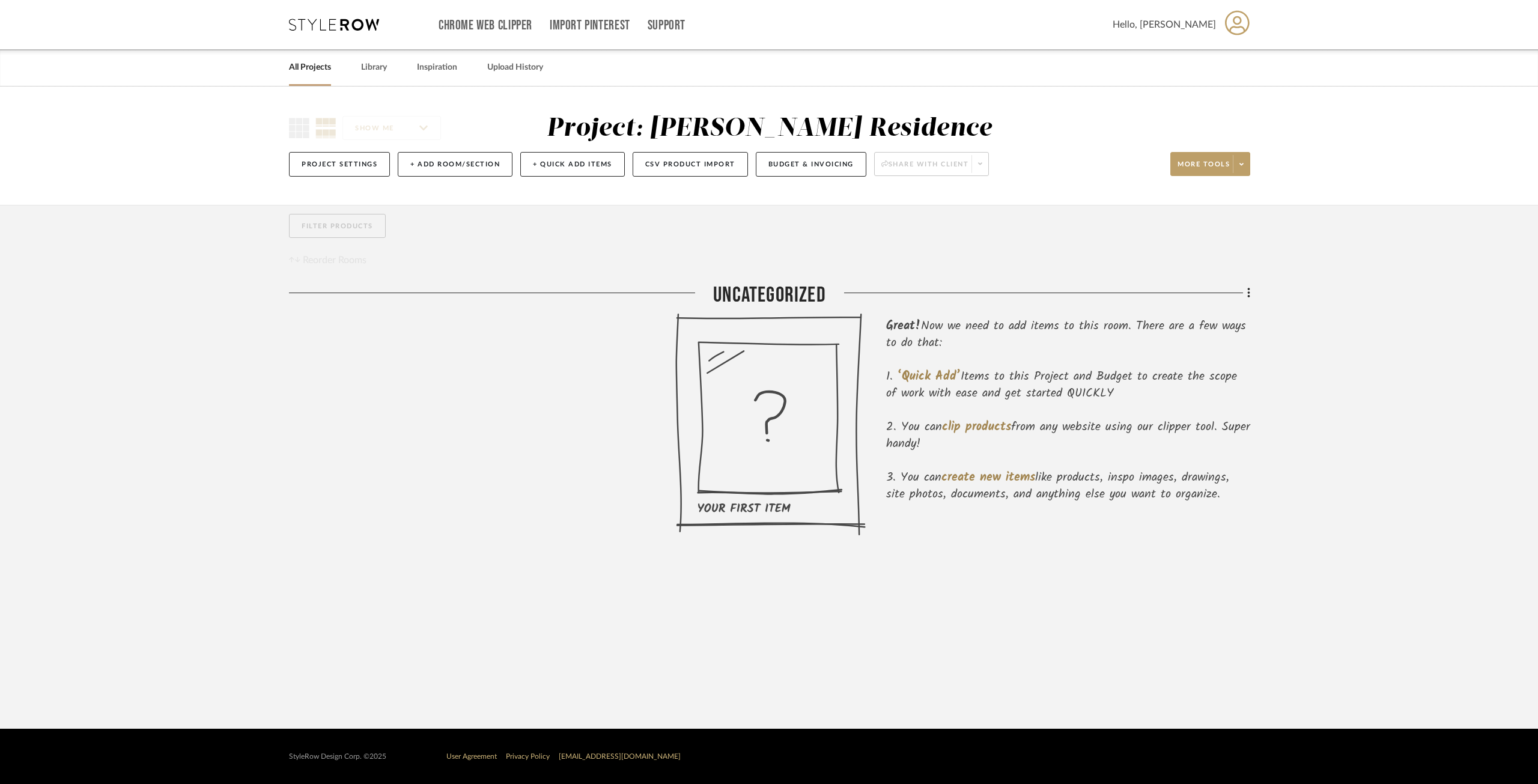
click at [339, 27] on icon at bounding box center [334, 25] width 90 height 12
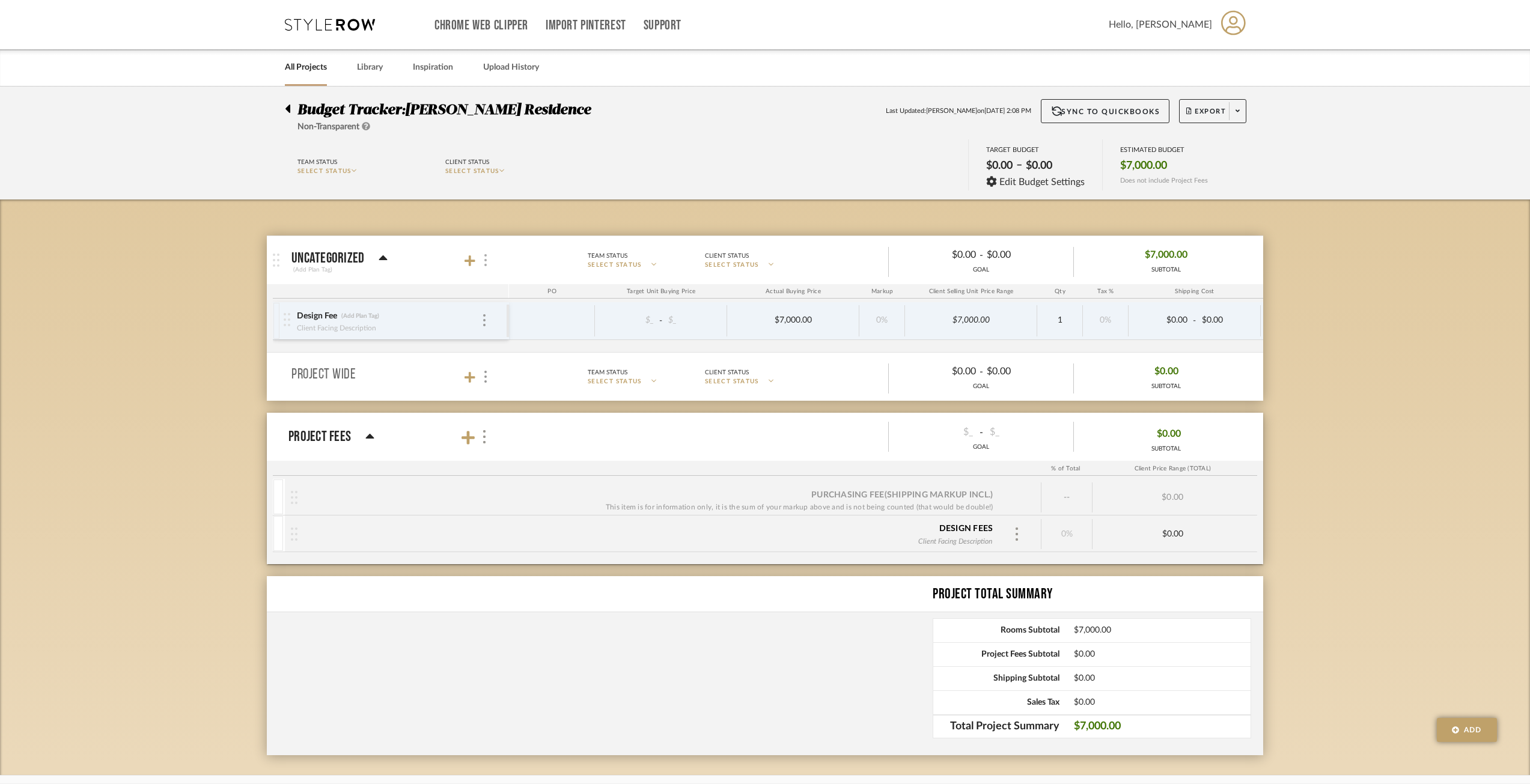
click at [484, 258] on img at bounding box center [486, 260] width 3 height 12
